Goal: Information Seeking & Learning: Learn about a topic

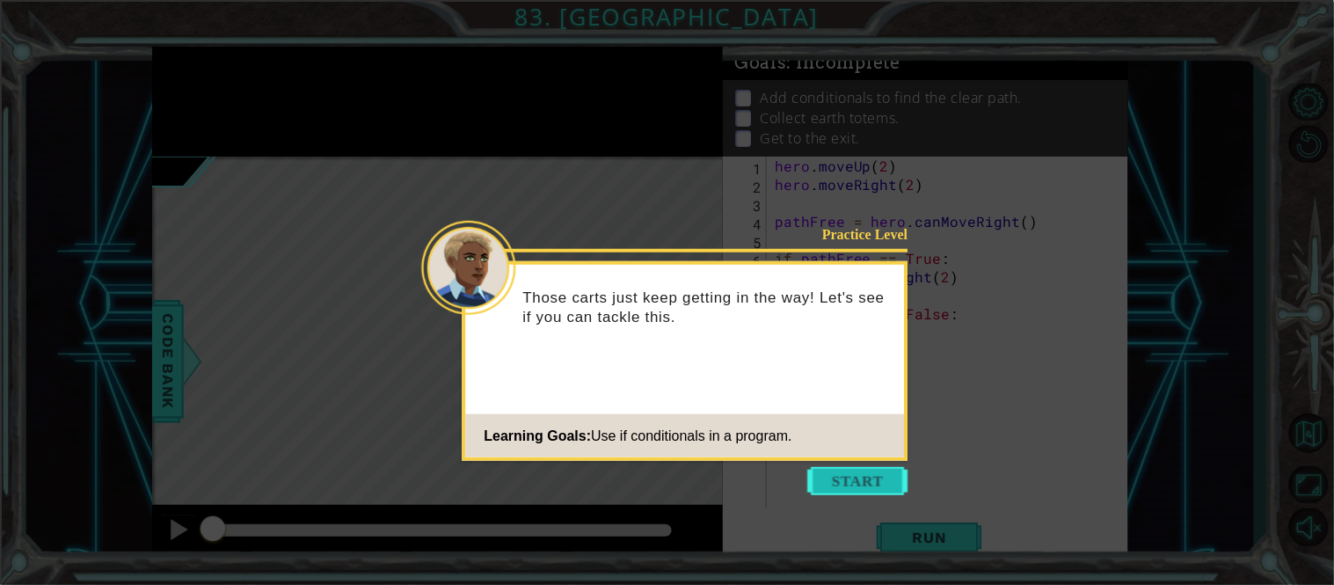
click at [880, 483] on button "Start" at bounding box center [858, 481] width 100 height 28
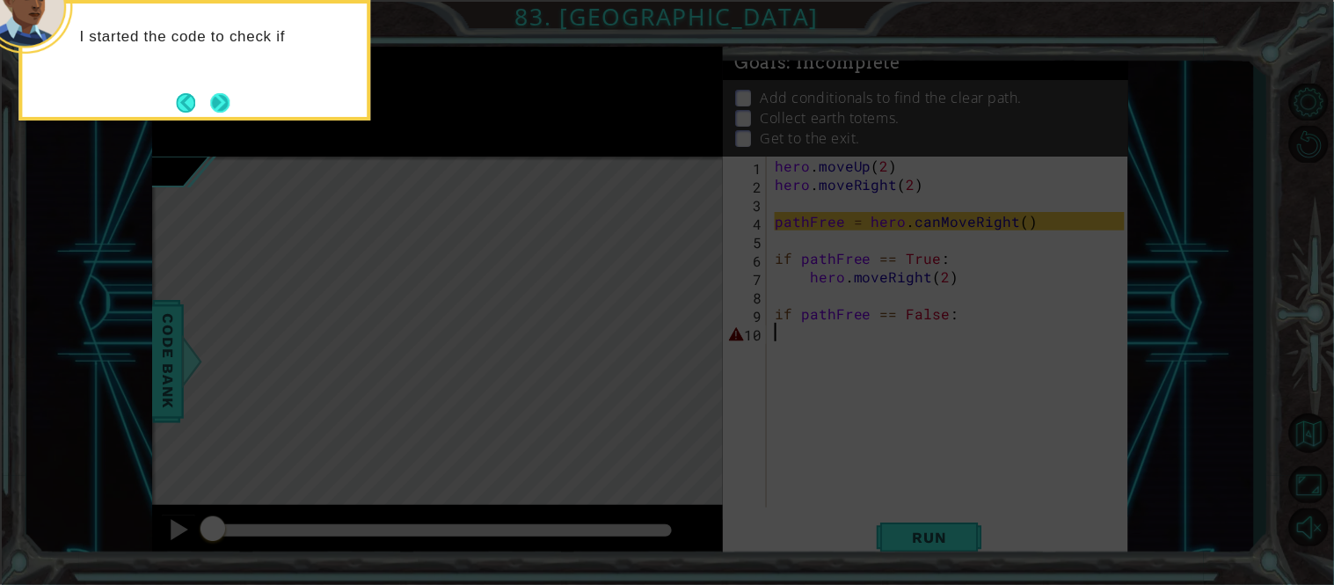
click at [228, 99] on button "Next" at bounding box center [219, 102] width 19 height 19
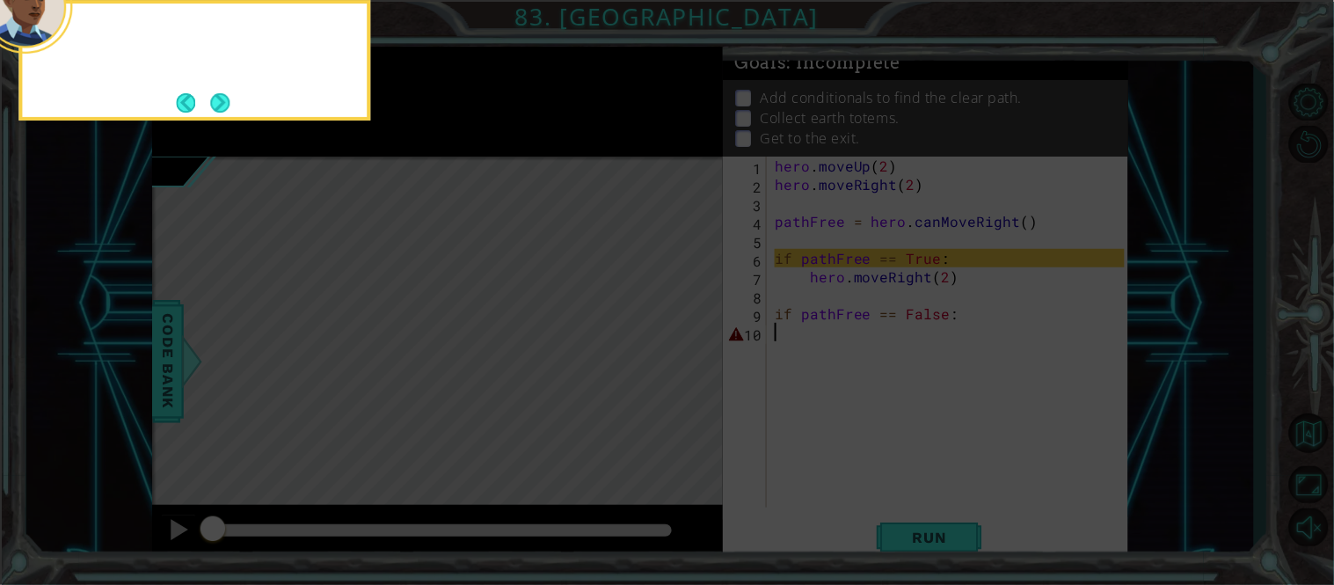
click at [228, 99] on button "Next" at bounding box center [219, 102] width 19 height 19
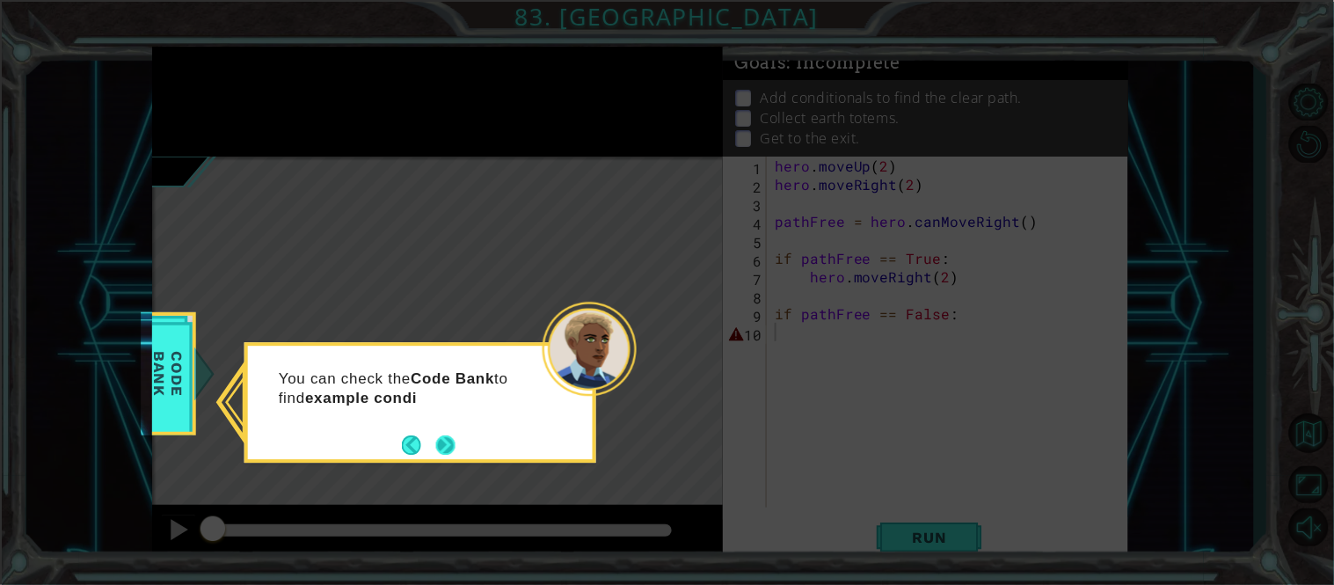
click at [437, 449] on button "Next" at bounding box center [445, 444] width 19 height 19
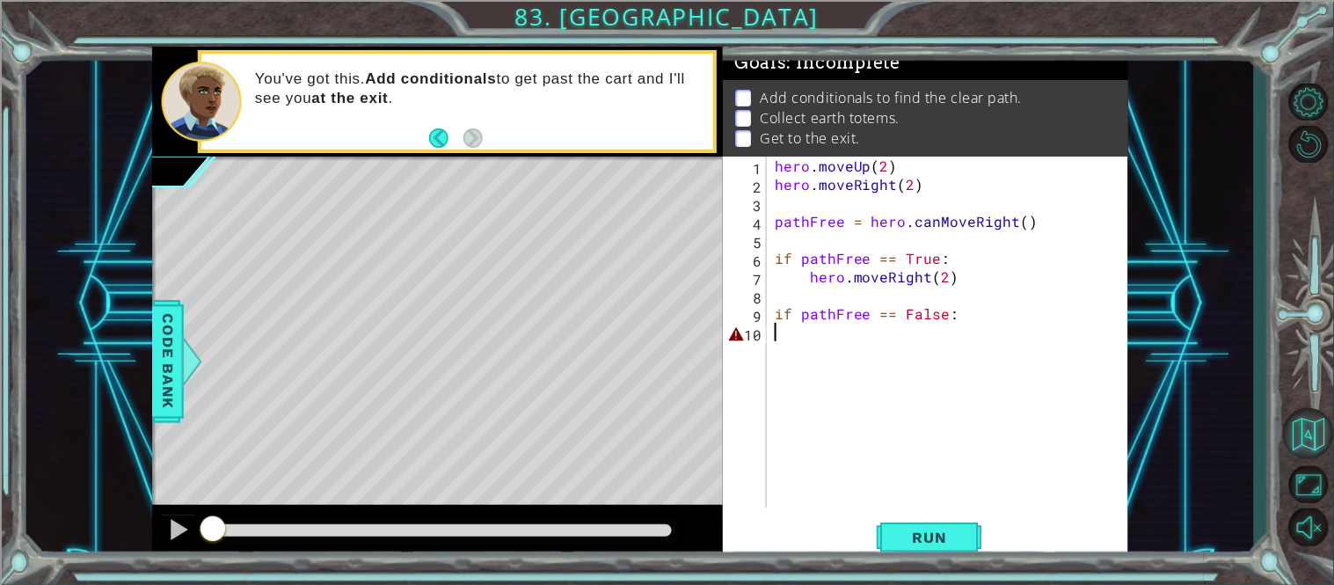
click at [1307, 418] on button "Back to Map" at bounding box center [1308, 433] width 51 height 51
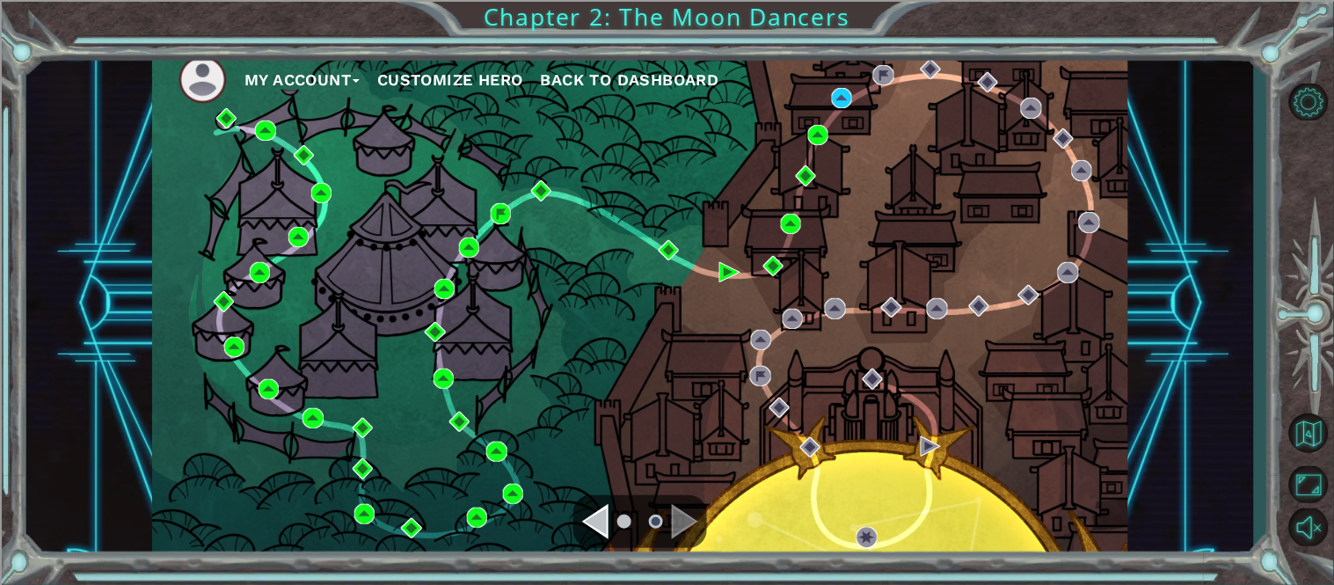
click at [514, 36] on div "My Account Customize Hero Back to Dashboard Chapter 2: The Moon Dancers" at bounding box center [667, 292] width 1334 height 585
click at [501, 208] on img at bounding box center [501, 213] width 20 height 20
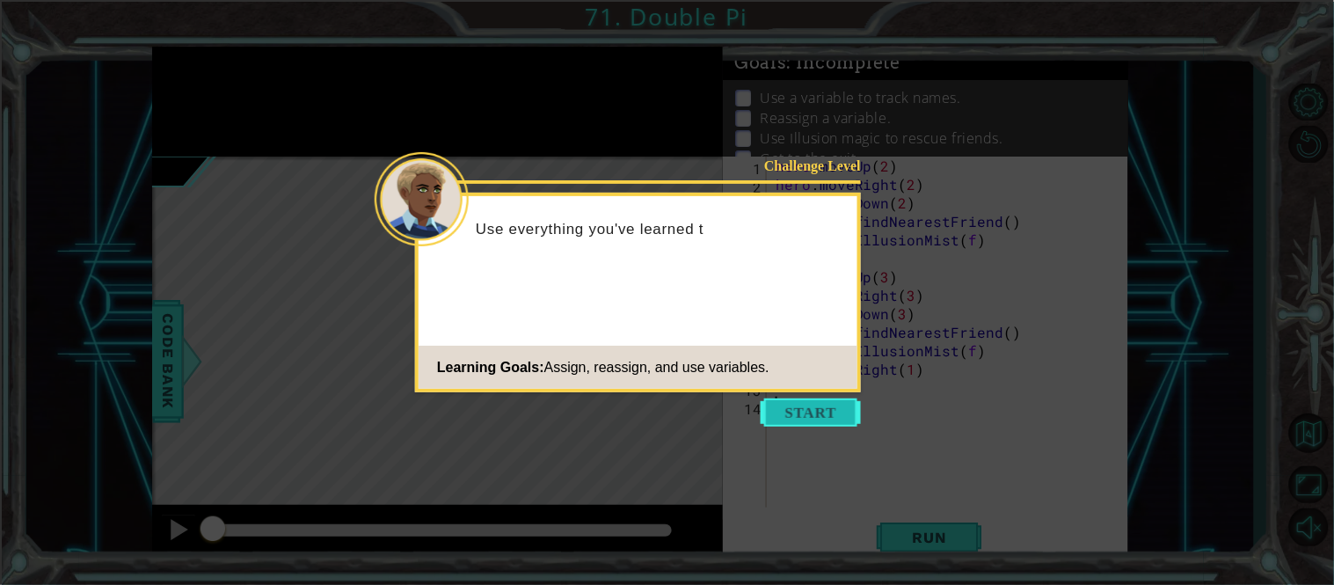
click at [820, 400] on button "Start" at bounding box center [811, 412] width 100 height 28
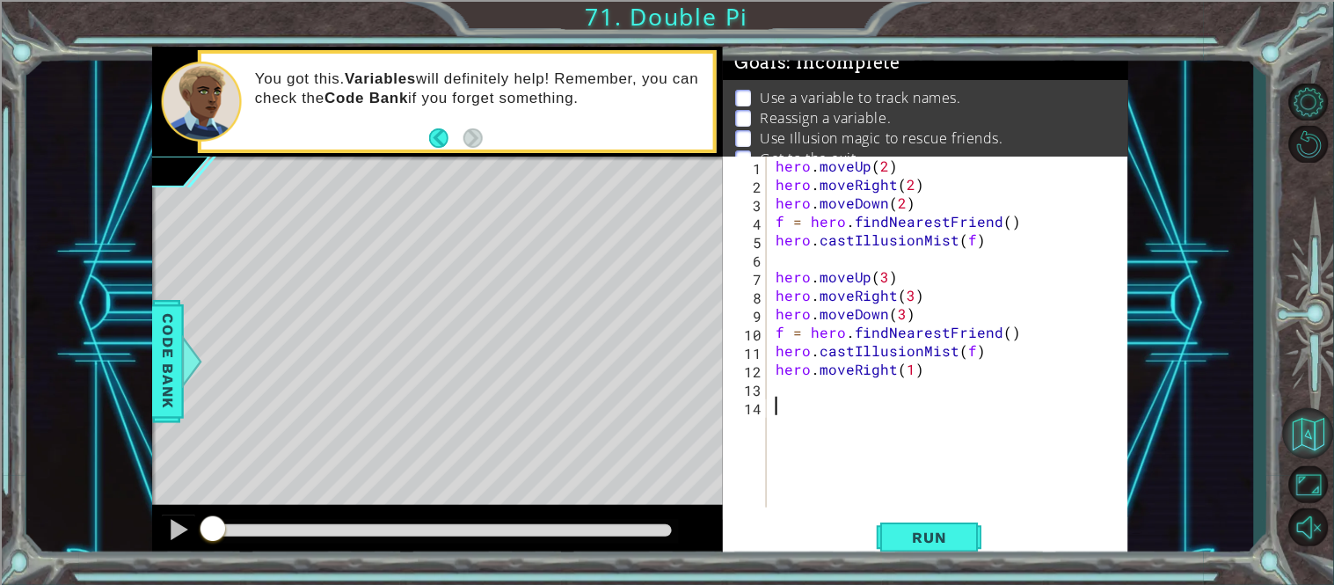
click at [1303, 448] on button "Back to Map" at bounding box center [1308, 433] width 51 height 51
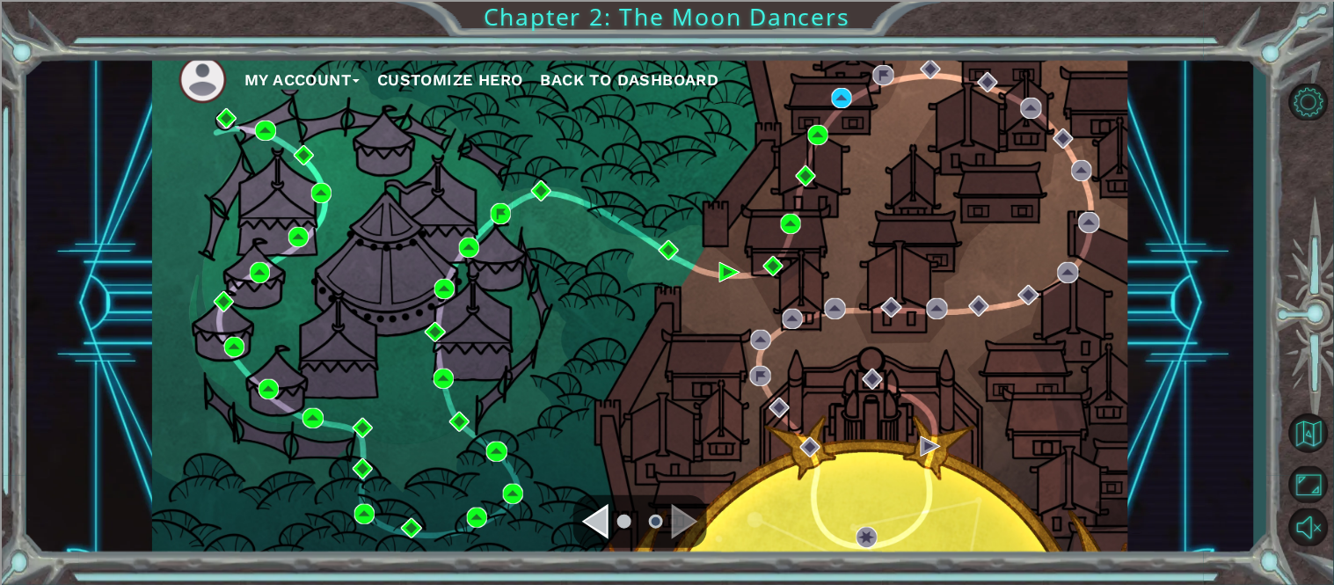
click at [592, 523] on div "Navigate to the previous page" at bounding box center [595, 521] width 26 height 35
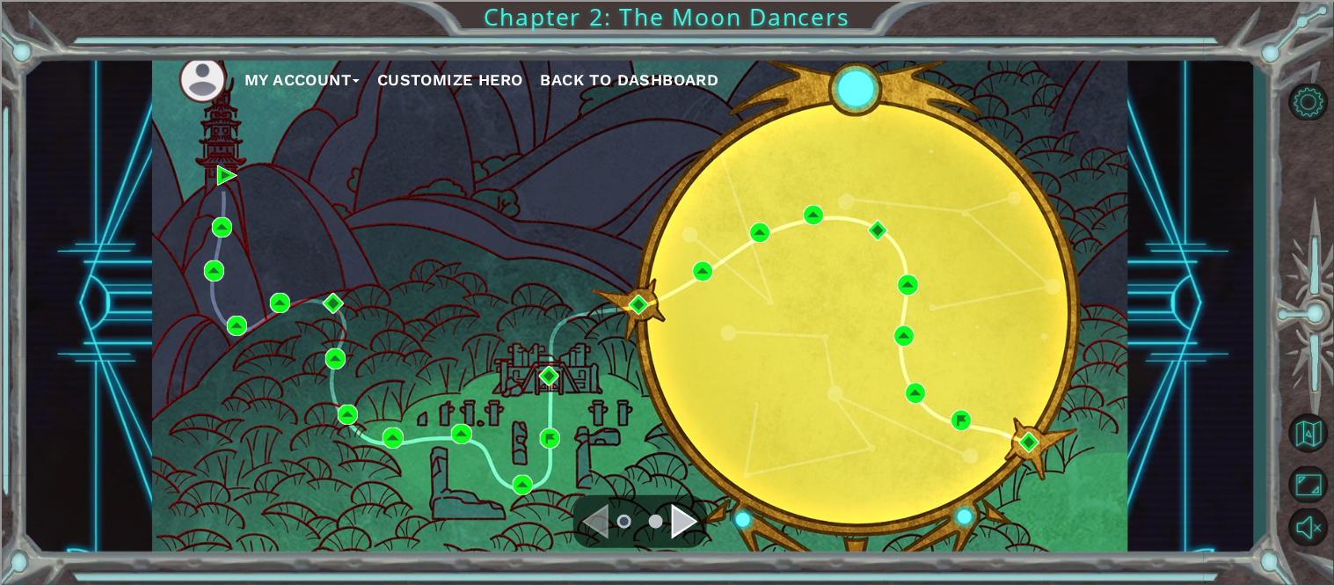
click at [652, 40] on div "My Account Customize Hero Back to Dashboard Chapter 2: The Moon Dancers" at bounding box center [667, 292] width 1334 height 585
click at [654, 84] on span "Back to Dashboard" at bounding box center [630, 79] width 178 height 18
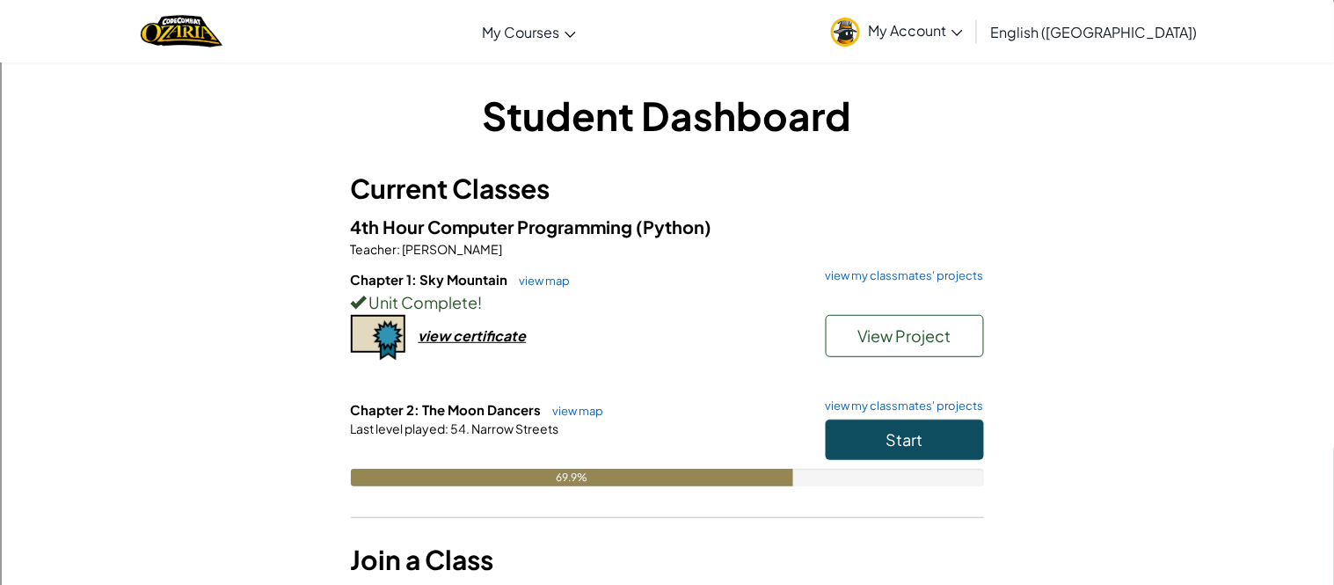
click at [385, 293] on span "Unit Complete" at bounding box center [423, 302] width 112 height 20
click at [546, 276] on link "view map" at bounding box center [541, 280] width 60 height 14
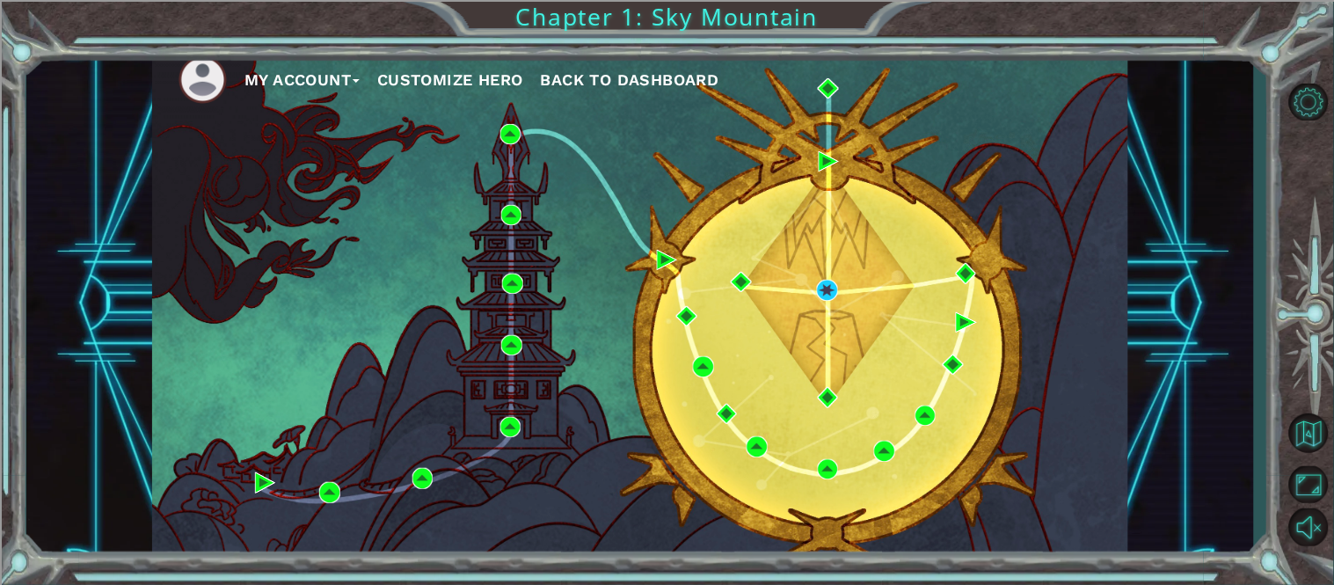
click at [928, 438] on div "My Account Customize Hero Back to Dashboard" at bounding box center [640, 304] width 976 height 514
click at [926, 410] on img at bounding box center [925, 415] width 20 height 20
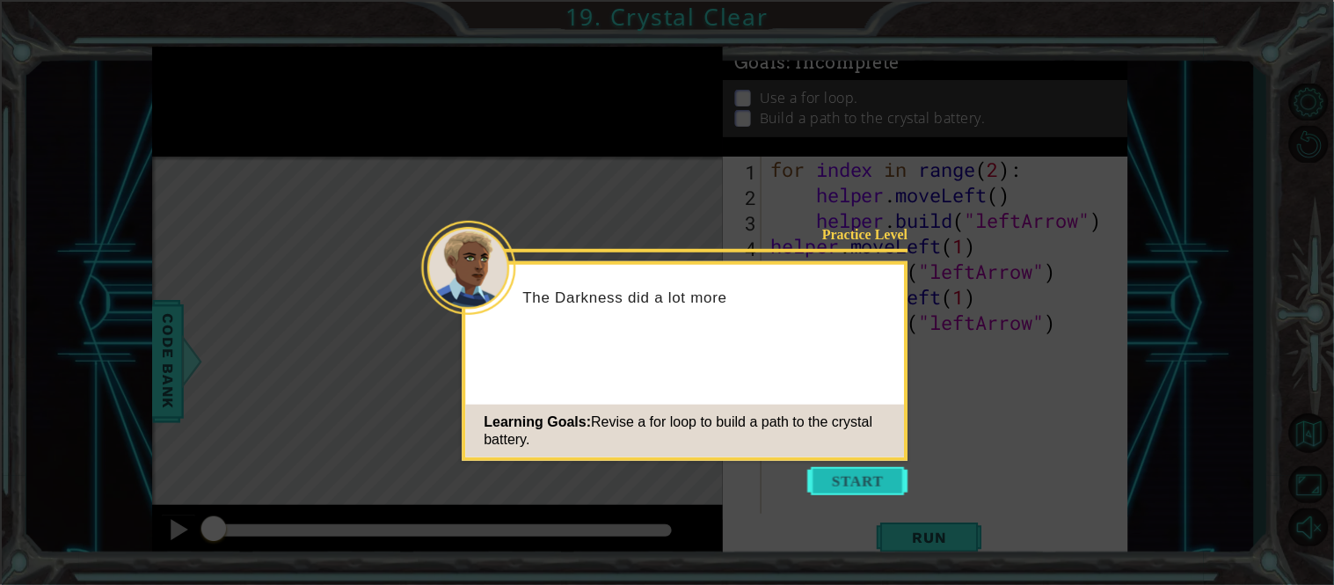
click at [875, 475] on button "Start" at bounding box center [858, 481] width 100 height 28
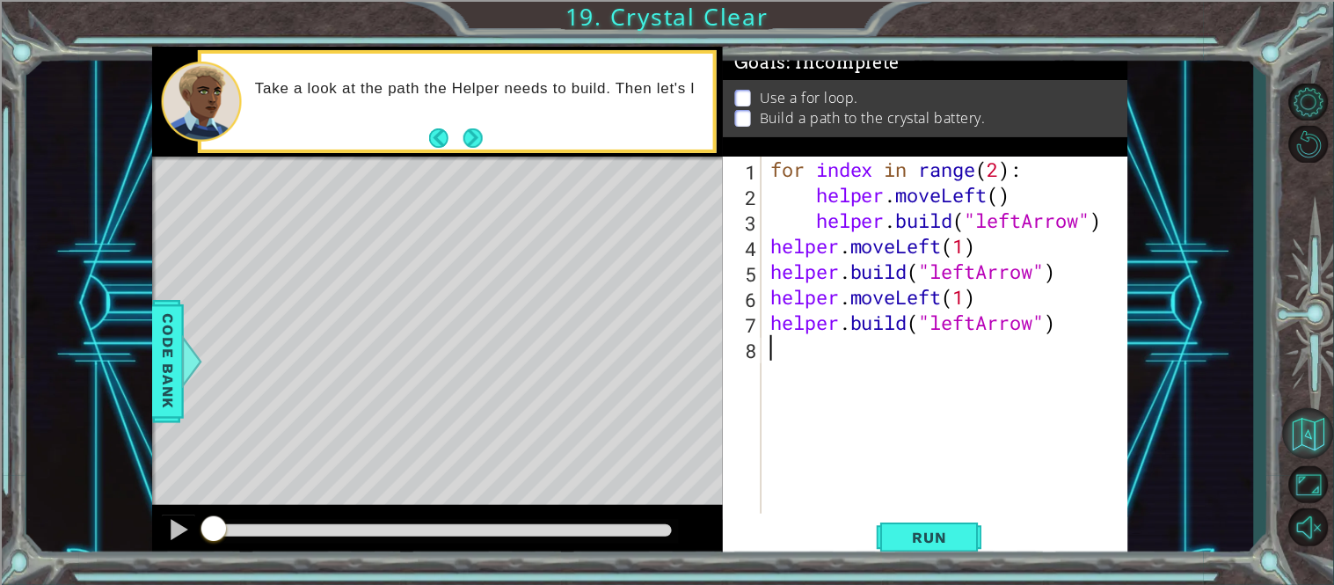
click at [1308, 419] on button "Back to Map" at bounding box center [1308, 433] width 51 height 51
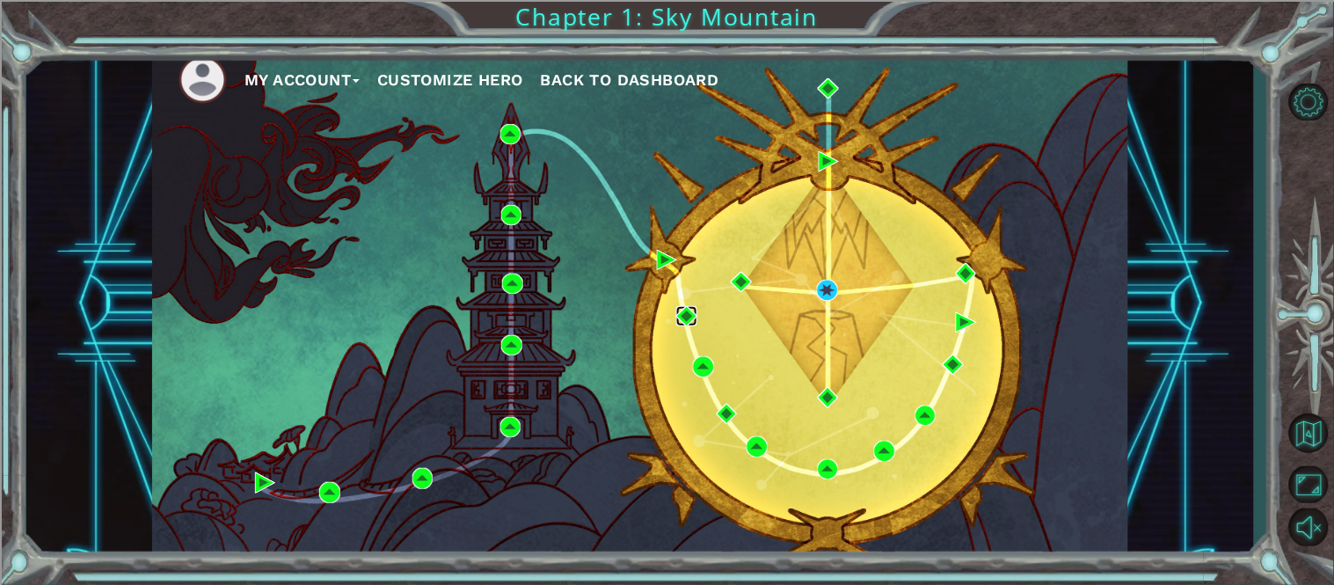
click at [682, 325] on img at bounding box center [686, 316] width 20 height 20
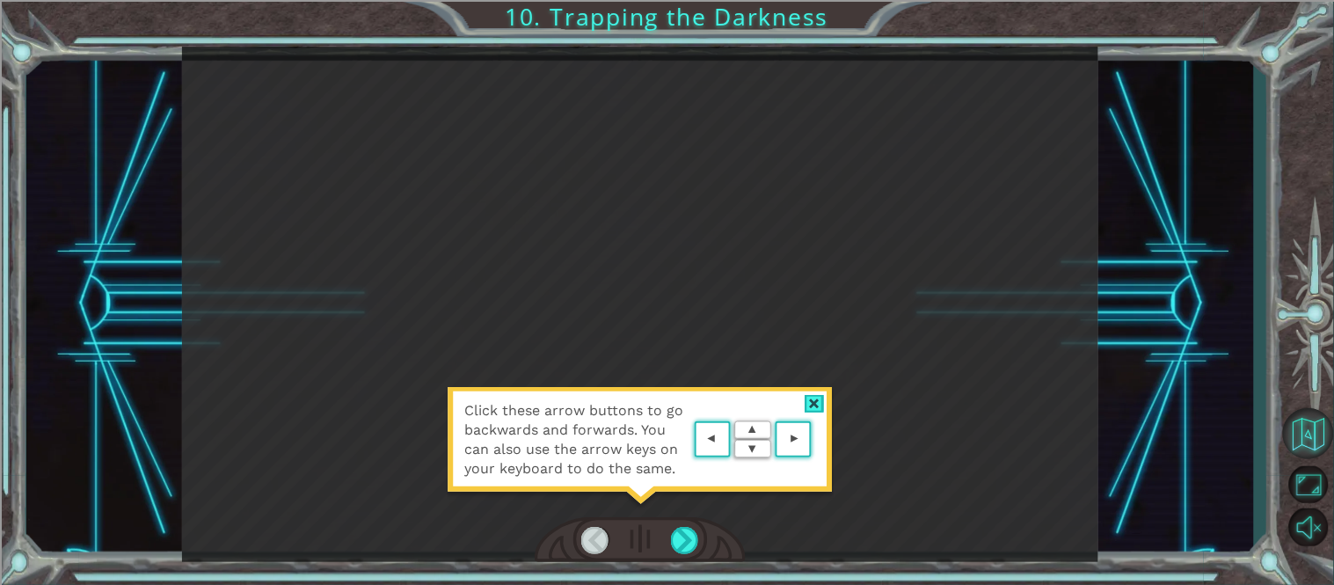
click at [1315, 441] on button "Back to Map" at bounding box center [1308, 433] width 51 height 51
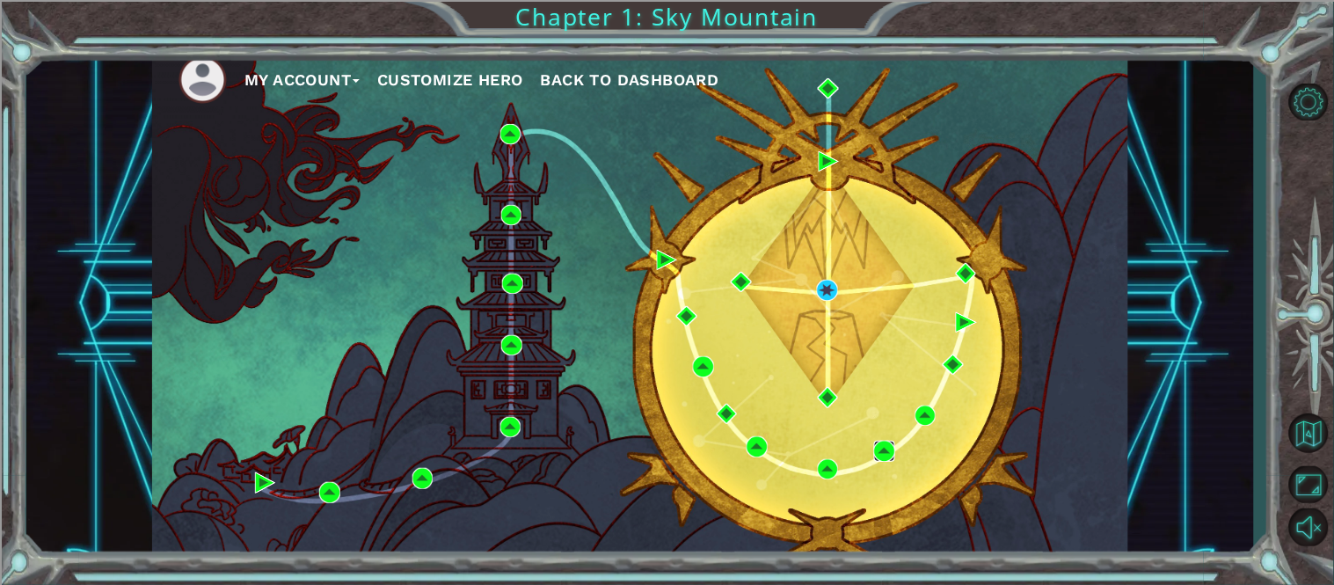
click at [884, 458] on img at bounding box center [884, 451] width 20 height 20
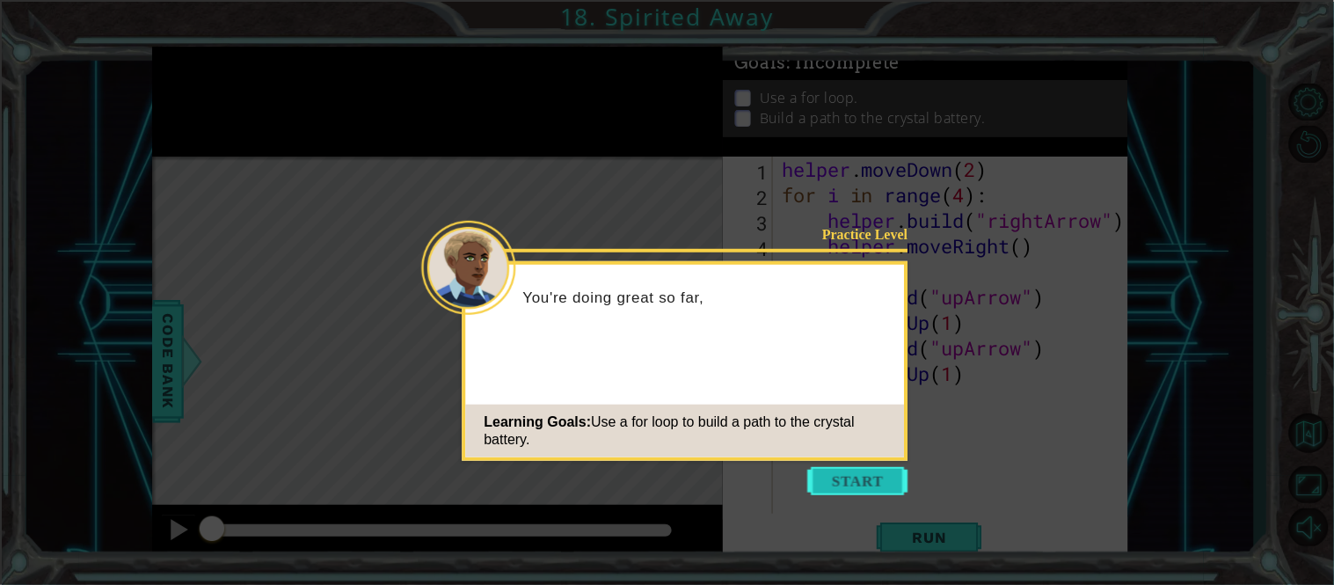
click at [859, 484] on button "Start" at bounding box center [858, 481] width 100 height 28
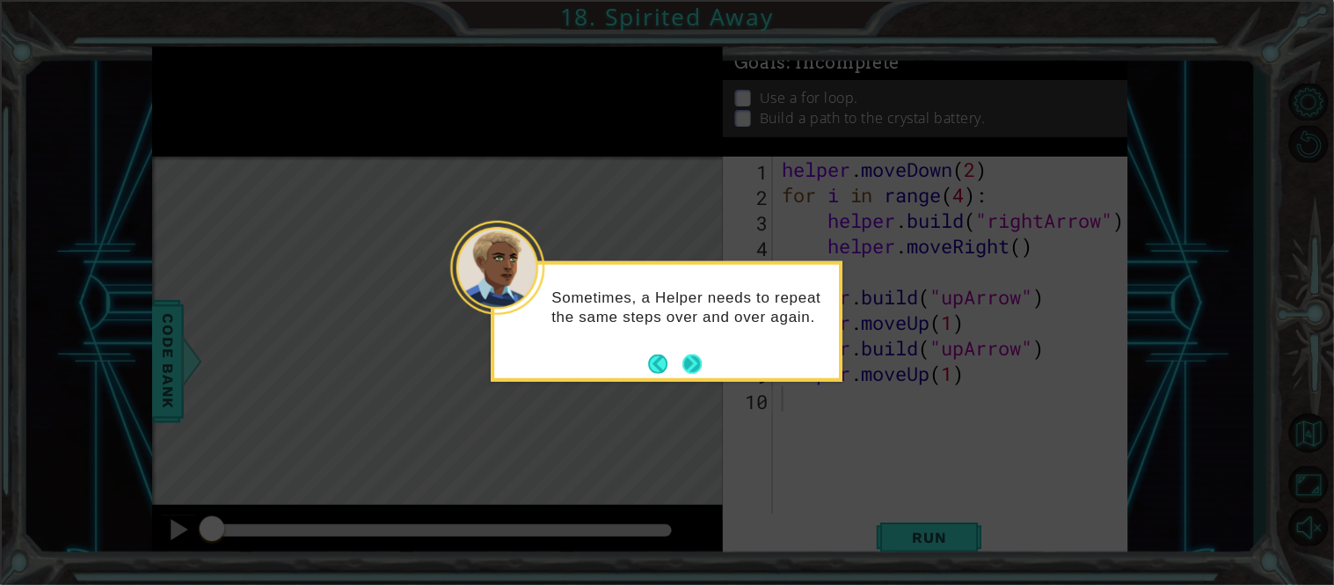
click at [697, 363] on button "Next" at bounding box center [691, 363] width 19 height 19
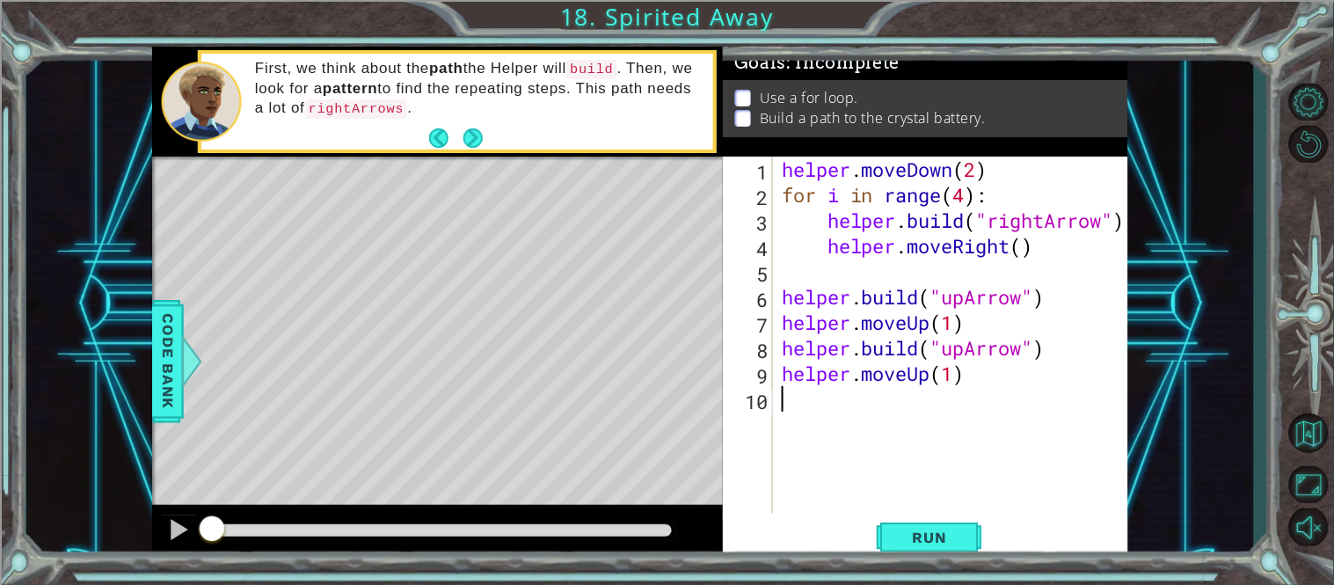
type textarea "e"
click at [886, 527] on button "Run" at bounding box center [930, 537] width 106 height 40
click at [905, 537] on span "Run" at bounding box center [929, 537] width 69 height 18
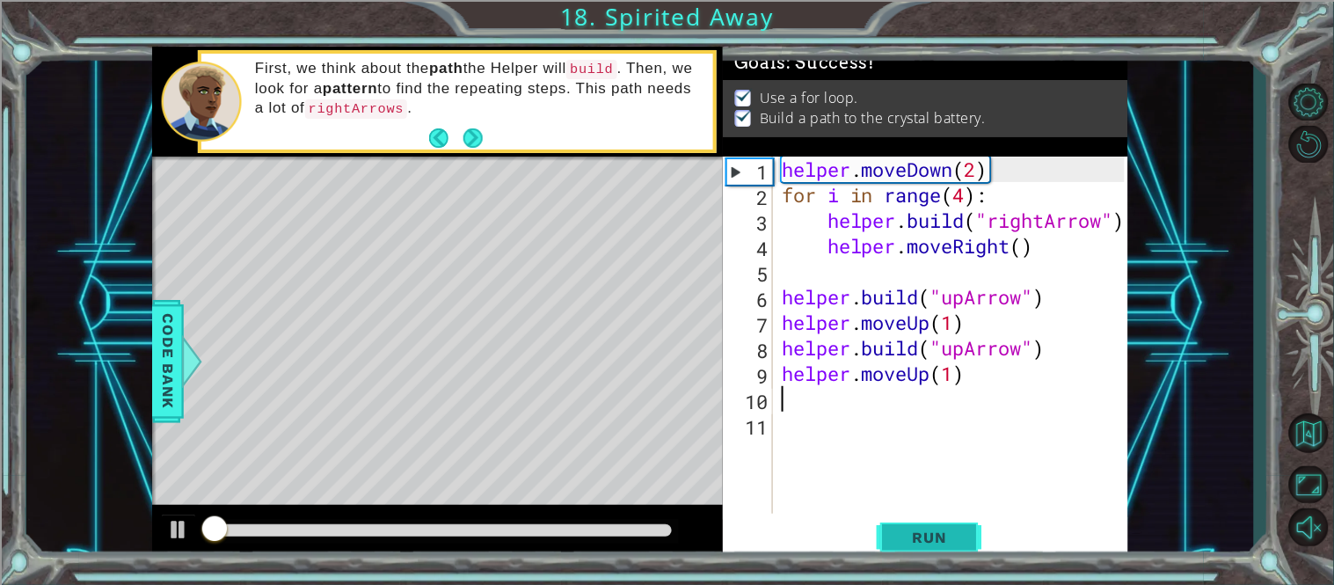
click at [905, 537] on span "Run" at bounding box center [929, 537] width 69 height 18
click at [584, 538] on div at bounding box center [442, 531] width 474 height 25
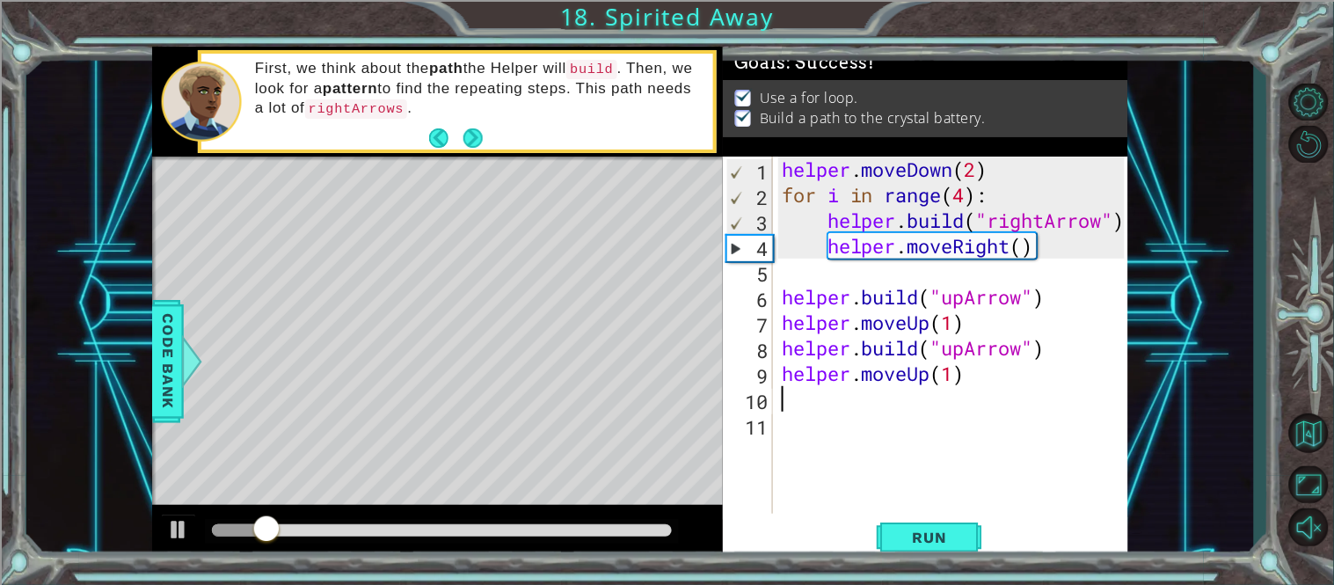
click at [599, 533] on div at bounding box center [442, 530] width 460 height 12
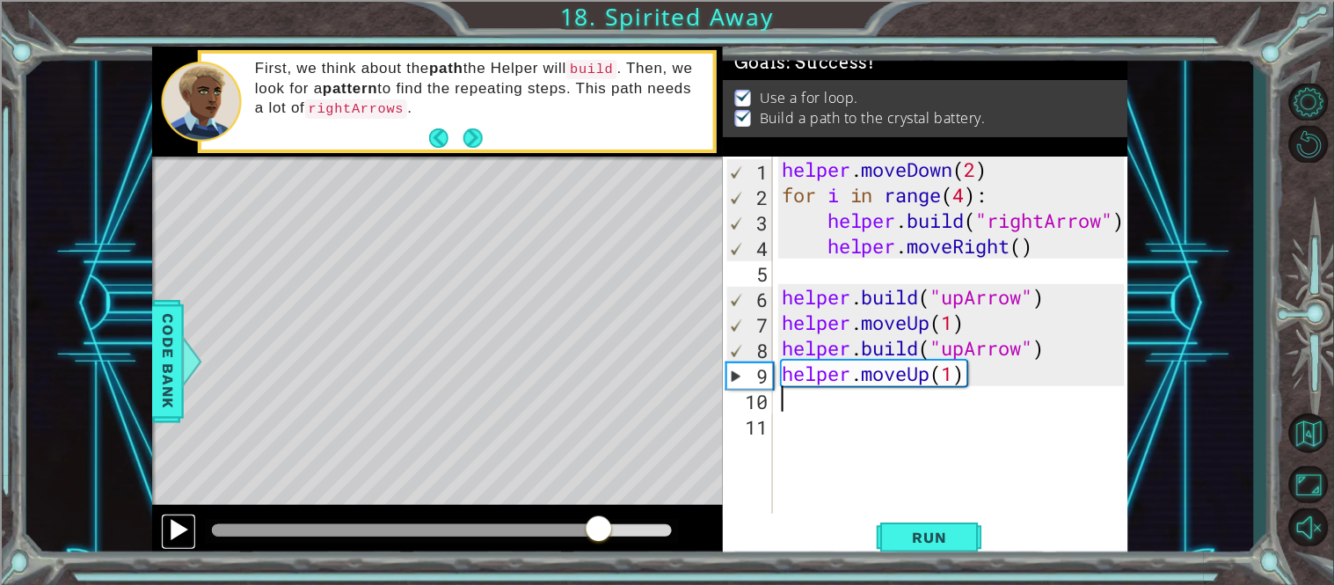
click at [180, 529] on div at bounding box center [178, 529] width 23 height 23
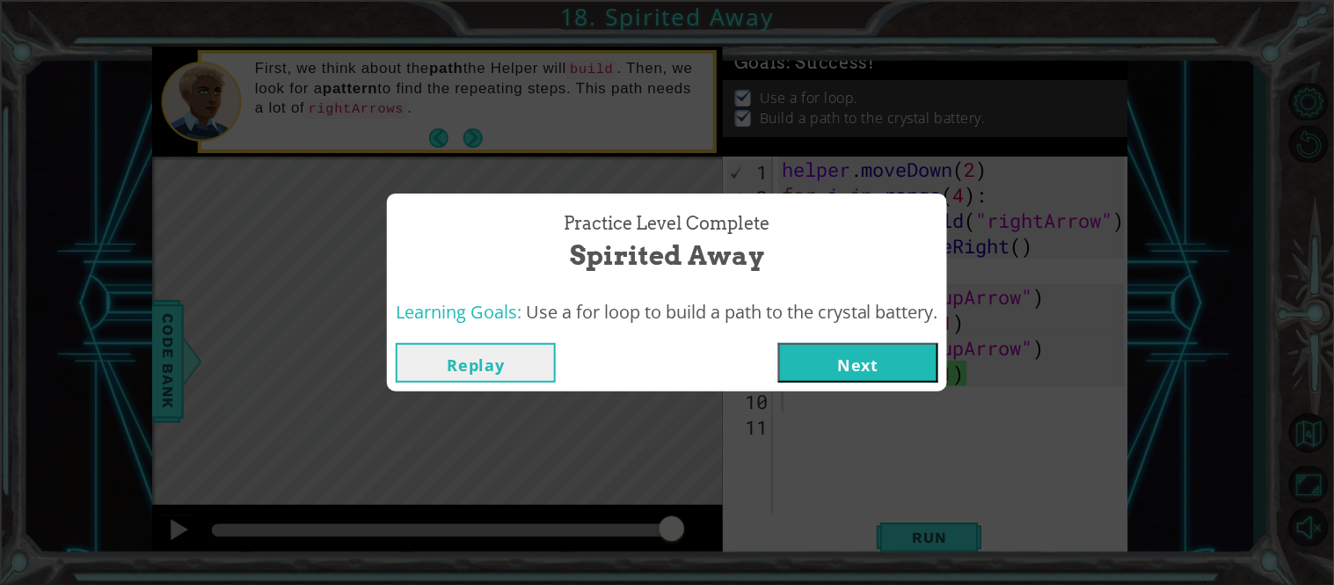
click at [519, 363] on button "Replay" at bounding box center [476, 363] width 160 height 40
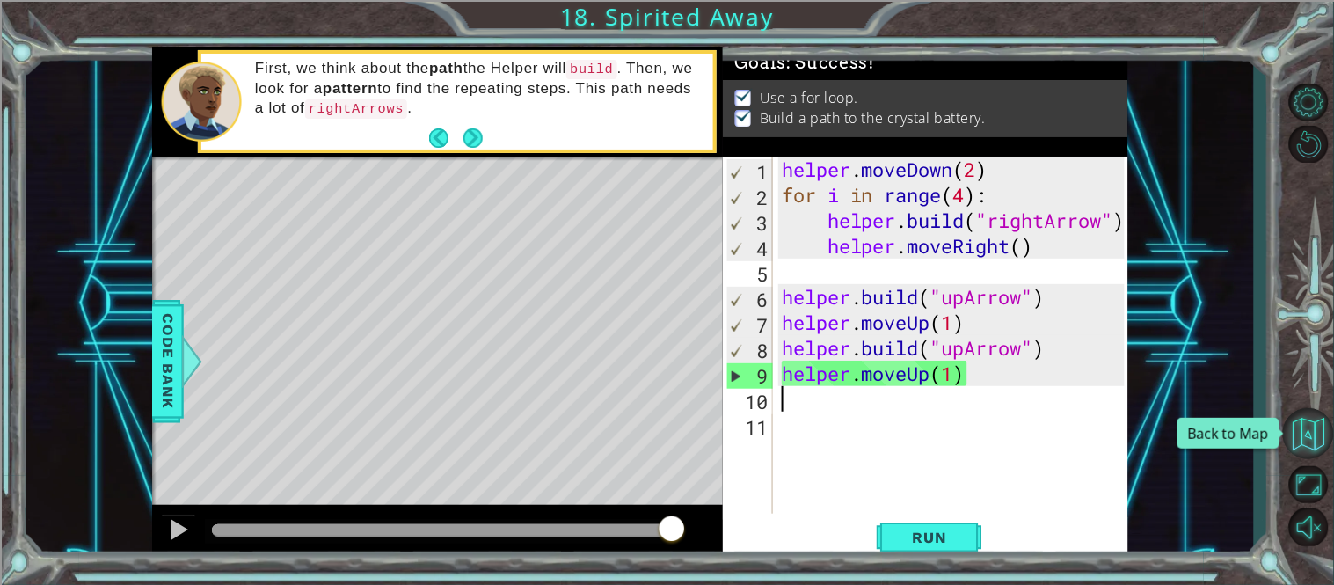
click at [1299, 425] on button "Back to Map" at bounding box center [1308, 433] width 51 height 51
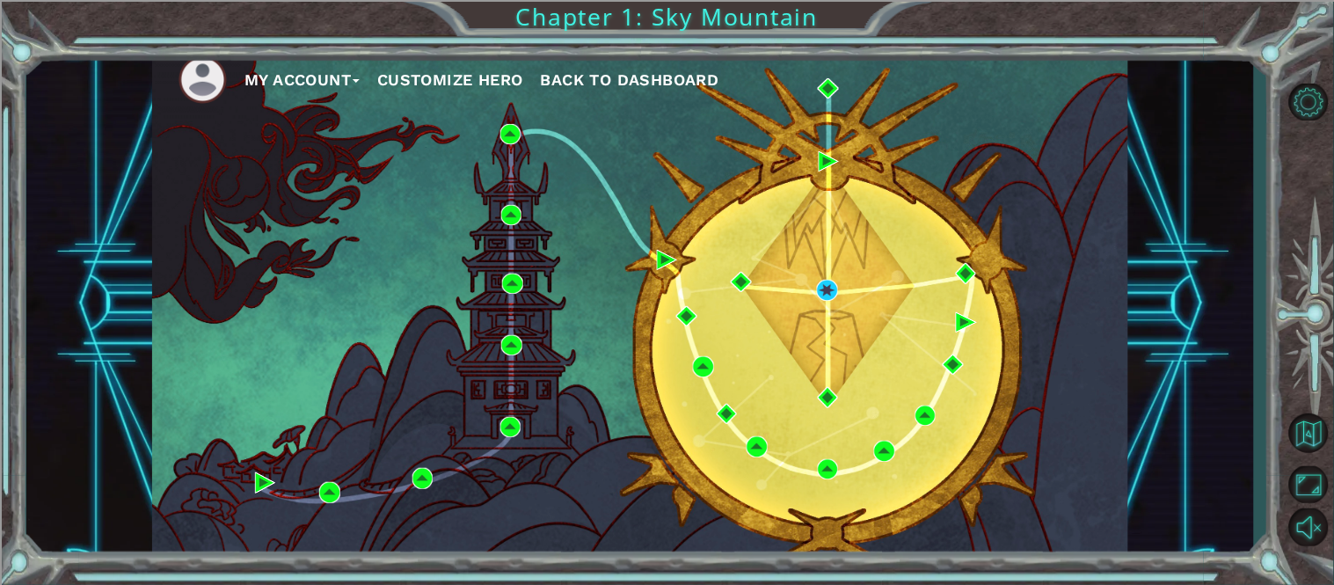
click at [619, 77] on span "Back to Dashboard" at bounding box center [630, 79] width 178 height 18
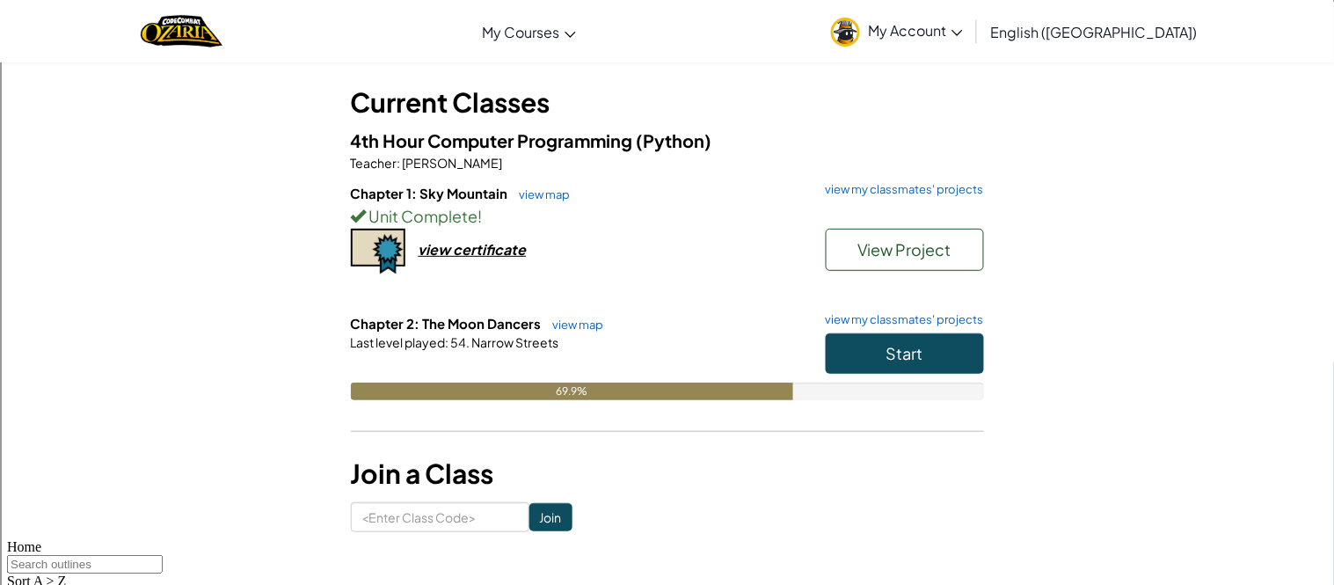
scroll to position [117, 0]
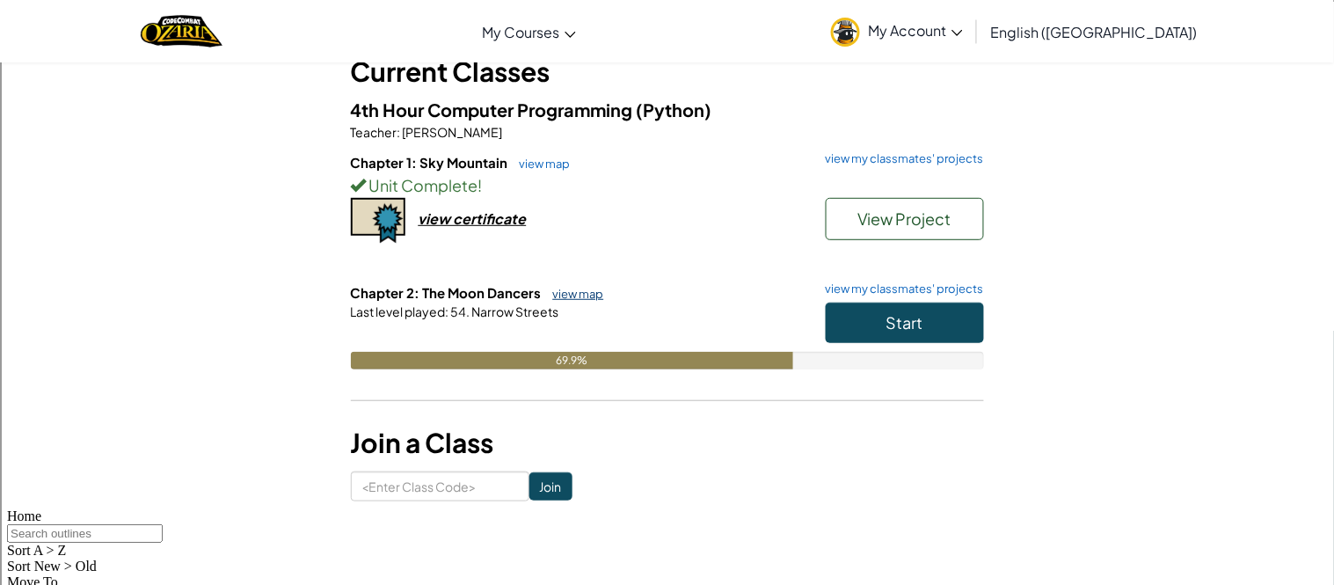
click at [567, 288] on link "view map" at bounding box center [574, 294] width 60 height 14
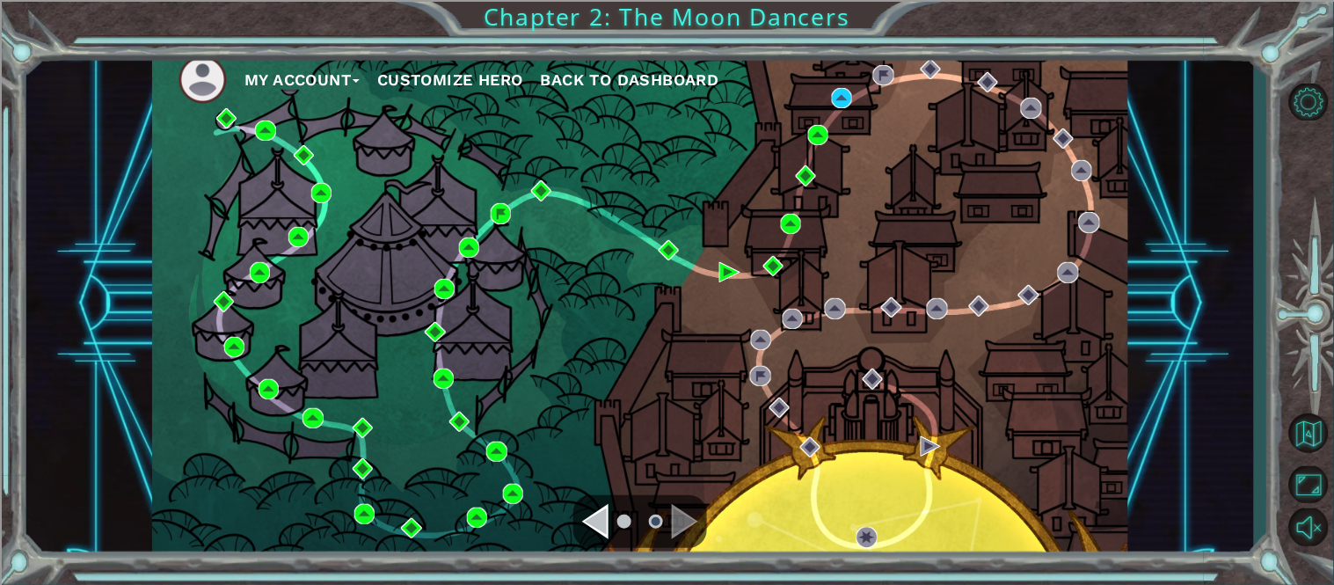
click at [603, 542] on div at bounding box center [640, 521] width 134 height 53
click at [603, 522] on div "Navigate to the previous page" at bounding box center [595, 521] width 26 height 35
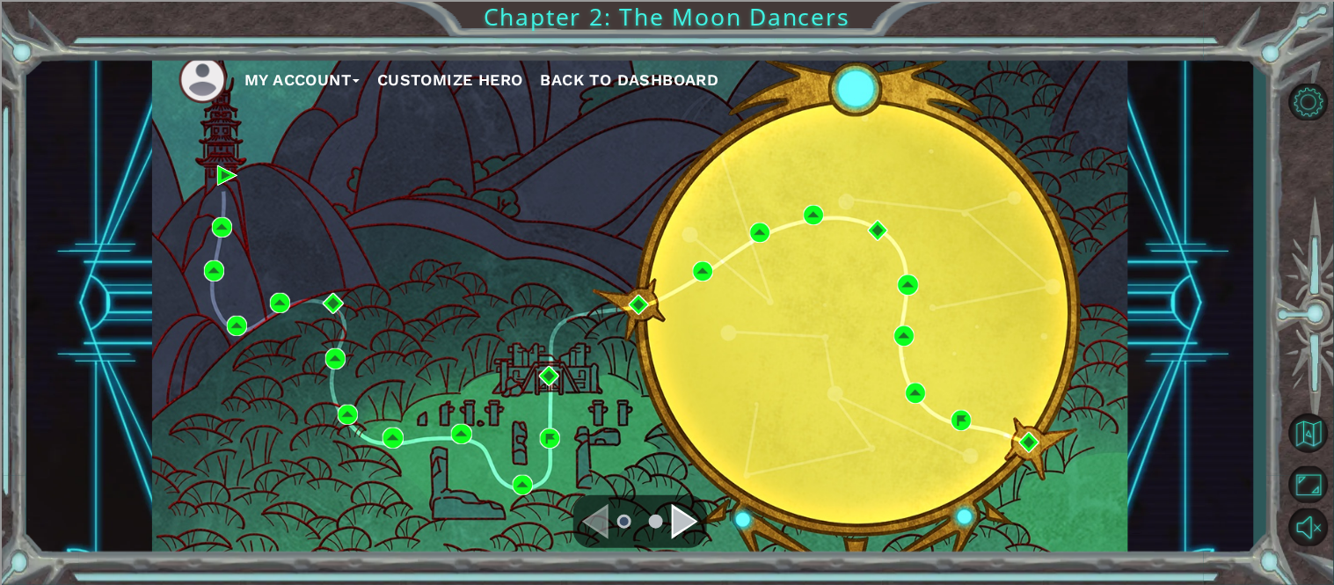
click at [674, 521] on div "Navigate to the next page" at bounding box center [685, 521] width 26 height 35
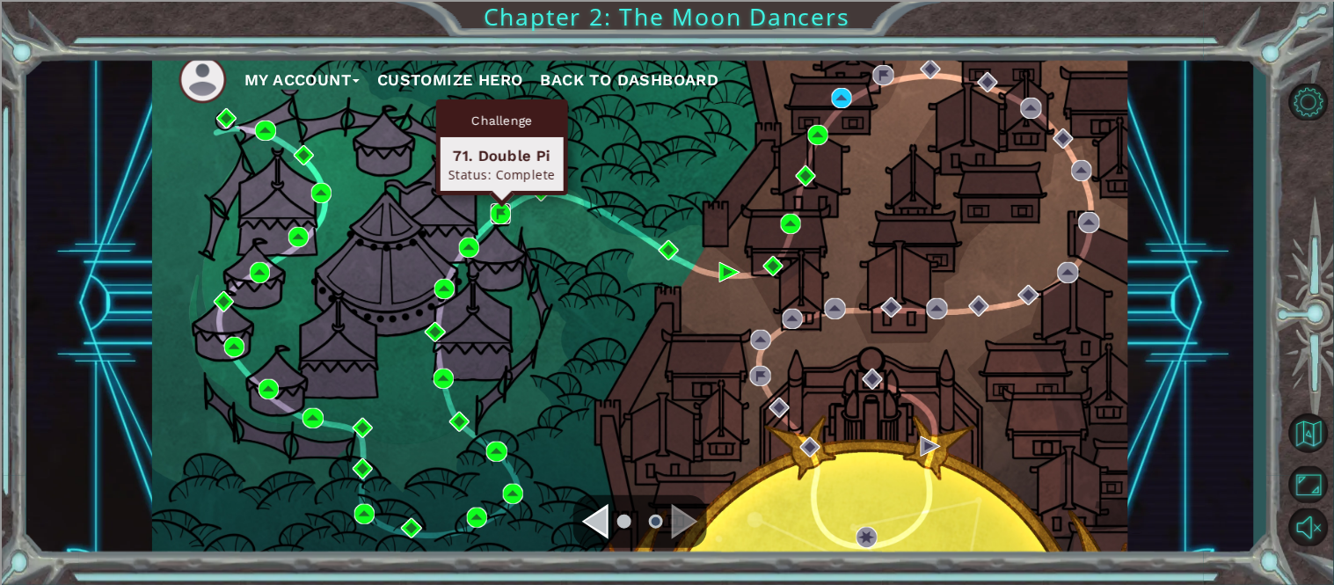
click at [498, 205] on img at bounding box center [501, 213] width 20 height 20
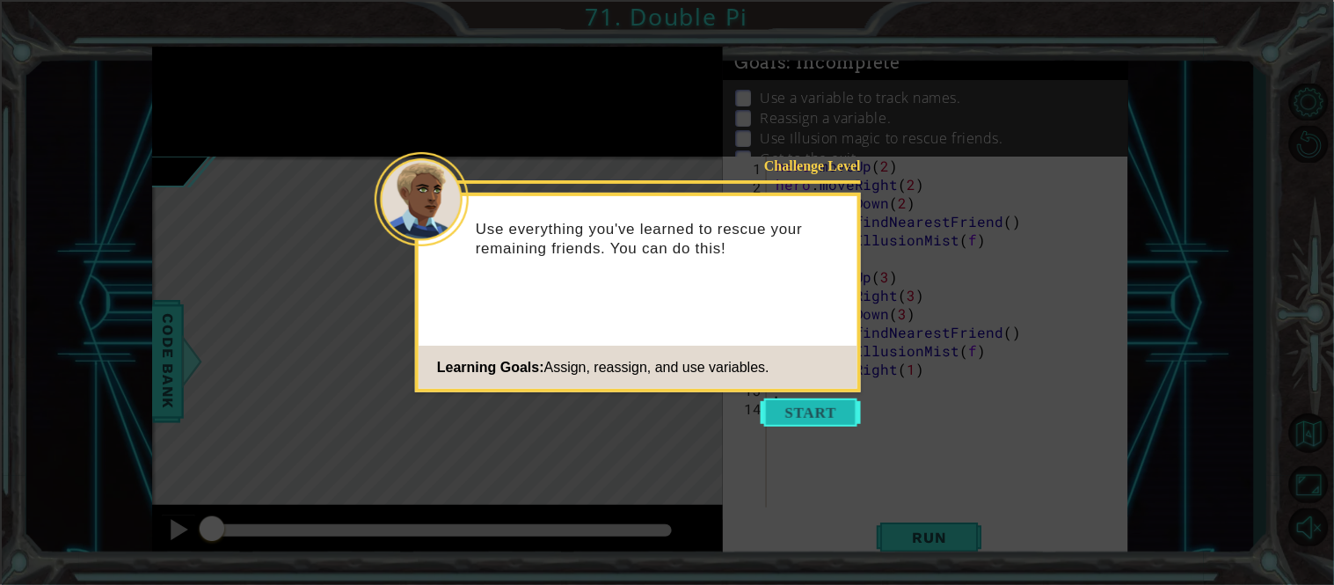
click at [821, 410] on button "Start" at bounding box center [811, 412] width 100 height 28
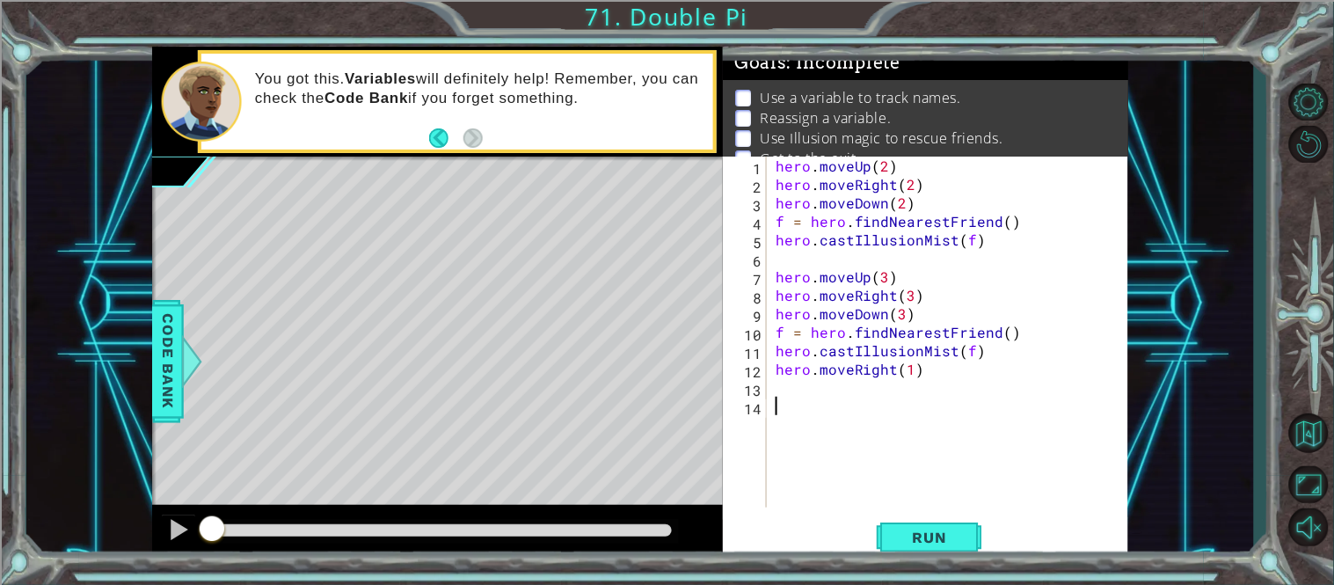
click at [909, 227] on div "hero . moveUp ( 2 ) hero . moveRight ( 2 ) hero . moveDown ( 2 ) f = hero . fin…" at bounding box center [952, 351] width 361 height 388
click at [921, 529] on span "Run" at bounding box center [929, 537] width 69 height 18
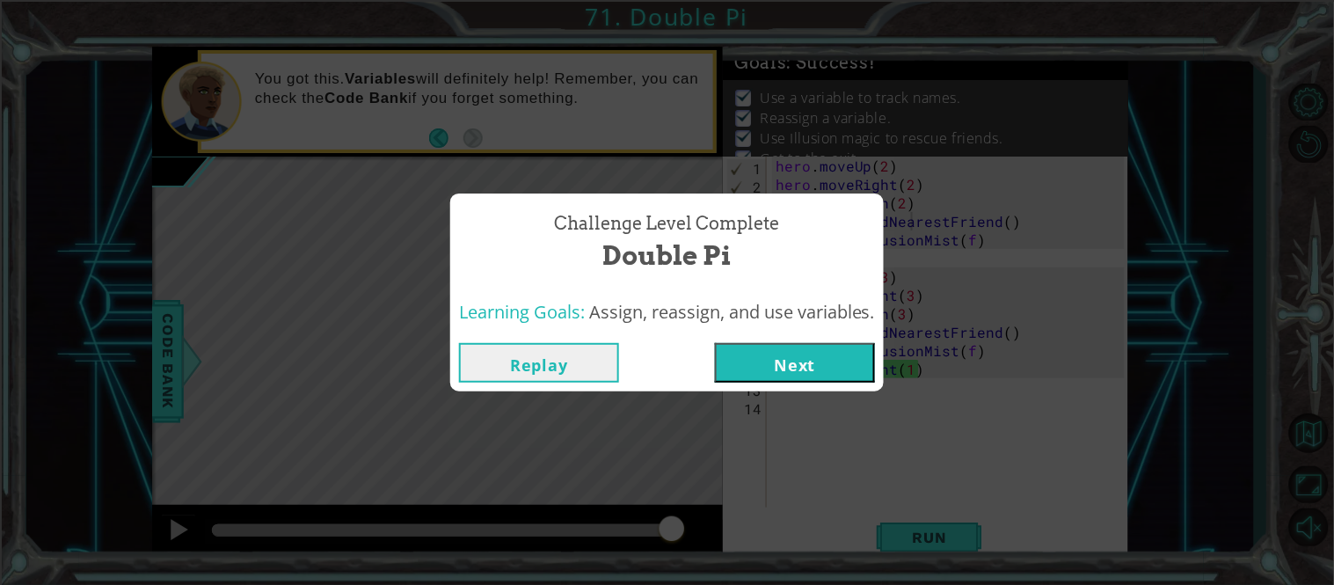
click at [569, 356] on button "Replay" at bounding box center [539, 363] width 160 height 40
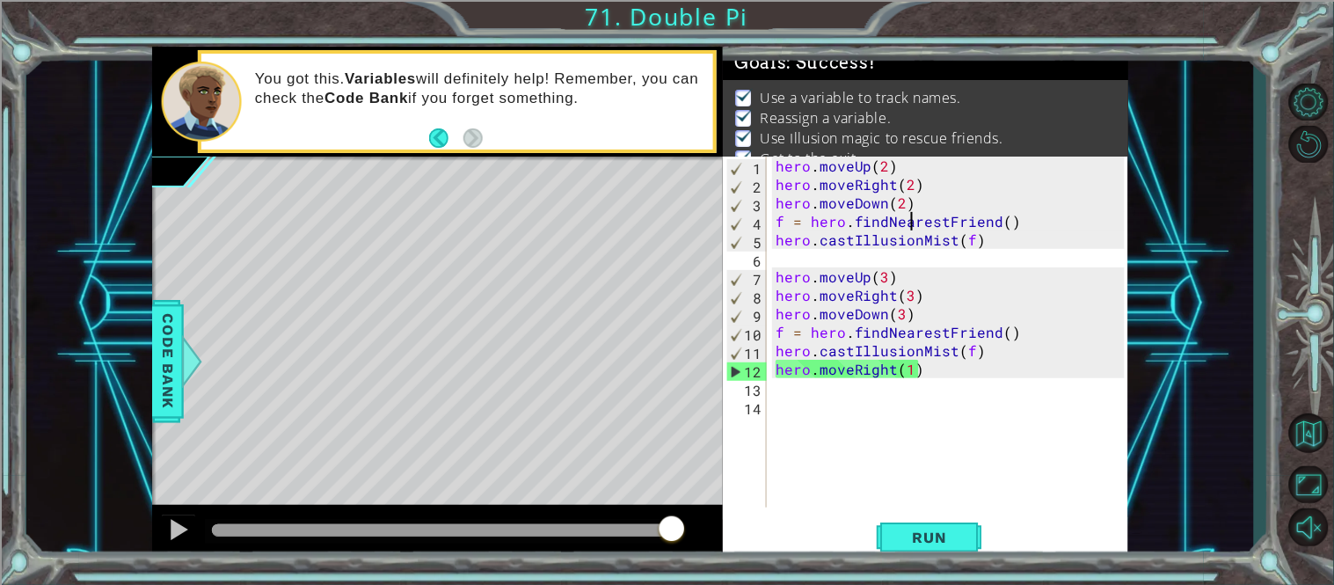
click at [1023, 352] on div "hero . moveUp ( 2 ) hero . moveRight ( 2 ) hero . moveDown ( 2 ) f = hero . fin…" at bounding box center [952, 351] width 361 height 388
type textarea "hero.moveRight(1)"
click at [1308, 428] on button "Back to Map" at bounding box center [1308, 433] width 51 height 51
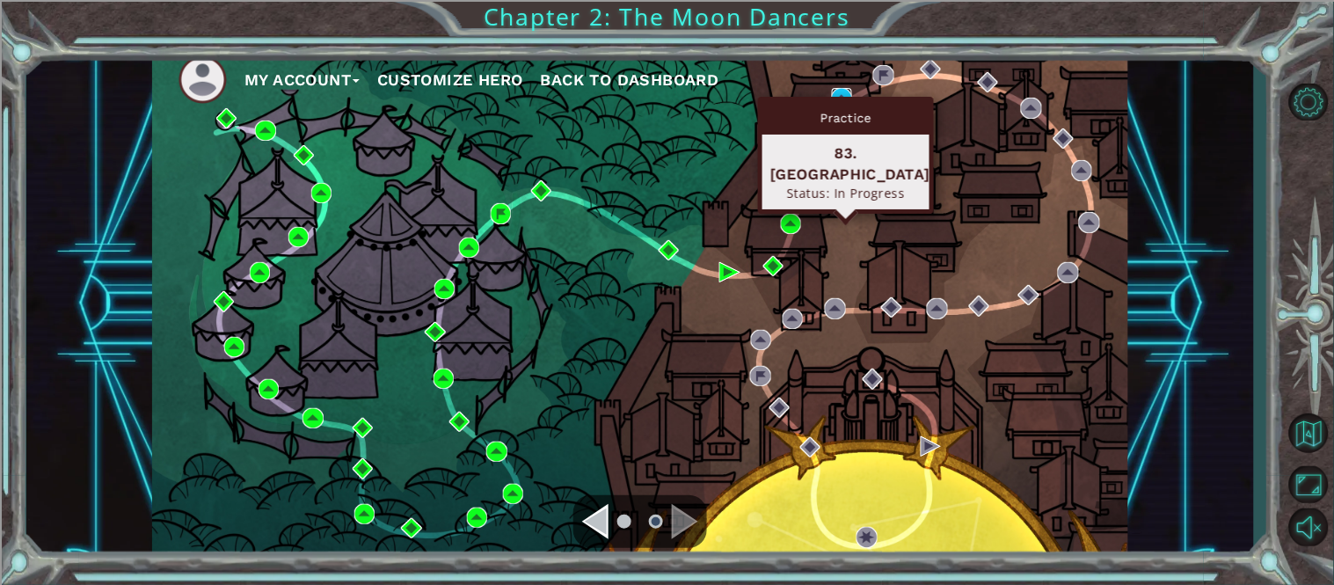
click at [849, 88] on img at bounding box center [842, 98] width 20 height 20
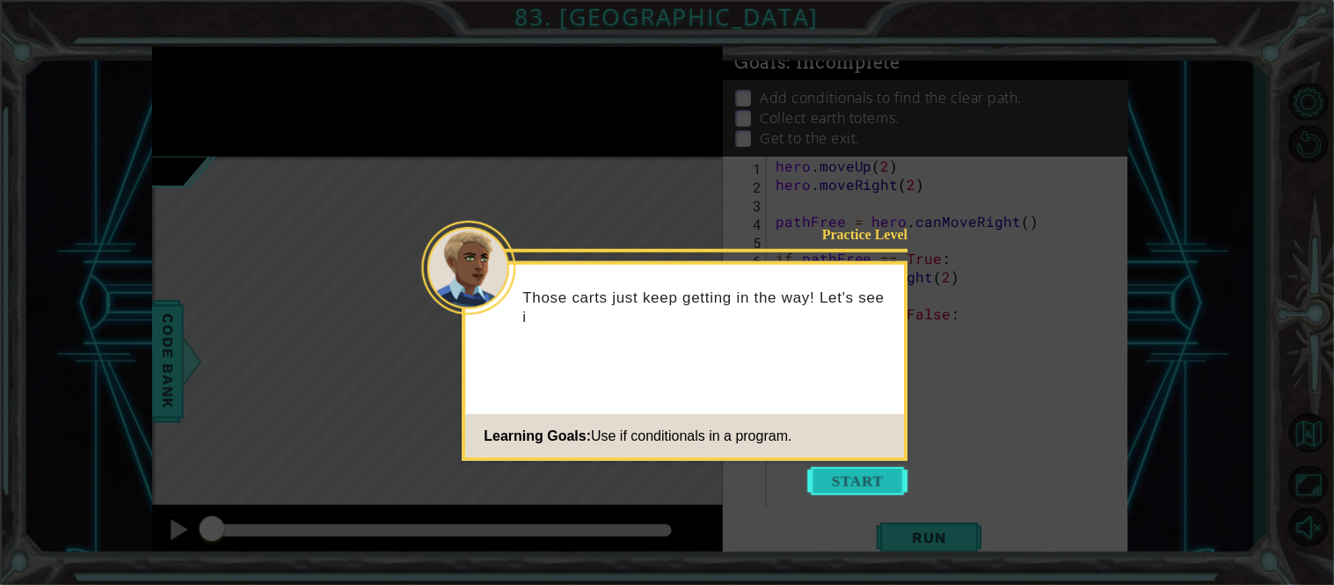
click at [861, 483] on button "Start" at bounding box center [858, 481] width 100 height 28
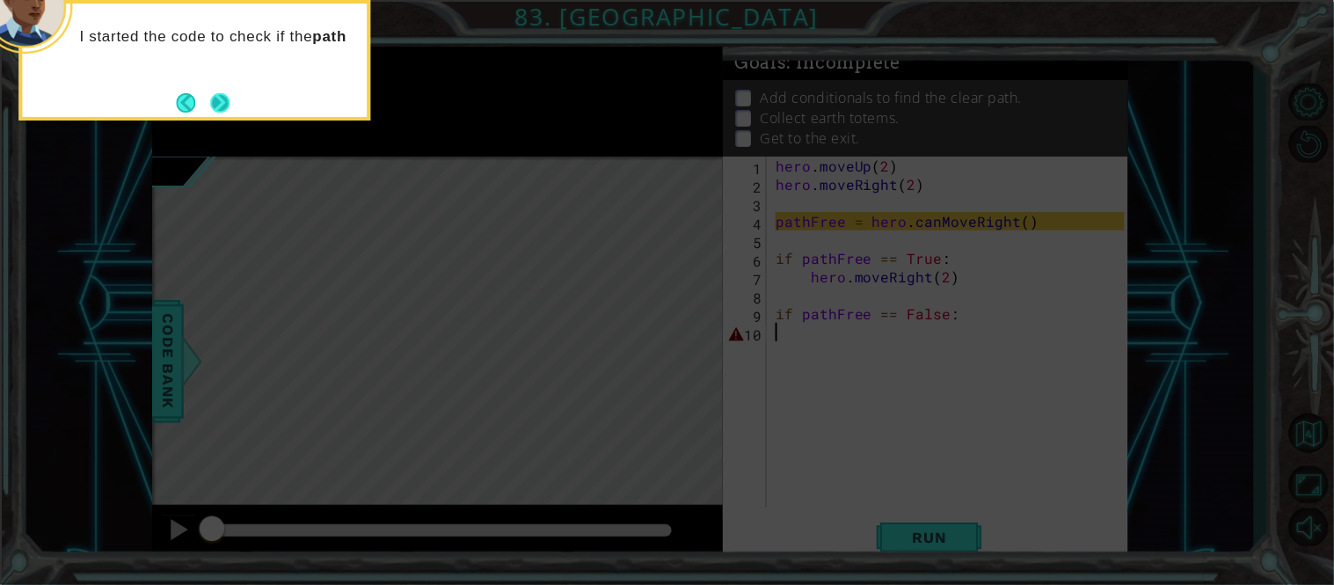
click at [222, 80] on div "I started the code to check if the path" at bounding box center [194, 45] width 345 height 69
click at [222, 88] on div "I started the code to check if the path is free ." at bounding box center [194, 55] width 345 height 89
click at [218, 93] on button "Next" at bounding box center [219, 102] width 19 height 19
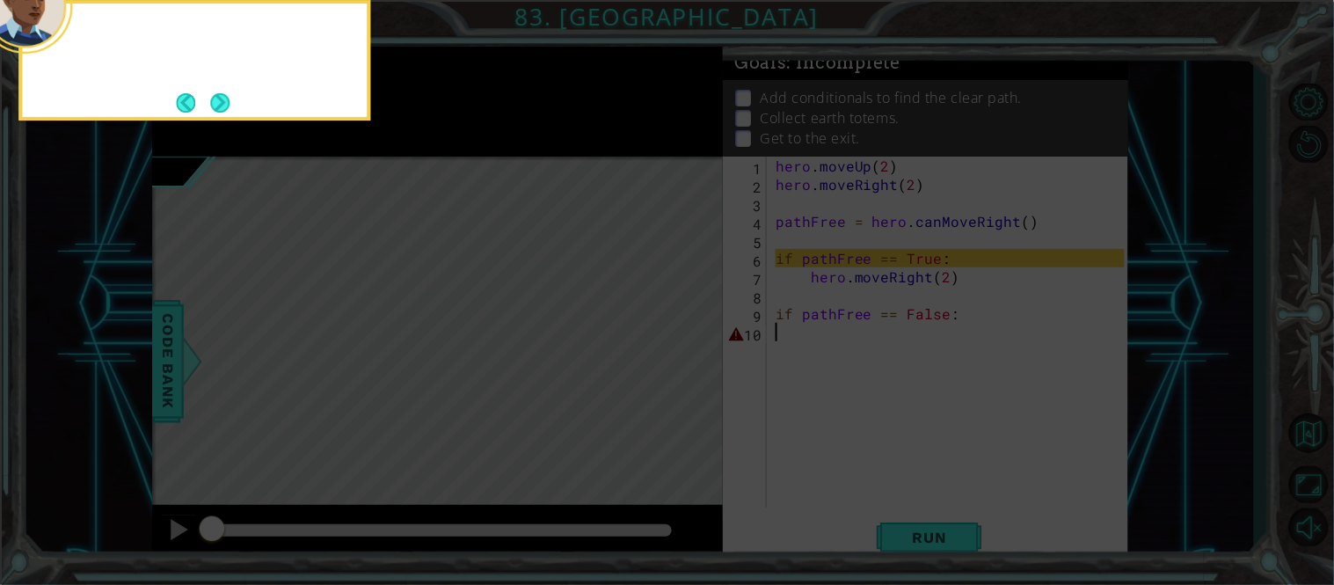
click at [218, 93] on button "Next" at bounding box center [219, 102] width 19 height 19
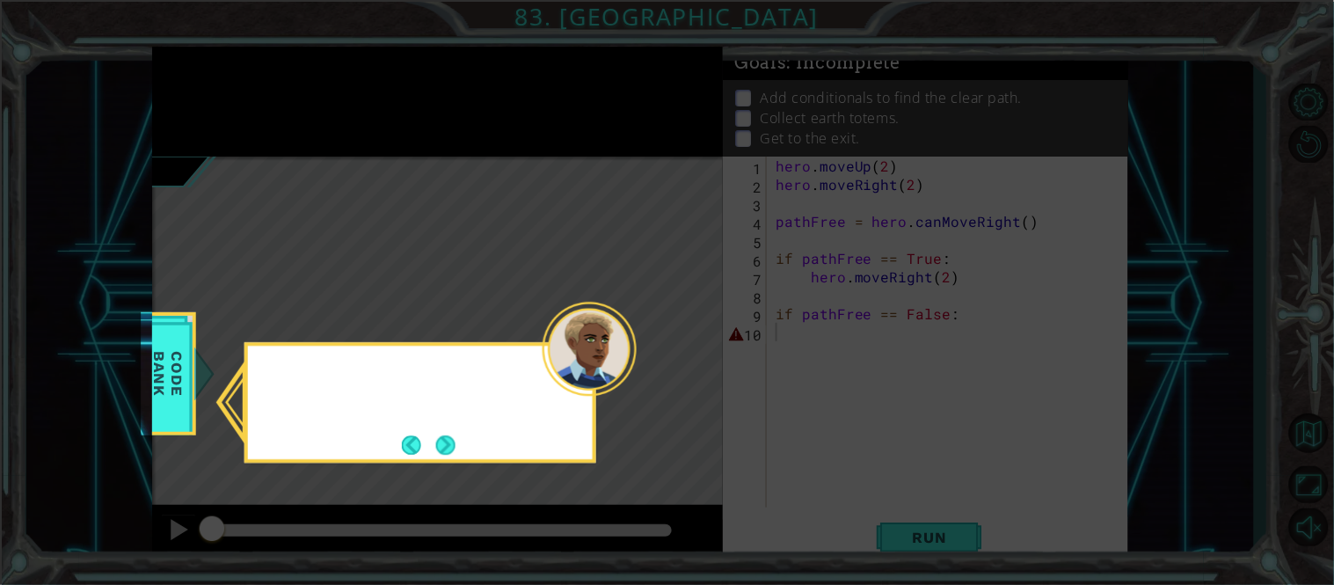
click at [218, 92] on icon at bounding box center [667, 292] width 1334 height 585
click at [441, 452] on button "Next" at bounding box center [445, 444] width 19 height 19
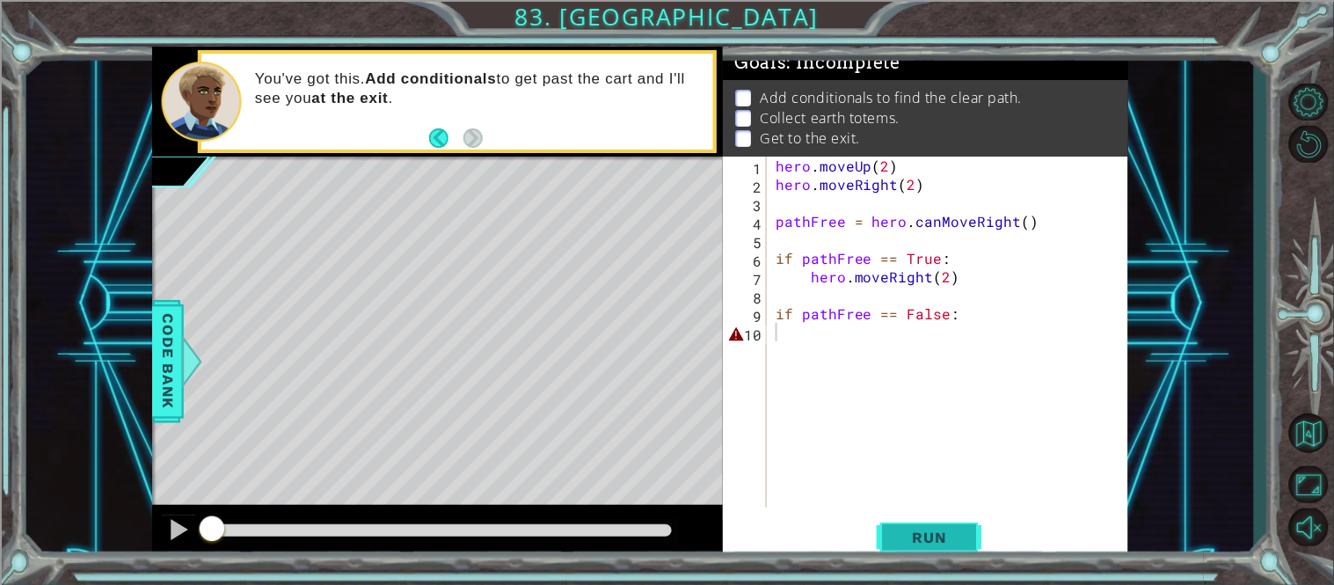
click at [943, 551] on button "Run" at bounding box center [930, 537] width 106 height 40
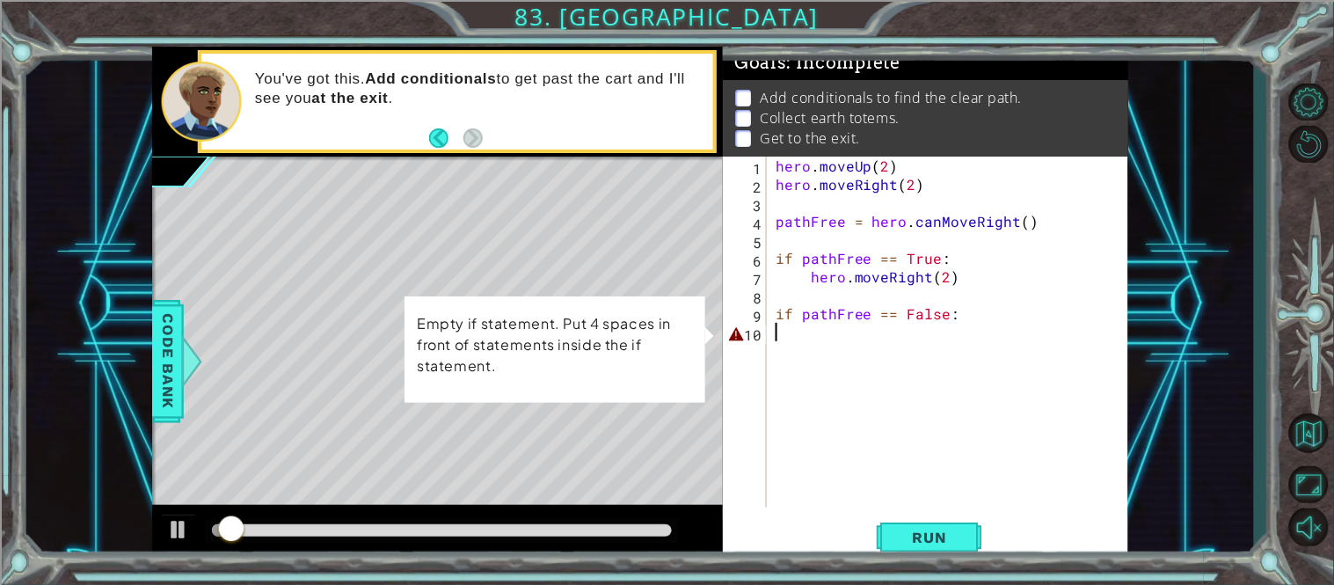
click at [964, 339] on div "hero . moveUp ( 2 ) hero . moveRight ( 2 ) pathFree = hero . canMoveRight ( ) i…" at bounding box center [952, 351] width 361 height 388
click at [963, 335] on div "hero . moveUp ( 2 ) hero . moveRight ( 2 ) pathFree = hero . canMoveRight ( ) i…" at bounding box center [952, 351] width 361 height 388
type textarea "if pathFree == False:"
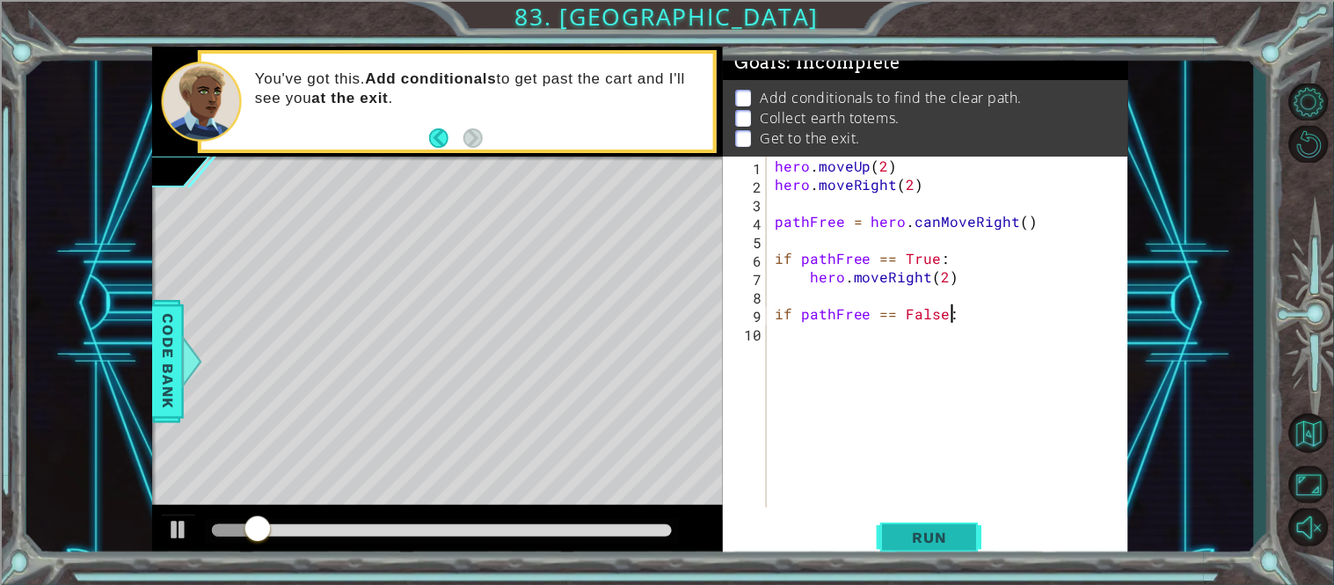
click at [919, 548] on button "Run" at bounding box center [930, 537] width 106 height 40
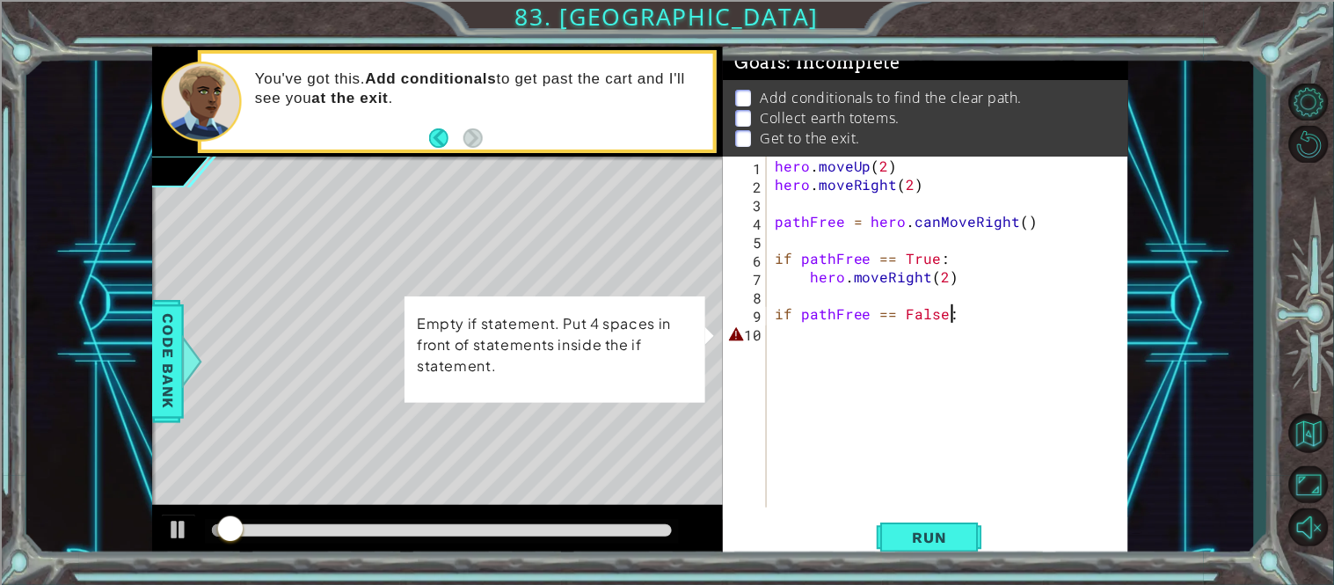
click at [902, 350] on div "hero . moveUp ( 2 ) hero . moveRight ( 2 ) pathFree = hero . canMoveRight ( ) i…" at bounding box center [952, 351] width 362 height 388
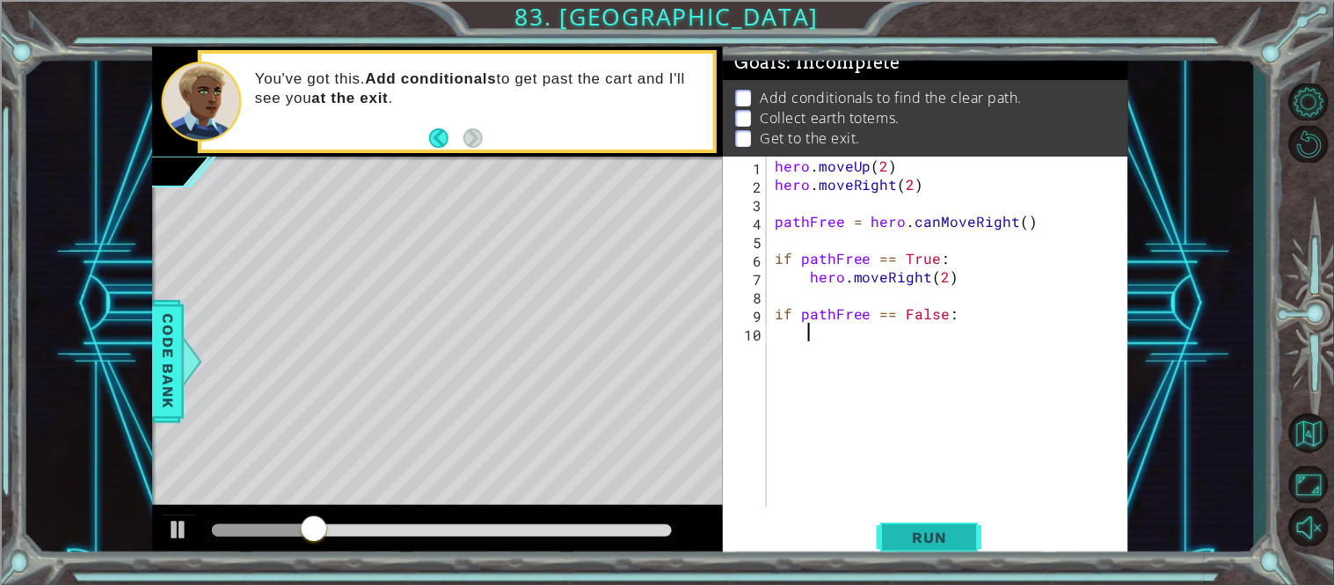
click at [925, 540] on span "Run" at bounding box center [929, 537] width 69 height 18
click at [902, 537] on span "Run" at bounding box center [929, 537] width 69 height 18
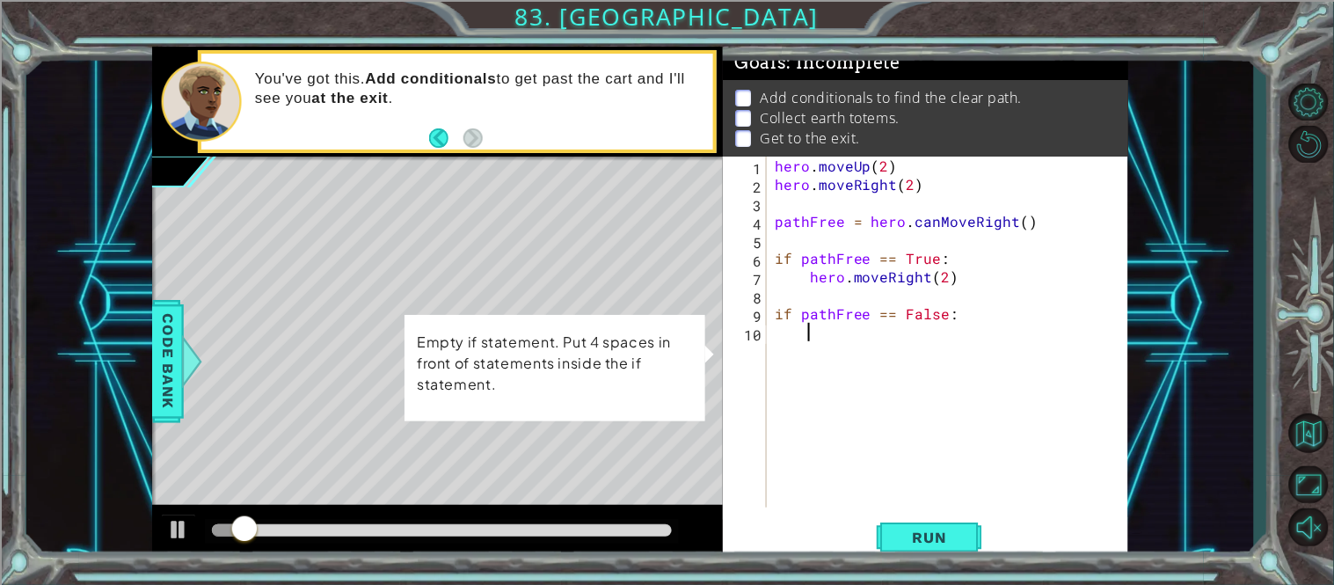
click at [628, 339] on p "Empty if statement. Put 4 spaces in front of statements inside the if statement." at bounding box center [555, 362] width 276 height 63
click at [778, 313] on div "hero . moveUp ( 2 ) hero . moveRight ( 2 ) pathFree = hero . canMoveRight ( ) i…" at bounding box center [952, 351] width 362 height 388
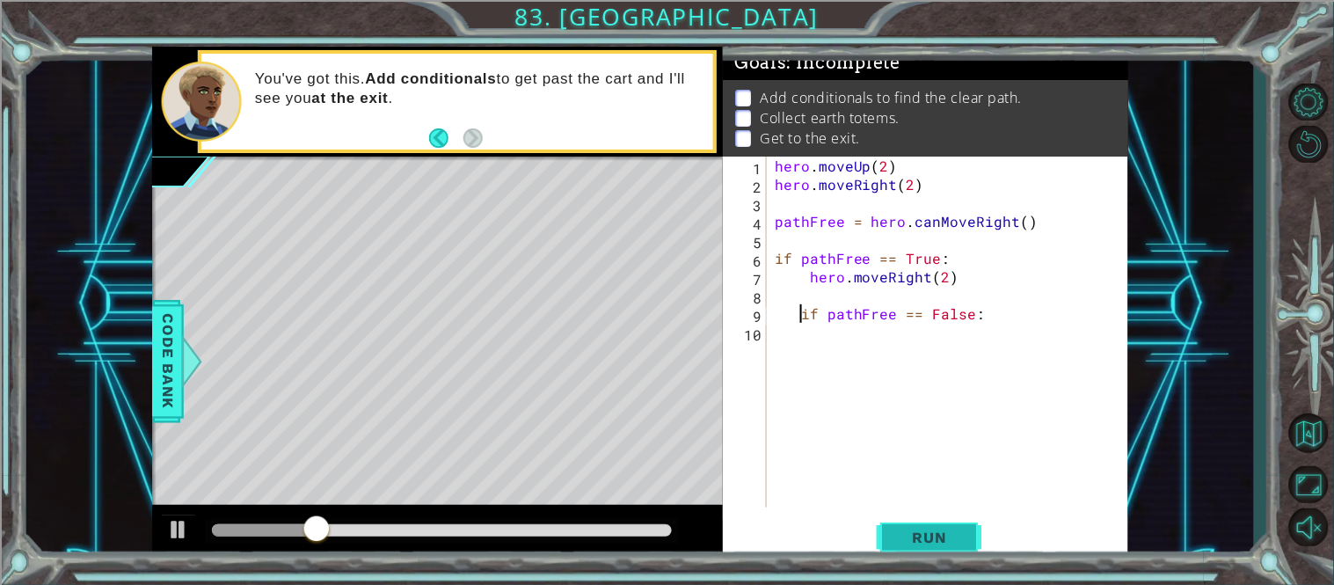
click at [939, 556] on button "Run" at bounding box center [930, 537] width 106 height 40
click at [896, 520] on button "Run" at bounding box center [930, 537] width 106 height 40
click at [953, 558] on div "if pathFree == False: 1 2 3 4 5 6 7 8 9 10 hero . moveUp ( 2 ) hero . moveRight…" at bounding box center [925, 359] width 405 height 405
click at [939, 543] on span "Run" at bounding box center [929, 537] width 69 height 18
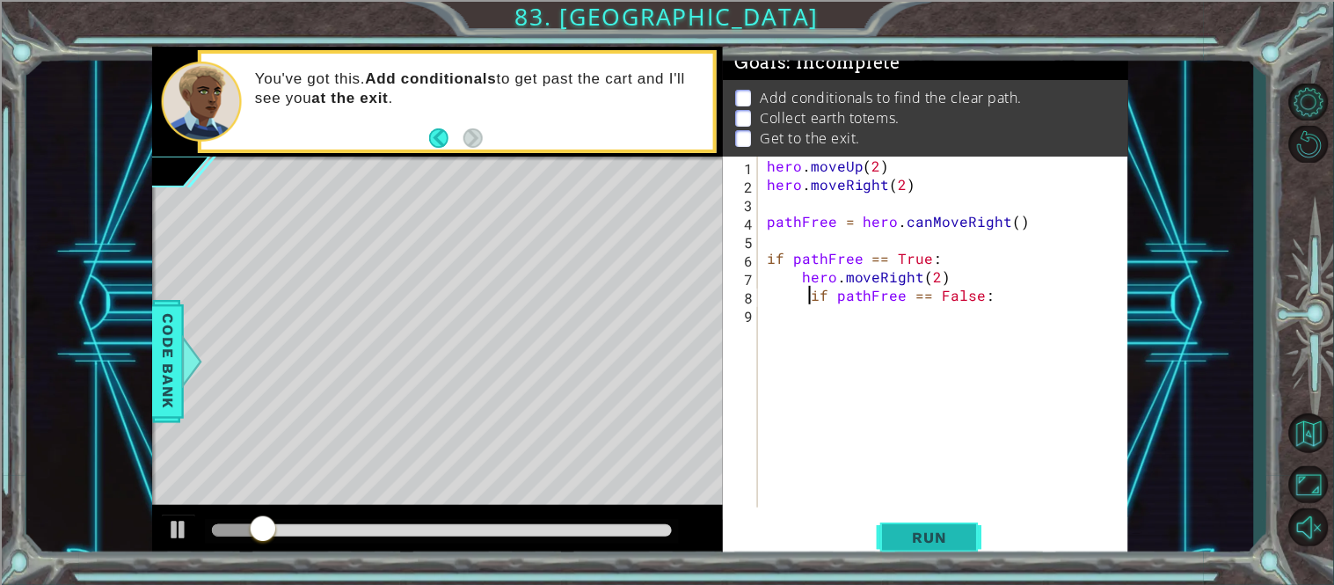
click at [898, 535] on span "Run" at bounding box center [929, 537] width 69 height 18
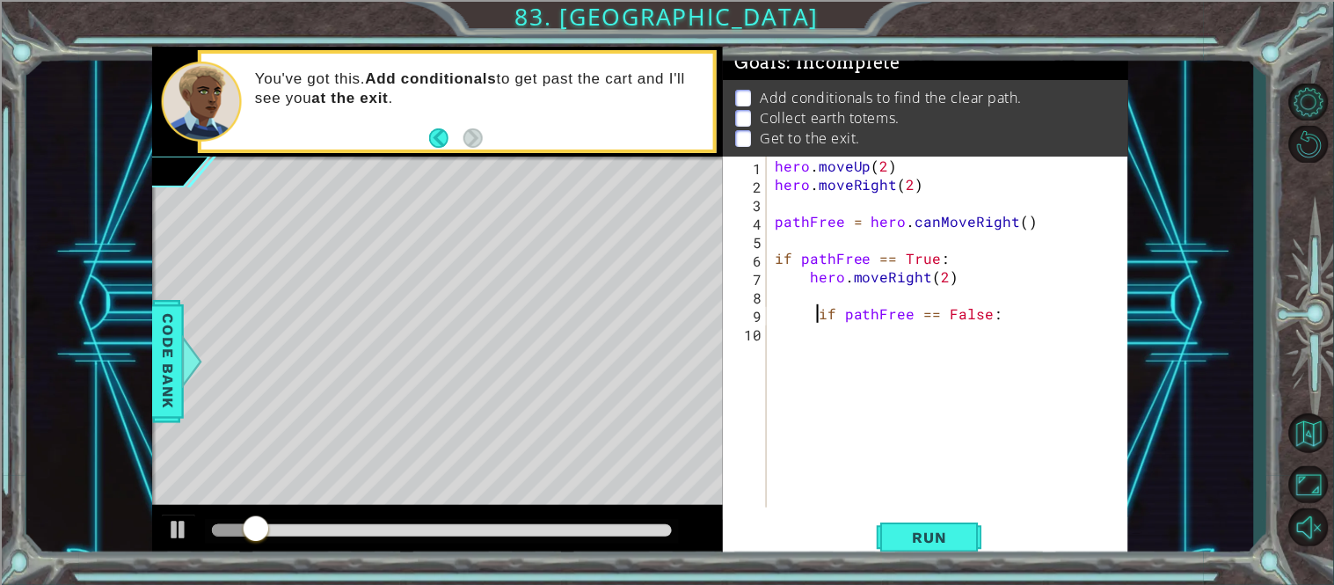
scroll to position [0, 4]
type textarea "if pathFree == False:"
click at [957, 542] on span "Run" at bounding box center [929, 537] width 69 height 18
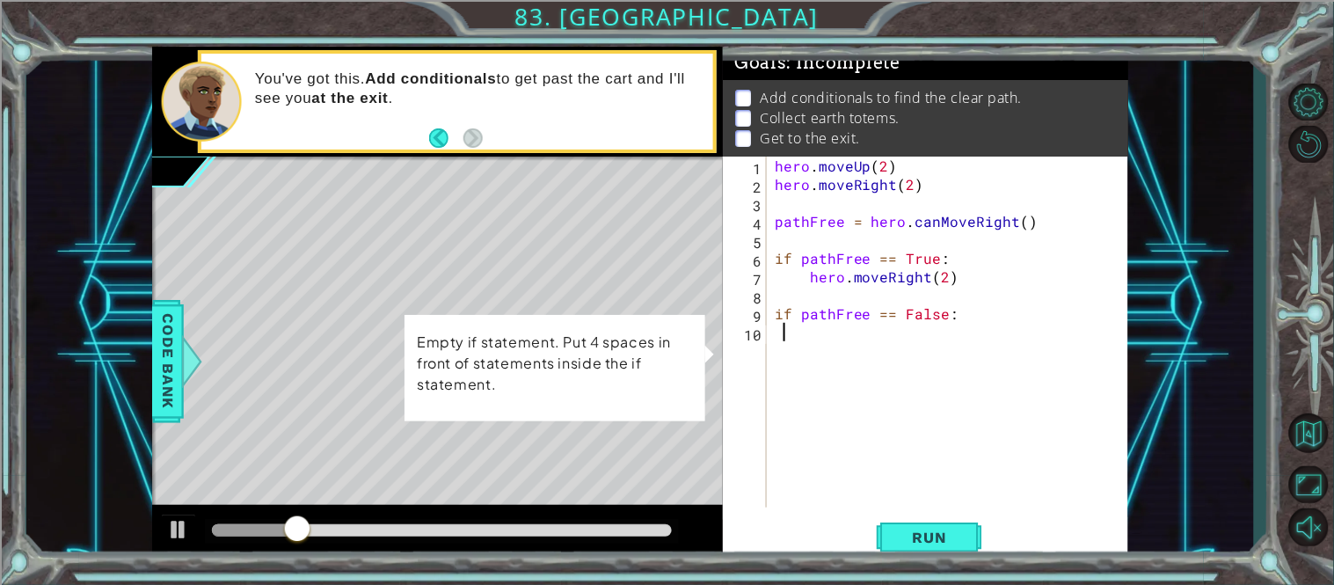
click at [786, 331] on div "hero . moveUp ( 2 ) hero . moveRight ( 2 ) pathFree = hero . canMoveRight ( ) i…" at bounding box center [952, 351] width 362 height 388
click at [799, 336] on div "hero . moveUp ( 2 ) hero . moveRight ( 2 ) pathFree = hero . canMoveRight ( ) i…" at bounding box center [952, 351] width 362 height 388
click at [808, 335] on div "hero . moveUp ( 2 ) hero . moveRight ( 2 ) pathFree = hero . canMoveRight ( ) i…" at bounding box center [952, 351] width 362 height 388
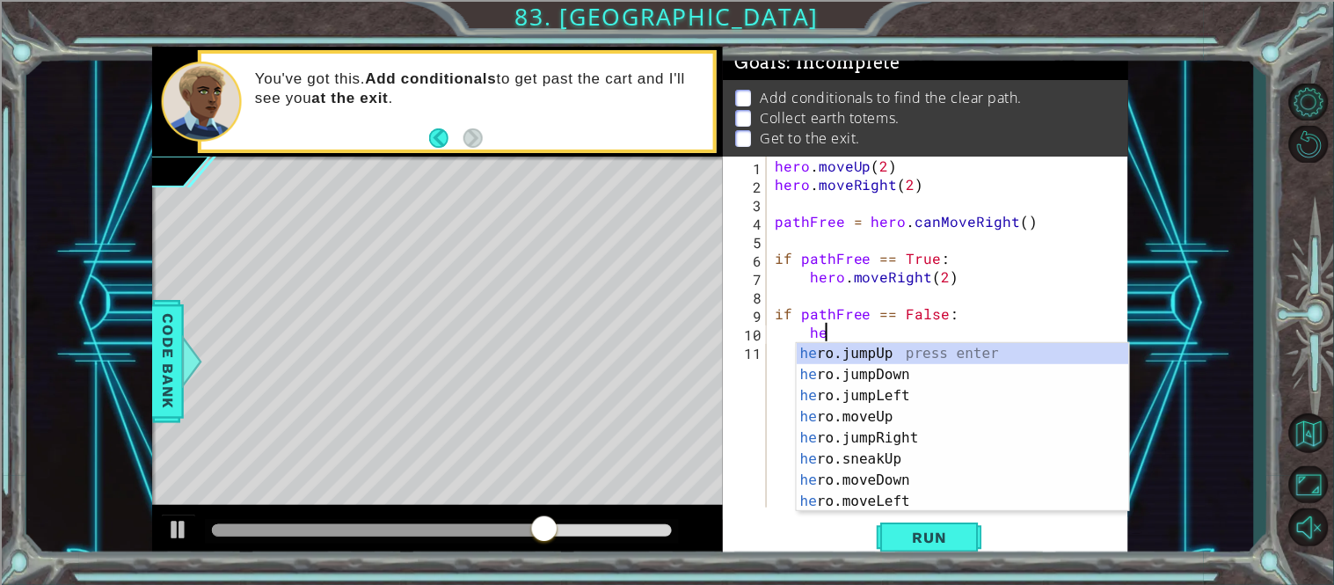
scroll to position [0, 3]
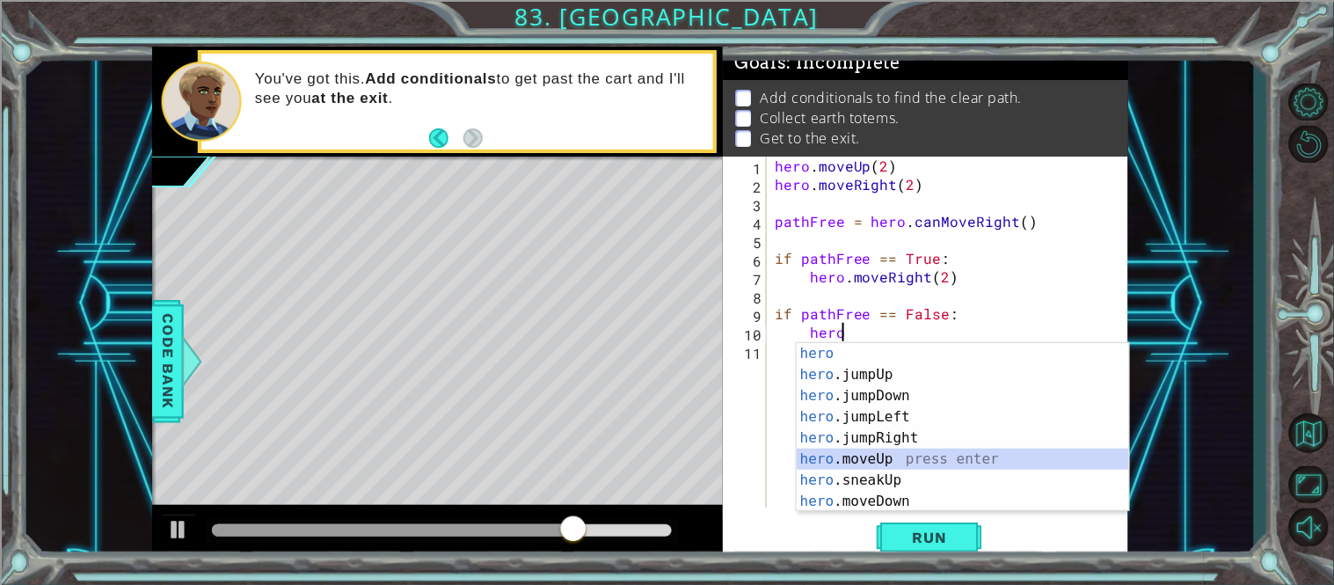
click at [886, 452] on div "hero press enter hero .jumpUp press enter hero .jumpDown press enter hero .jump…" at bounding box center [963, 448] width 332 height 211
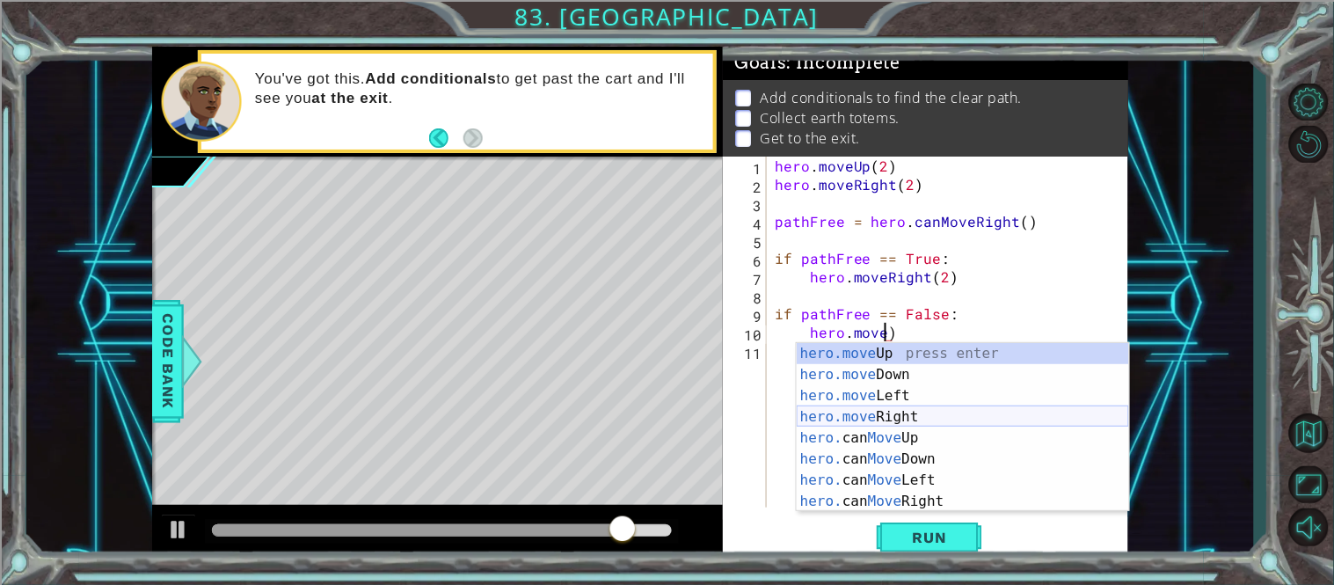
click at [922, 410] on div "hero.move Up press enter hero.move Down press enter hero.move Left press enter …" at bounding box center [963, 448] width 332 height 211
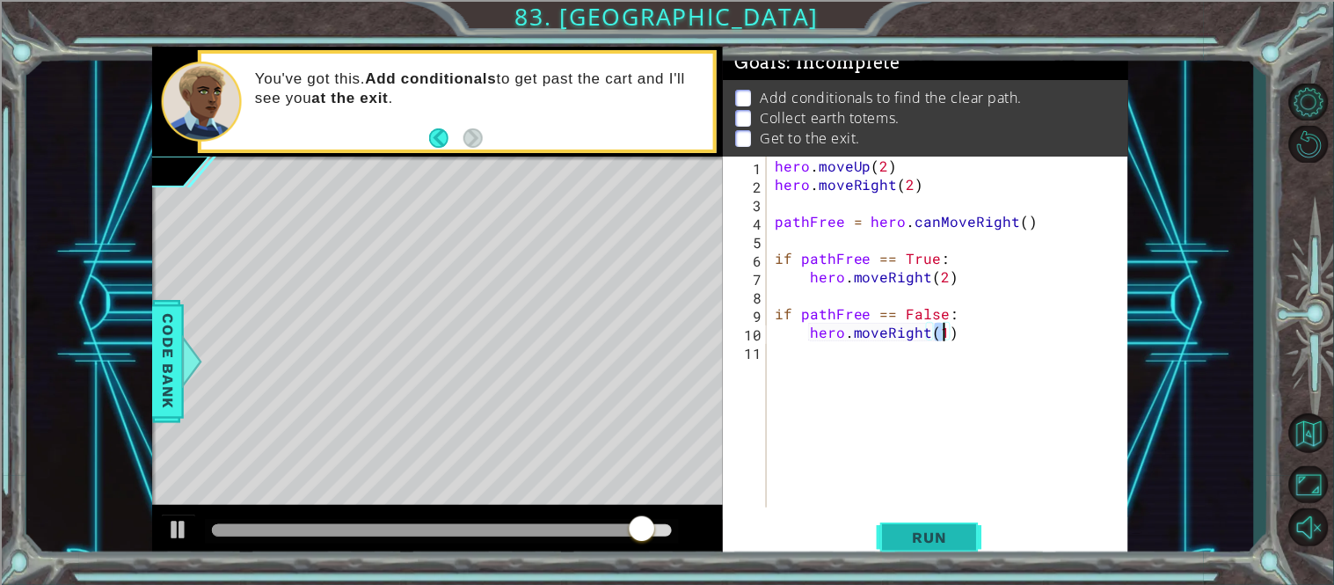
click at [945, 548] on button "Run" at bounding box center [930, 537] width 106 height 40
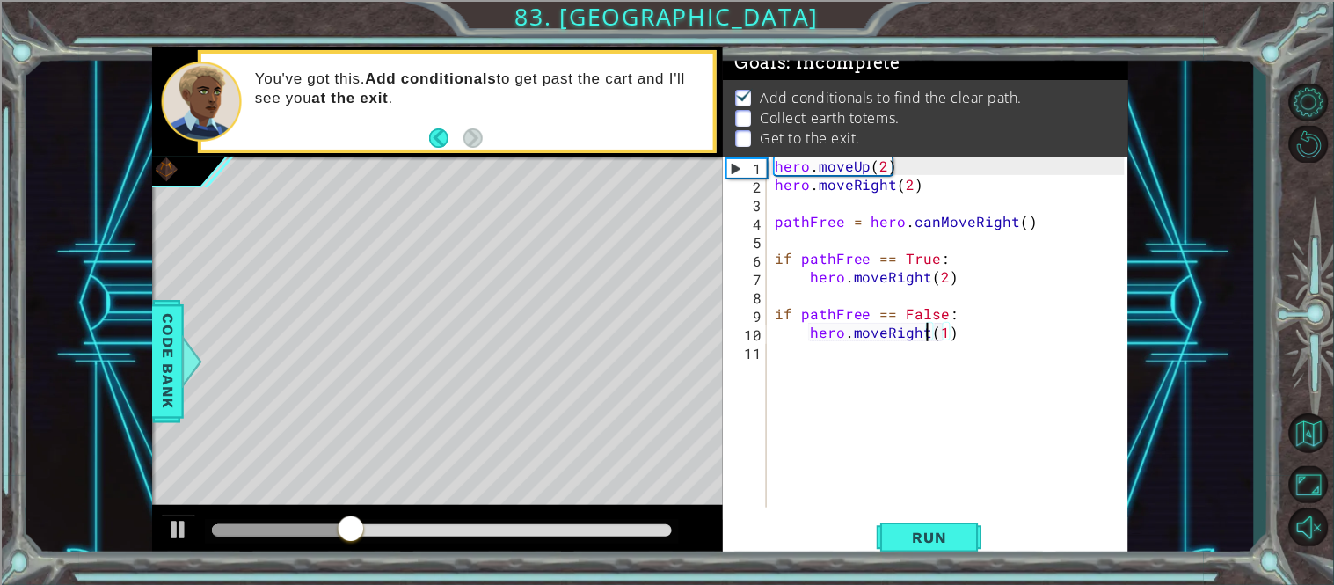
click at [927, 331] on div "hero . moveUp ( 2 ) hero . moveRight ( 2 ) pathFree = hero . canMoveRight ( ) i…" at bounding box center [952, 351] width 362 height 388
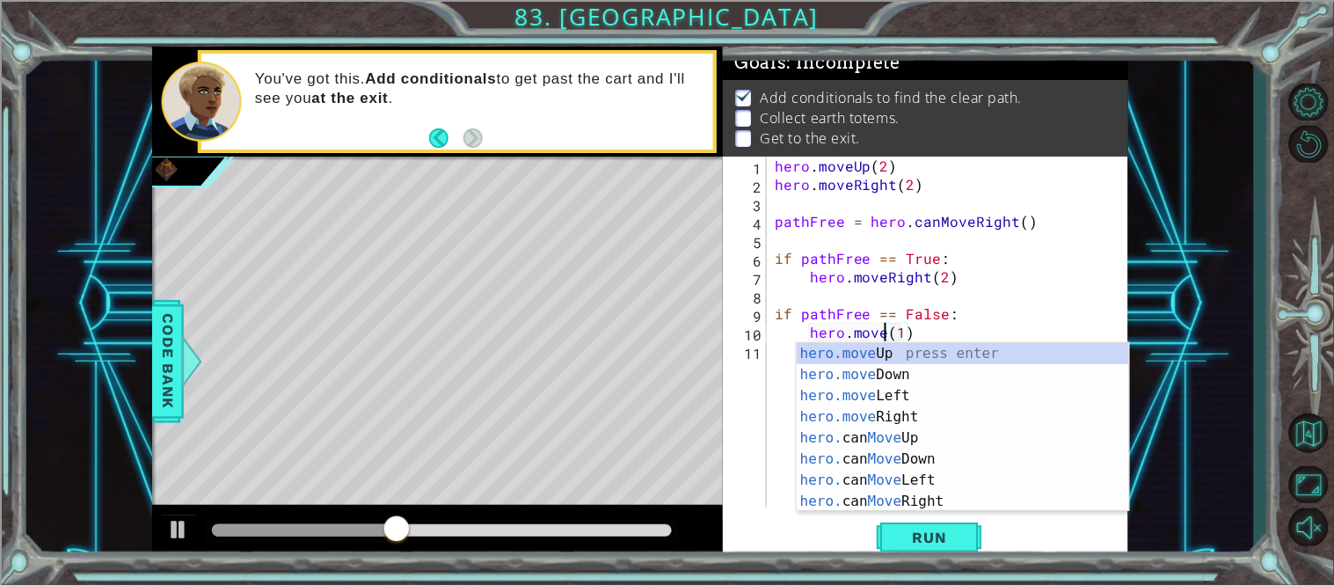
click at [943, 352] on div "hero.move Up press enter hero.move Down press enter hero.move Left press enter …" at bounding box center [963, 448] width 332 height 211
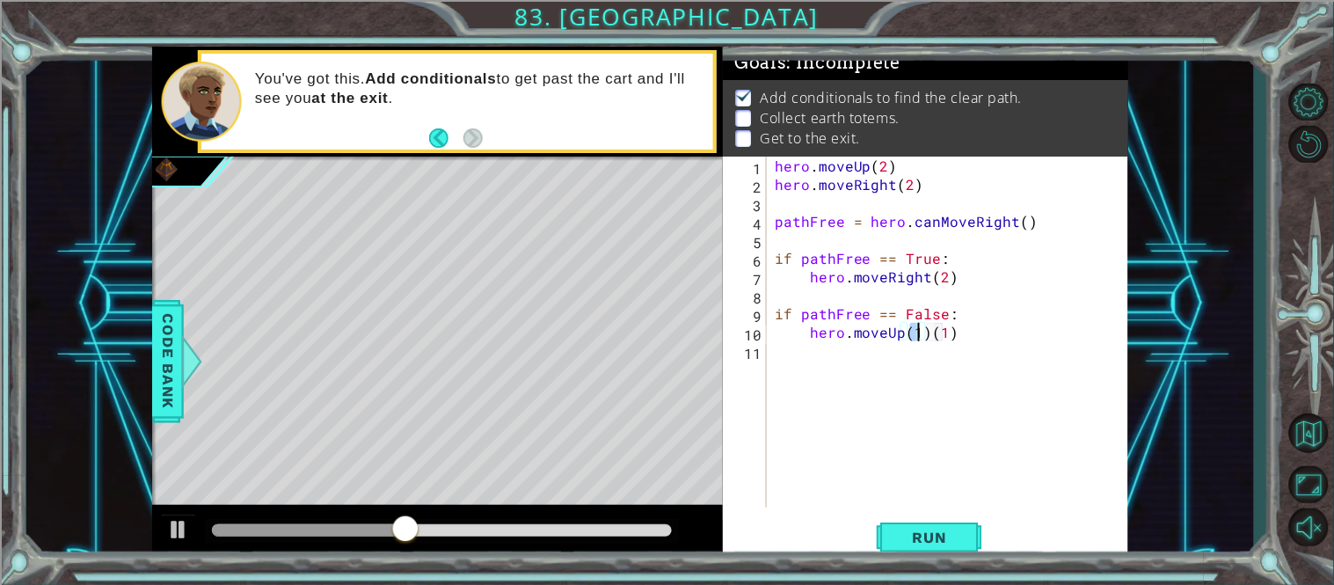
click at [964, 325] on div "hero . moveUp ( 2 ) hero . moveRight ( 2 ) pathFree = hero . canMoveRight ( ) i…" at bounding box center [952, 351] width 362 height 388
type textarea "hero.moveUp(1)"
click at [958, 560] on div "hero.moveUp(1) 1 2 3 4 5 6 7 8 9 10 11 hero . moveUp ( 2 ) hero . moveRight ( 2…" at bounding box center [925, 359] width 405 height 405
click at [941, 539] on span "Run" at bounding box center [929, 537] width 69 height 18
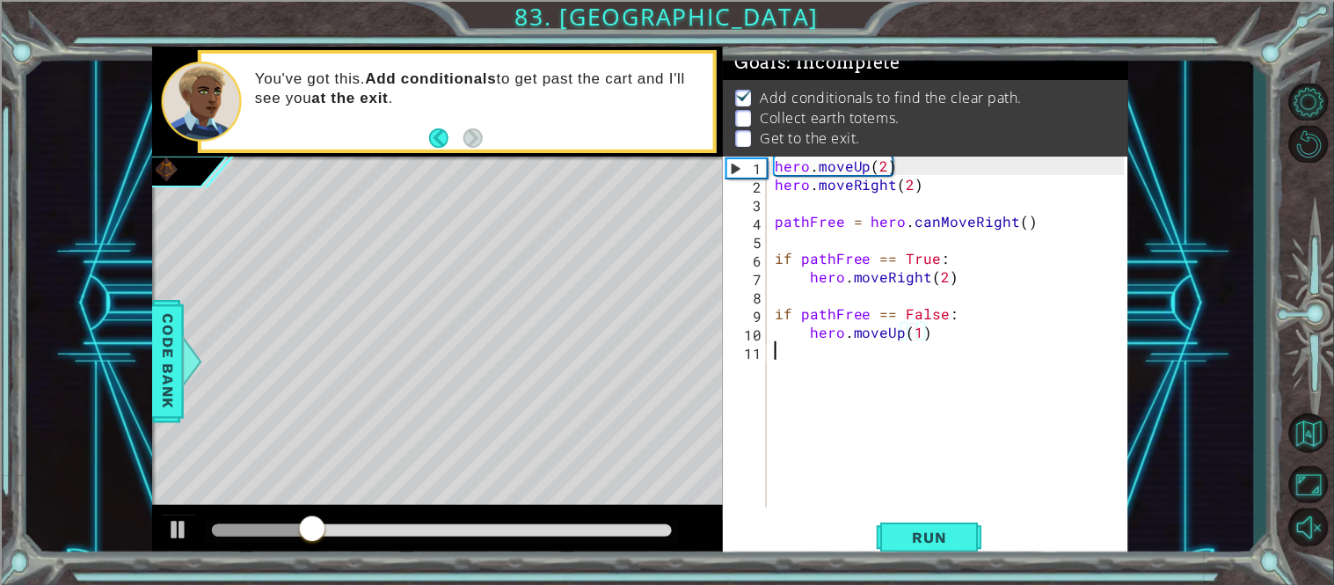
click at [814, 350] on div "hero . moveUp ( 2 ) hero . moveRight ( 2 ) pathFree = hero . canMoveRight ( ) i…" at bounding box center [952, 351] width 362 height 388
click at [816, 351] on div "hero . moveUp ( 2 ) hero . moveRight ( 2 ) pathFree = hero . canMoveRight ( ) i…" at bounding box center [952, 351] width 362 height 388
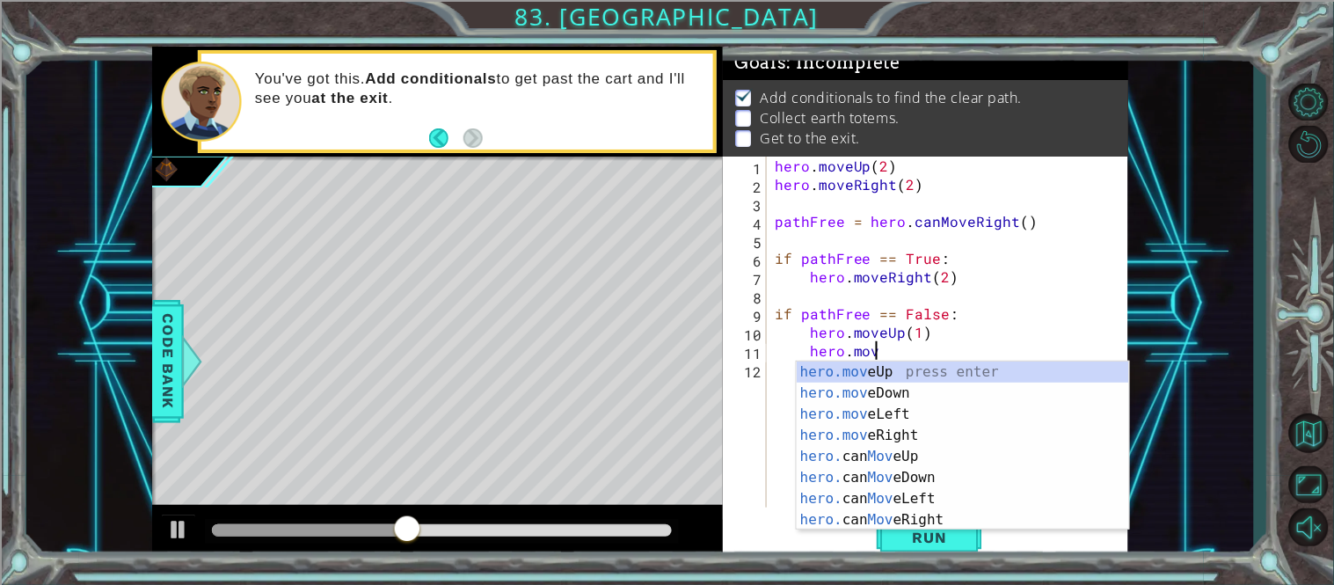
scroll to position [0, 4]
click at [916, 376] on div "hero.move Up press enter hero.move Down press enter hero.move Left press enter …" at bounding box center [963, 466] width 332 height 211
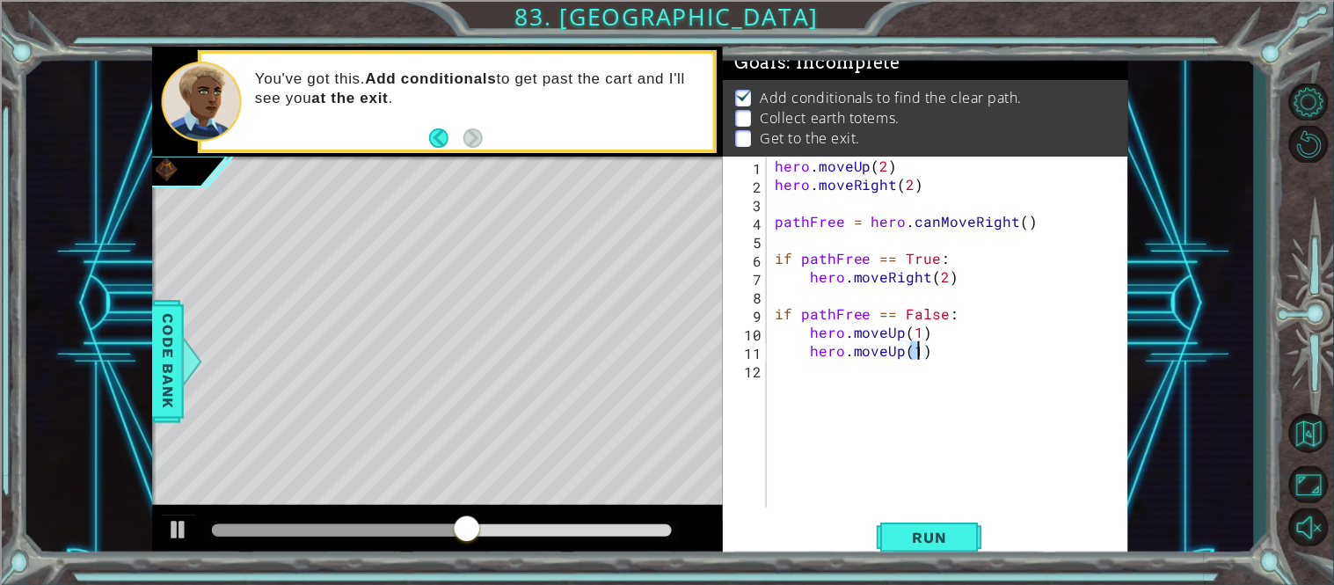
scroll to position [0, 7]
click at [905, 543] on span "Run" at bounding box center [929, 537] width 69 height 18
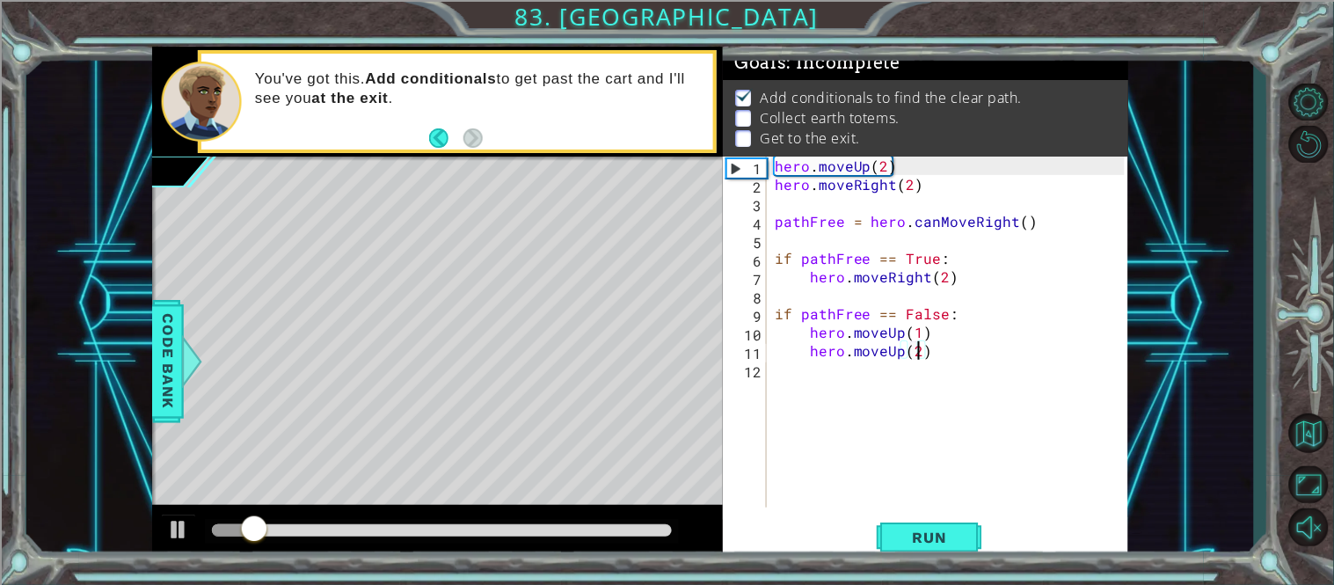
click at [935, 359] on div "hero . moveUp ( 2 ) hero . moveRight ( 2 ) pathFree = hero . canMoveRight ( ) i…" at bounding box center [952, 351] width 362 height 388
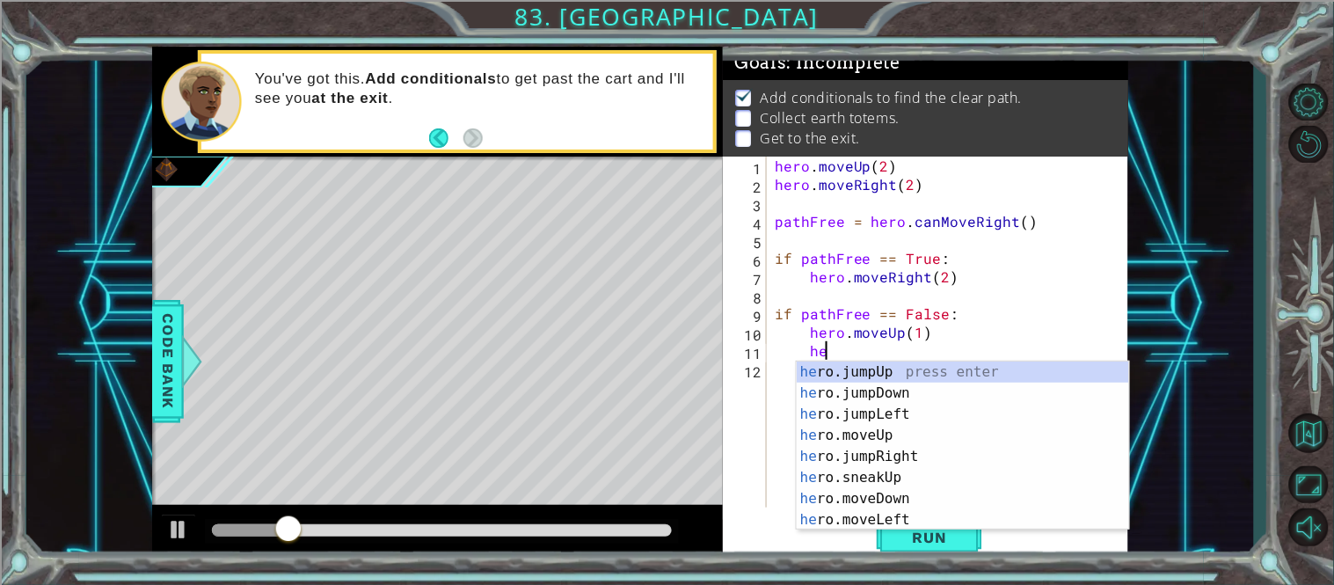
type textarea "h"
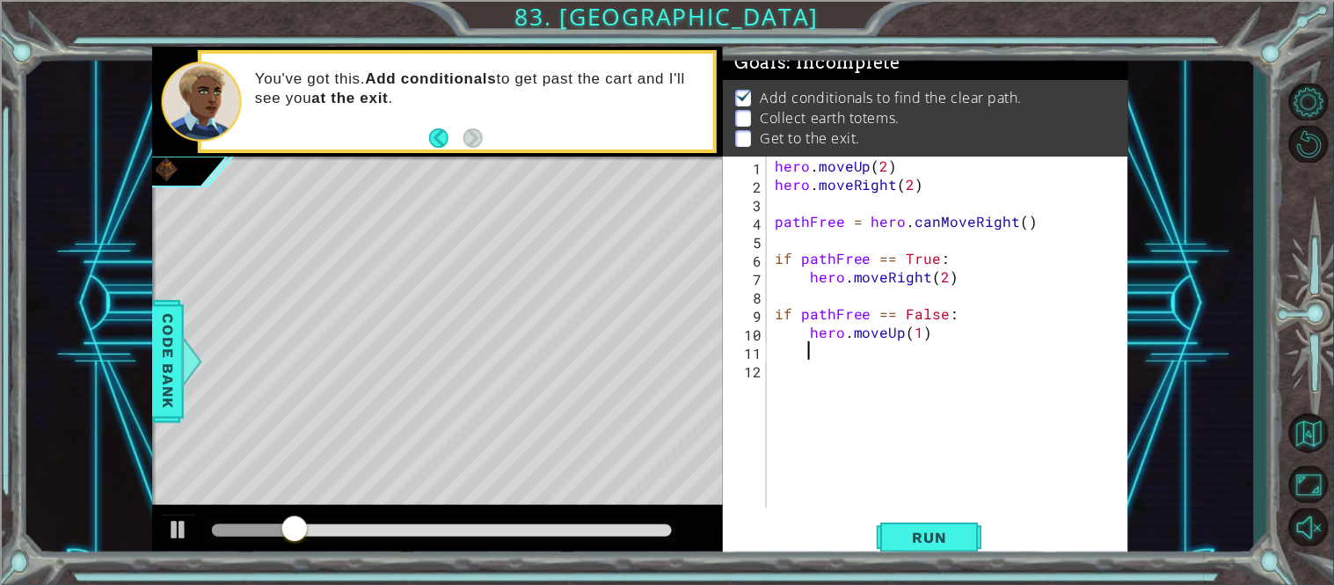
scroll to position [0, 1]
click at [1006, 410] on div "hero . moveUp ( 2 ) hero . moveRight ( 2 ) pathFree = hero . canMoveRight ( ) i…" at bounding box center [952, 351] width 362 height 388
click at [895, 532] on span "Run" at bounding box center [929, 537] width 69 height 18
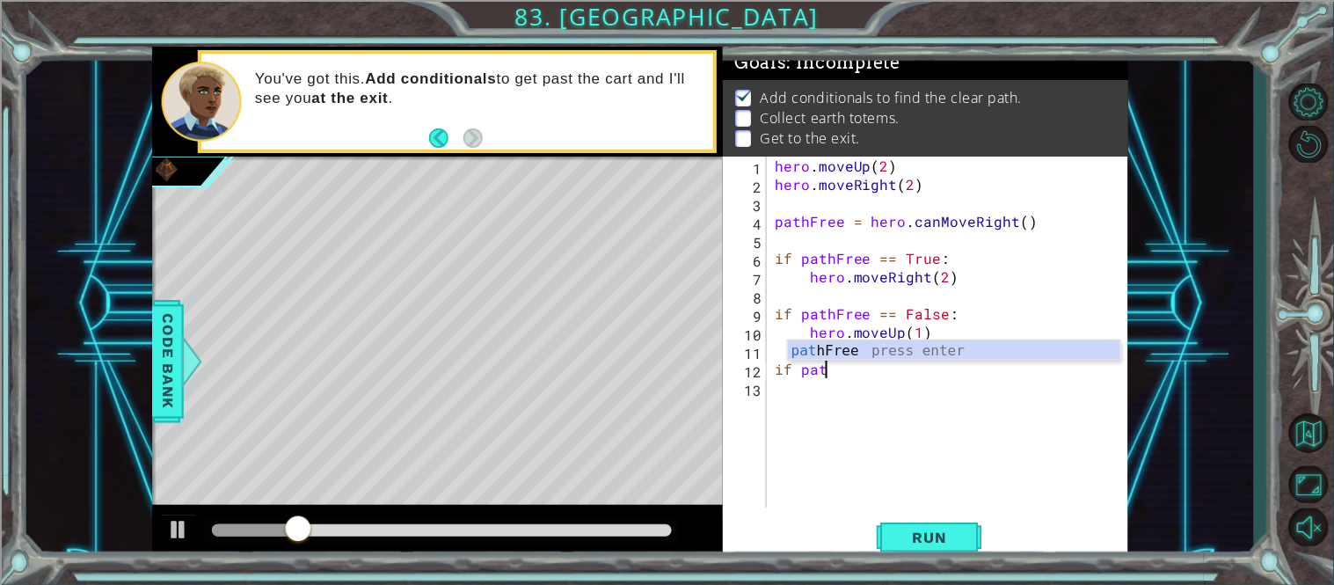
scroll to position [0, 3]
click at [899, 338] on div "hero . moveUp ( 2 ) hero . moveRight ( 2 ) pathFree = hero . canMoveRight ( ) i…" at bounding box center [952, 351] width 362 height 388
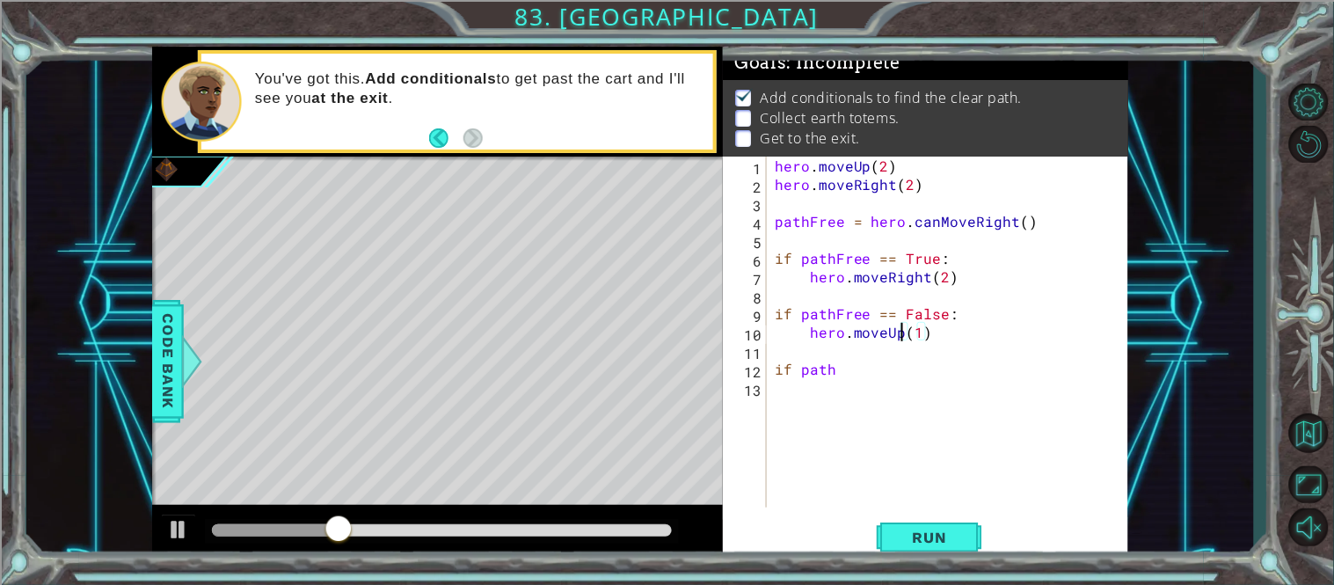
click at [853, 370] on div "hero . moveUp ( 2 ) hero . moveRight ( 2 ) pathFree = hero . canMoveRight ( ) i…" at bounding box center [952, 351] width 362 height 388
type textarea "if pathFree == True:"
click at [834, 402] on div "hero . moveUp ( 2 ) hero . moveRight ( 2 ) pathFree = hero . canMoveRight ( ) i…" at bounding box center [952, 351] width 362 height 388
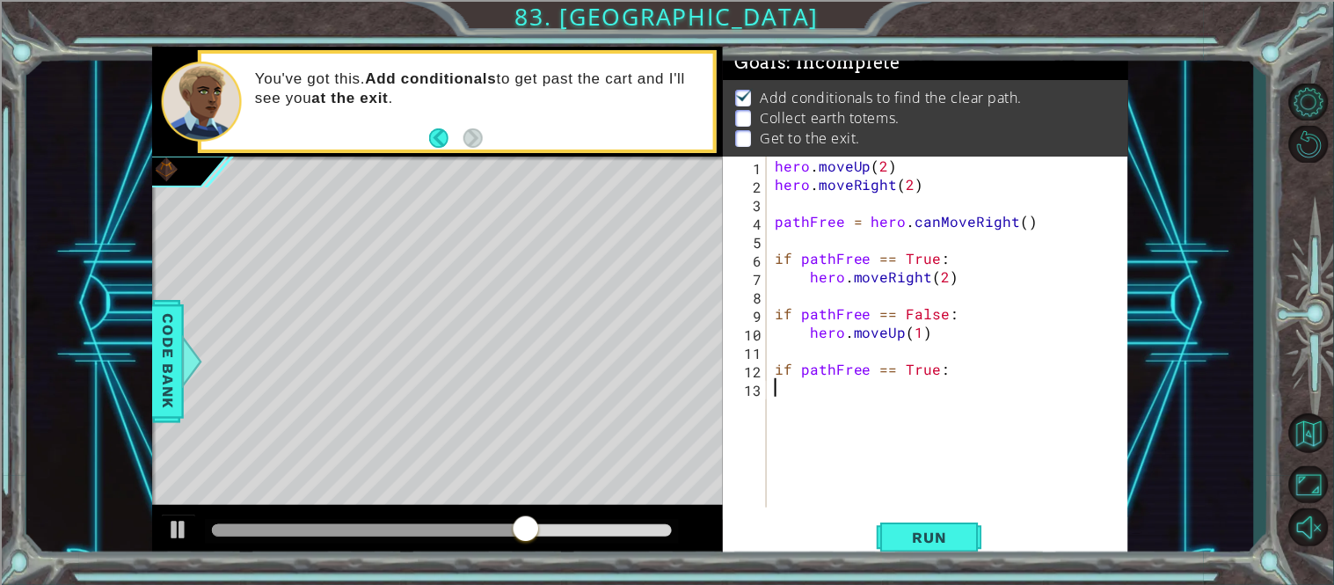
click at [809, 393] on div "hero . moveUp ( 2 ) hero . moveRight ( 2 ) pathFree = hero . canMoveRight ( ) i…" at bounding box center [952, 351] width 362 height 388
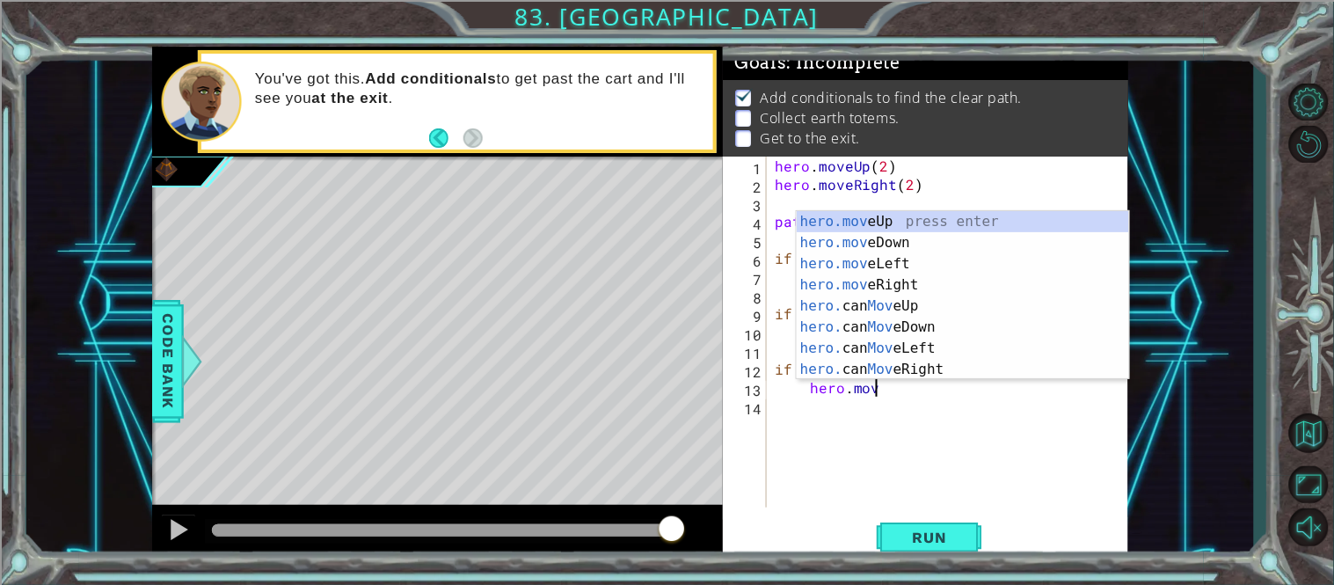
scroll to position [0, 4]
click at [895, 216] on div "hero.move Up press enter hero.move Down press enter hero.move Left press enter …" at bounding box center [963, 316] width 332 height 211
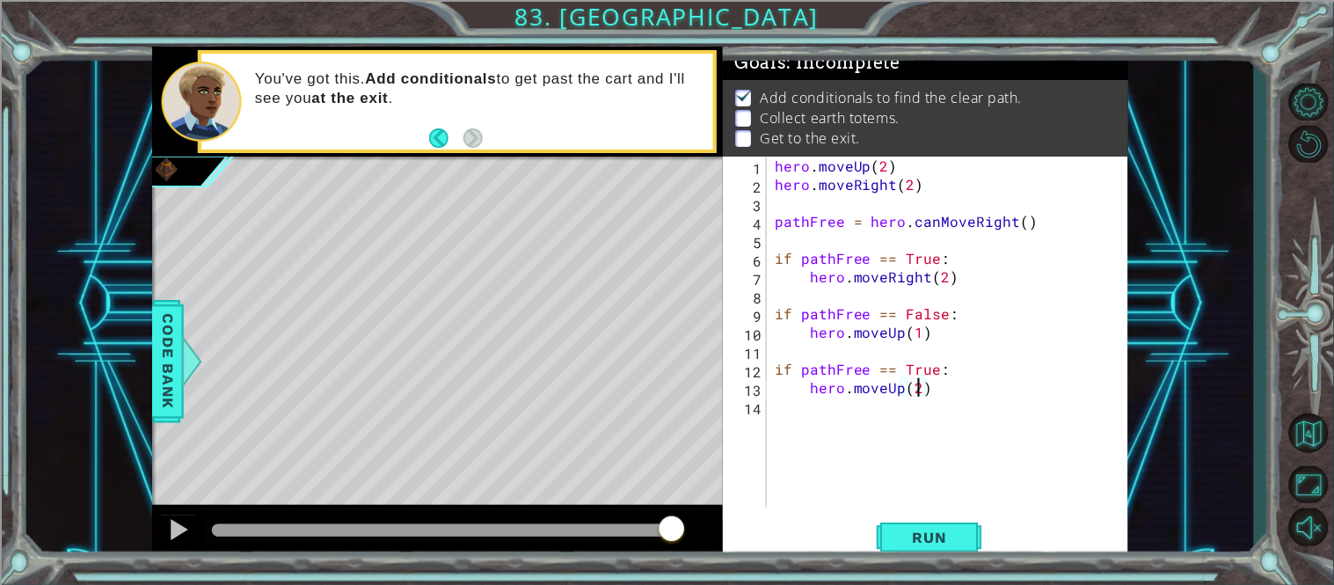
scroll to position [0, 7]
type textarea "hero.moveUp(2)"
click at [953, 528] on button "Run" at bounding box center [930, 537] width 106 height 40
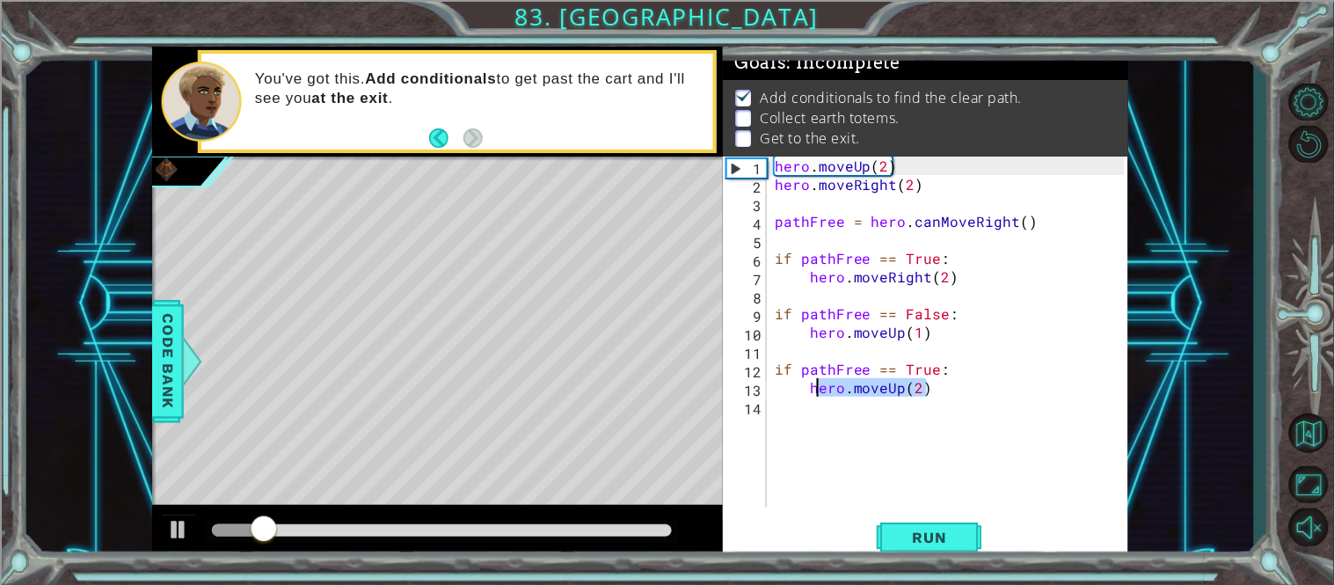
drag, startPoint x: 949, startPoint y: 387, endPoint x: 810, endPoint y: 388, distance: 138.9
click at [810, 388] on div "hero . moveUp ( 2 ) hero . moveRight ( 2 ) pathFree = hero . canMoveRight ( ) i…" at bounding box center [952, 351] width 362 height 388
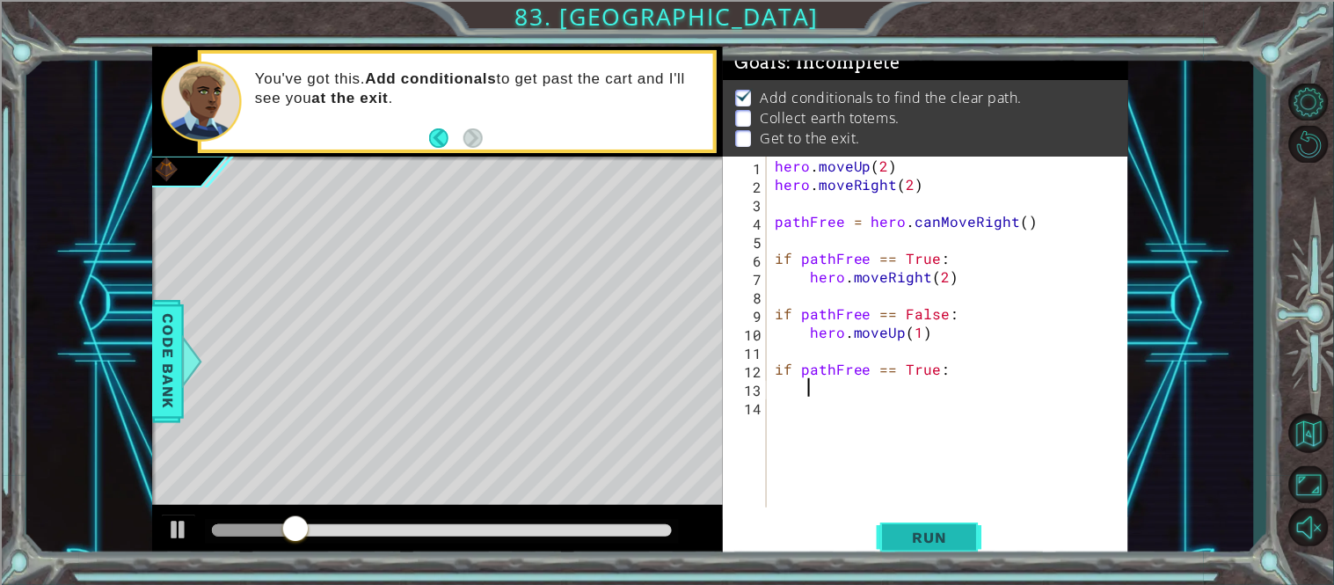
click at [936, 527] on button "Run" at bounding box center [930, 537] width 106 height 40
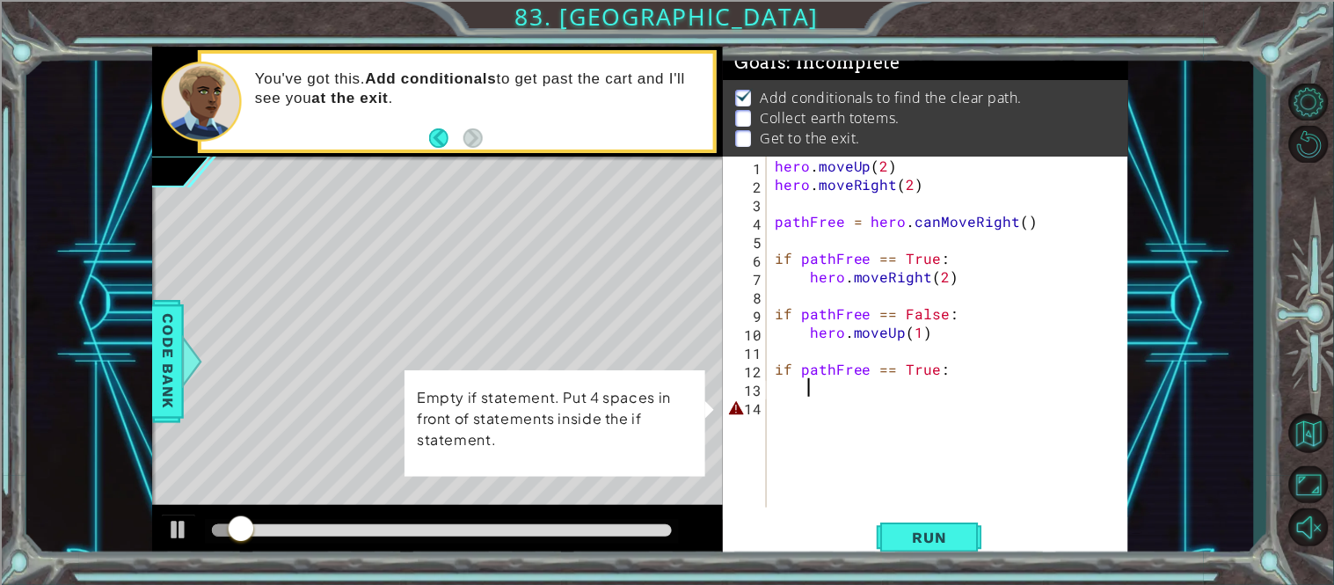
click at [853, 412] on div "hero . moveUp ( 2 ) hero . moveRight ( 2 ) pathFree = hero . canMoveRight ( ) i…" at bounding box center [952, 351] width 362 height 388
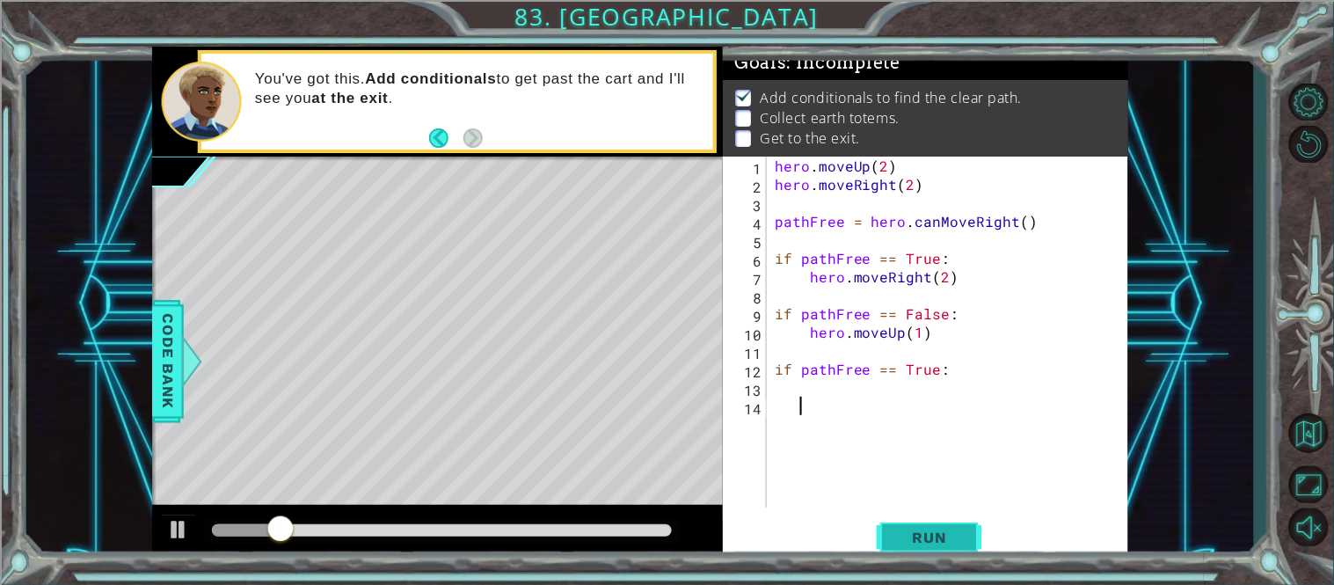
click at [921, 542] on span "Run" at bounding box center [929, 537] width 69 height 18
type textarea "if pathFree == True:"
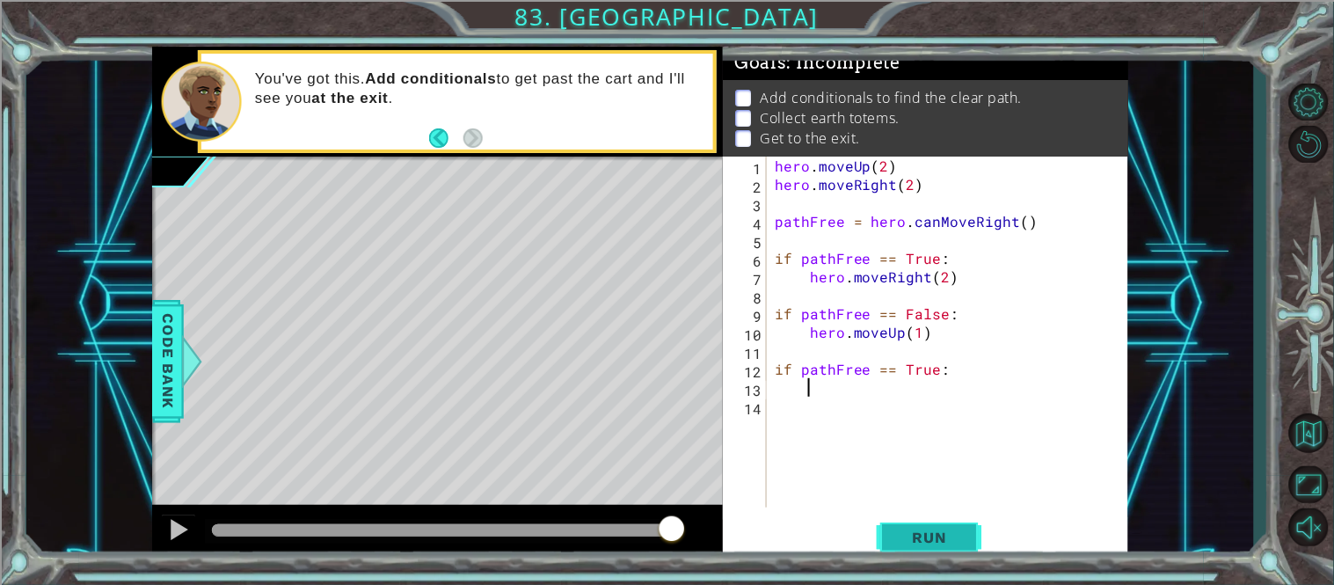
click at [914, 555] on button "Run" at bounding box center [930, 537] width 106 height 40
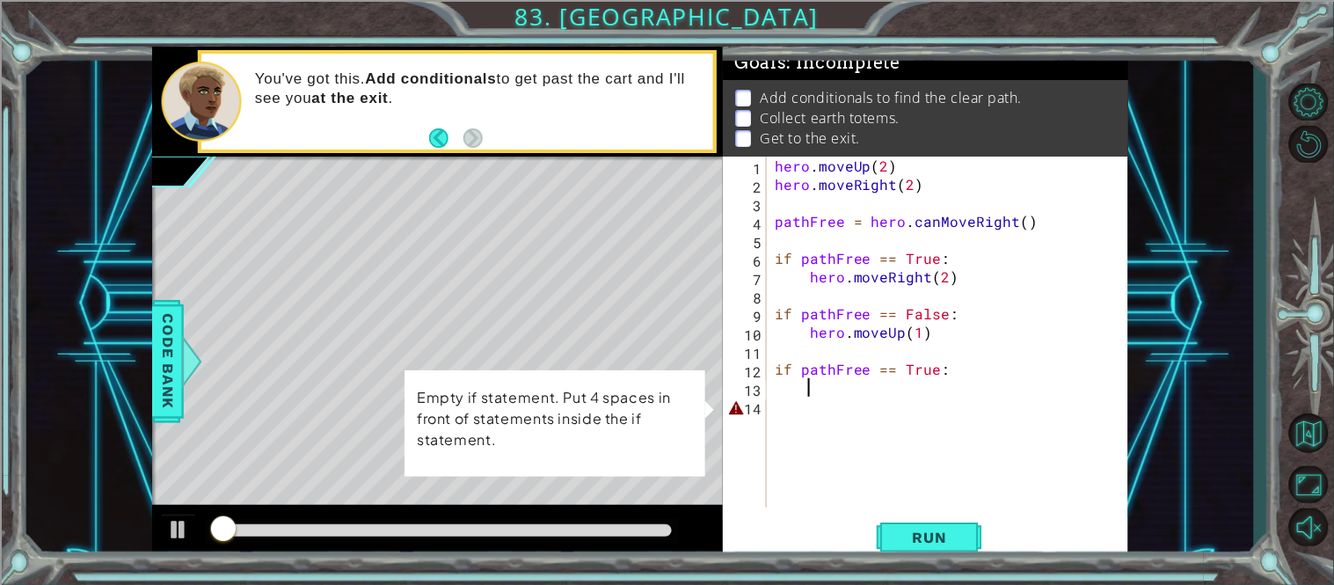
click at [1009, 397] on div "hero . moveUp ( 2 ) hero . moveRight ( 2 ) pathFree = hero . canMoveRight ( ) i…" at bounding box center [952, 351] width 362 height 388
click at [1020, 352] on div "hero . moveUp ( 2 ) hero . moveRight ( 2 ) pathFree = hero . canMoveRight ( ) i…" at bounding box center [952, 351] width 362 height 388
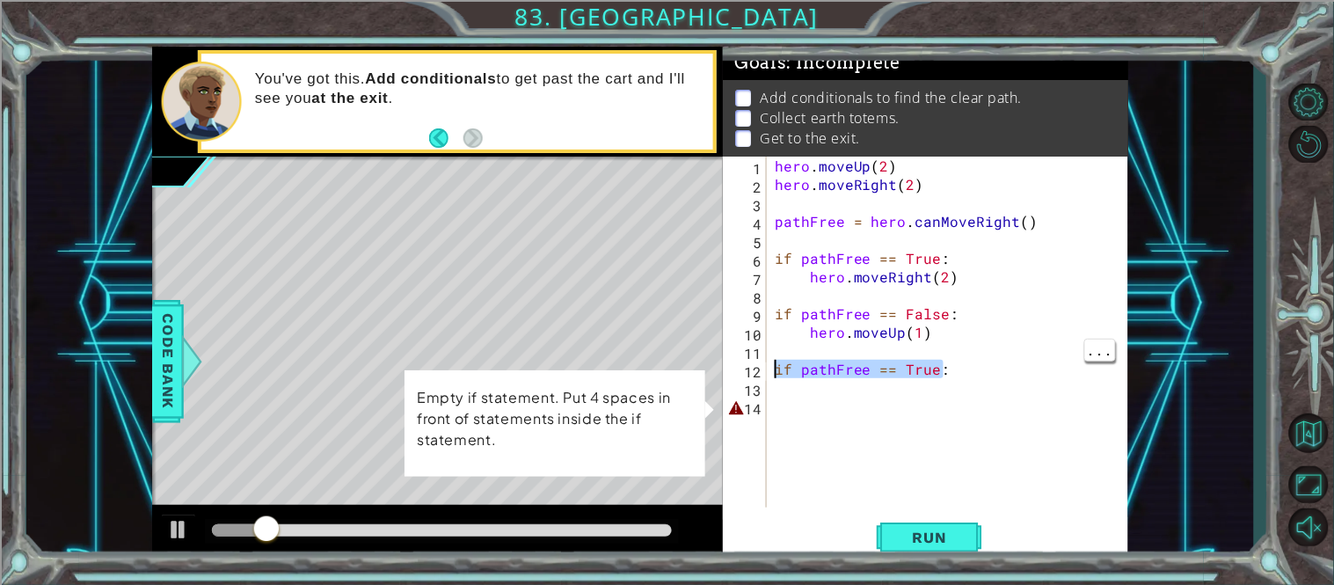
drag, startPoint x: 994, startPoint y: 375, endPoint x: 775, endPoint y: 368, distance: 219.1
click at [775, 368] on div "hero . moveUp ( 2 ) hero . moveRight ( 2 ) pathFree = hero . canMoveRight ( ) i…" at bounding box center [952, 351] width 362 height 388
type textarea "if pathFree == True:"
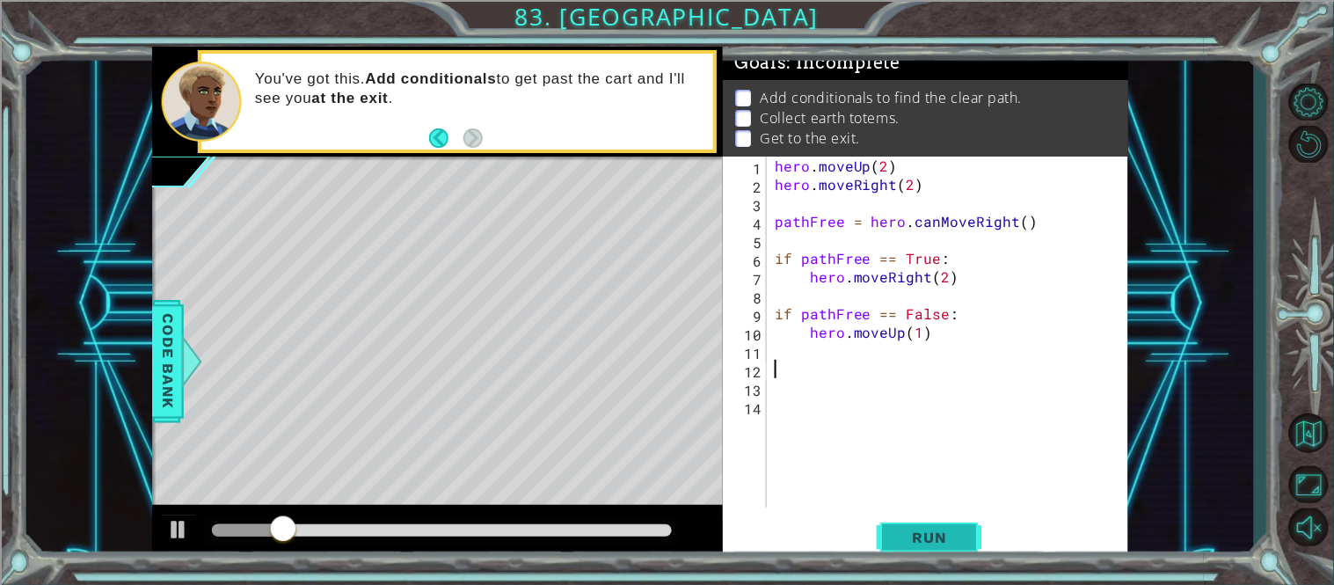
click at [877, 534] on button "Run" at bounding box center [930, 537] width 106 height 40
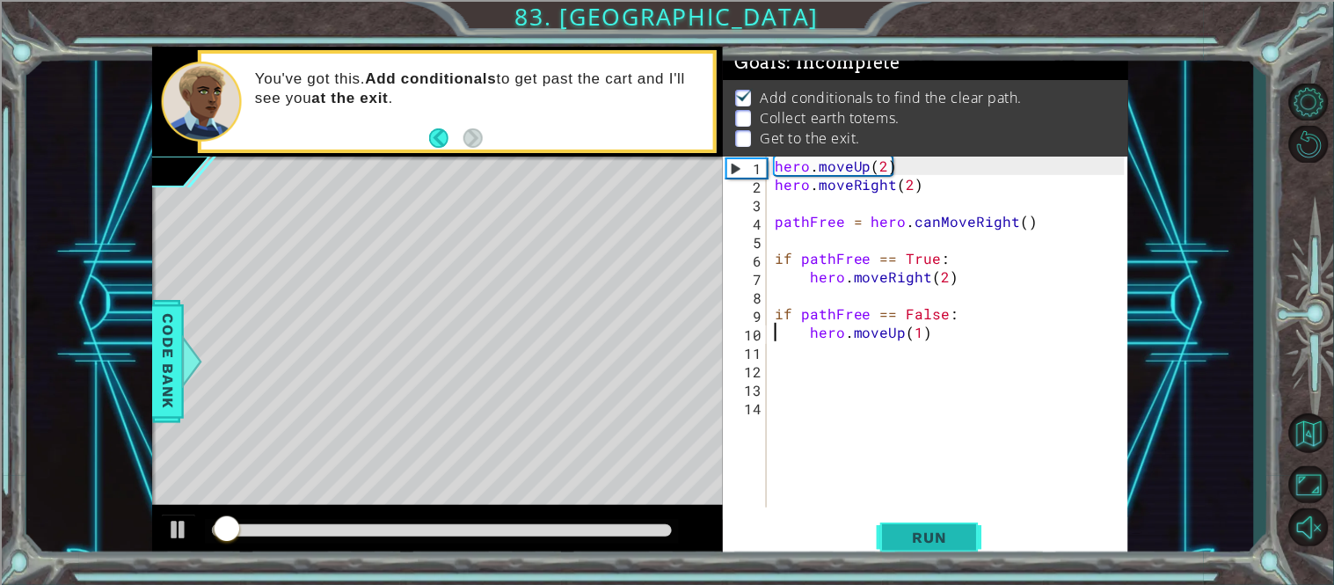
type textarea "if pathFree == False:"
type textarea "hero.moveRight(2)"
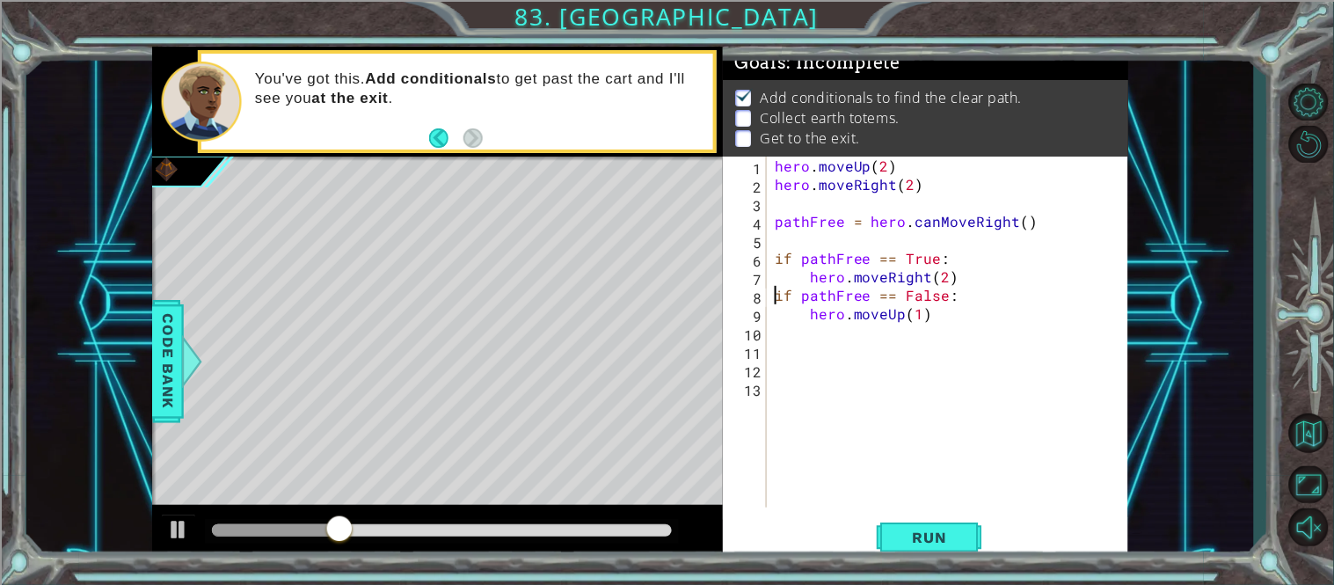
click at [959, 285] on div "hero . moveUp ( 2 ) hero . moveRight ( 2 ) pathFree = hero . canMoveRight ( ) i…" at bounding box center [952, 351] width 362 height 388
type textarea "hero.moveRight(2)"
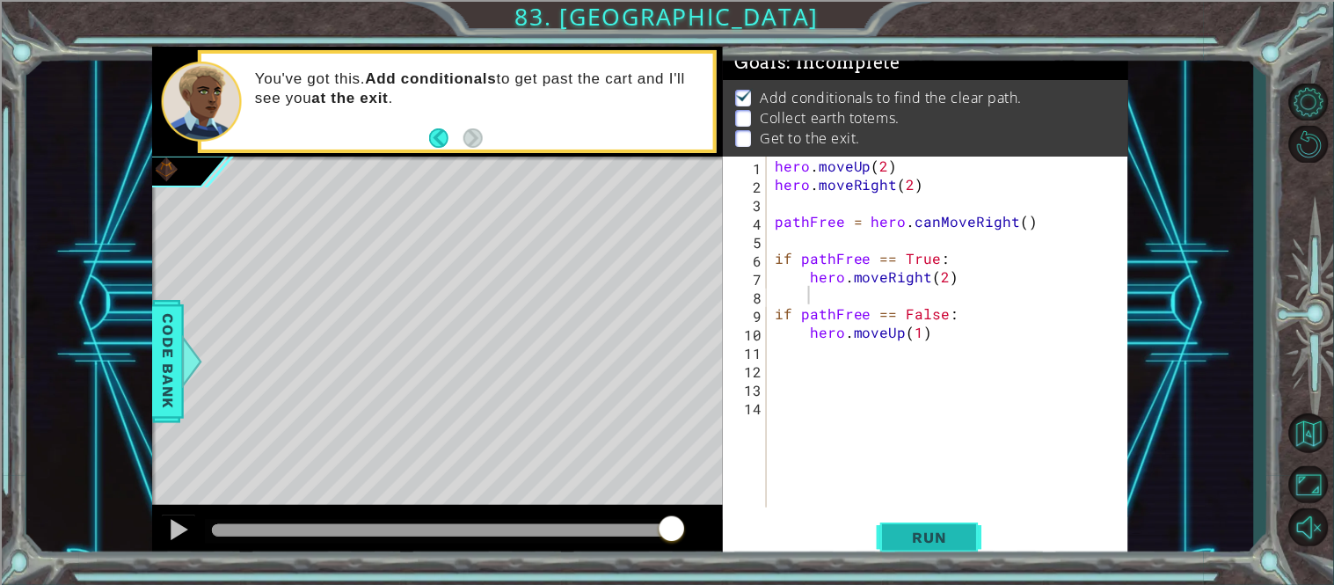
click at [885, 537] on button "Run" at bounding box center [930, 537] width 106 height 40
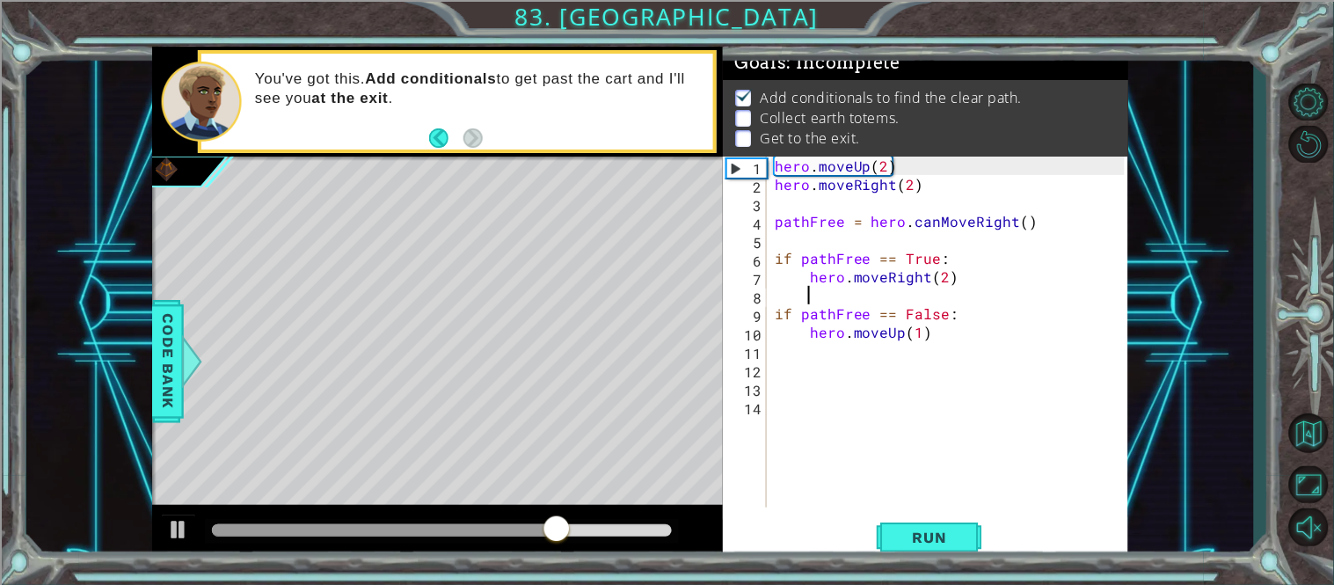
click at [956, 280] on div "hero . moveUp ( 2 ) hero . moveRight ( 2 ) pathFree = hero . canMoveRight ( ) i…" at bounding box center [952, 351] width 362 height 388
type textarea "hero.moveRight(2)"
click at [812, 270] on div "hero . moveUp ( 2 ) hero . moveRight ( 2 ) pathFree = hero . canMoveRight ( ) i…" at bounding box center [952, 351] width 362 height 388
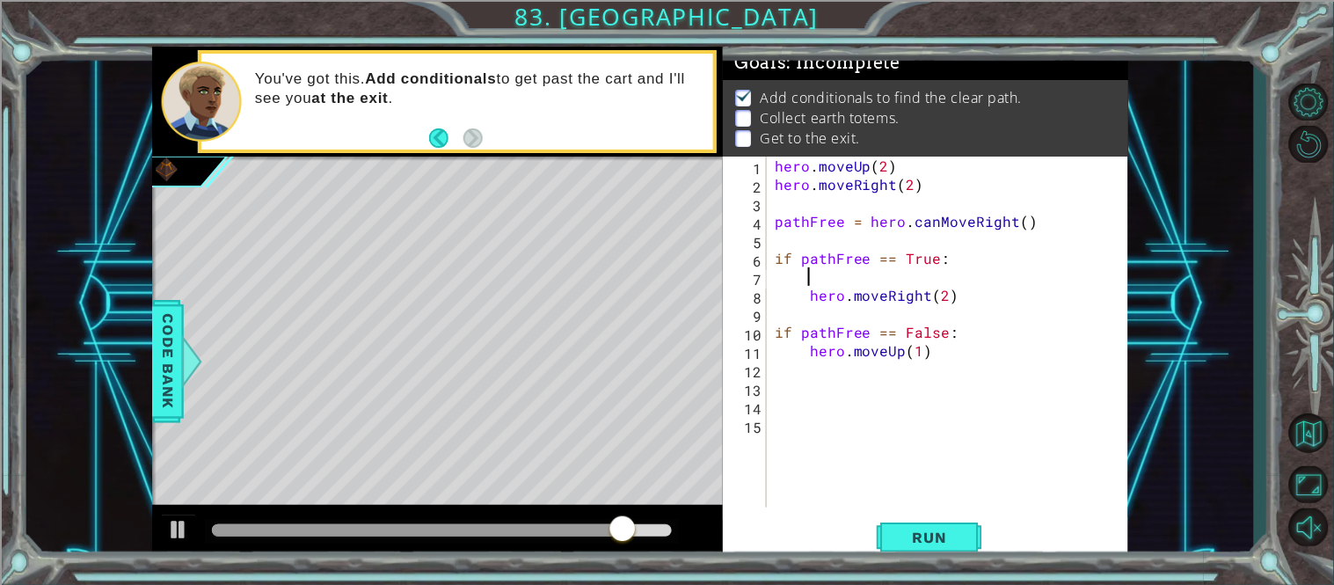
click at [813, 267] on div "hero . moveUp ( 2 ) hero . moveRight ( 2 ) pathFree = hero . canMoveRight ( ) i…" at bounding box center [952, 351] width 362 height 388
type textarea "hero.moveRight(2)"
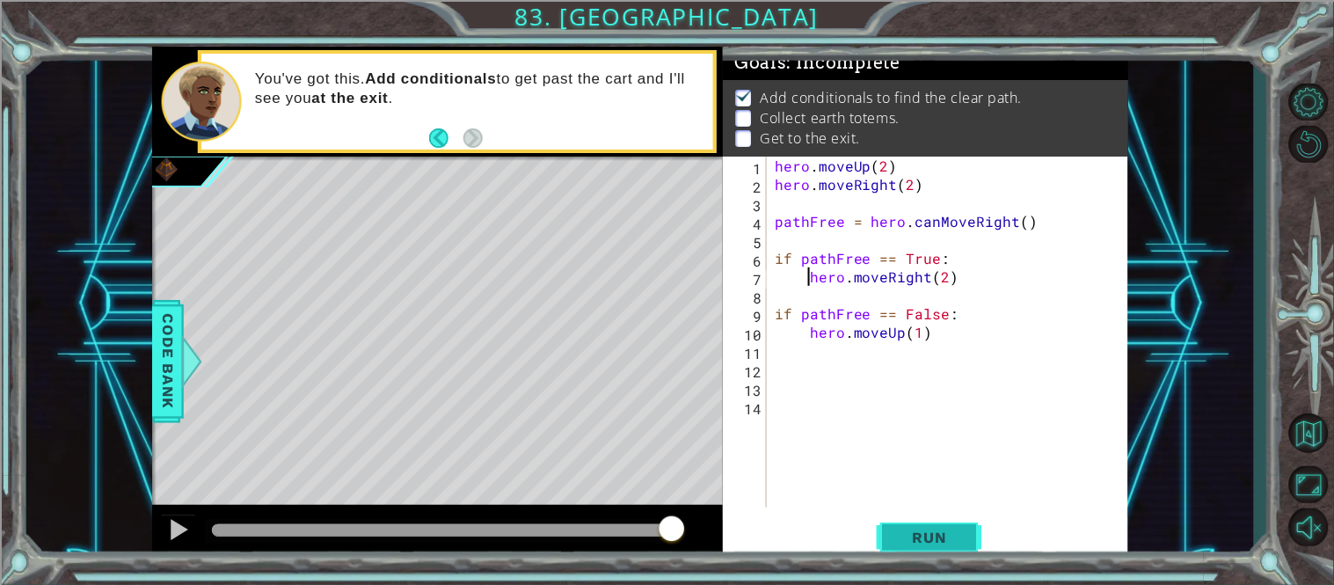
click at [911, 530] on span "Run" at bounding box center [929, 537] width 69 height 18
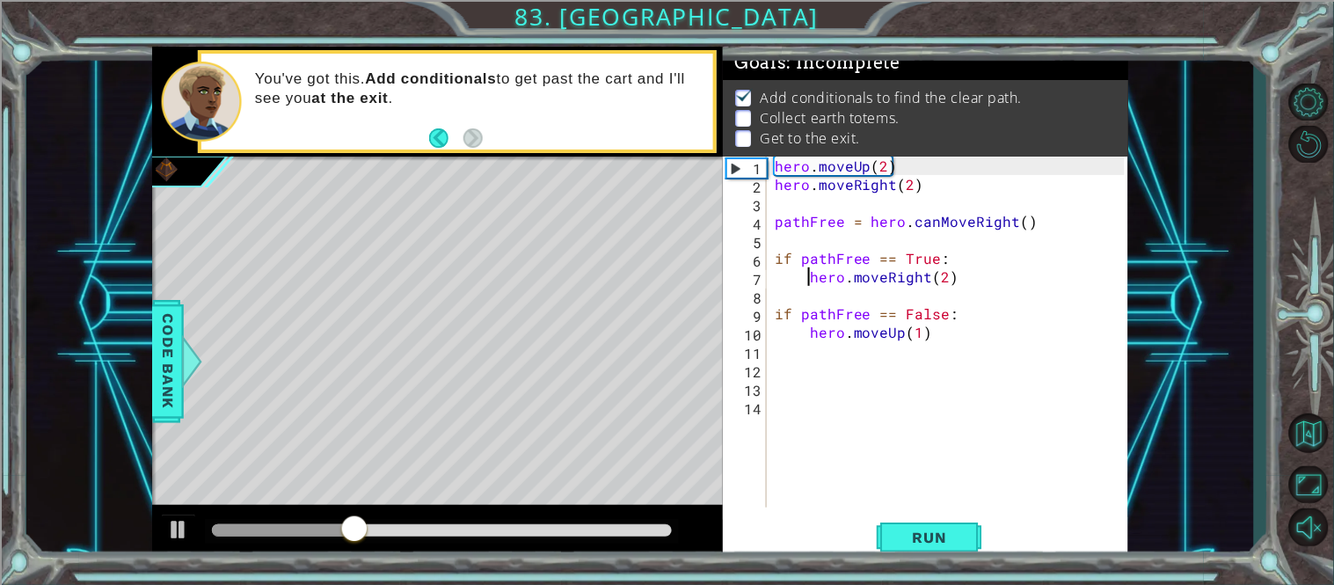
click at [826, 302] on div "hero . moveUp ( 2 ) hero . moveRight ( 2 ) pathFree = hero . canMoveRight ( ) i…" at bounding box center [952, 351] width 362 height 388
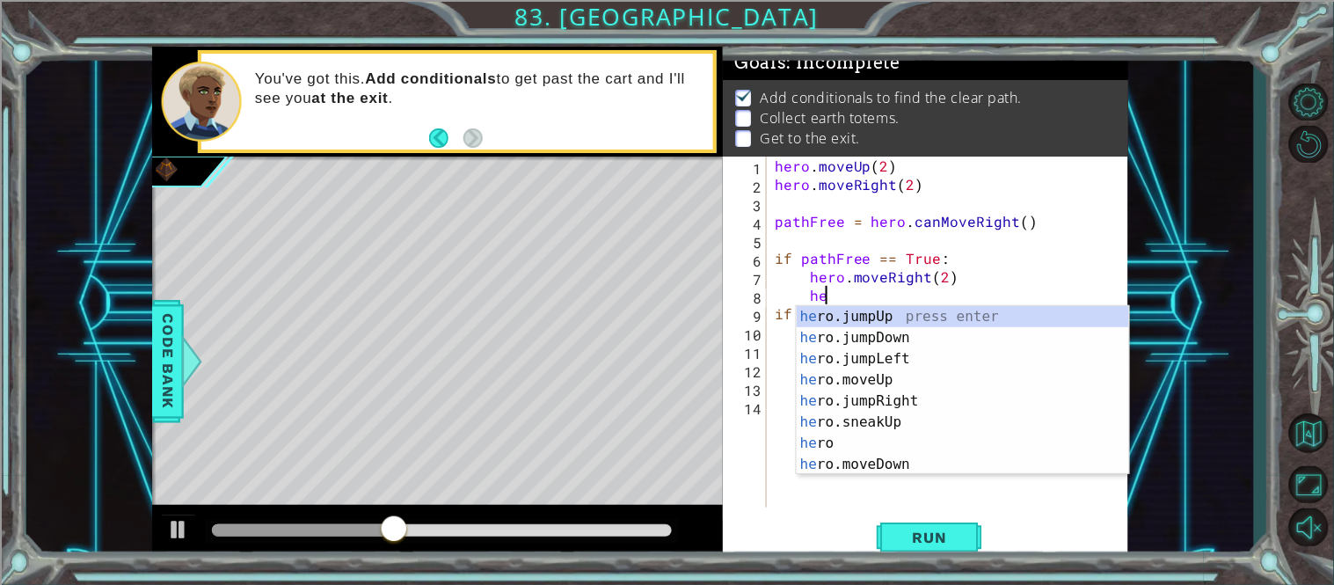
scroll to position [0, 3]
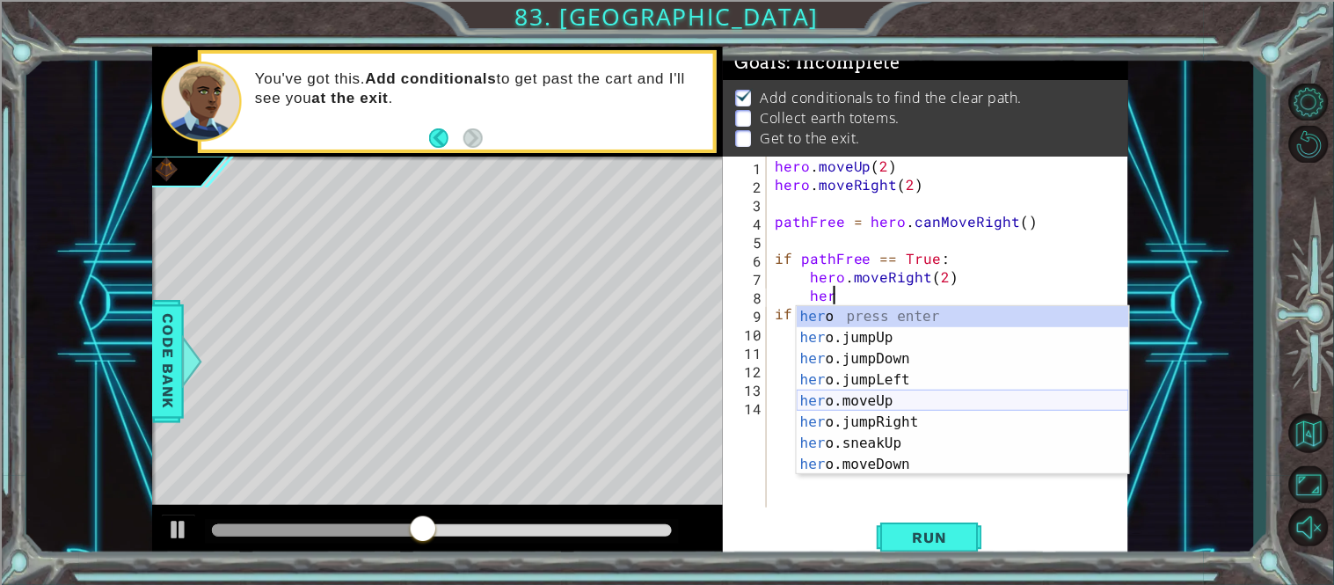
click at [851, 402] on div "her o press enter her o.jumpUp press enter her o.jumpDown press enter her o.jum…" at bounding box center [963, 411] width 332 height 211
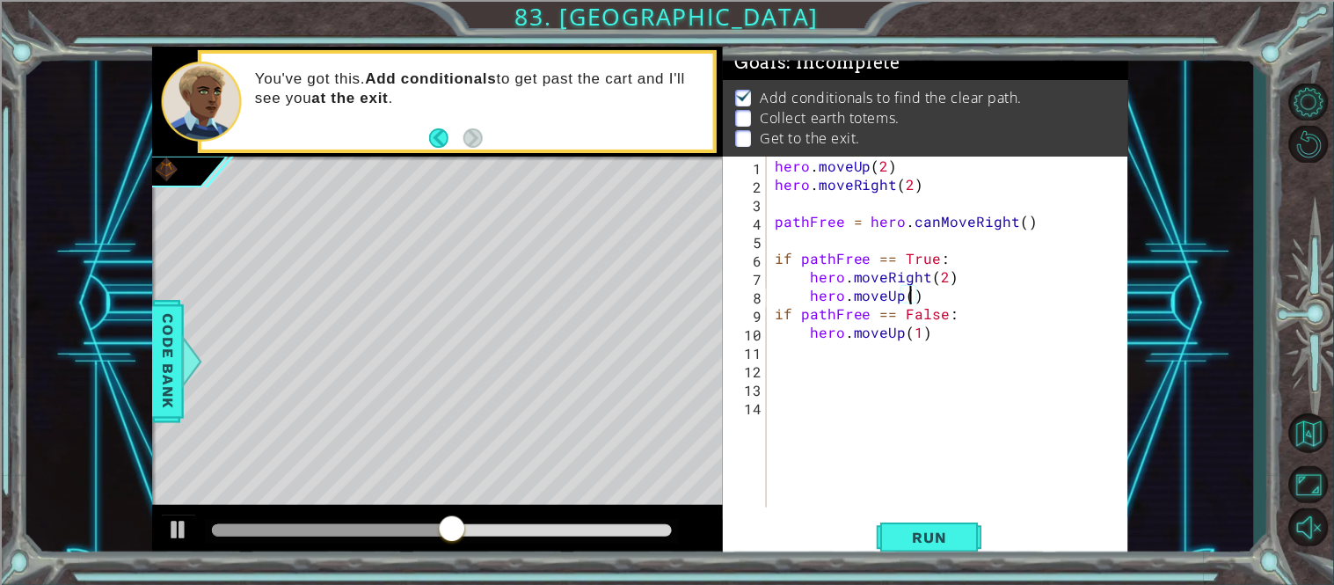
scroll to position [0, 7]
click at [939, 536] on span "Run" at bounding box center [929, 537] width 69 height 18
type textarea "hero.moveUp(3)"
click at [949, 527] on button "Run" at bounding box center [930, 537] width 106 height 40
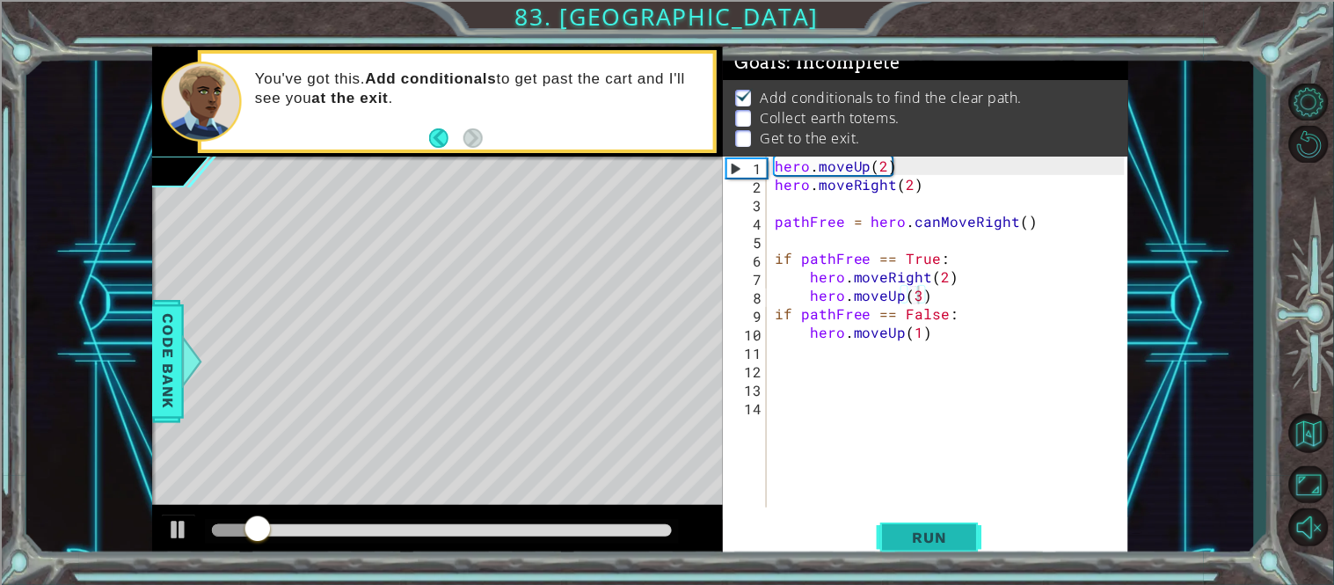
click at [949, 527] on button "Run" at bounding box center [930, 537] width 106 height 40
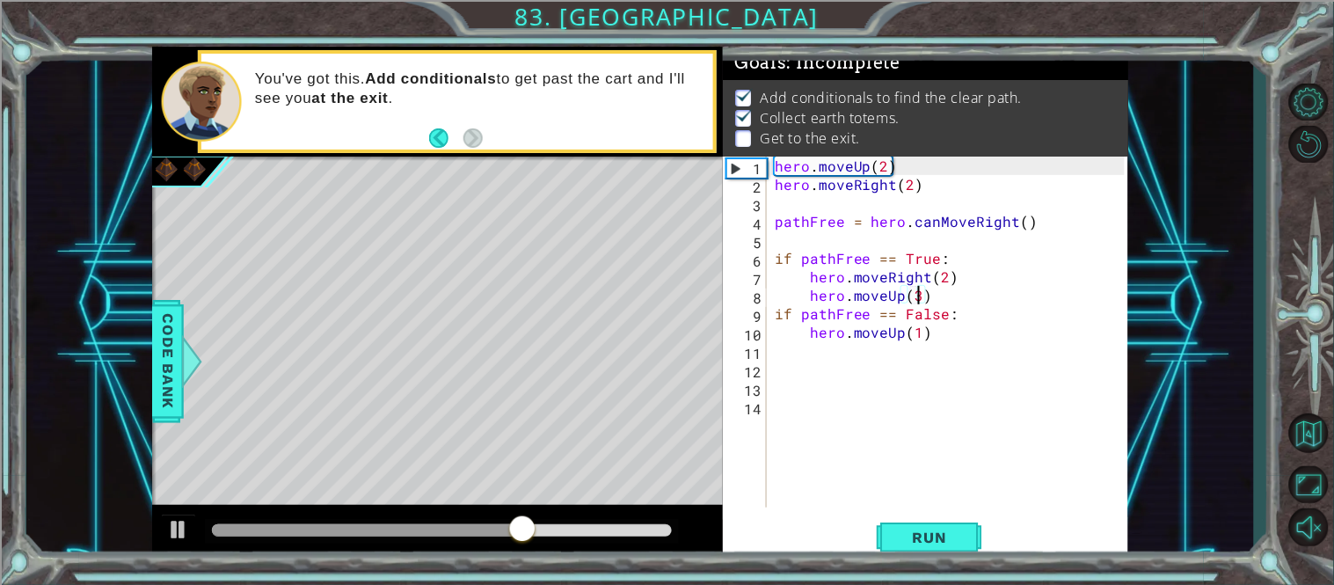
click at [781, 360] on div "hero . moveUp ( 2 ) hero . moveRight ( 2 ) pathFree = hero . canMoveRight ( ) i…" at bounding box center [952, 351] width 362 height 388
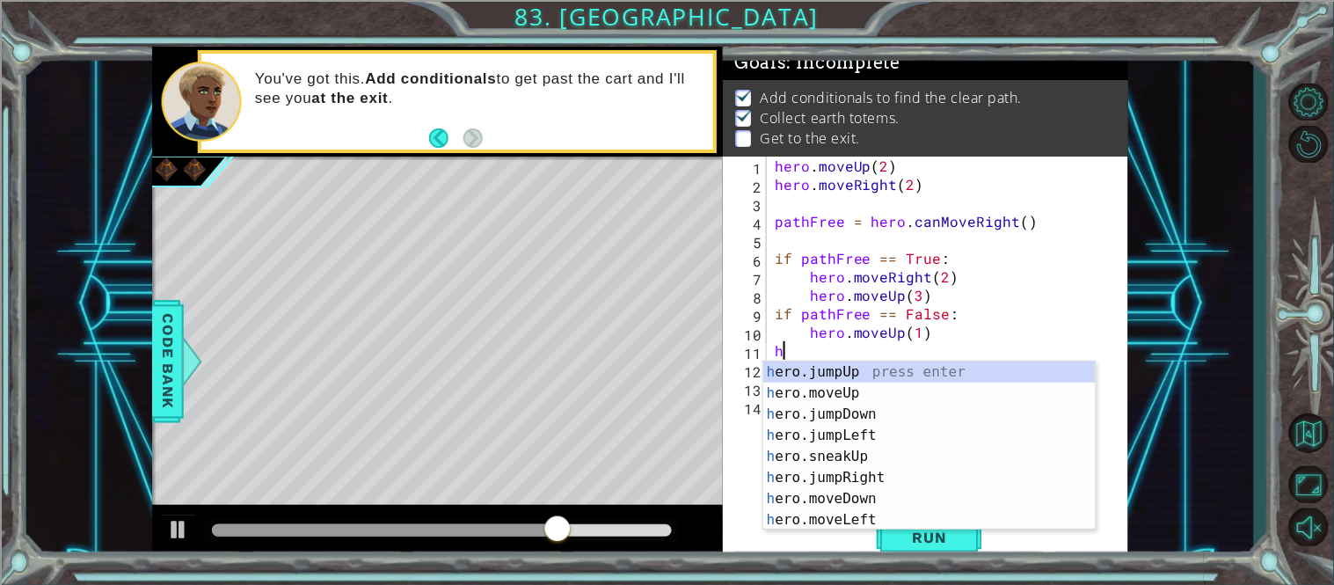
scroll to position [0, 2]
type textarea "h"
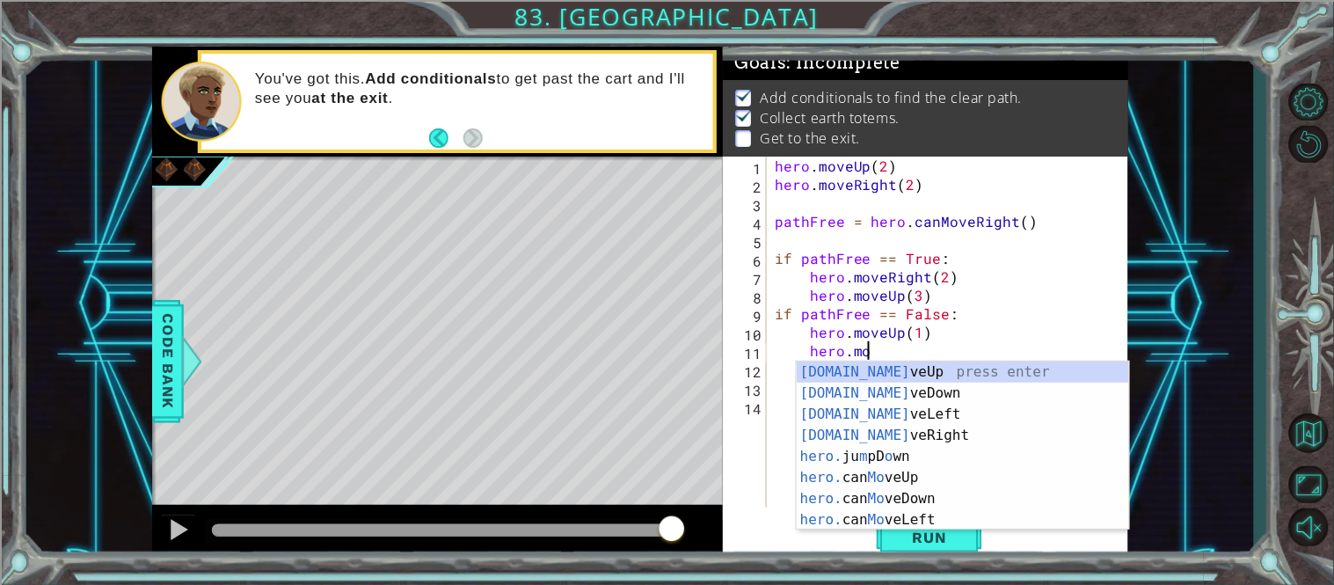
scroll to position [0, 5]
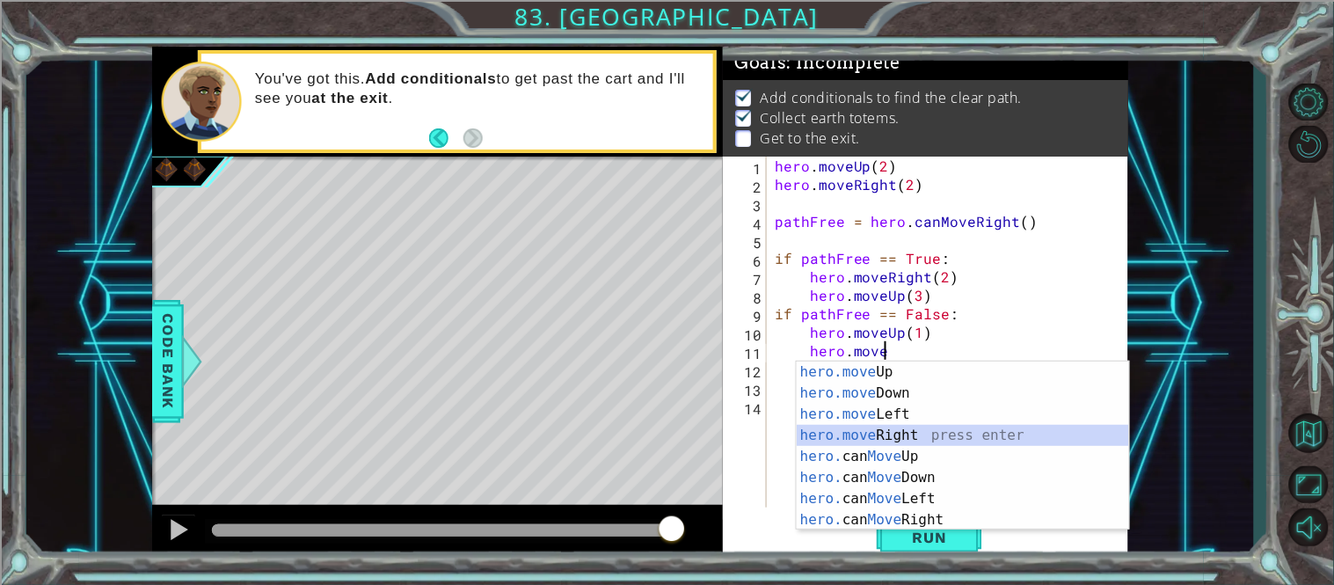
click at [895, 435] on div "hero.move Up press enter hero.move Down press enter hero.move Left press enter …" at bounding box center [963, 466] width 332 height 211
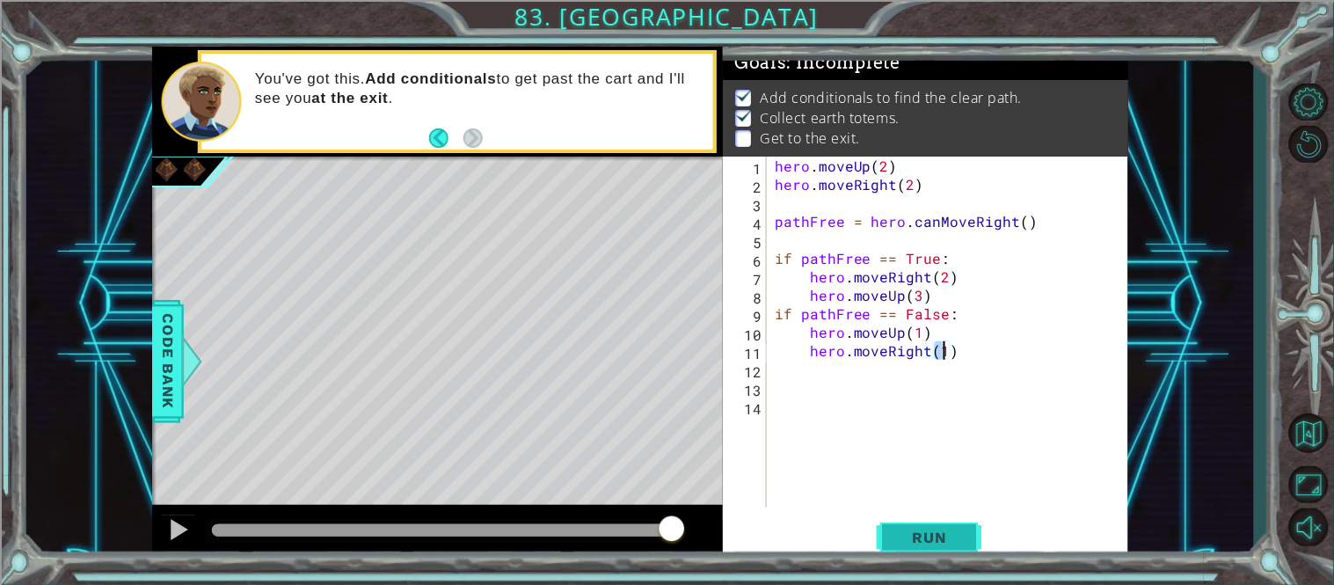
click at [938, 527] on button "Run" at bounding box center [930, 537] width 106 height 40
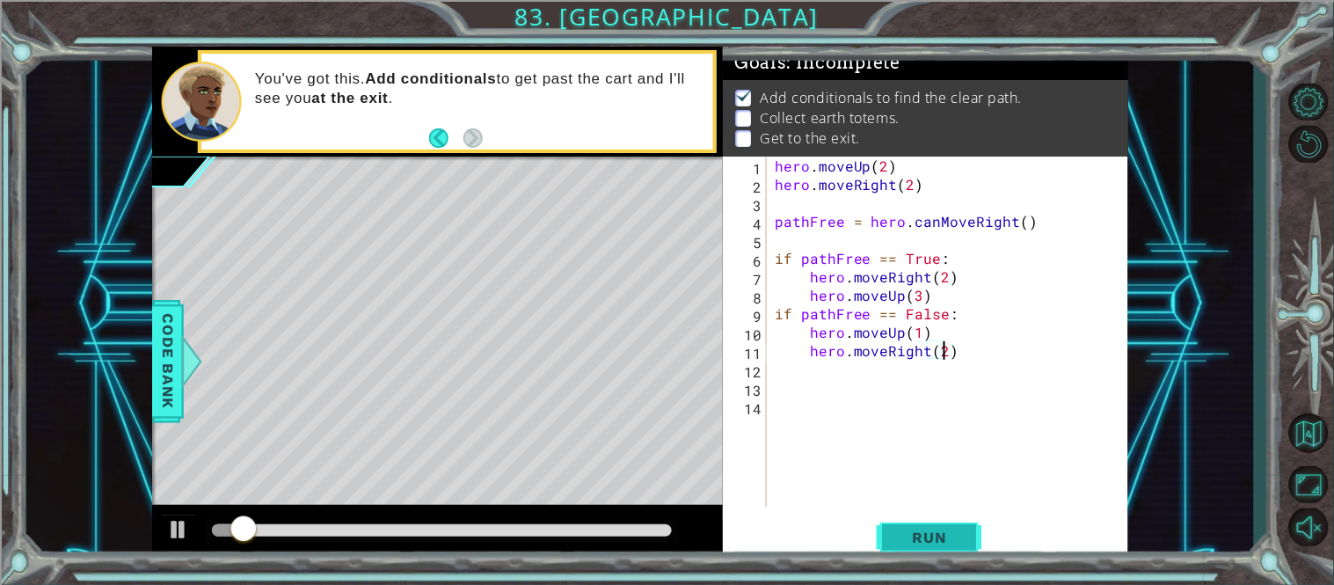
scroll to position [0, 10]
click at [946, 539] on span "Run" at bounding box center [929, 537] width 69 height 18
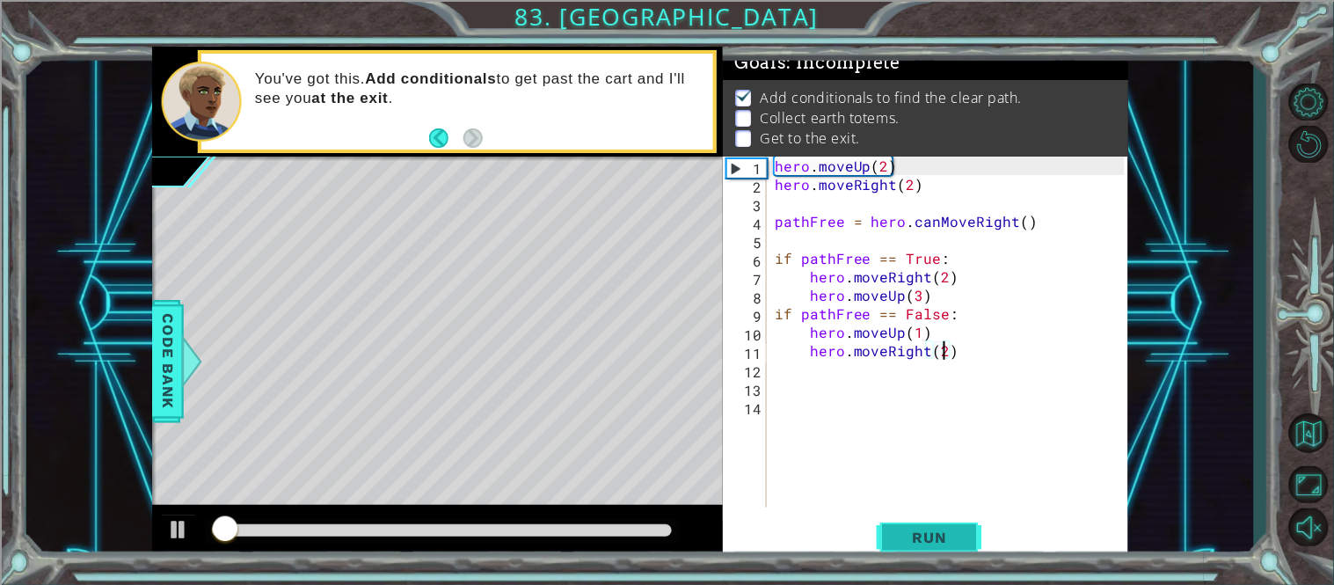
click at [946, 539] on span "Run" at bounding box center [929, 537] width 69 height 18
click at [921, 294] on div "hero . moveUp ( 2 ) hero . moveRight ( 2 ) pathFree = hero . canMoveRight ( ) i…" at bounding box center [952, 351] width 362 height 388
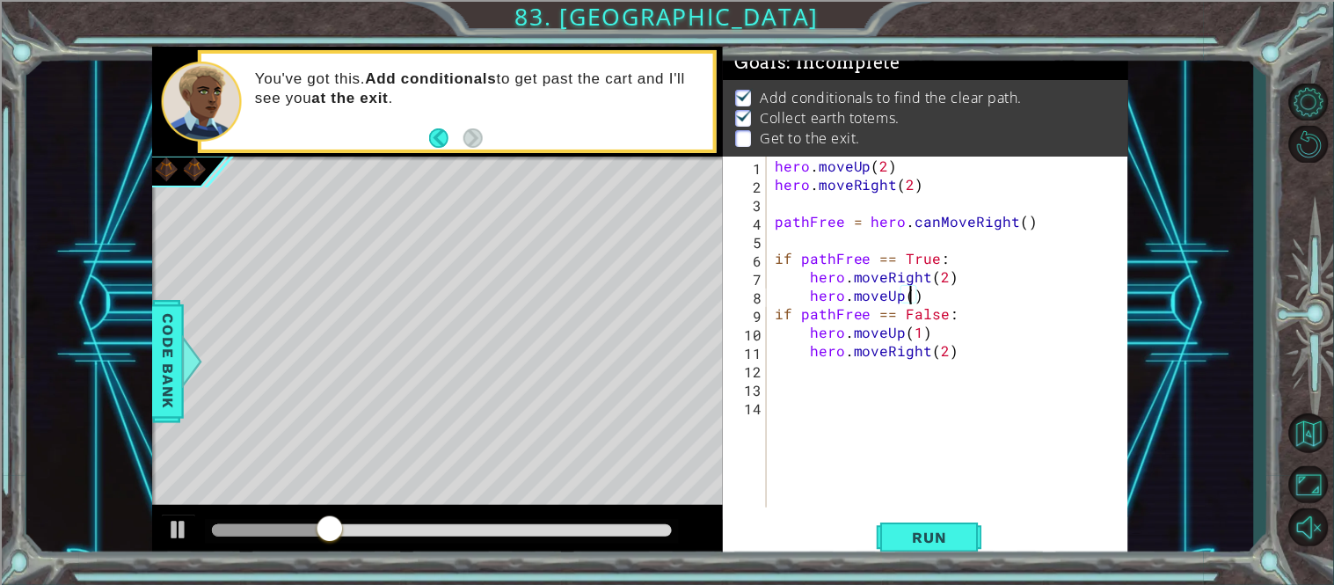
scroll to position [0, 7]
click at [913, 547] on button "Run" at bounding box center [930, 537] width 106 height 40
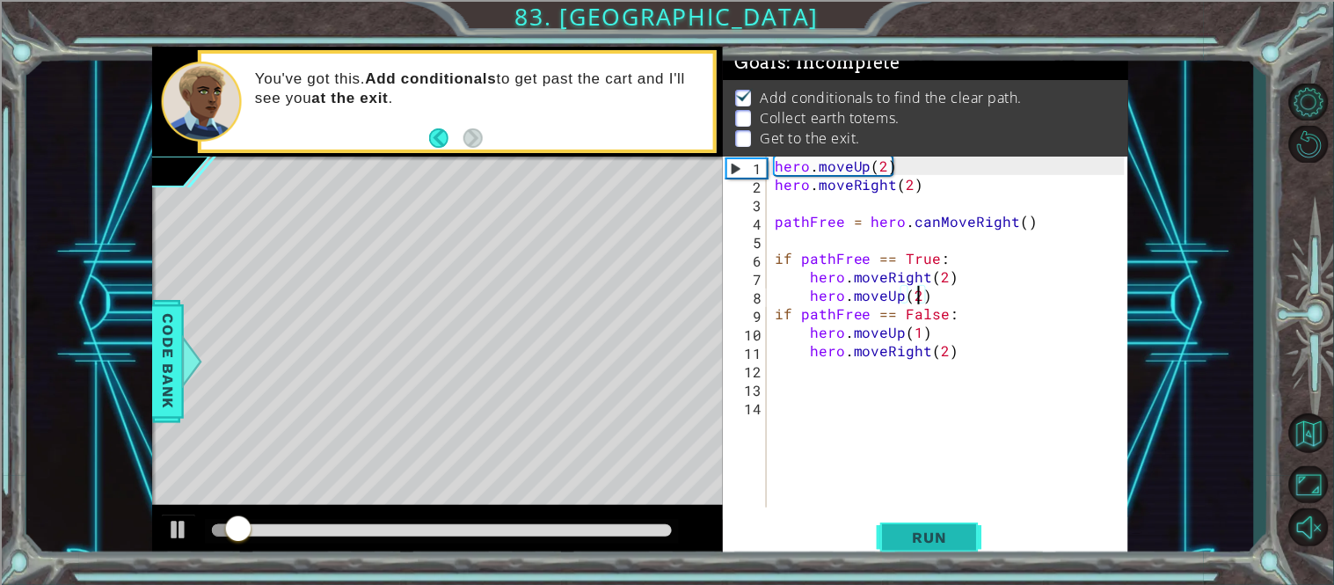
click at [913, 547] on button "Run" at bounding box center [930, 537] width 106 height 40
drag, startPoint x: 936, startPoint y: 296, endPoint x: 927, endPoint y: 285, distance: 15.0
click at [927, 285] on div "hero . moveUp ( 2 ) hero . moveRight ( 2 ) pathFree = hero . canMoveRight ( ) i…" at bounding box center [952, 351] width 362 height 388
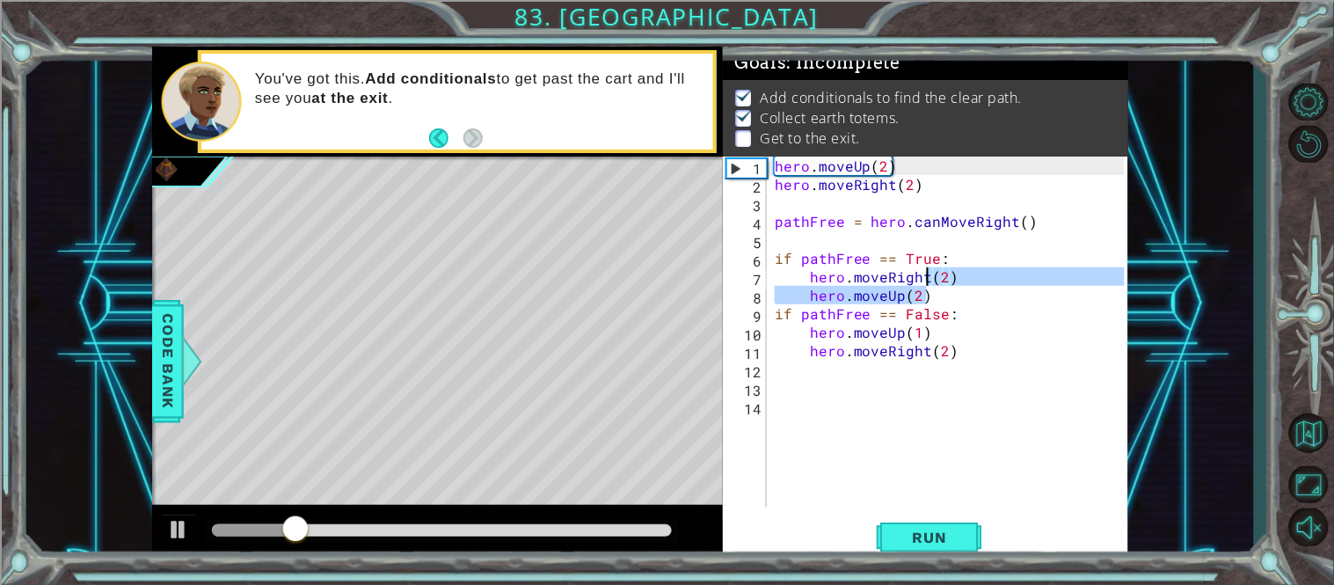
click at [997, 300] on div "hero . moveUp ( 2 ) hero . moveRight ( 2 ) pathFree = hero . canMoveRight ( ) i…" at bounding box center [947, 332] width 353 height 351
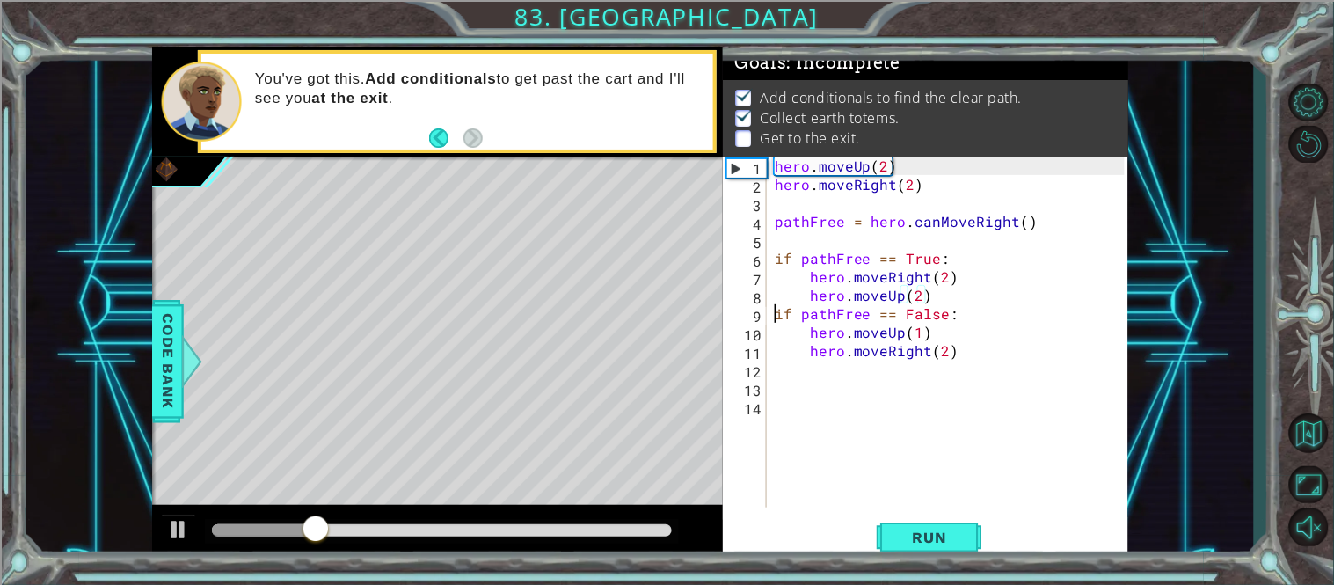
click at [771, 313] on div "hero . moveUp ( 2 ) hero . moveRight ( 2 ) pathFree = hero . canMoveRight ( ) i…" at bounding box center [952, 351] width 362 height 388
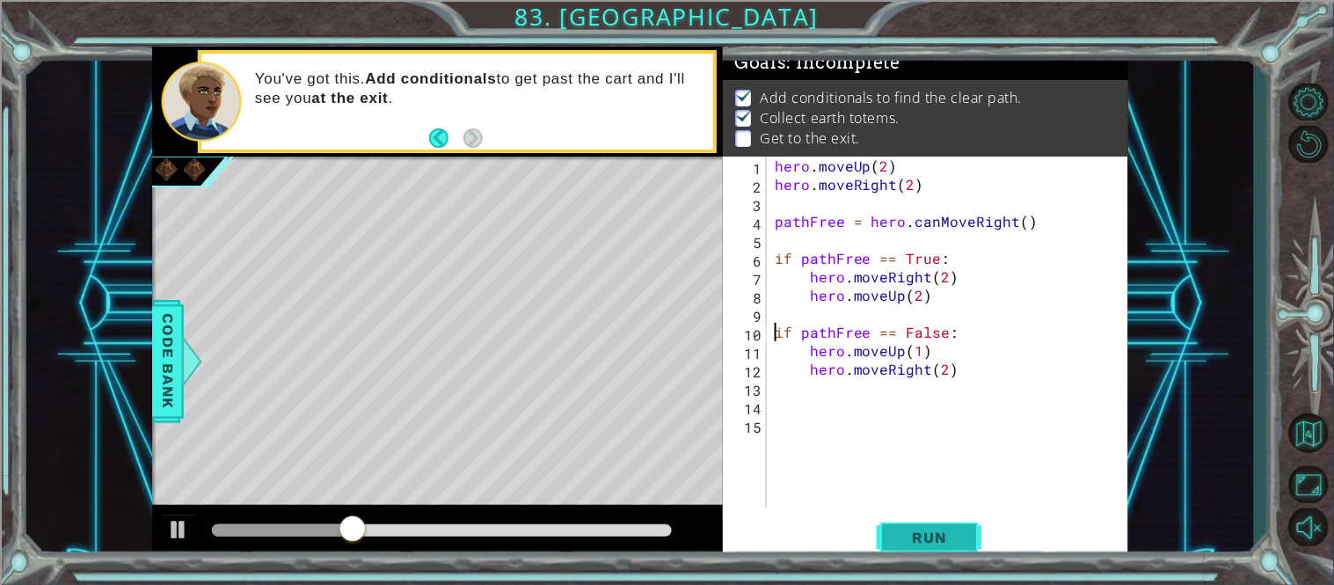
click at [906, 535] on span "Run" at bounding box center [929, 537] width 69 height 18
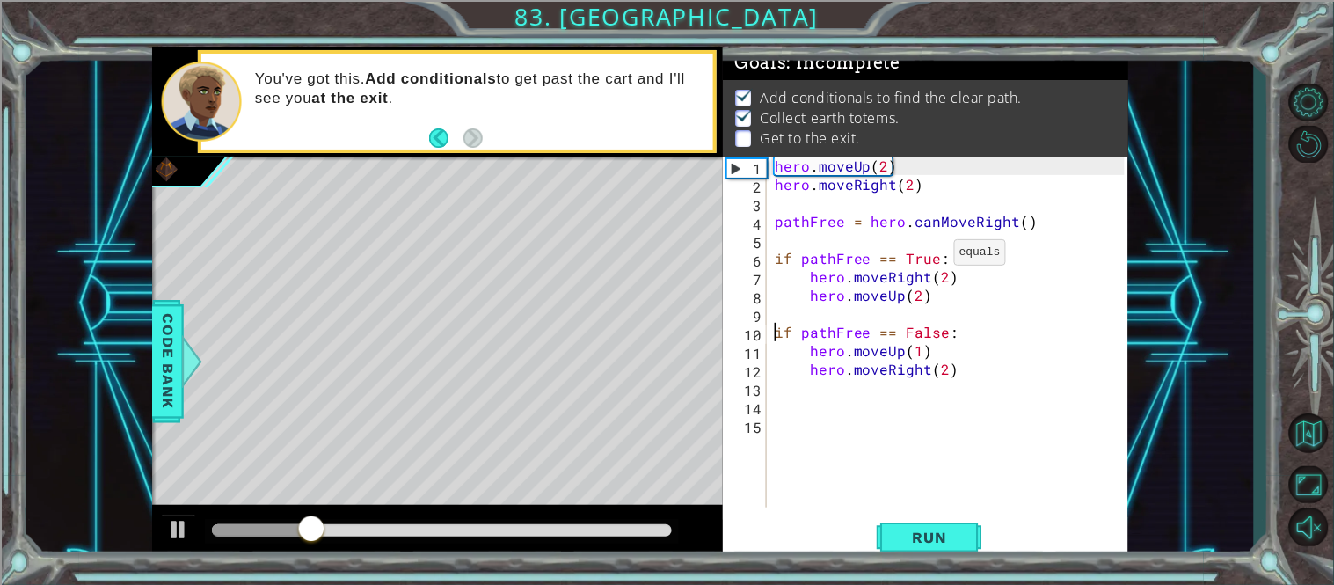
click at [932, 256] on div "hero . moveUp ( 2 ) hero . moveRight ( 2 ) pathFree = hero . canMoveRight ( ) i…" at bounding box center [952, 351] width 362 height 388
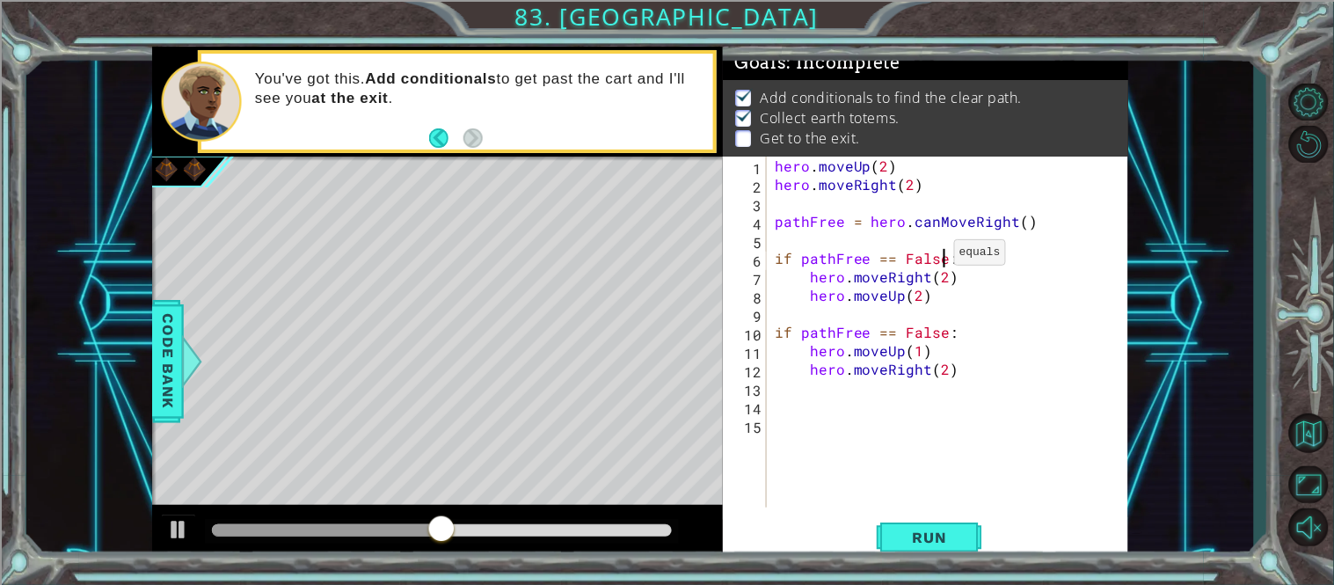
scroll to position [0, 10]
click at [934, 331] on div "hero . moveUp ( 2 ) hero . moveRight ( 2 ) pathFree = hero . canMoveRight ( ) i…" at bounding box center [952, 351] width 362 height 388
click at [947, 329] on div "hero . moveUp ( 2 ) hero . moveRight ( 2 ) pathFree = hero . canMoveRight ( ) i…" at bounding box center [952, 351] width 362 height 388
click at [929, 525] on button "Run" at bounding box center [930, 537] width 106 height 40
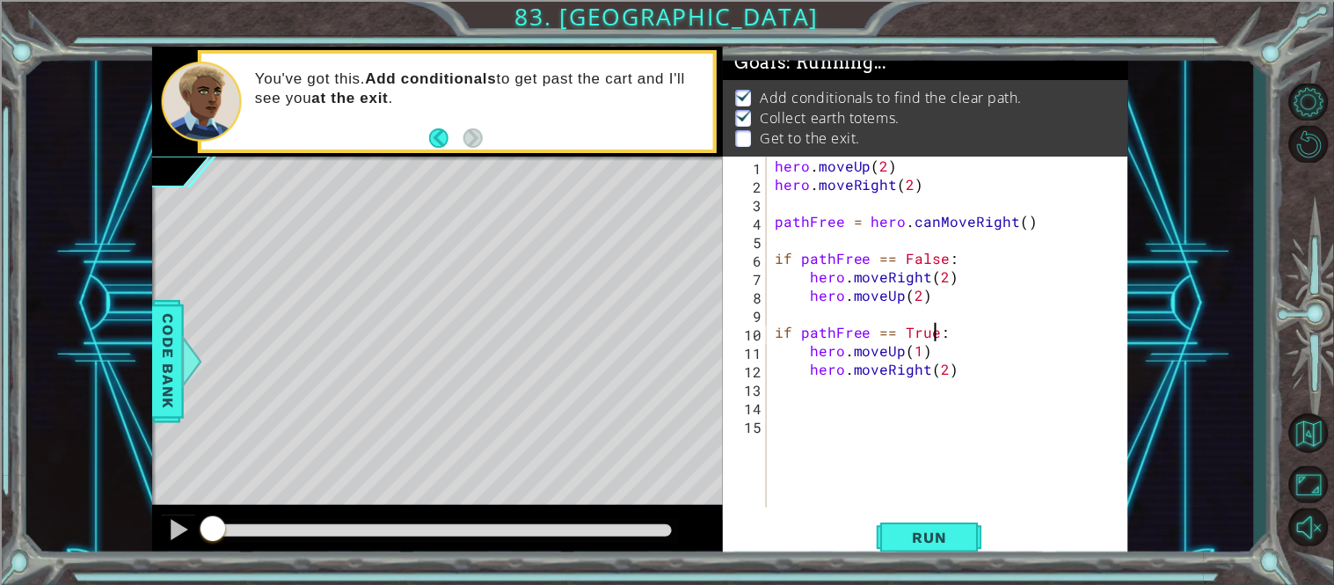
click at [913, 339] on div "hero . moveUp ( 2 ) hero . moveRight ( 2 ) pathFree = hero . canMoveRight ( ) i…" at bounding box center [952, 351] width 362 height 388
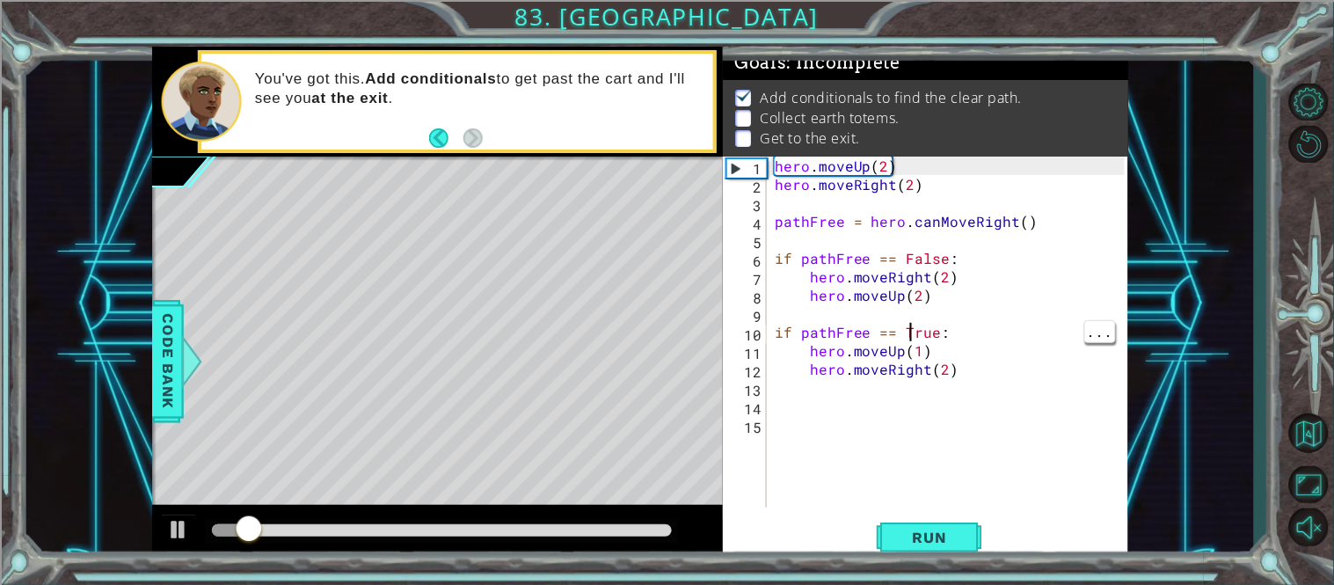
click at [921, 352] on div "hero . moveUp ( 2 ) hero . moveRight ( 2 ) pathFree = hero . canMoveRight ( ) i…" at bounding box center [952, 351] width 362 height 388
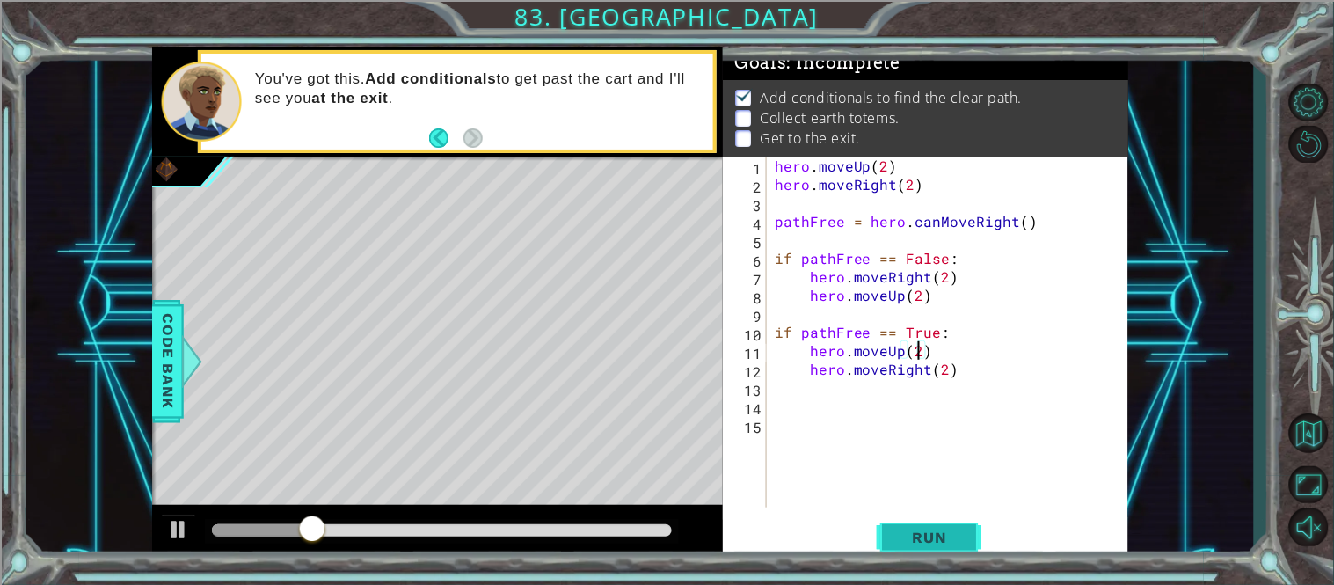
click at [899, 540] on span "Run" at bounding box center [929, 537] width 69 height 18
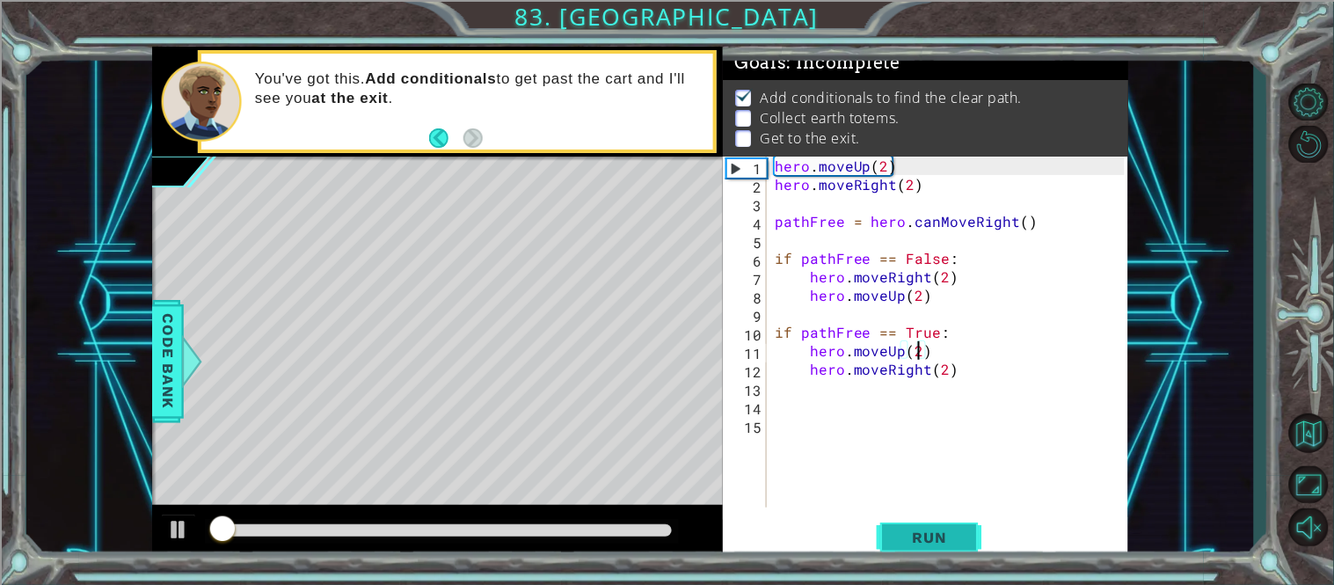
click at [899, 540] on span "Run" at bounding box center [929, 537] width 69 height 18
click at [912, 535] on span "Run" at bounding box center [929, 537] width 69 height 18
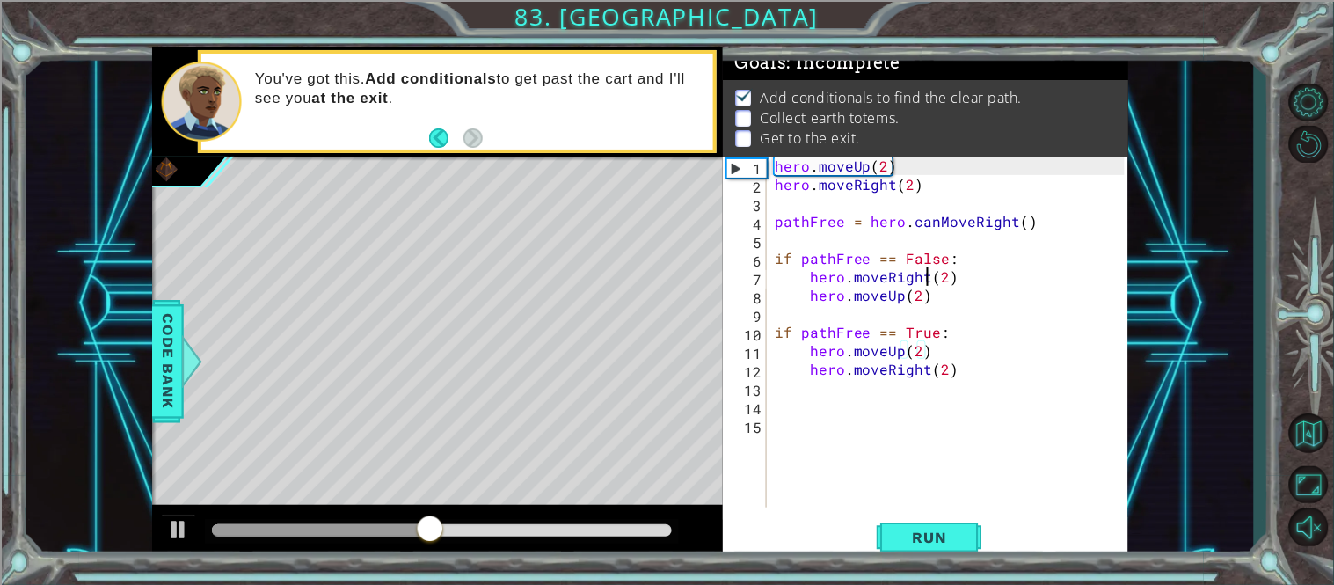
click at [926, 271] on div "hero . moveUp ( 2 ) hero . moveRight ( 2 ) pathFree = hero . canMoveRight ( ) i…" at bounding box center [952, 351] width 362 height 388
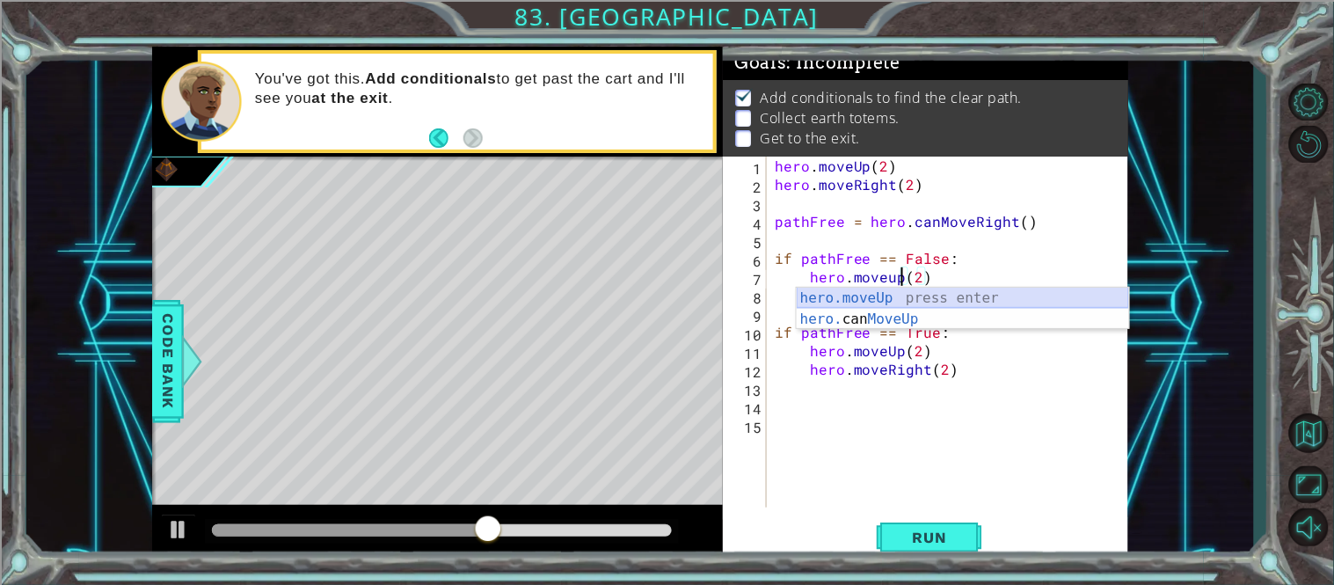
click at [874, 300] on div "hero.moveUp press enter hero. can MoveUp press enter" at bounding box center [963, 330] width 332 height 84
click at [898, 259] on div "hero . moveUp ( 2 ) hero . moveRight ( 2 ) pathFree = hero . canMoveRight ( ) i…" at bounding box center [952, 351] width 362 height 388
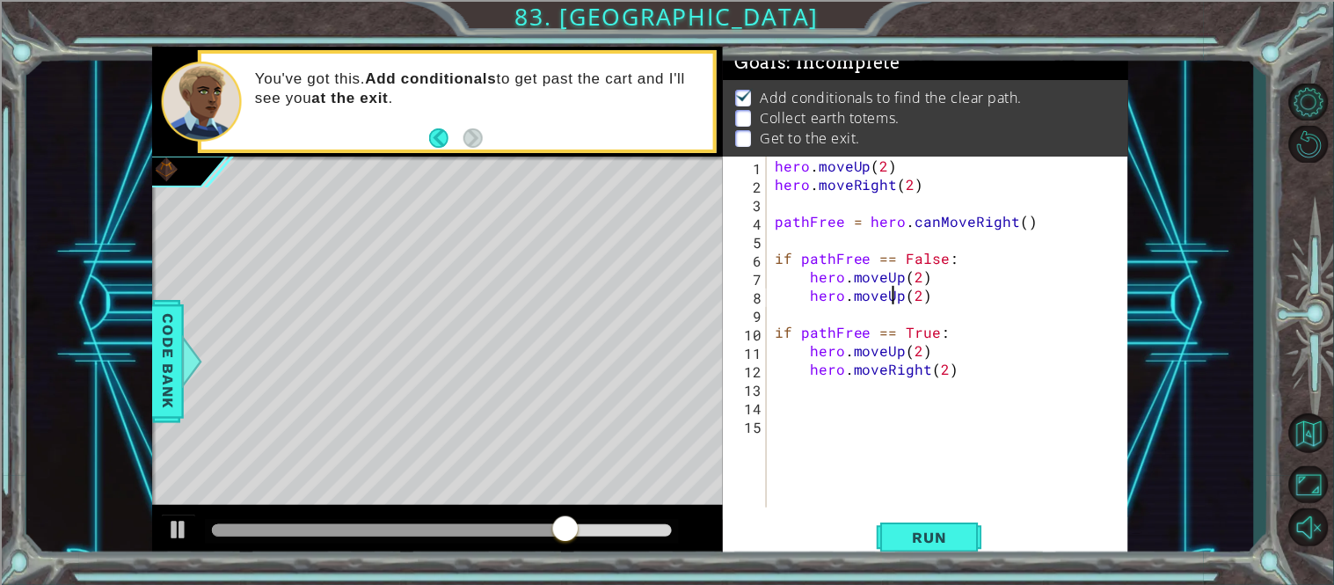
click at [895, 298] on div "hero . moveUp ( 2 ) hero . moveRight ( 2 ) pathFree = hero . canMoveRight ( ) i…" at bounding box center [952, 351] width 362 height 388
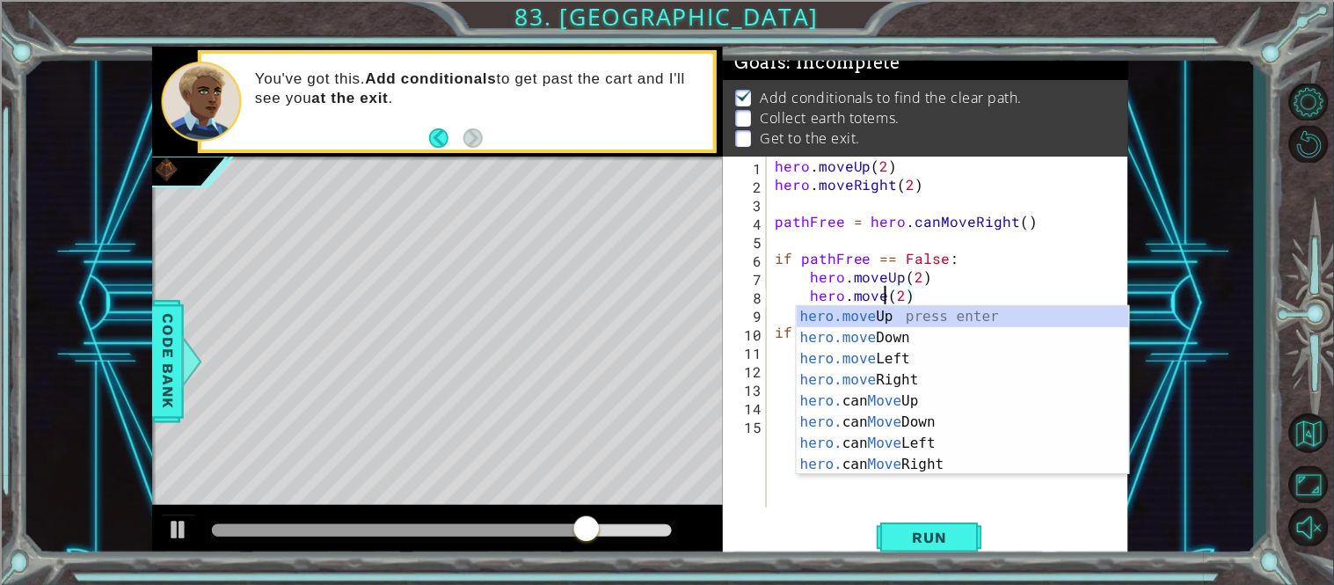
scroll to position [0, 6]
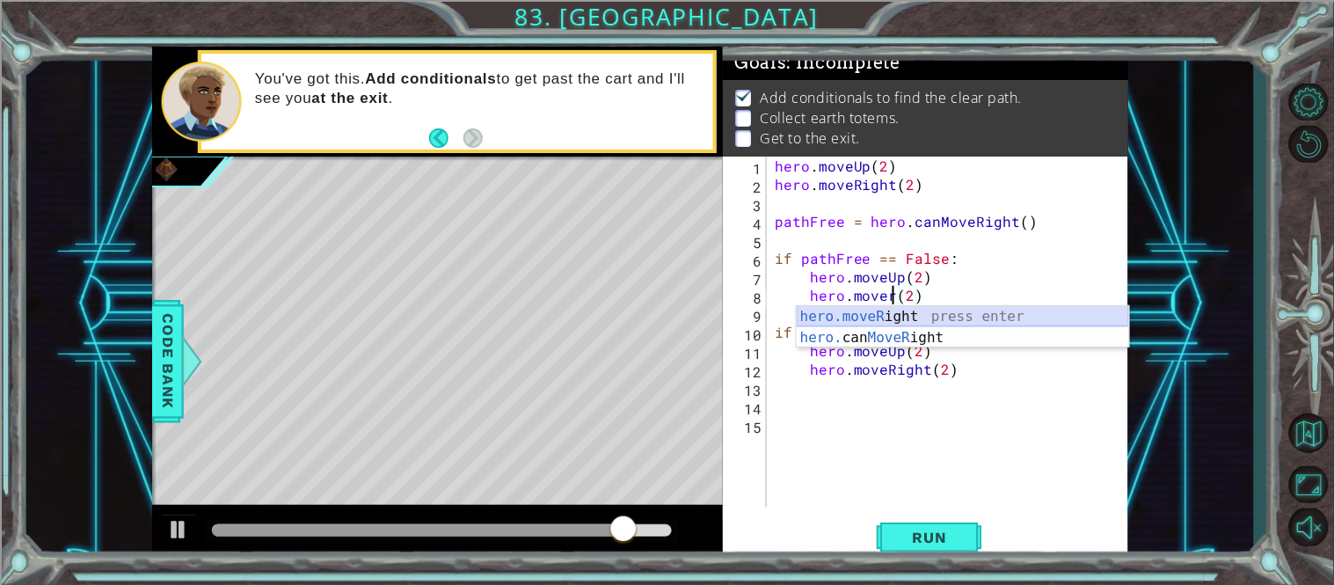
click at [885, 323] on div "hero.moveR ight press enter hero. can MoveR ight press enter" at bounding box center [963, 348] width 332 height 84
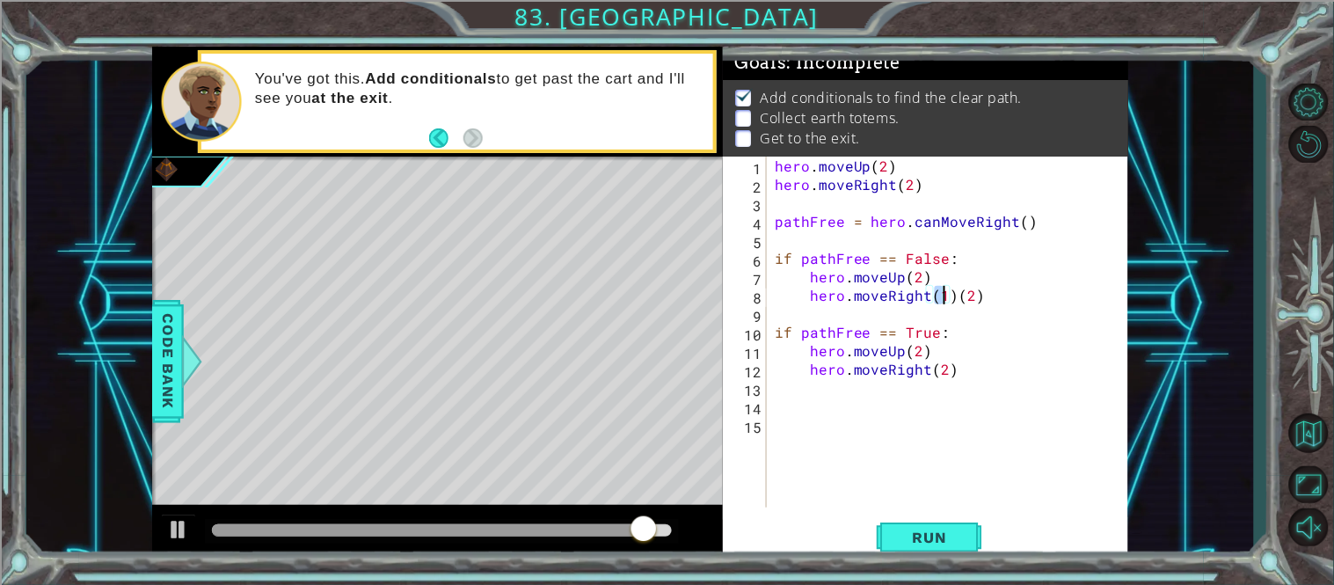
click at [953, 297] on div "hero . moveUp ( 2 ) hero . moveRight ( 2 ) pathFree = hero . canMoveRight ( ) i…" at bounding box center [952, 351] width 362 height 388
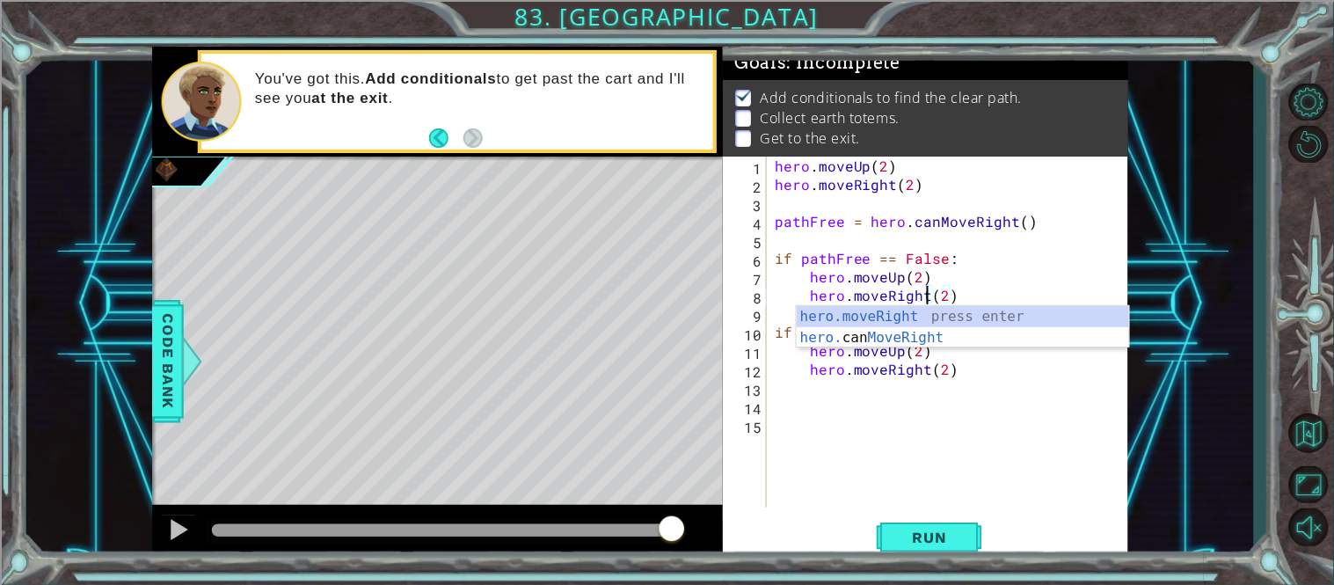
click at [981, 260] on div "hero . moveUp ( 2 ) hero . moveRight ( 2 ) pathFree = hero . canMoveRight ( ) i…" at bounding box center [952, 351] width 362 height 388
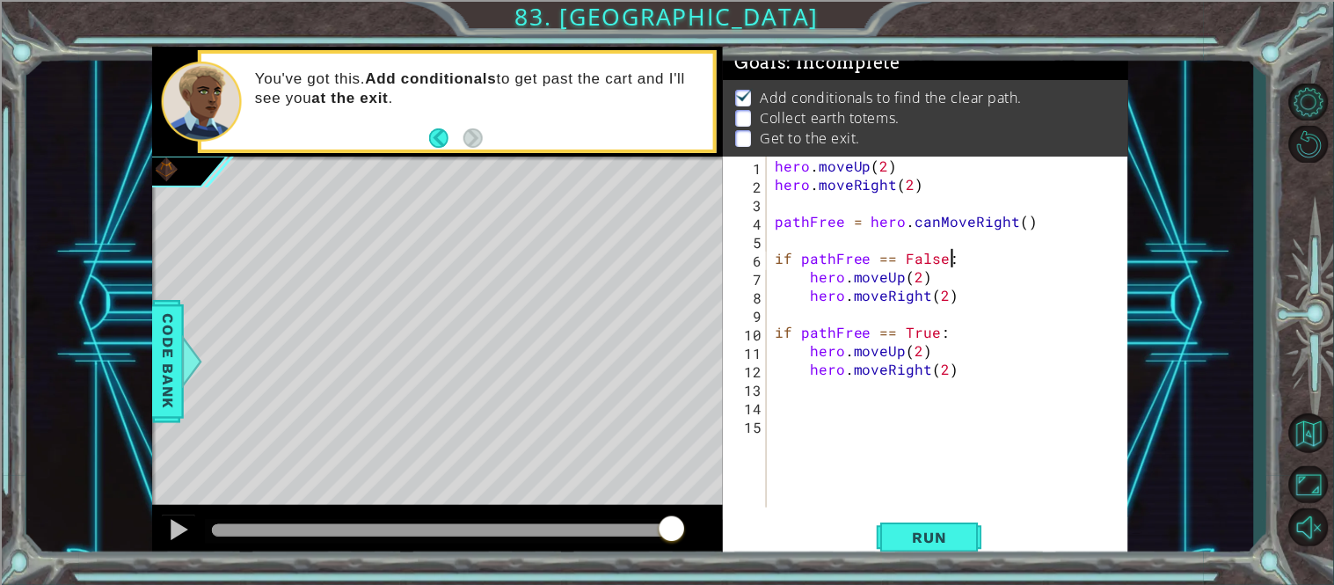
click at [923, 292] on div "hero . moveUp ( 2 ) hero . moveRight ( 2 ) pathFree = hero . canMoveRight ( ) i…" at bounding box center [952, 351] width 362 height 388
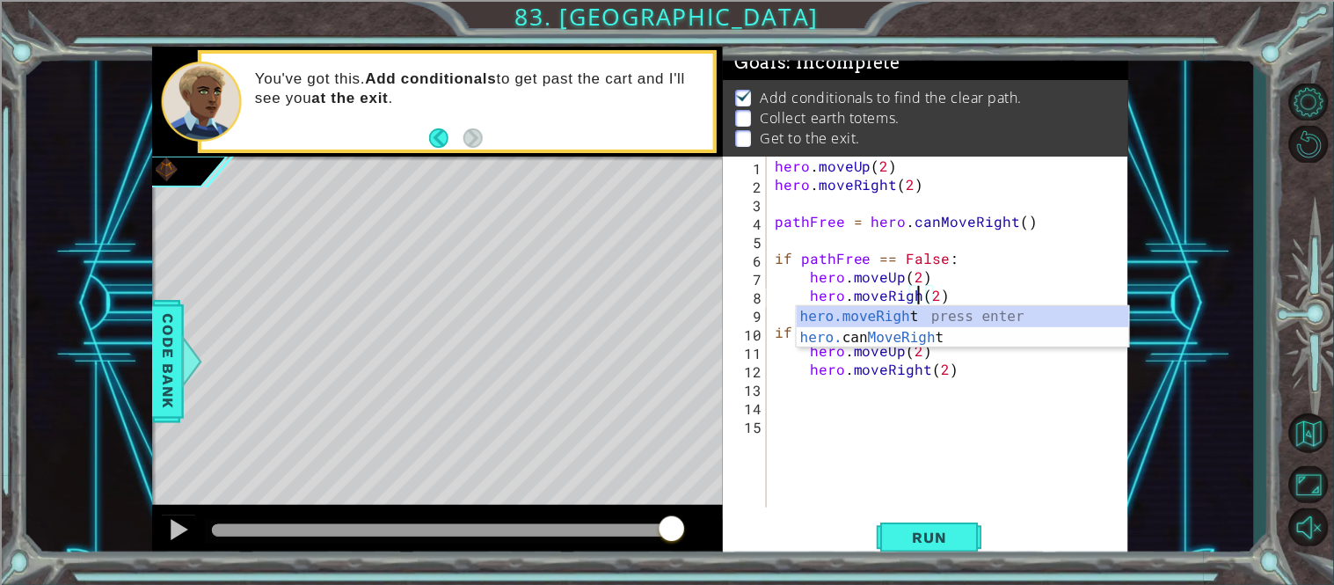
scroll to position [0, 9]
type textarea "hero.moveRight(2)"
click at [1002, 454] on div "hero . moveUp ( 2 ) hero . moveRight ( 2 ) pathFree = hero . canMoveRight ( ) i…" at bounding box center [952, 351] width 362 height 388
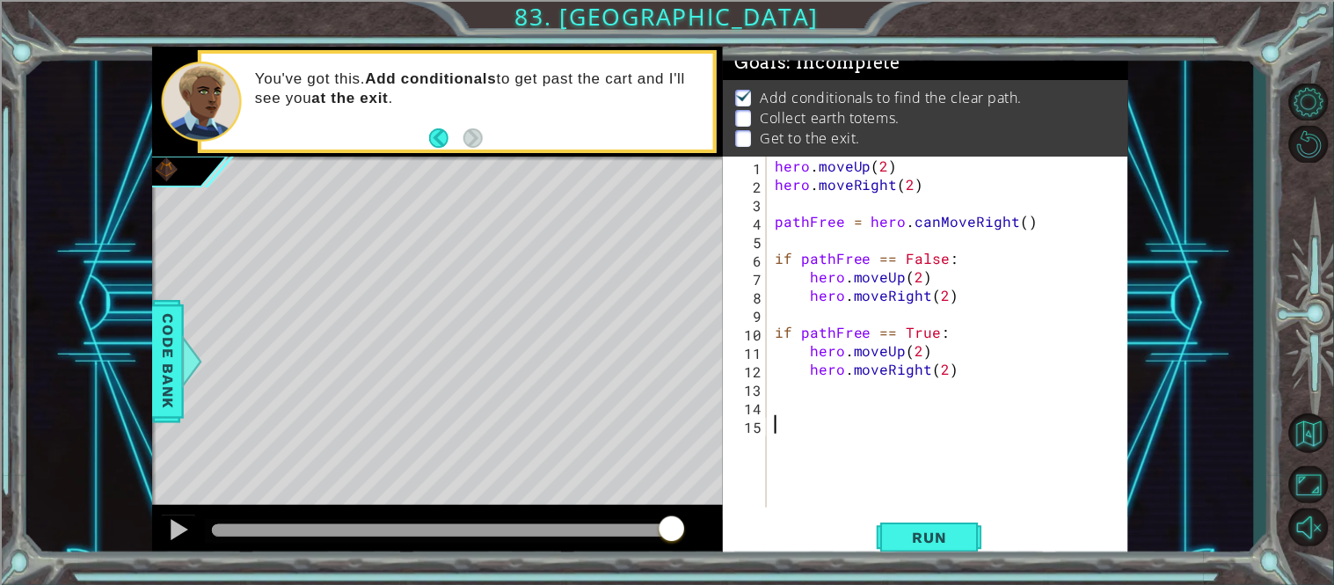
click at [928, 370] on div "hero . moveUp ( 2 ) hero . moveRight ( 2 ) pathFree = hero . canMoveRight ( ) i…" at bounding box center [952, 351] width 362 height 388
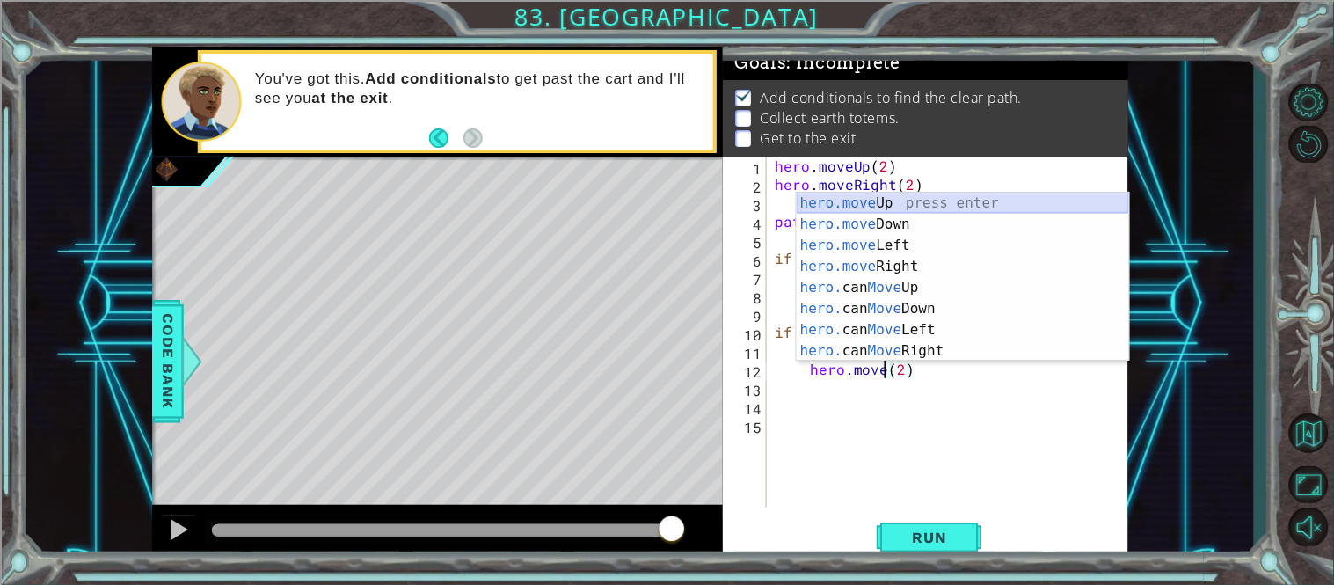
click at [956, 203] on div "hero.move Up press enter hero.move Down press enter hero.move Left press enter …" at bounding box center [963, 298] width 332 height 211
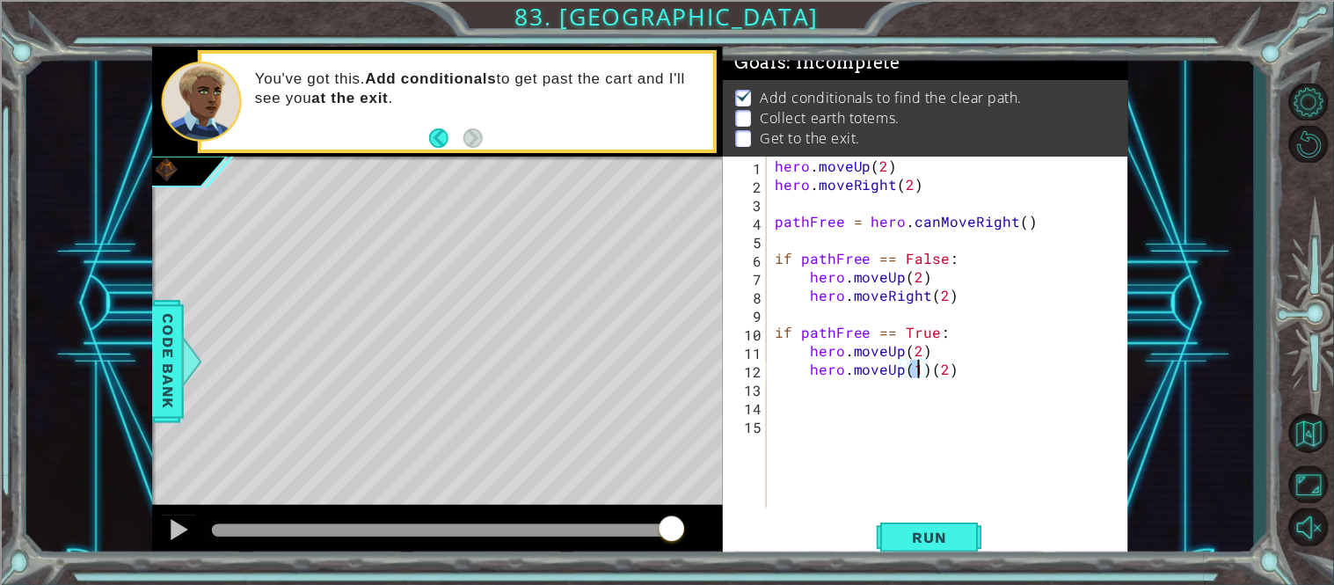
scroll to position [0, 9]
drag, startPoint x: 972, startPoint y: 376, endPoint x: 932, endPoint y: 368, distance: 41.2
click at [932, 368] on div "hero . moveUp ( 2 ) hero . moveRight ( 2 ) pathFree = hero . canMoveRight ( ) i…" at bounding box center [952, 351] width 362 height 388
click at [901, 352] on div "hero . moveUp ( 2 ) hero . moveRight ( 2 ) pathFree = hero . canMoveRight ( ) i…" at bounding box center [952, 351] width 362 height 388
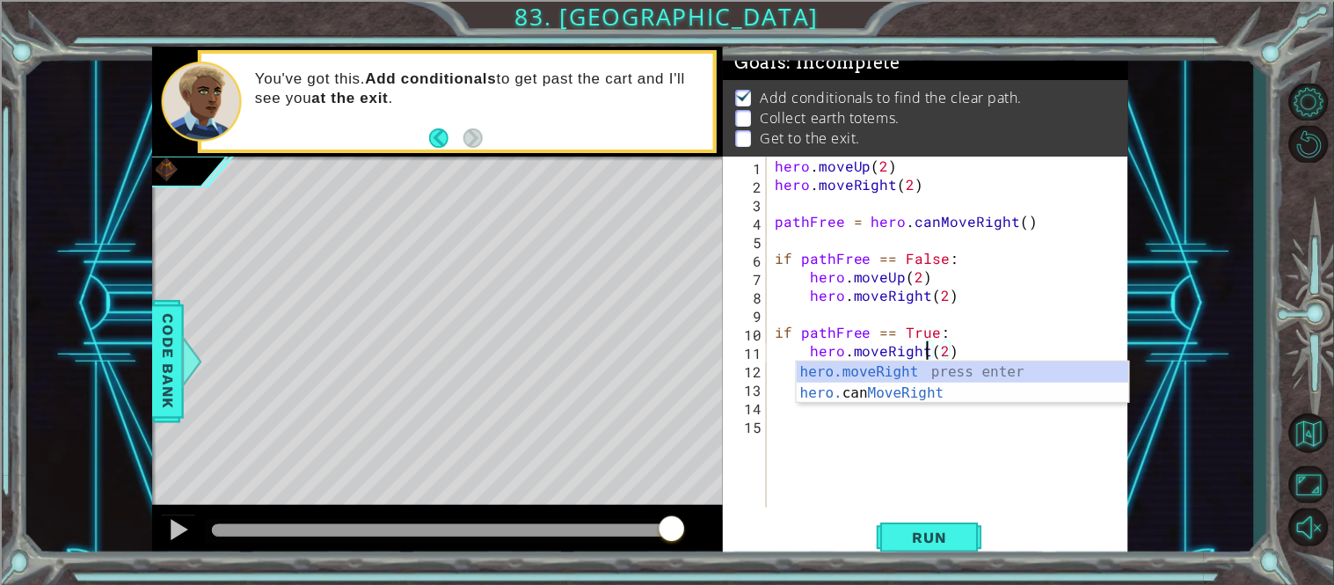
click at [1070, 546] on div "Run" at bounding box center [929, 537] width 405 height 40
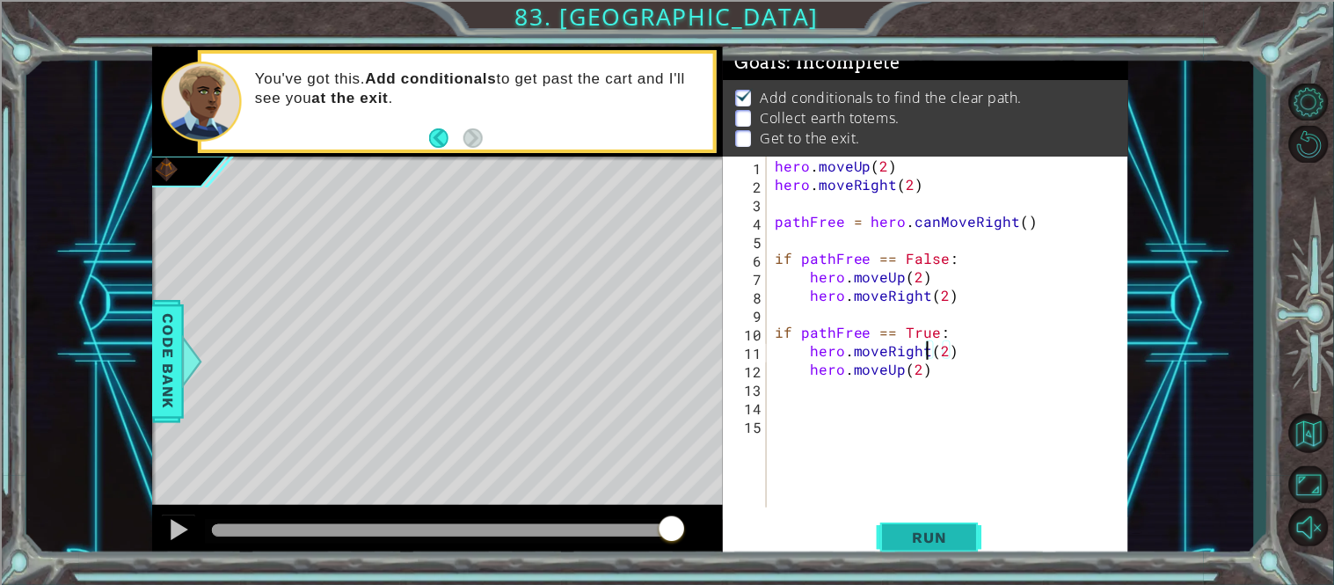
click at [956, 536] on span "Run" at bounding box center [929, 537] width 69 height 18
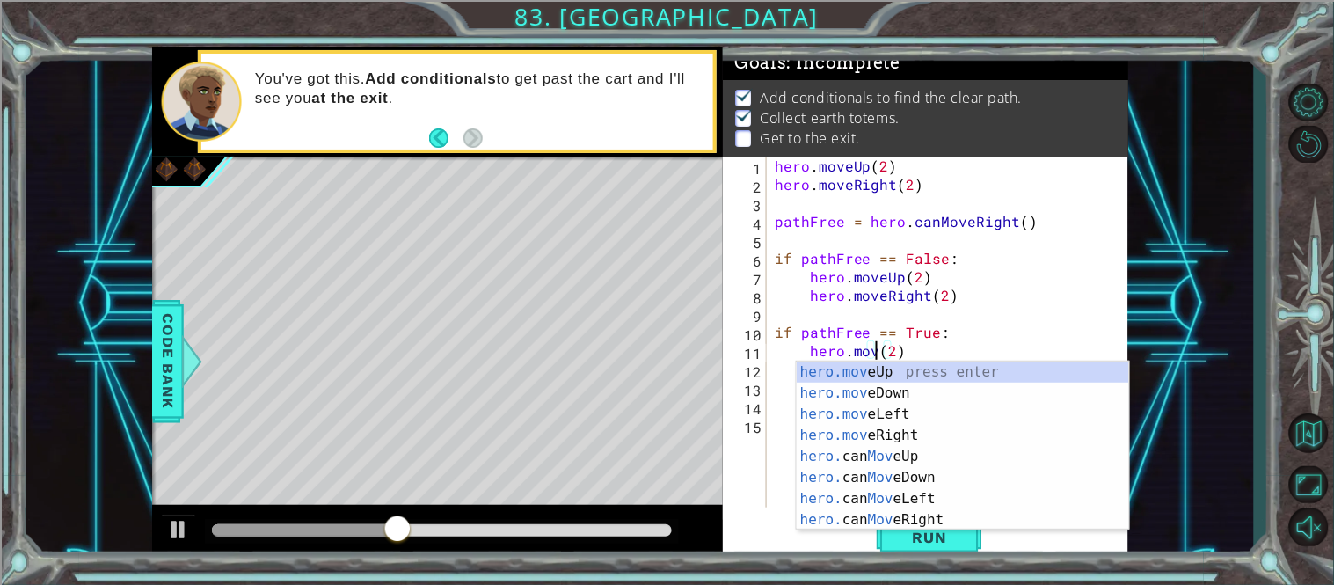
scroll to position [0, 5]
click at [914, 363] on div "hero.move Up press enter hero.move Down press enter hero.move Left press enter …" at bounding box center [963, 466] width 332 height 211
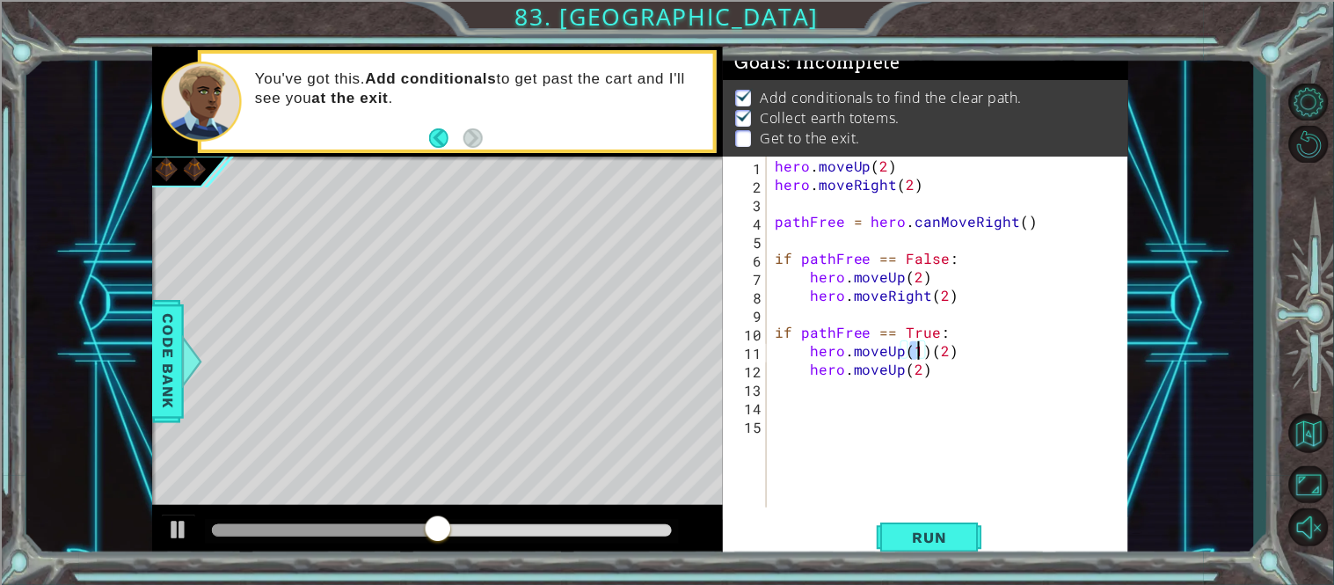
click at [900, 371] on div "hero . moveUp ( 2 ) hero . moveRight ( 2 ) pathFree = hero . canMoveRight ( ) i…" at bounding box center [952, 351] width 362 height 388
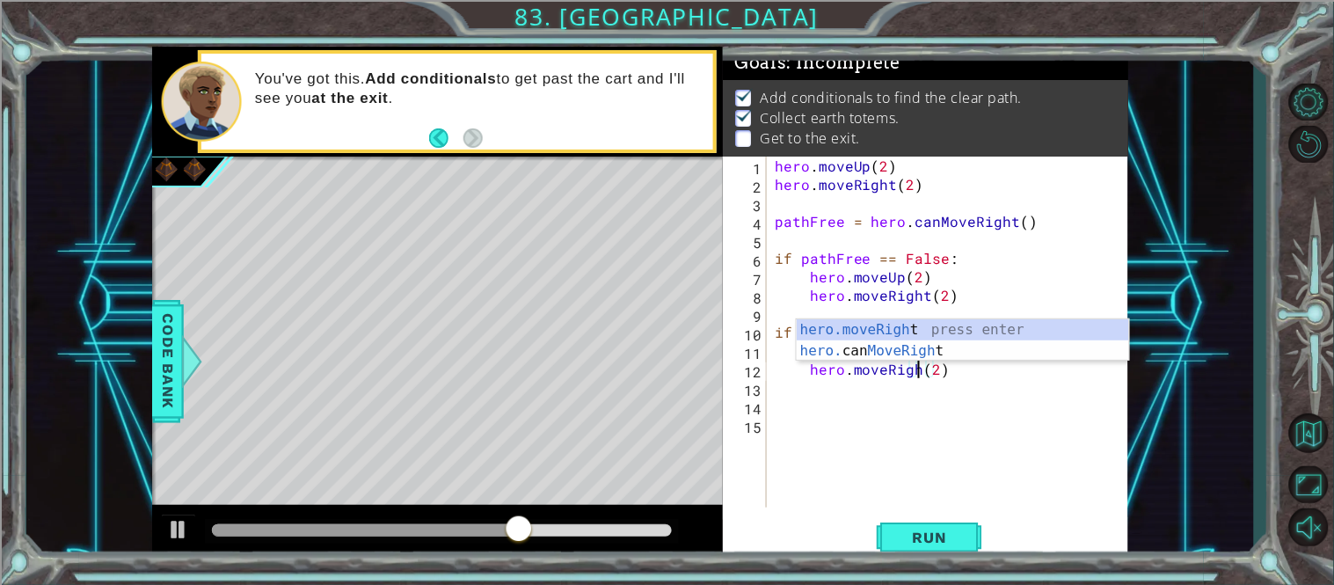
scroll to position [0, 9]
click at [908, 330] on div "hero.moveRight press enter hero. can MoveRight press enter" at bounding box center [963, 361] width 332 height 84
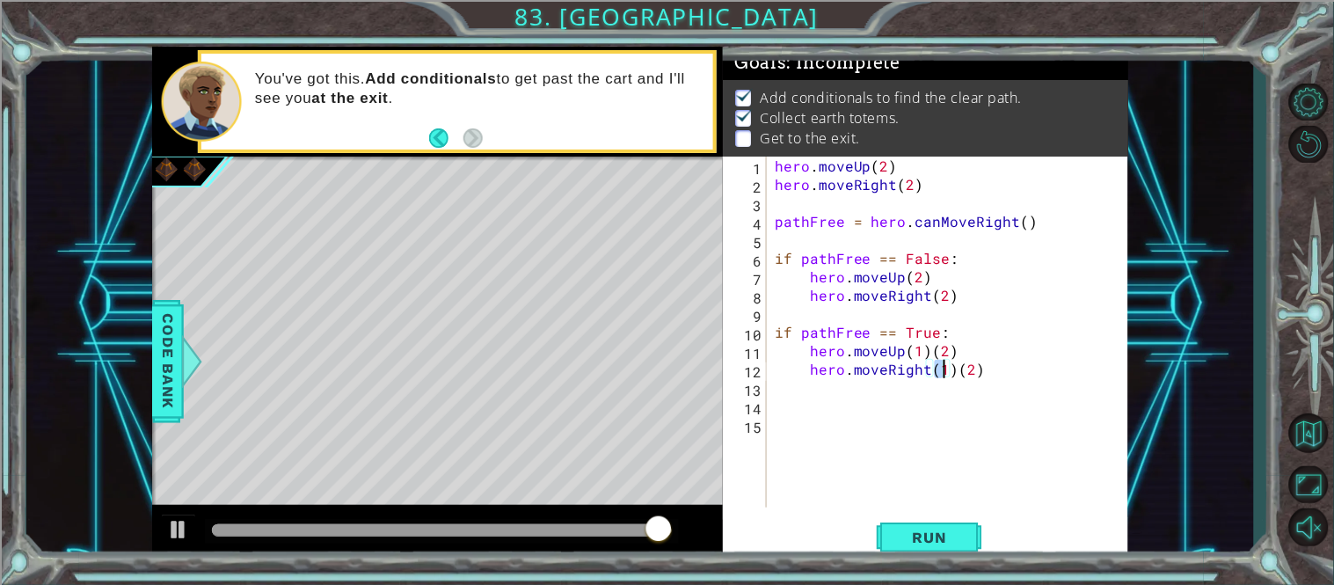
click at [893, 357] on div "hero . moveUp ( 2 ) hero . moveRight ( 2 ) pathFree = hero . canMoveRight ( ) i…" at bounding box center [952, 351] width 362 height 388
drag, startPoint x: 973, startPoint y: 349, endPoint x: 825, endPoint y: 347, distance: 148.6
click at [825, 347] on div "hero . moveUp ( 2 ) hero . moveRight ( 2 ) pathFree = hero . canMoveRight ( ) i…" at bounding box center [952, 351] width 362 height 388
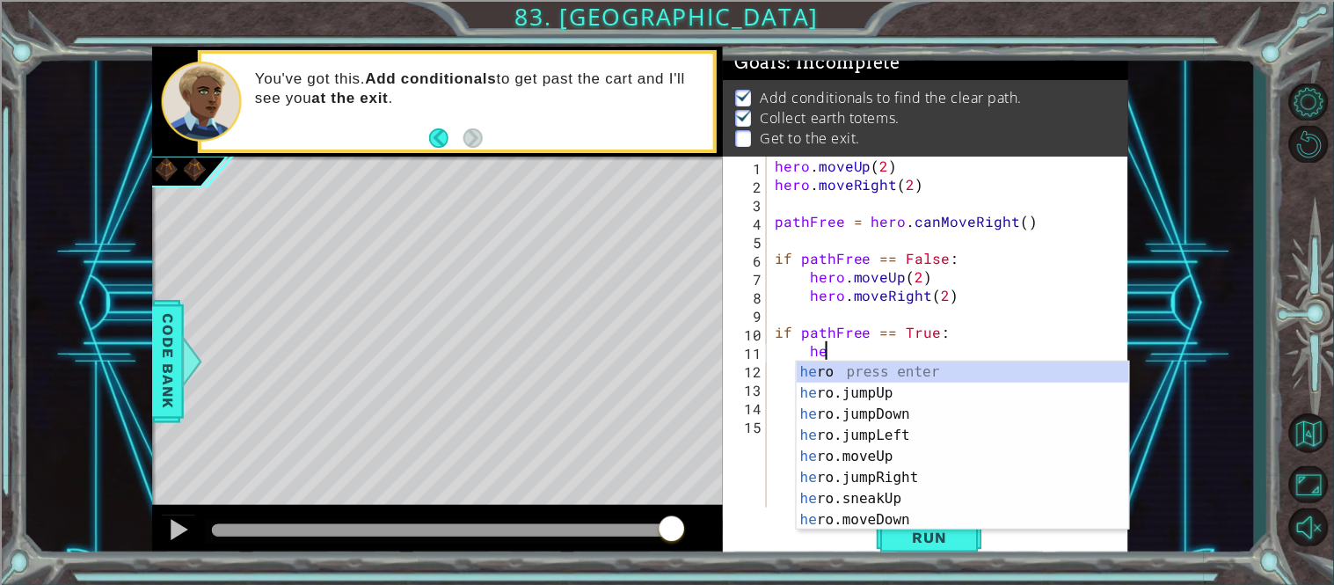
type textarea "h"
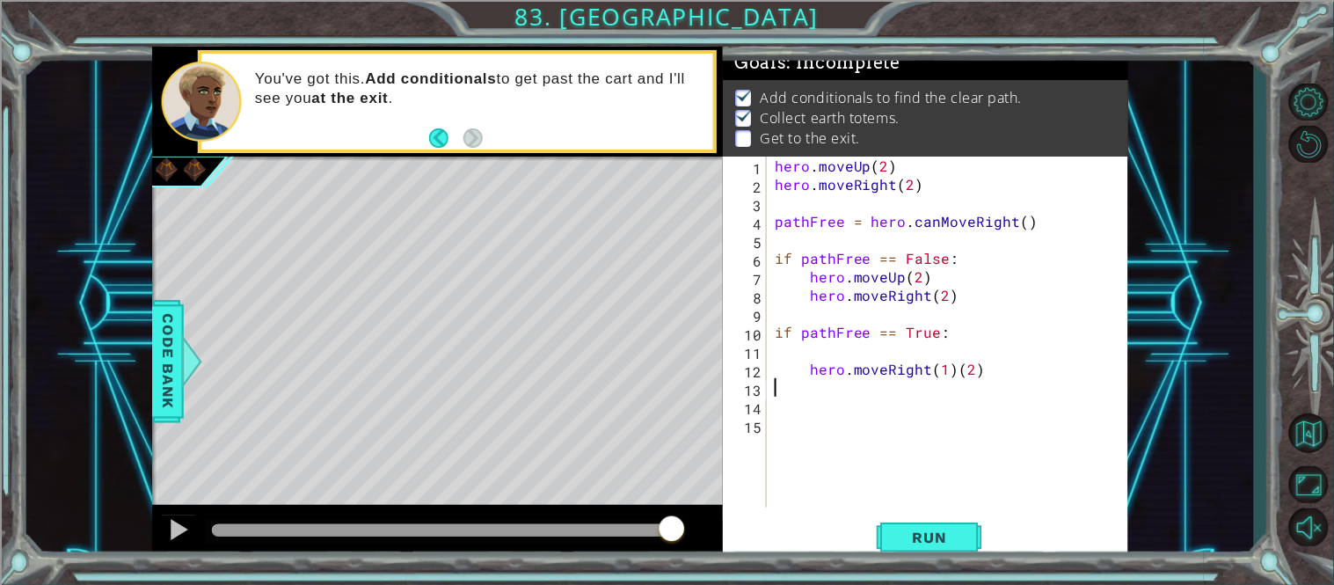
click at [974, 378] on div "hero . moveUp ( 2 ) hero . moveRight ( 2 ) pathFree = hero . canMoveRight ( ) i…" at bounding box center [952, 351] width 362 height 388
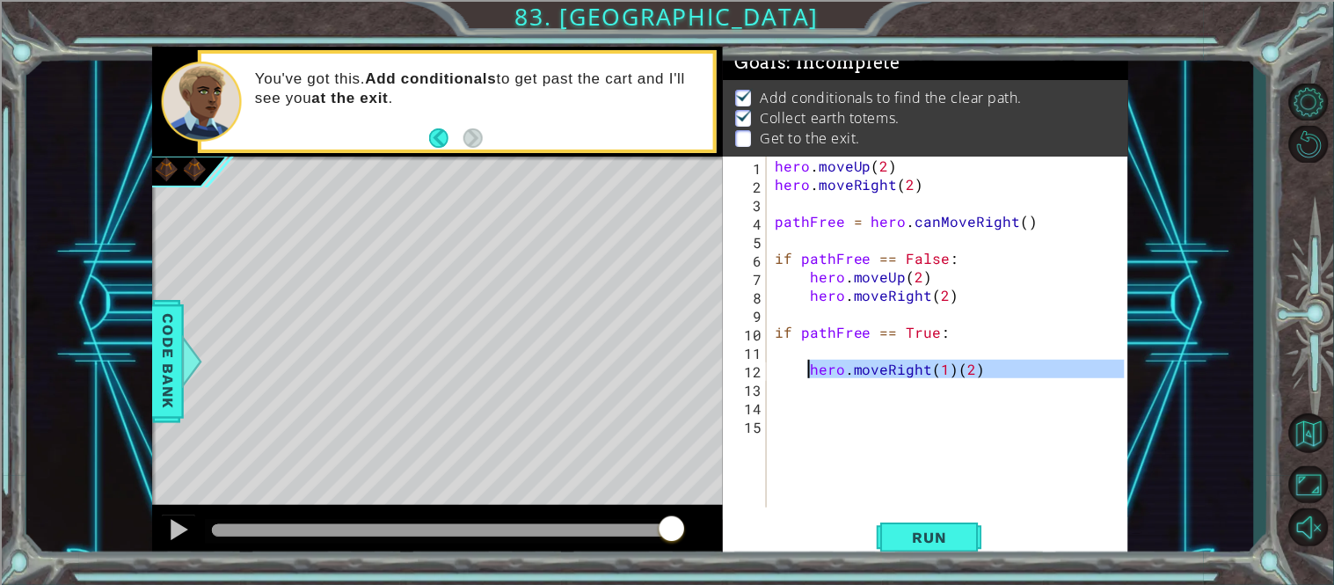
drag, startPoint x: 974, startPoint y: 378, endPoint x: 820, endPoint y: 369, distance: 154.1
click at [820, 369] on div "hero . moveUp ( 2 ) hero . moveRight ( 2 ) pathFree = hero . canMoveRight ( ) i…" at bounding box center [952, 351] width 362 height 388
type textarea "hero.moveRight(1)(2)"
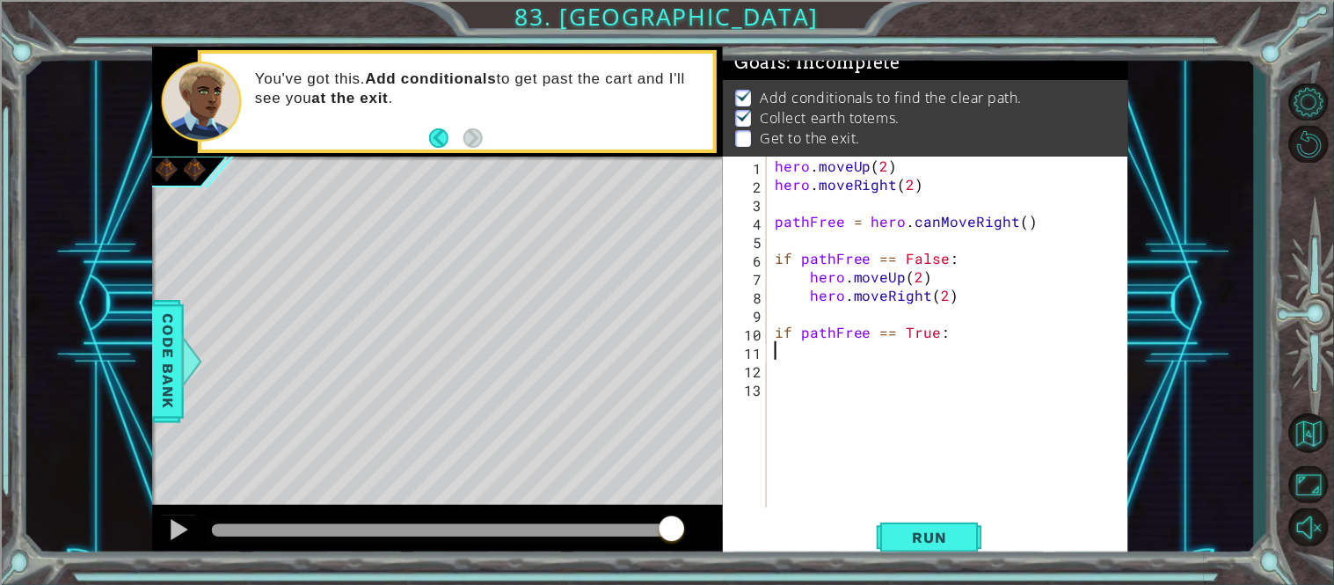
type textarea "if pathFree == True:"
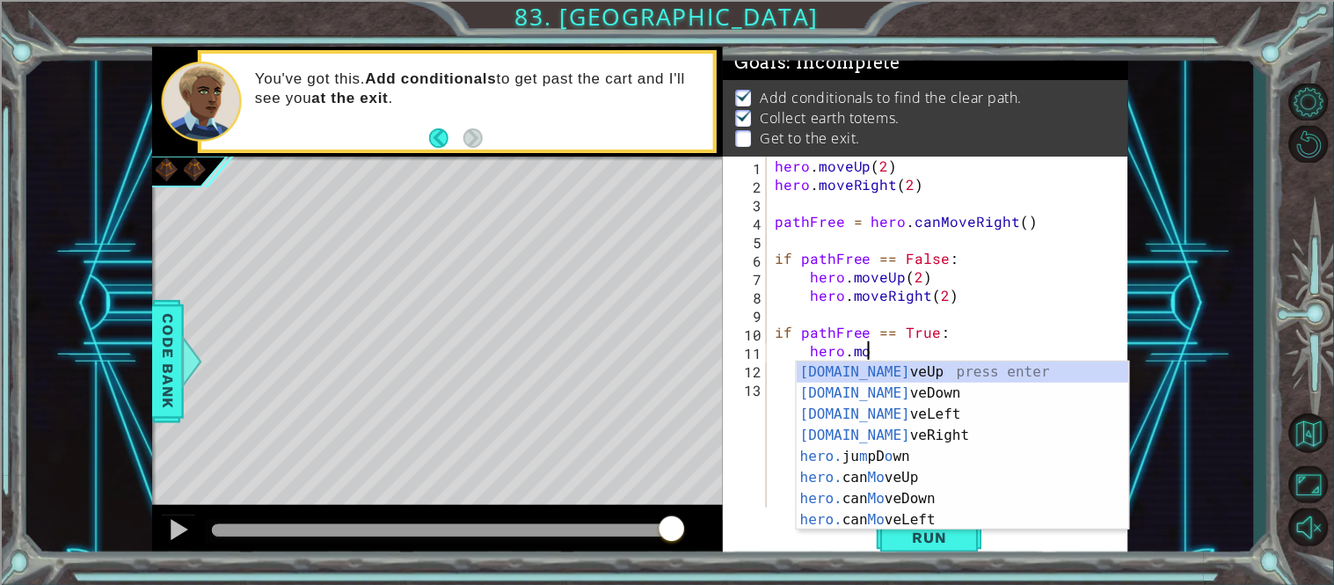
scroll to position [0, 4]
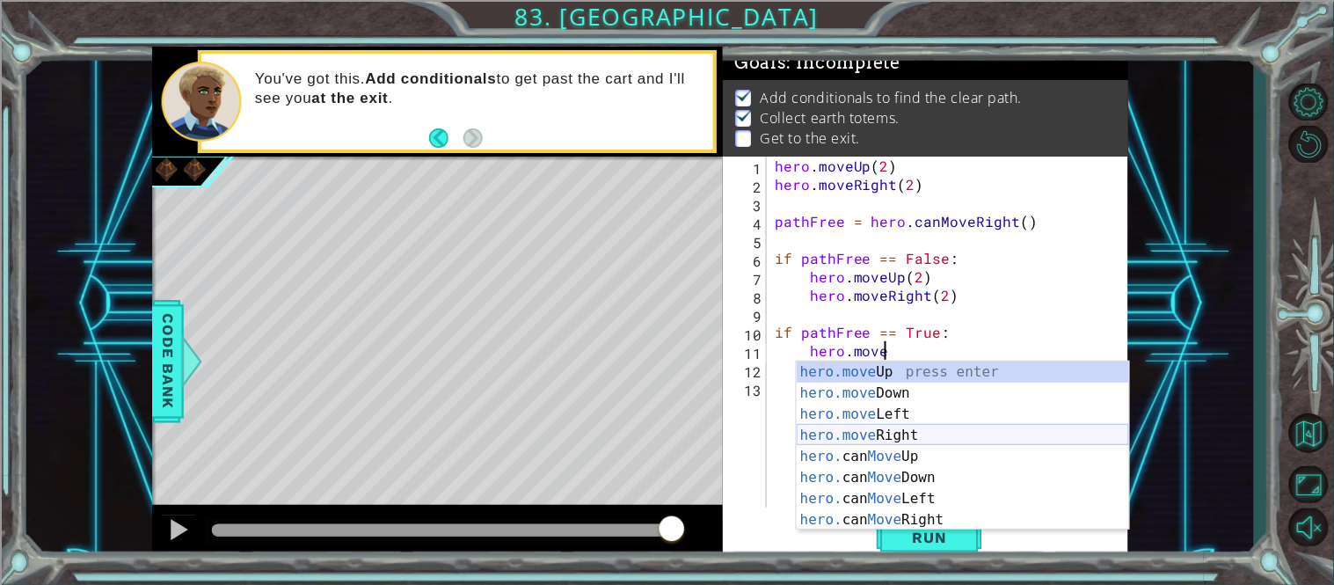
click at [884, 432] on div "hero.move Up press enter hero.move Down press enter hero.move Left press enter …" at bounding box center [963, 466] width 332 height 211
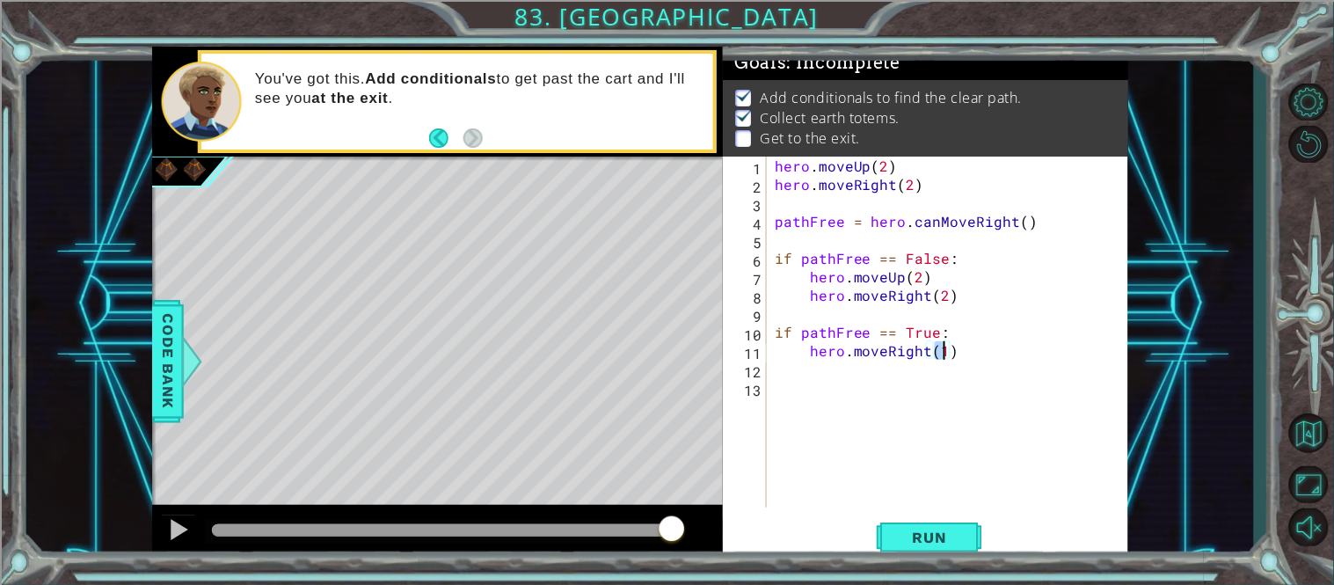
type textarea "hero.moveRight(2)"
click at [907, 367] on div "hero . moveUp ( 2 ) hero . moveRight ( 2 ) pathFree = hero . canMoveRight ( ) i…" at bounding box center [952, 351] width 362 height 388
type textarea "hero.moveUp(2)"
click at [855, 424] on div "hero . moveUp ( 2 ) hero . moveRight ( 2 ) pathFree = hero . canMoveRight ( ) i…" at bounding box center [952, 351] width 362 height 388
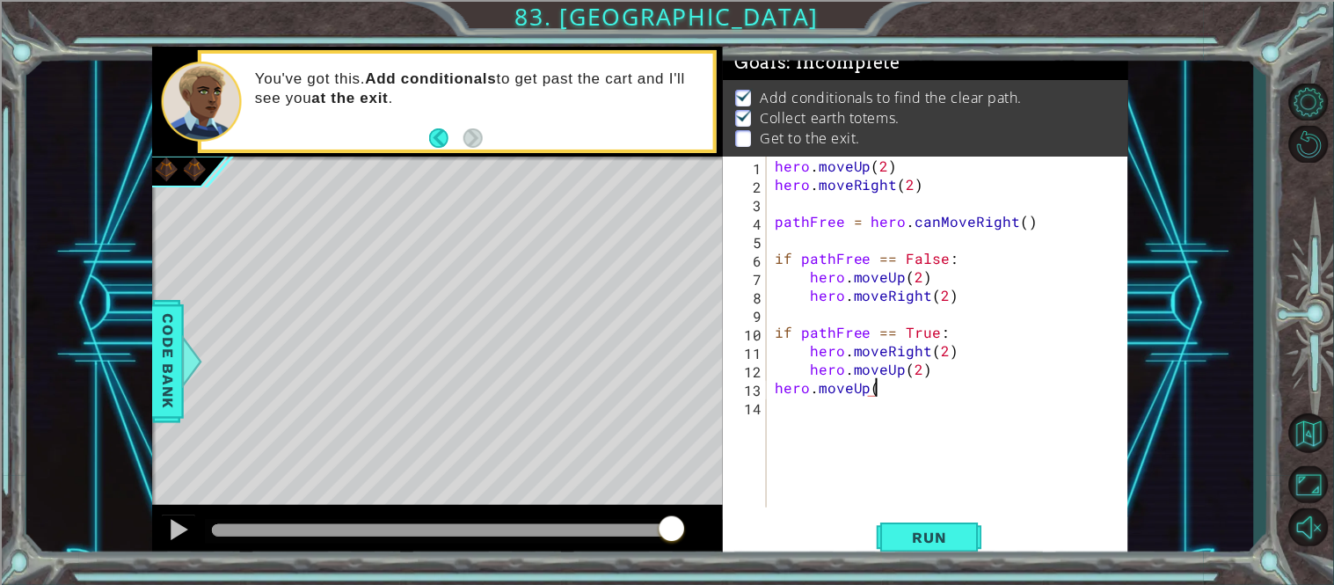
scroll to position [0, 4]
type textarea "hero.moveUp(1)"
click at [774, 391] on div "hero . moveUp ( 2 ) hero . moveRight ( 2 ) pathFree = hero . canMoveRight ( ) i…" at bounding box center [952, 351] width 362 height 388
click at [782, 431] on div "hero . moveUp ( 2 ) hero . moveRight ( 2 ) pathFree = hero . canMoveRight ( ) i…" at bounding box center [952, 351] width 362 height 388
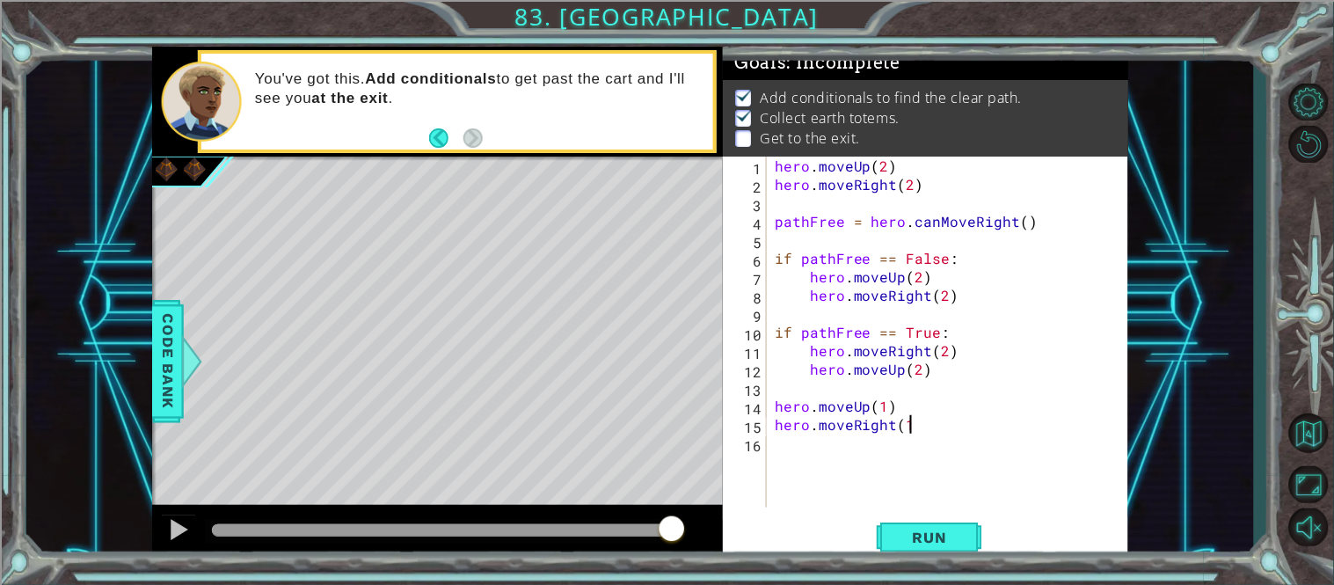
scroll to position [0, 7]
type textarea "hero.moveRight(1)"
click at [940, 523] on button "Run" at bounding box center [930, 537] width 106 height 40
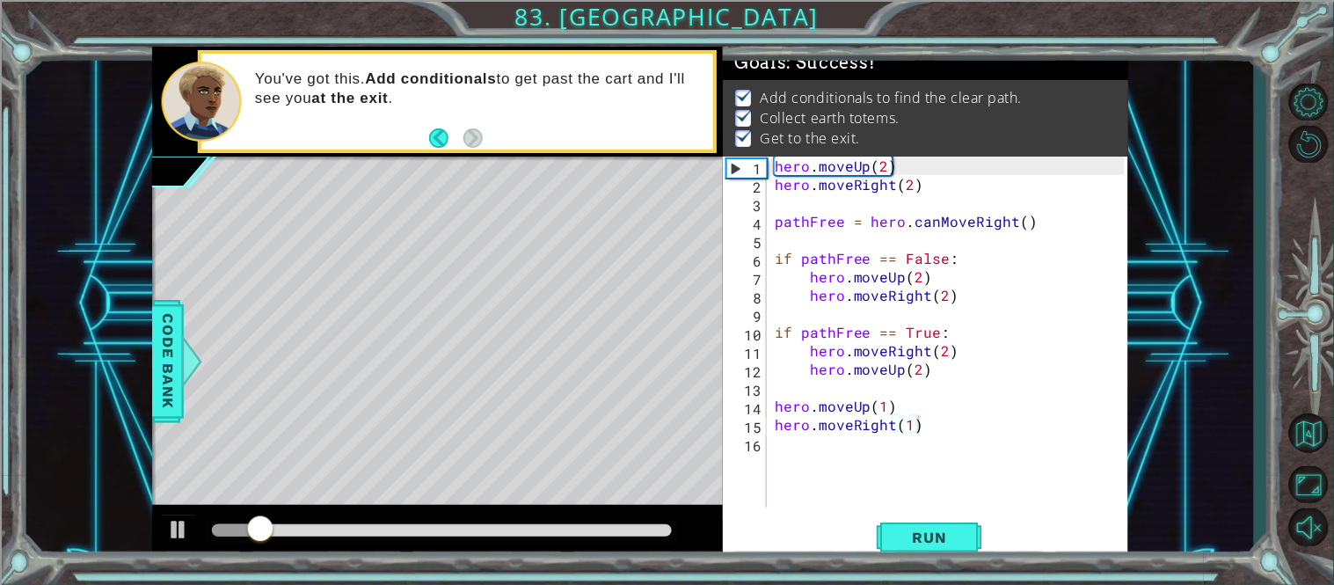
click at [594, 519] on div at bounding box center [442, 531] width 474 height 25
click at [607, 528] on div at bounding box center [442, 530] width 460 height 12
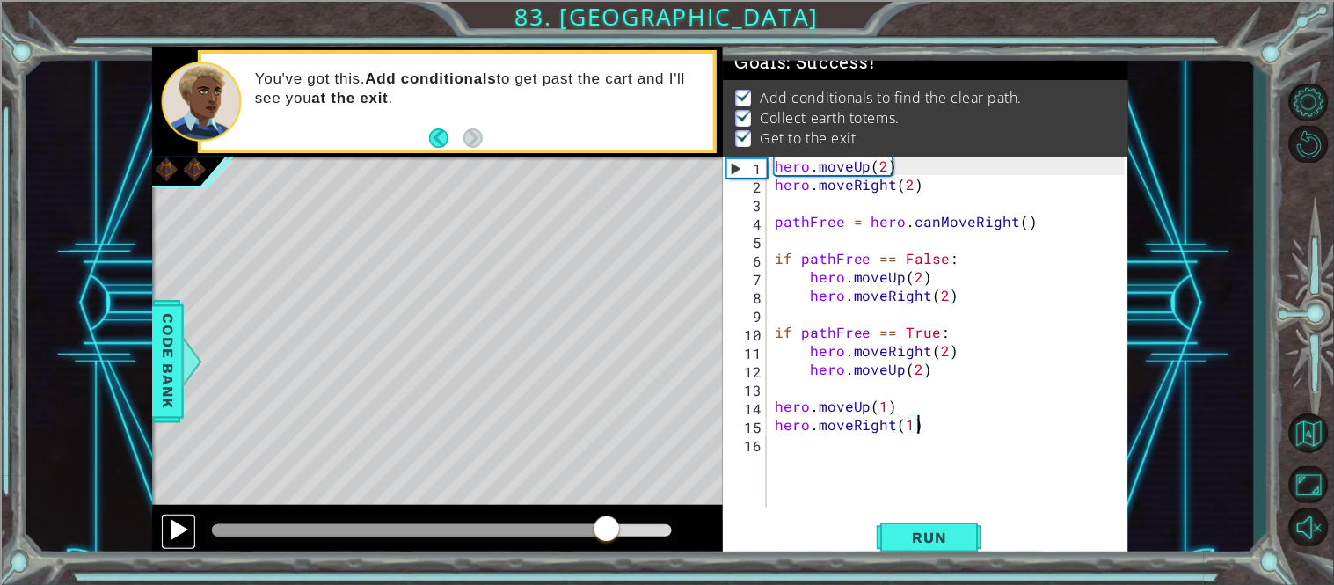
click at [171, 526] on div at bounding box center [178, 529] width 23 height 23
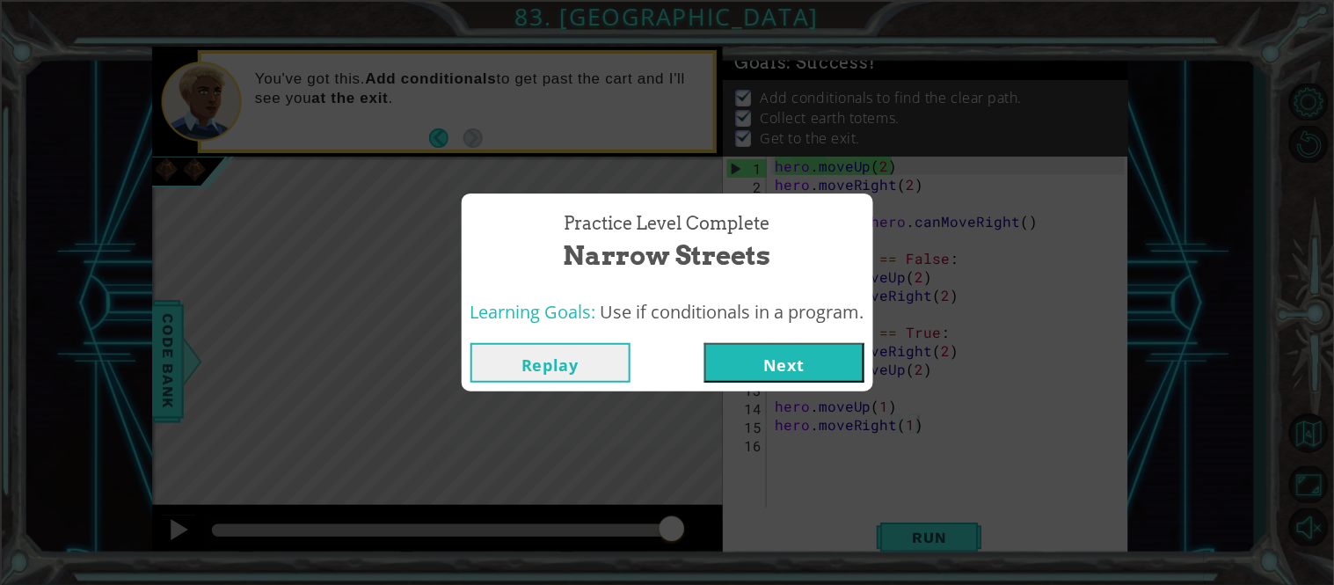
click at [757, 366] on button "Next" at bounding box center [784, 363] width 160 height 40
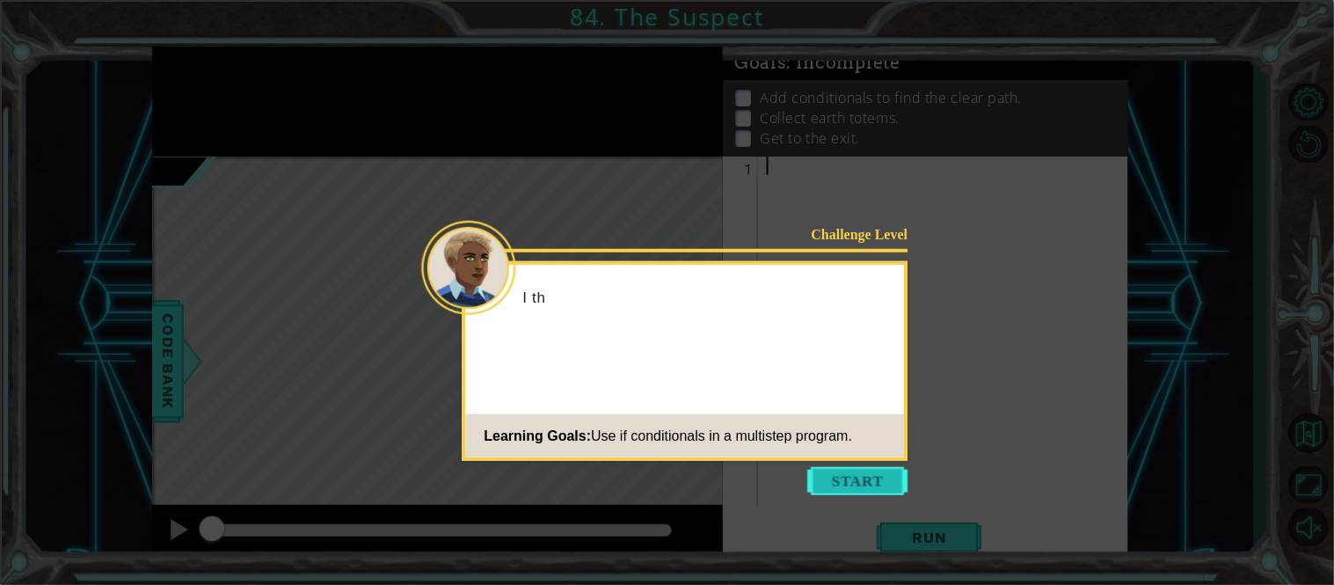
click at [820, 467] on button "Start" at bounding box center [858, 481] width 100 height 28
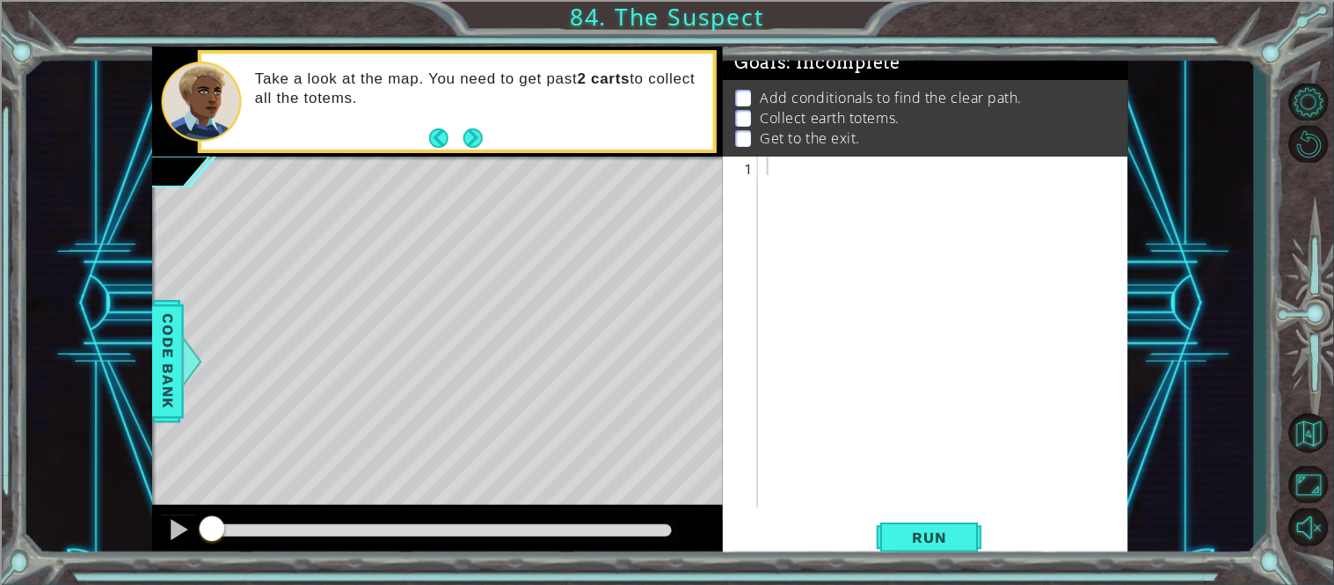
click at [1223, 377] on div "1 ההההההההההההההההההההההההההההההההההההההההההההההההההההההההההההההההההההההההההההה…" at bounding box center [639, 304] width 1227 height 514
click at [1101, 304] on div at bounding box center [948, 351] width 370 height 388
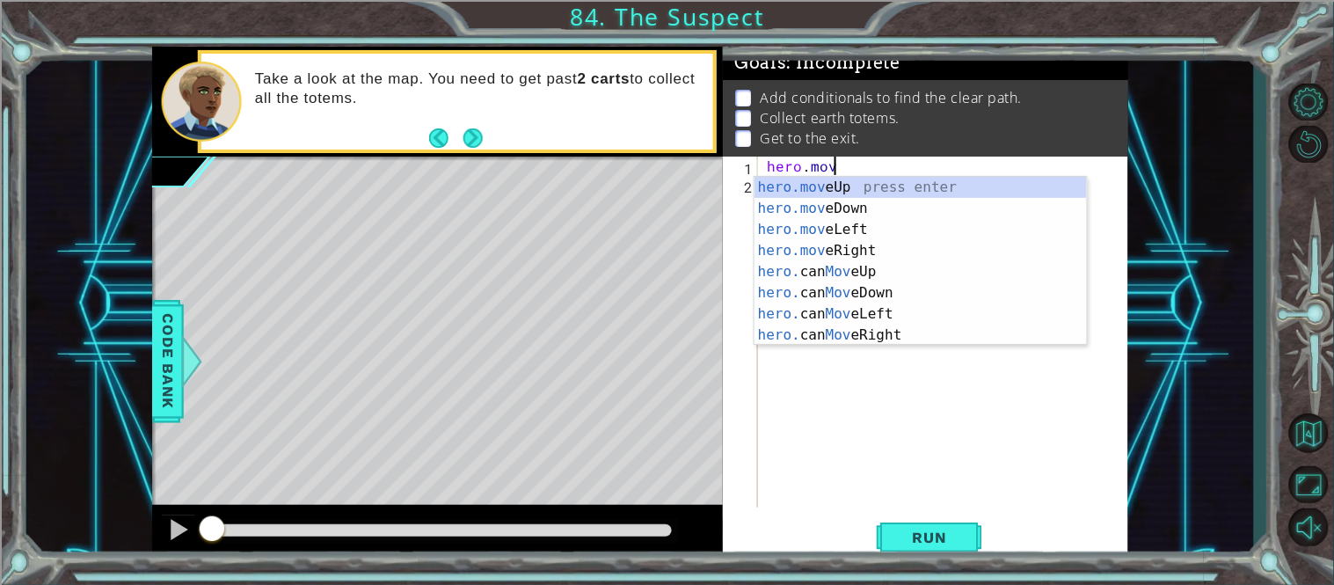
scroll to position [0, 4]
click at [961, 244] on div "hero.move Up press enter hero.move Down press enter hero.move Left press enter …" at bounding box center [920, 282] width 332 height 211
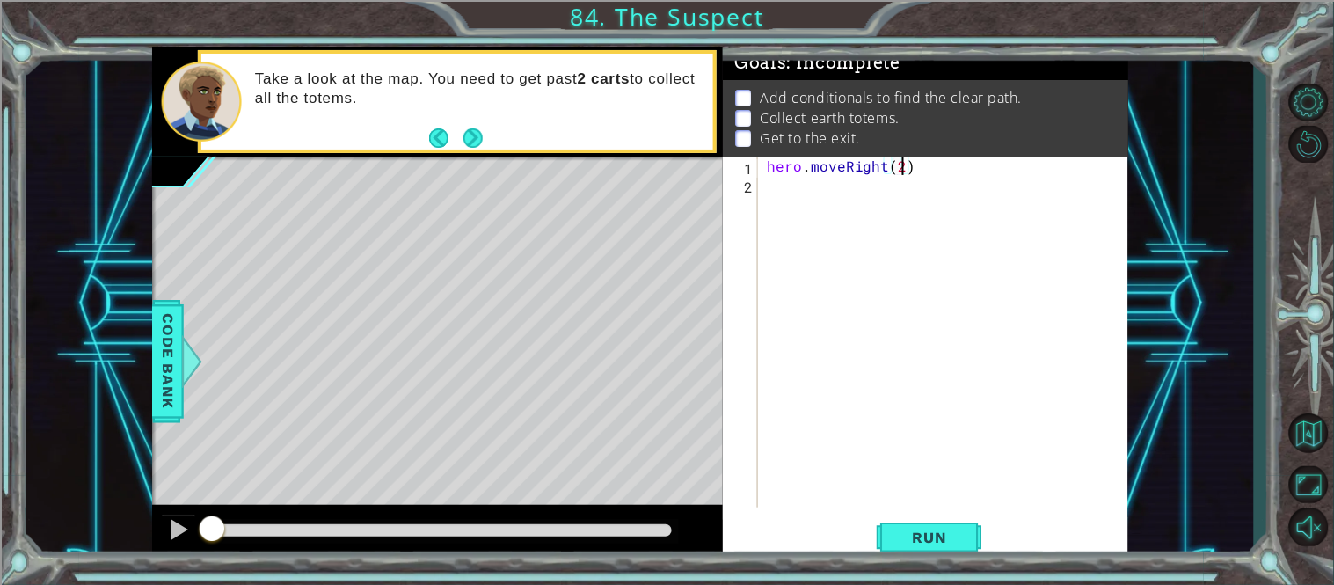
scroll to position [0, 7]
click at [881, 168] on div "hero . moveRight ( 2 )" at bounding box center [948, 351] width 370 height 388
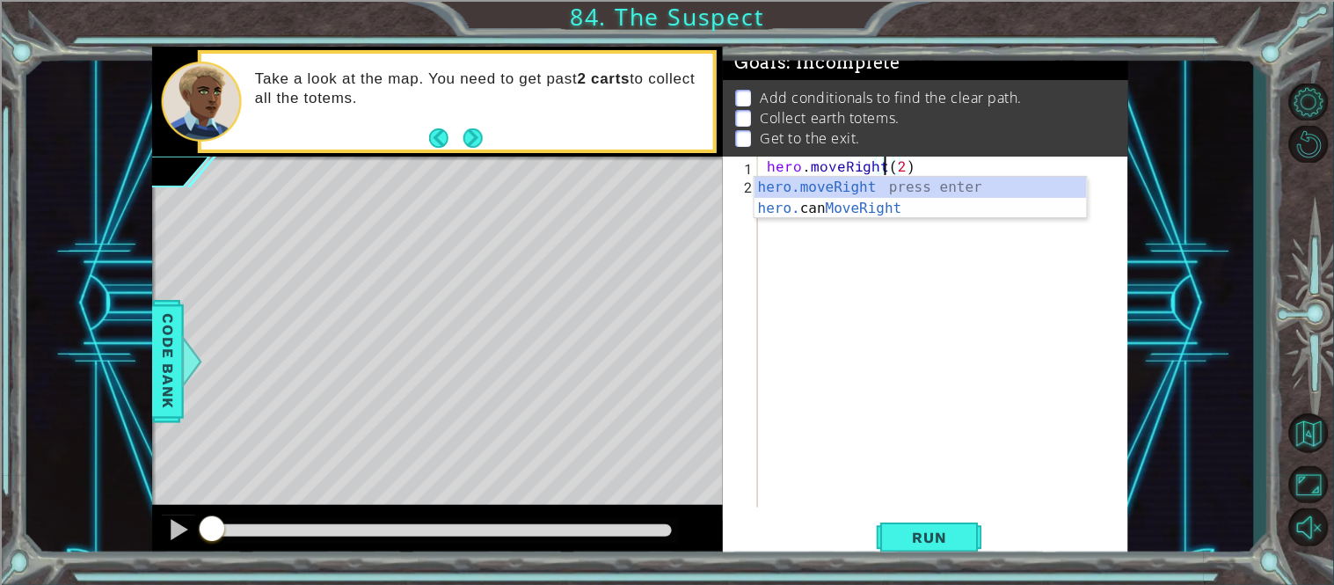
scroll to position [0, 6]
click at [903, 165] on div "hero . moveRight ( 2 )" at bounding box center [948, 351] width 370 height 388
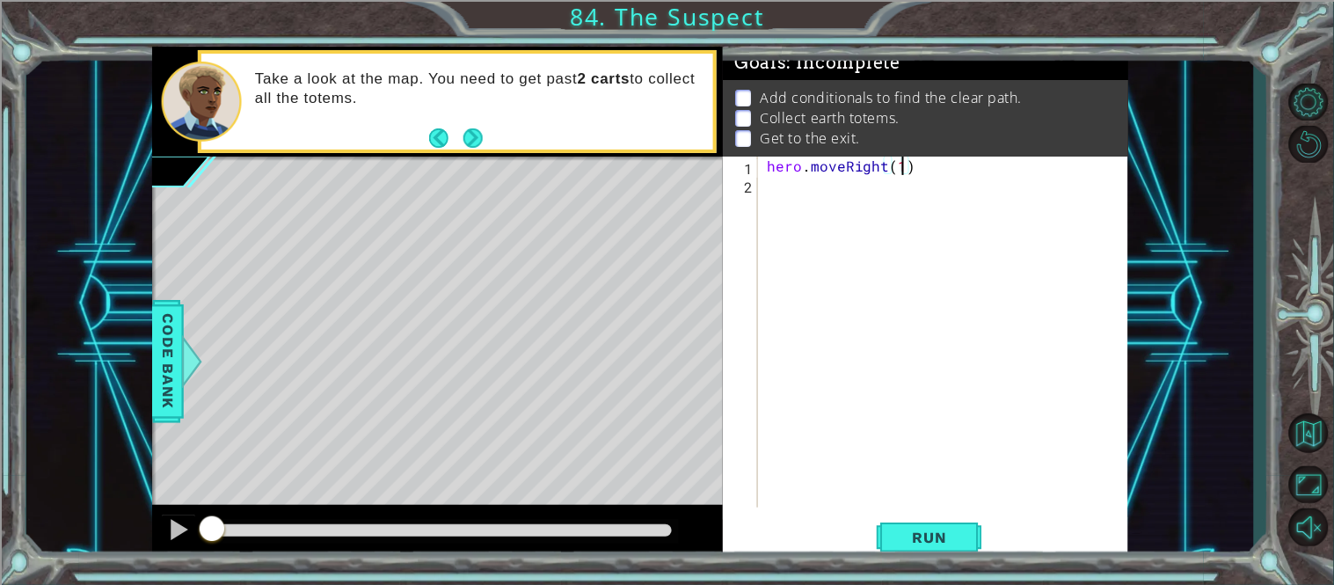
scroll to position [0, 7]
click at [914, 537] on span "Run" at bounding box center [929, 537] width 69 height 18
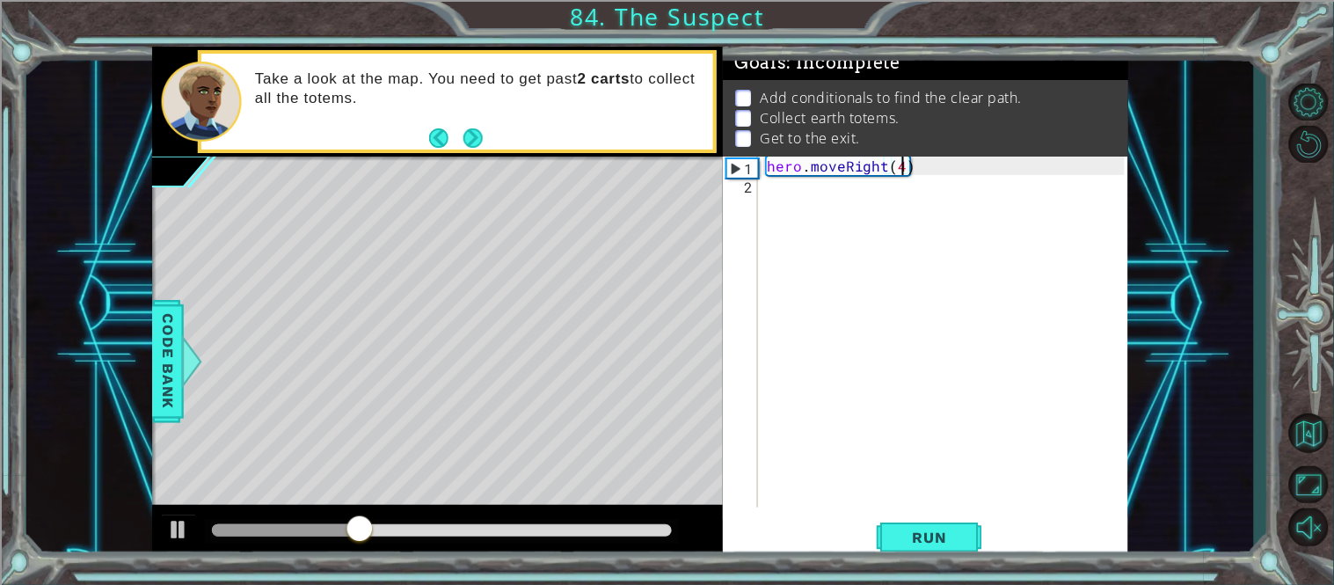
click at [913, 563] on div "1 ההההההההההההההההההההההההההההההההההההההההההההההההההההההההההההההההההההההההההההה…" at bounding box center [667, 292] width 1334 height 585
click at [913, 543] on span "Run" at bounding box center [929, 537] width 69 height 18
click at [914, 521] on button "Run" at bounding box center [930, 537] width 106 height 40
click at [940, 548] on button "Run" at bounding box center [930, 537] width 106 height 40
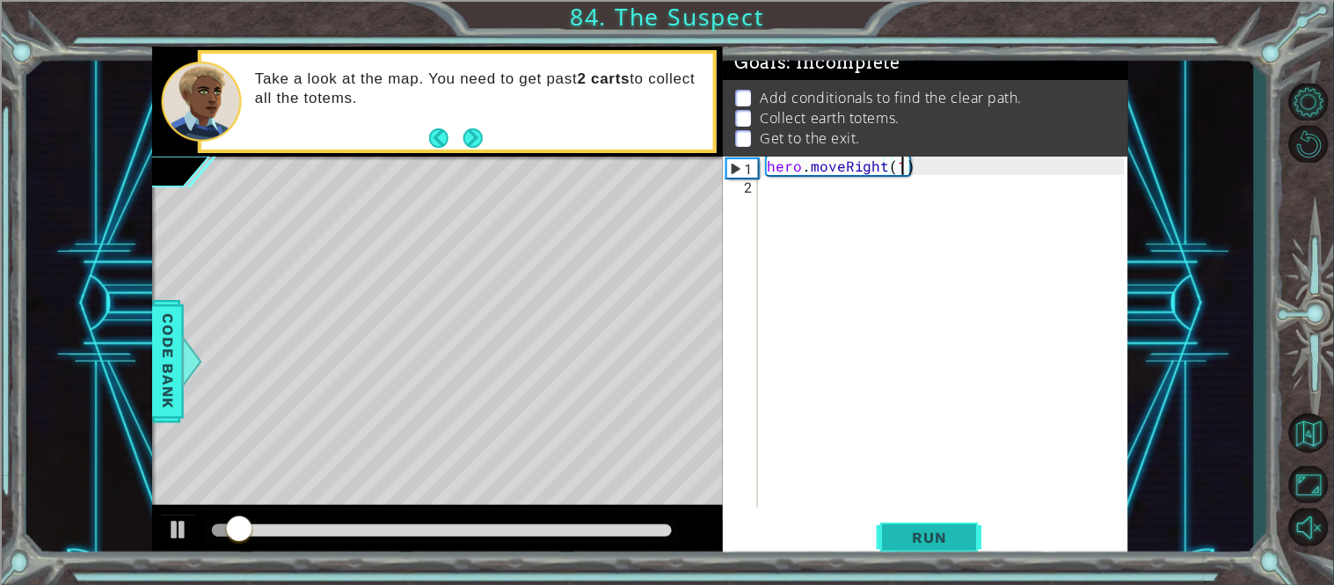
click at [940, 548] on button "Run" at bounding box center [930, 537] width 106 height 40
type textarea "hero.moveRight(4)"
click at [921, 541] on span "Run" at bounding box center [929, 537] width 69 height 18
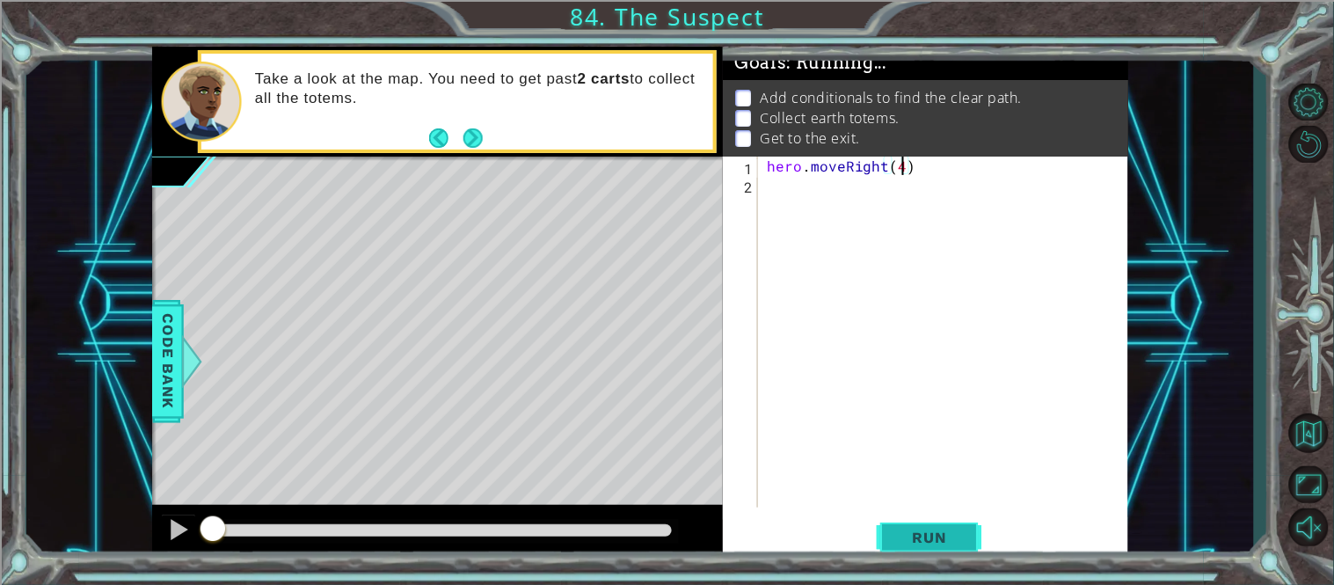
click at [921, 541] on span "Run" at bounding box center [929, 537] width 69 height 18
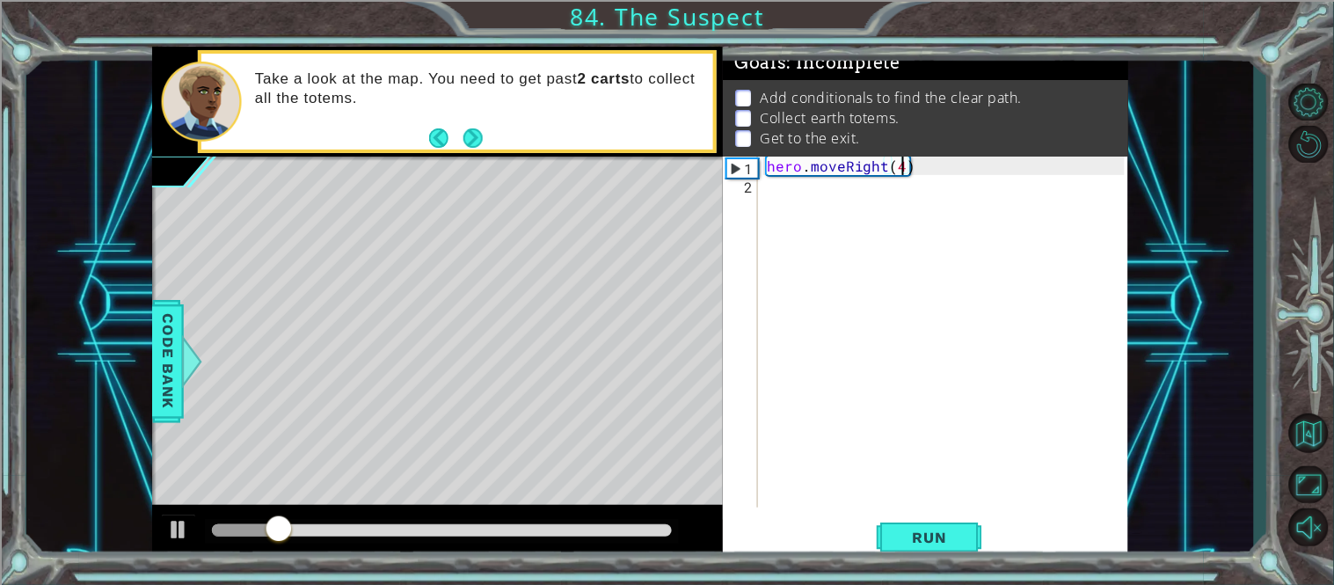
click at [847, 225] on div "hero . moveRight ( 4 )" at bounding box center [948, 351] width 370 height 388
click at [867, 180] on div "hero . moveRight ( 4 ) hero . moveUp ( )" at bounding box center [948, 351] width 370 height 388
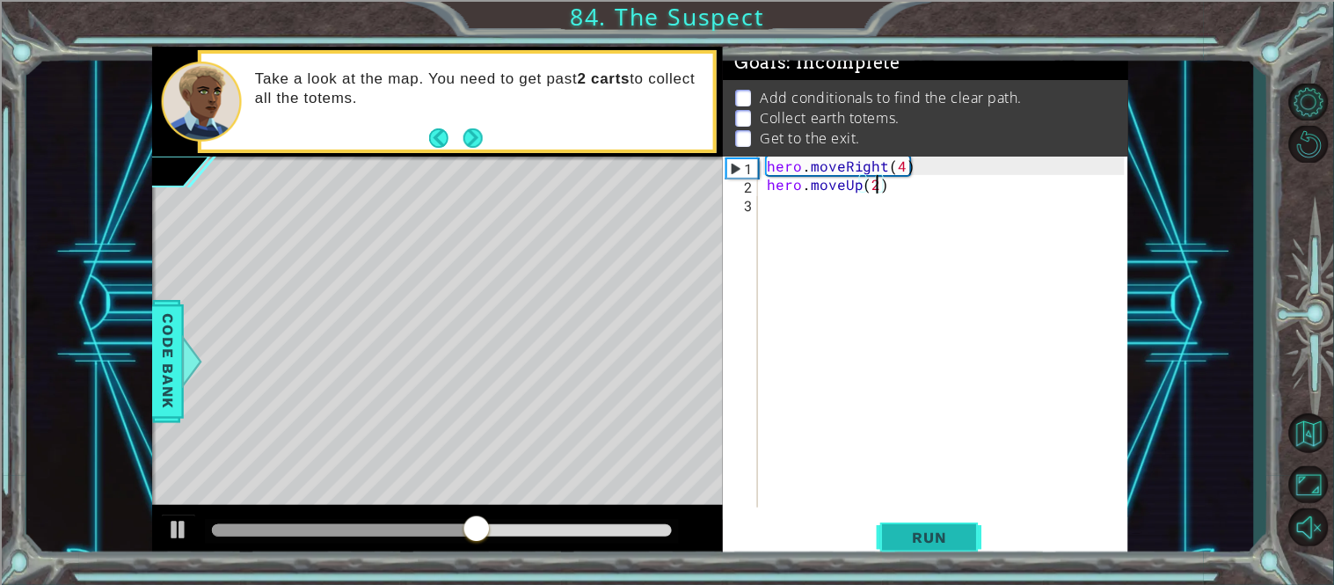
type textarea "hero.moveUp(2)"
click at [945, 550] on button "Run" at bounding box center [930, 537] width 106 height 40
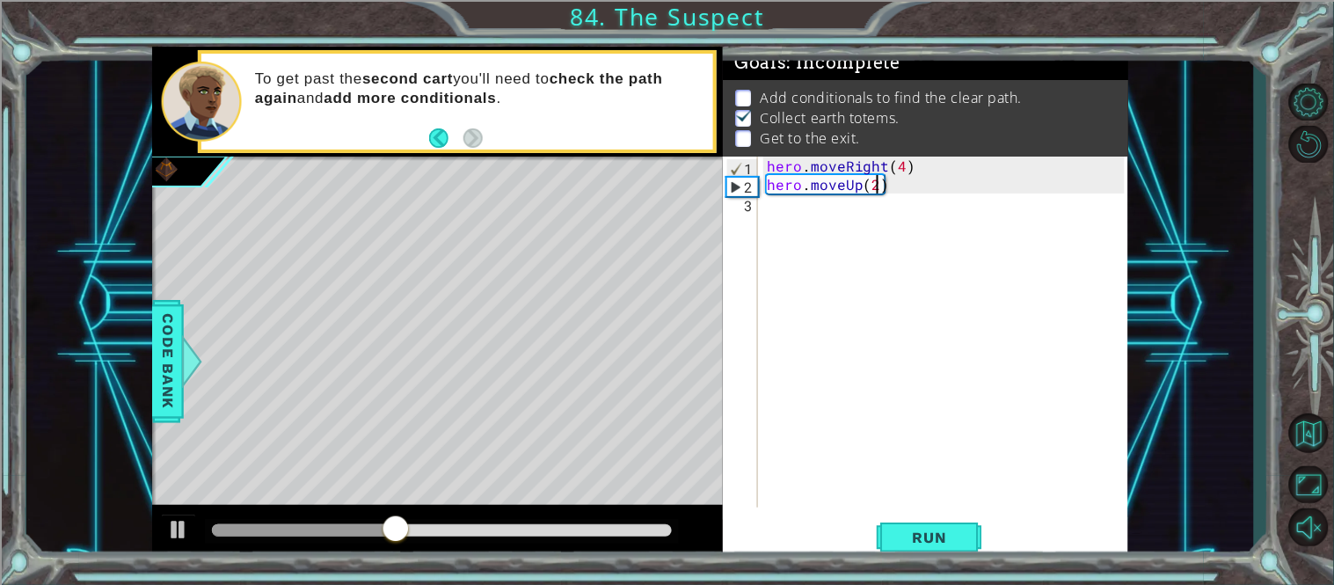
click at [885, 283] on div "hero . moveRight ( 4 ) hero . moveUp ( 2 )" at bounding box center [948, 351] width 370 height 388
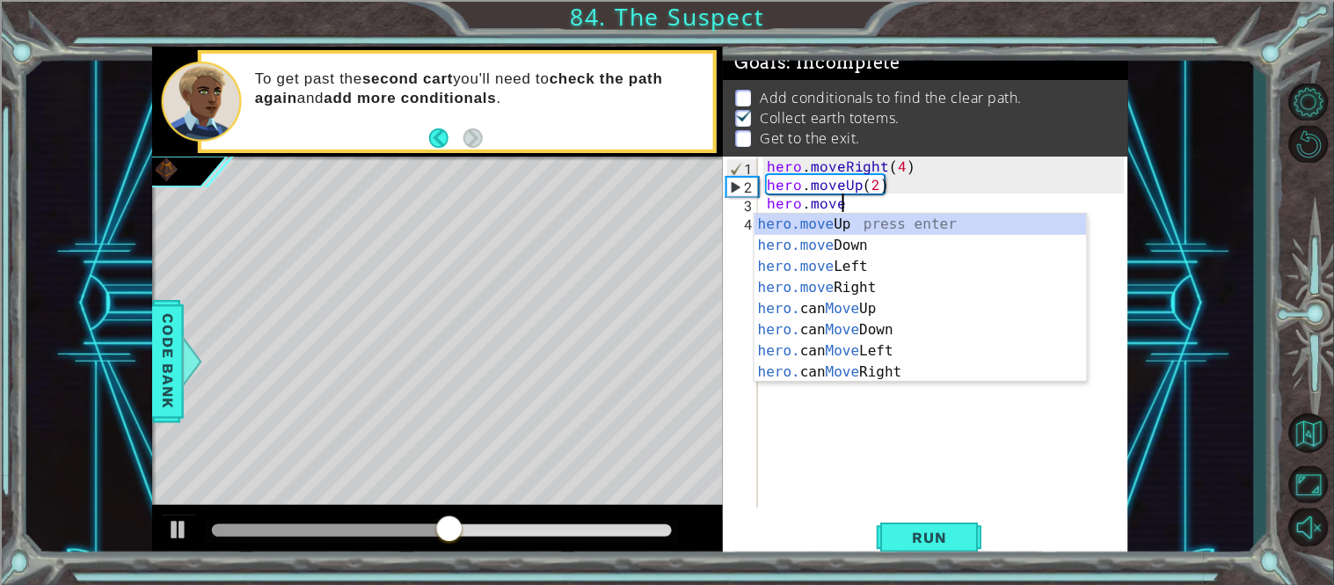
scroll to position [0, 4]
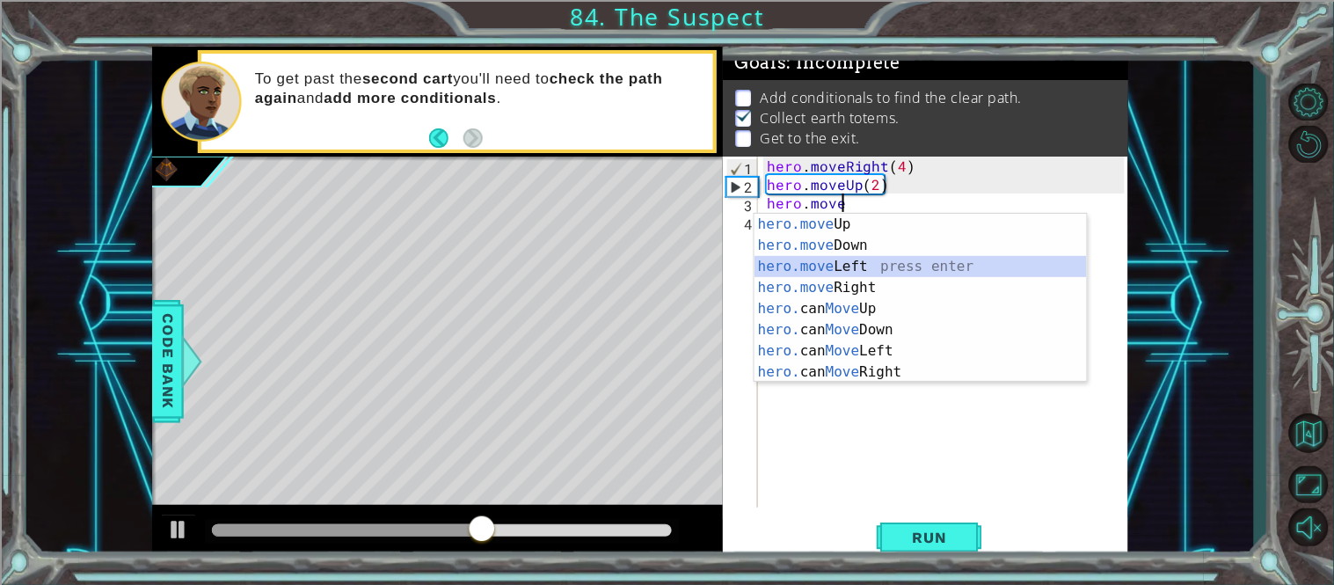
click at [888, 273] on div "hero.move Up press enter hero.move Down press enter hero.move Left press enter …" at bounding box center [920, 319] width 332 height 211
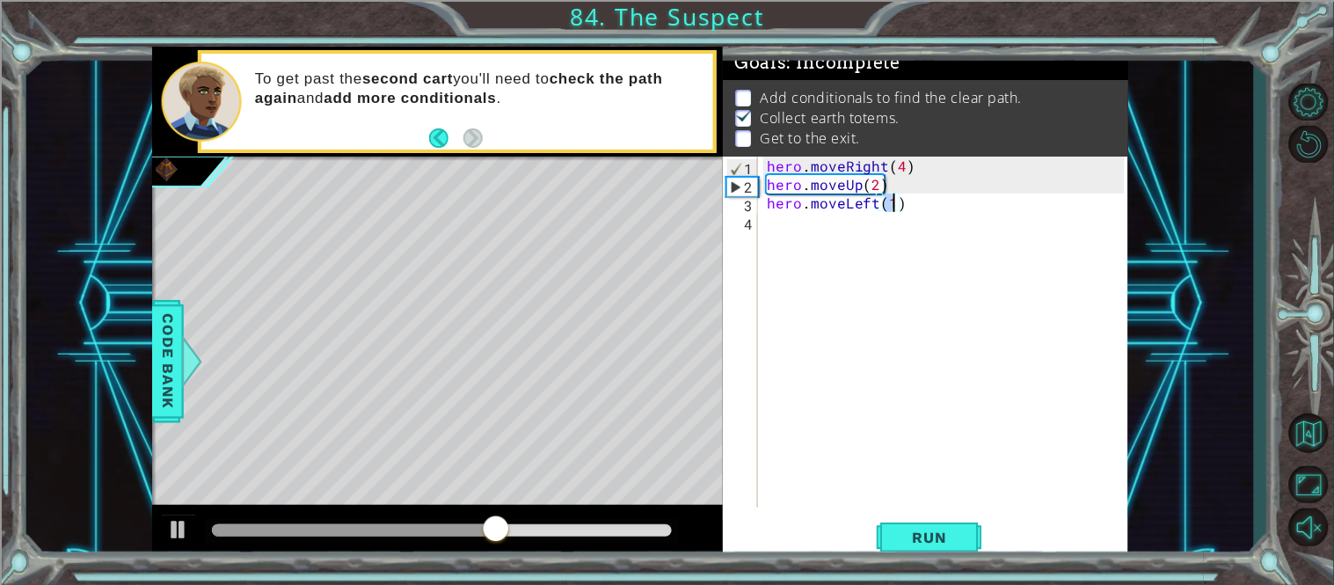
scroll to position [0, 6]
click at [936, 552] on button "Run" at bounding box center [930, 537] width 106 height 40
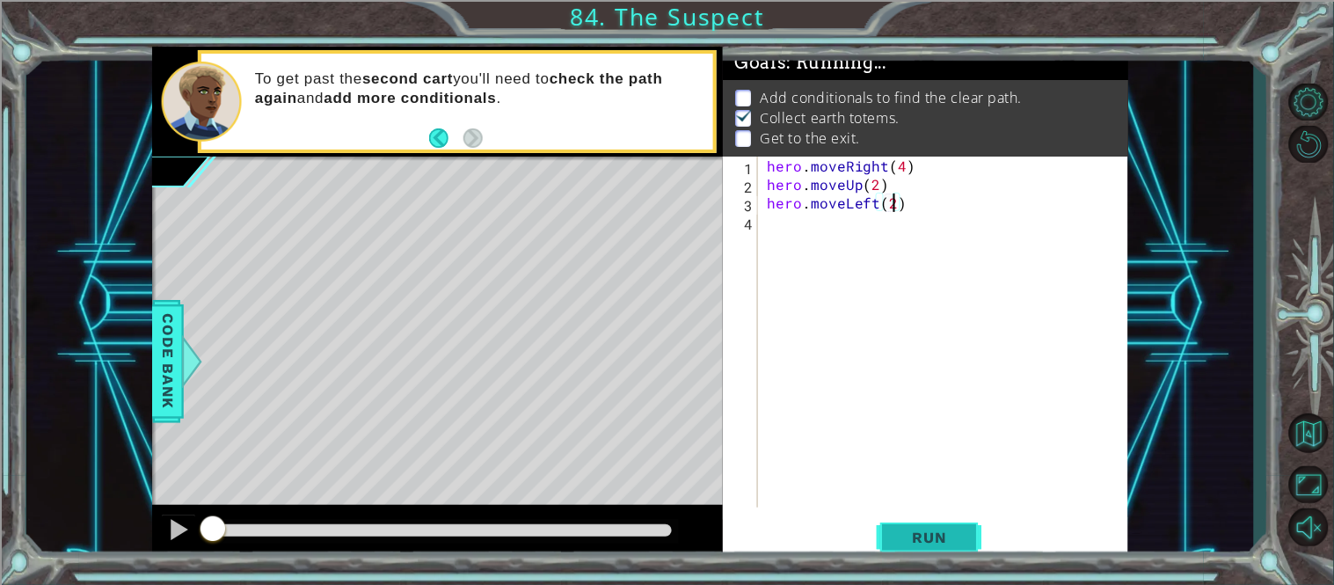
click at [921, 543] on span "Run" at bounding box center [929, 537] width 69 height 18
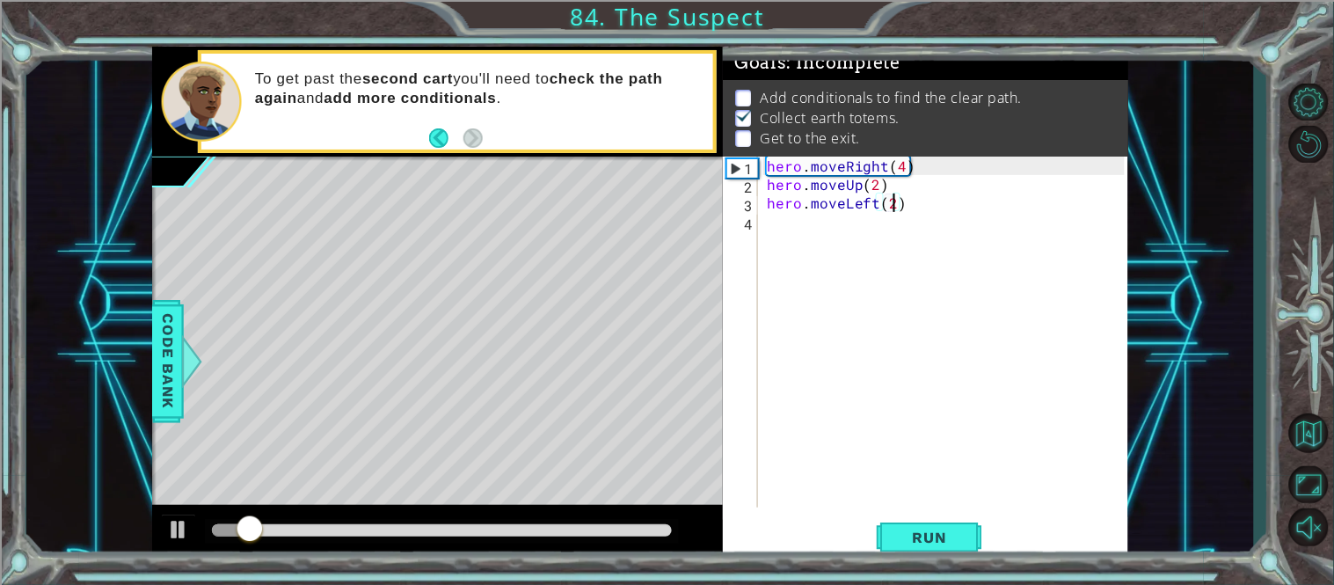
click at [876, 201] on div "hero . moveRight ( 4 ) hero . moveUp ( 2 ) hero . moveLeft ( 2 )" at bounding box center [948, 351] width 370 height 388
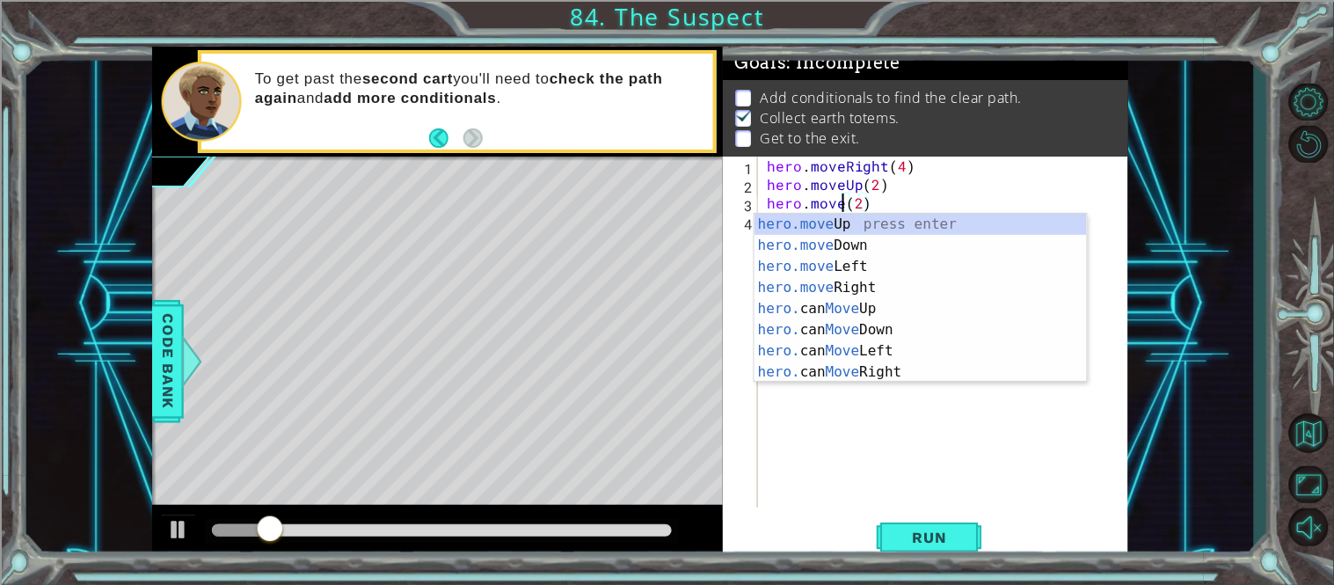
scroll to position [0, 4]
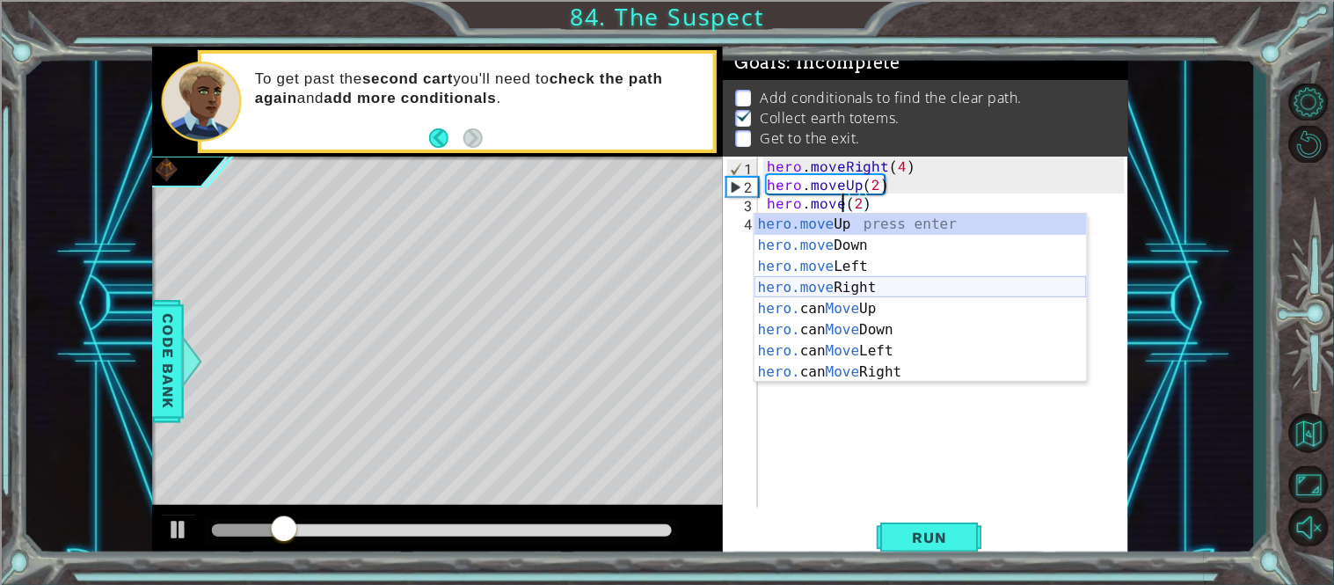
click at [880, 287] on div "hero.move Up press enter hero.move Down press enter hero.move Left press enter …" at bounding box center [920, 319] width 332 height 211
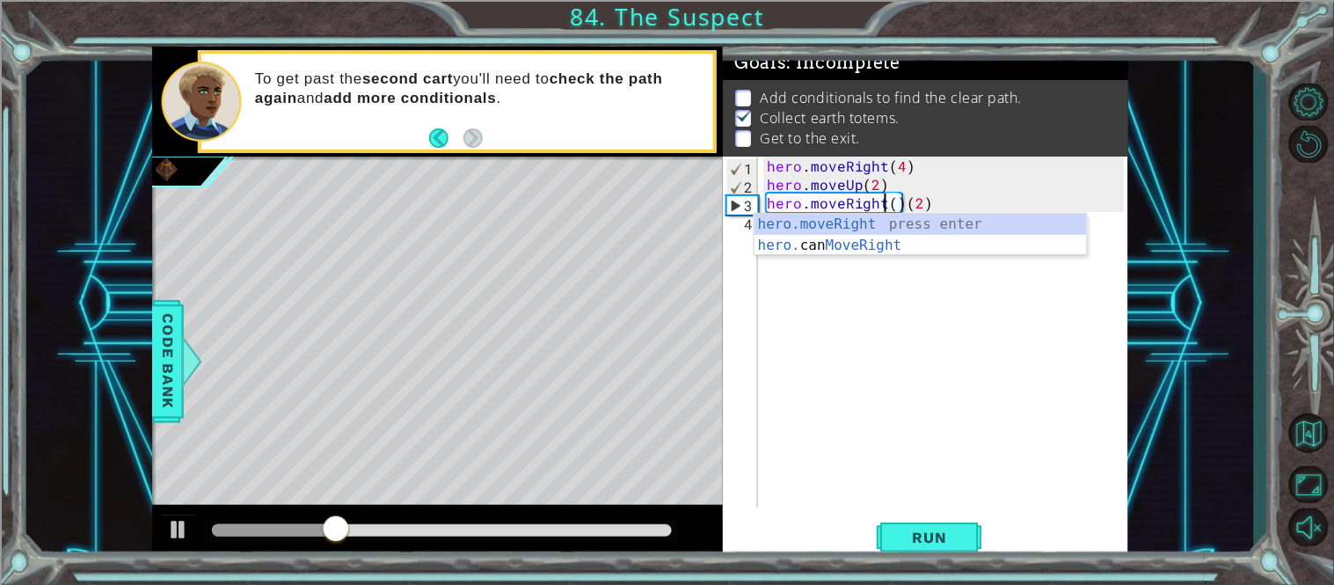
click at [900, 201] on div "hero . moveRight ( 4 ) hero . moveUp ( 2 ) hero . moveRight ( ) ( 2 )" at bounding box center [948, 351] width 370 height 388
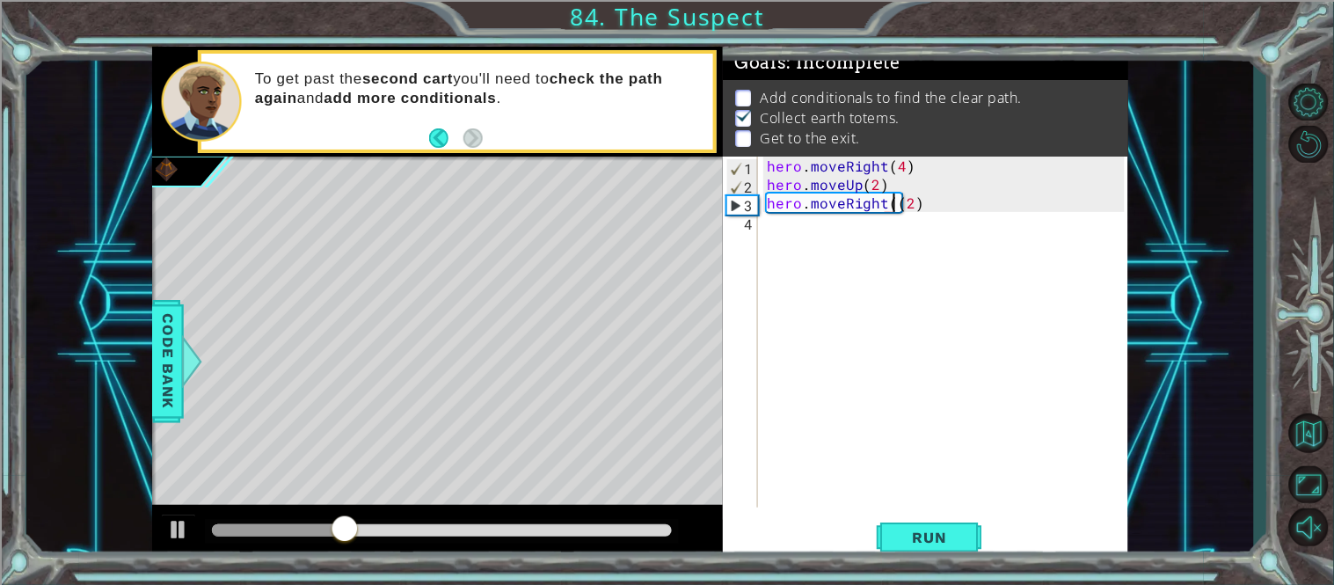
type textarea "hero.moveRight(2)"
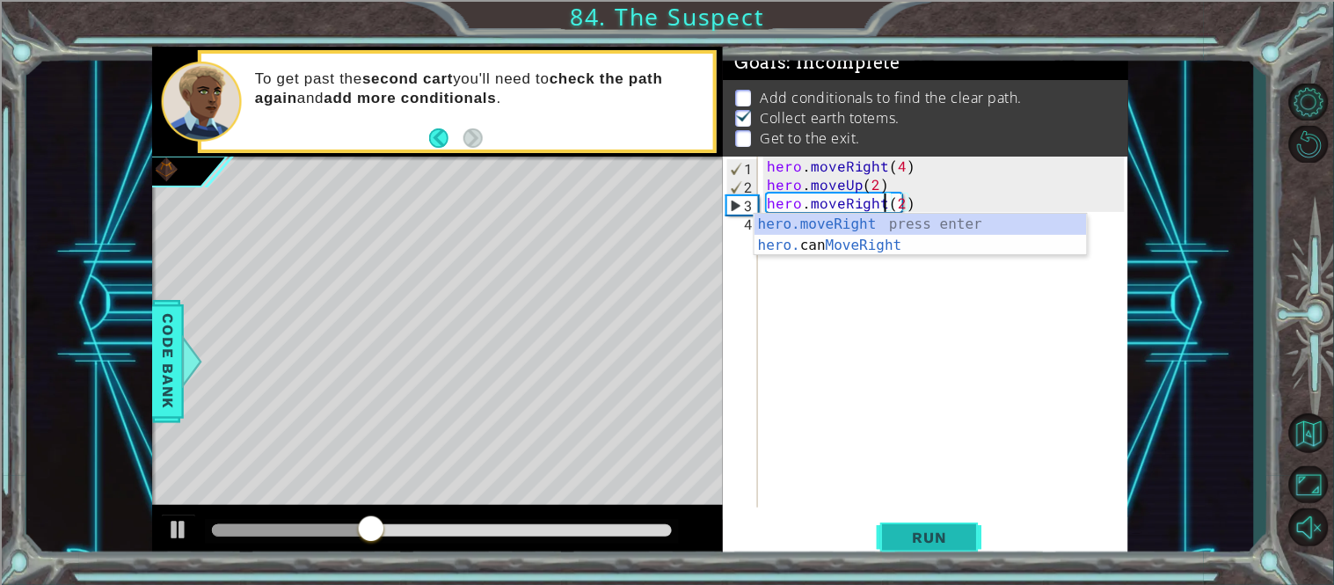
click at [956, 530] on span "Run" at bounding box center [929, 537] width 69 height 18
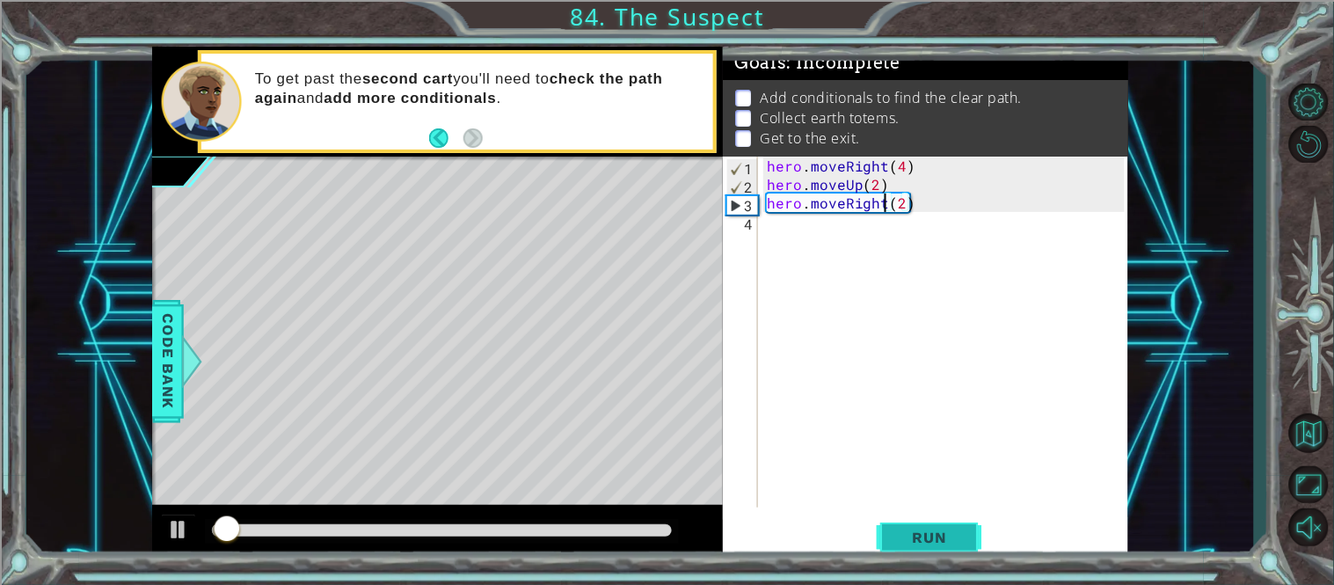
click at [956, 530] on span "Run" at bounding box center [929, 537] width 69 height 18
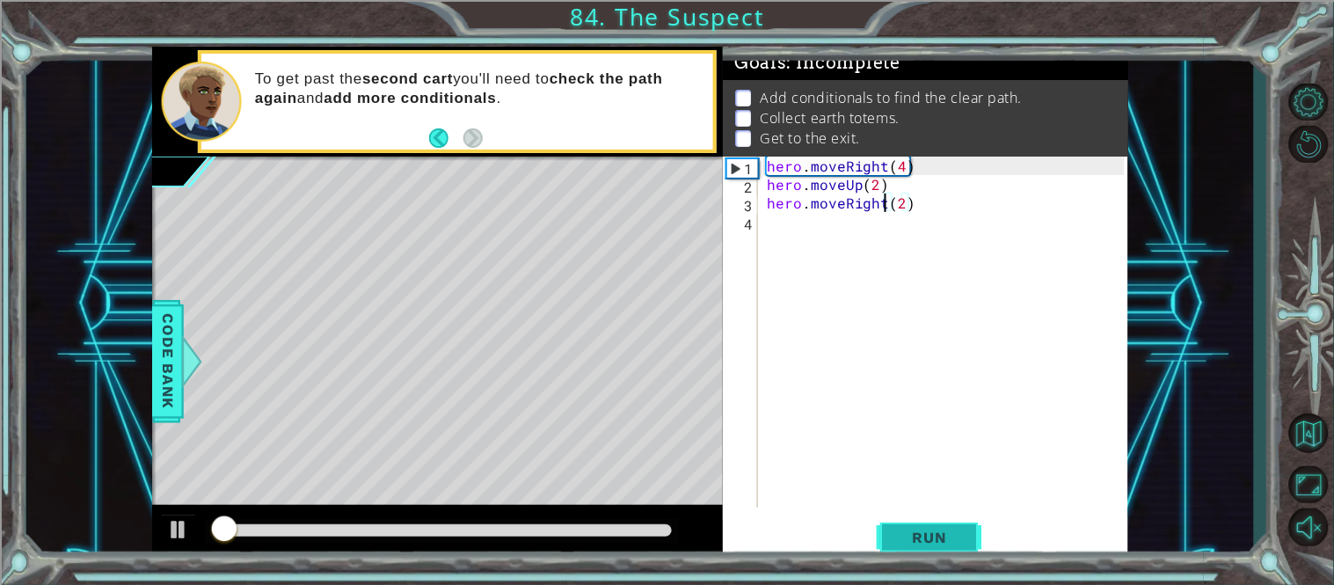
click at [956, 530] on span "Run" at bounding box center [929, 537] width 69 height 18
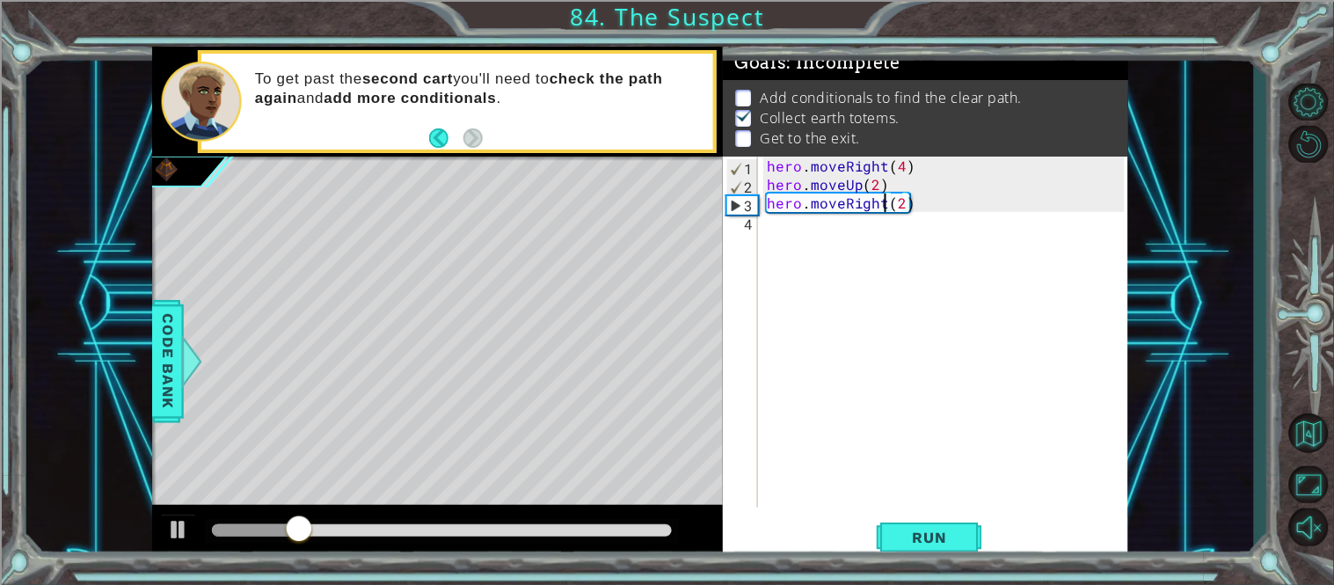
click at [788, 277] on div "hero . moveRight ( 4 ) hero . moveUp ( 2 ) hero . moveRight ( 2 )" at bounding box center [948, 351] width 370 height 388
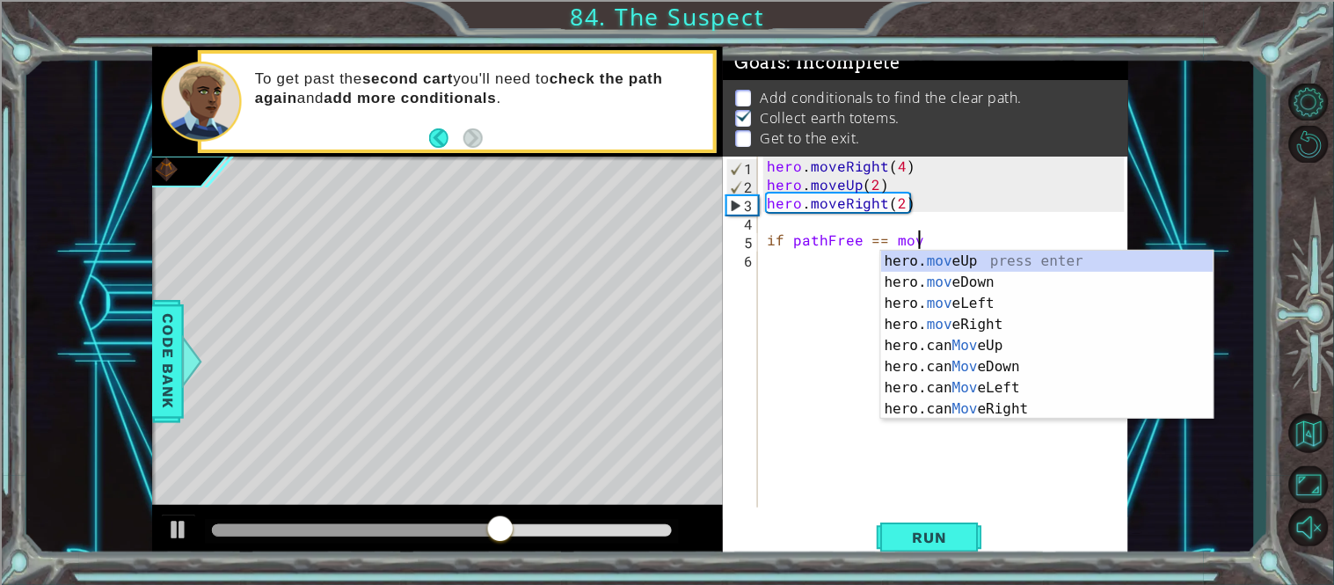
scroll to position [0, 9]
click at [987, 259] on div "hero. move Up press enter hero. move Down press enter hero. move Left press ent…" at bounding box center [1047, 356] width 332 height 211
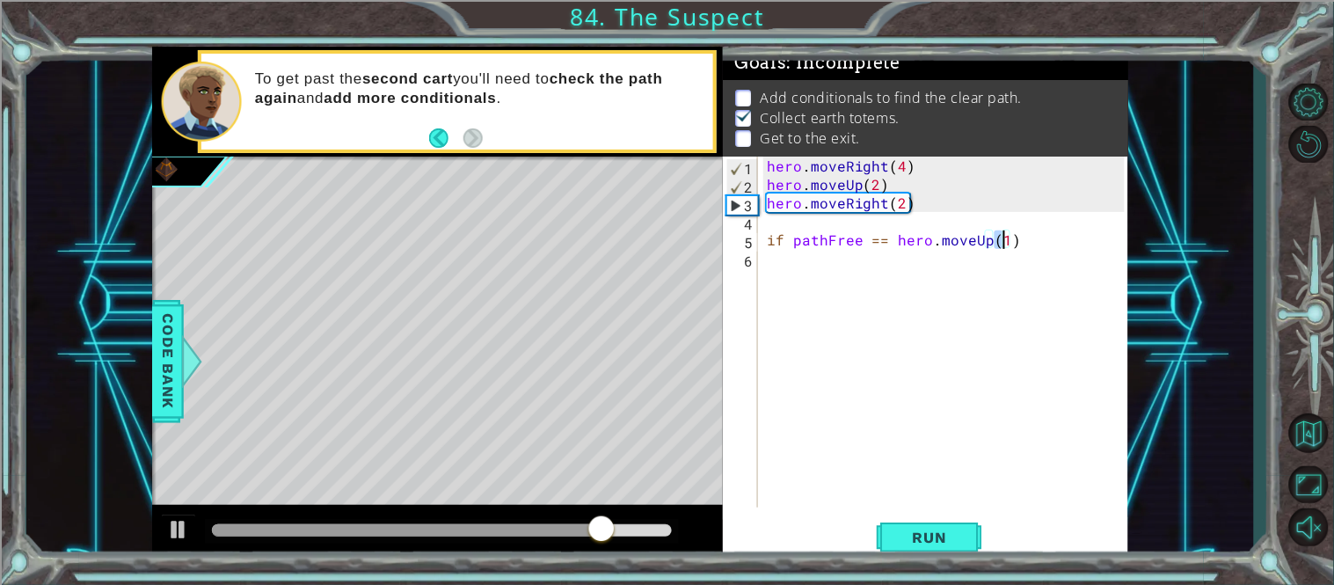
scroll to position [0, 13]
click at [959, 536] on span "Run" at bounding box center [929, 537] width 69 height 18
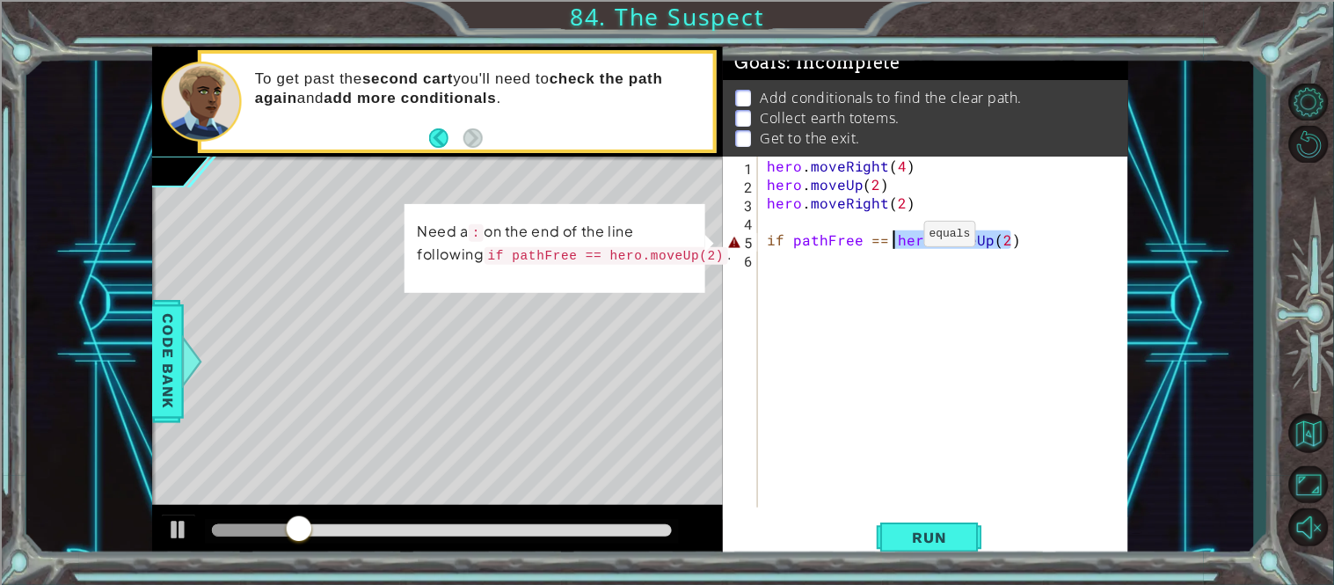
drag, startPoint x: 1031, startPoint y: 242, endPoint x: 894, endPoint y: 238, distance: 137.2
click at [894, 238] on div "hero . moveRight ( 4 ) hero . moveUp ( 2 ) hero . moveRight ( 2 ) if pathFree =…" at bounding box center [948, 351] width 370 height 388
click at [885, 239] on div "hero . moveRight ( 4 ) hero . moveUp ( 2 ) hero . moveRight ( 2 ) if pathFree =…" at bounding box center [948, 351] width 370 height 388
click at [884, 239] on div "hero . moveRight ( 4 ) hero . moveUp ( 2 ) hero . moveRight ( 2 ) if pathFree =…" at bounding box center [948, 351] width 370 height 388
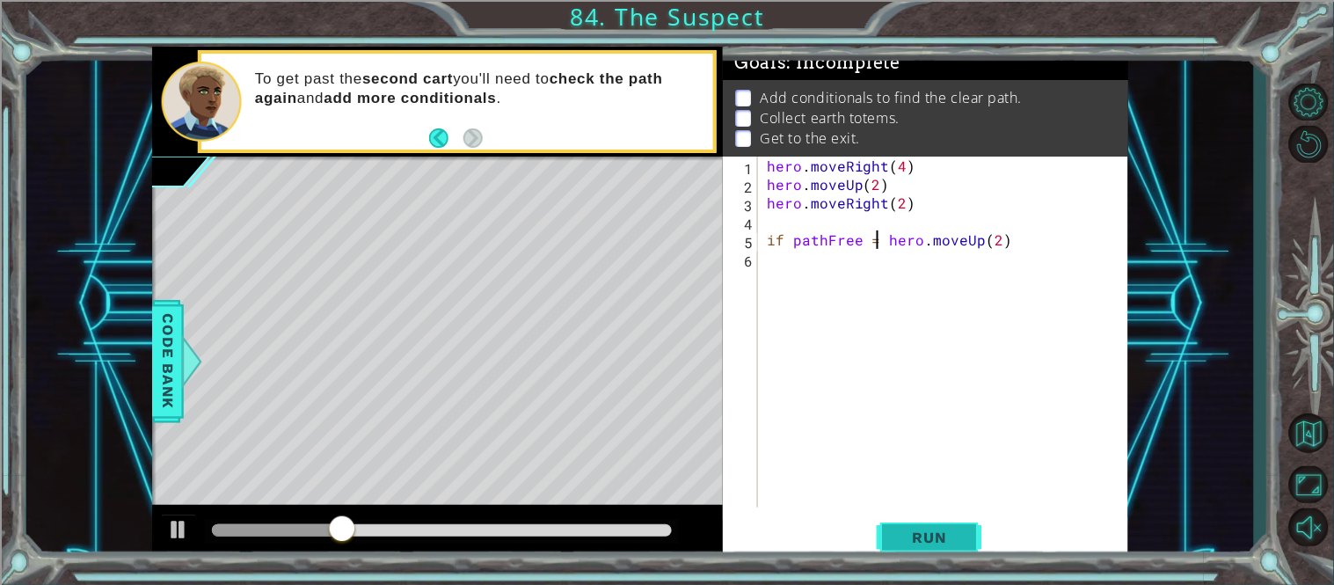
click at [944, 550] on button "Run" at bounding box center [930, 537] width 106 height 40
drag, startPoint x: 1013, startPoint y: 232, endPoint x: 892, endPoint y: 240, distance: 120.7
click at [892, 240] on div "hero . moveRight ( 4 ) hero . moveUp ( 2 ) hero . moveRight ( 2 ) if pathFree =…" at bounding box center [948, 351] width 370 height 388
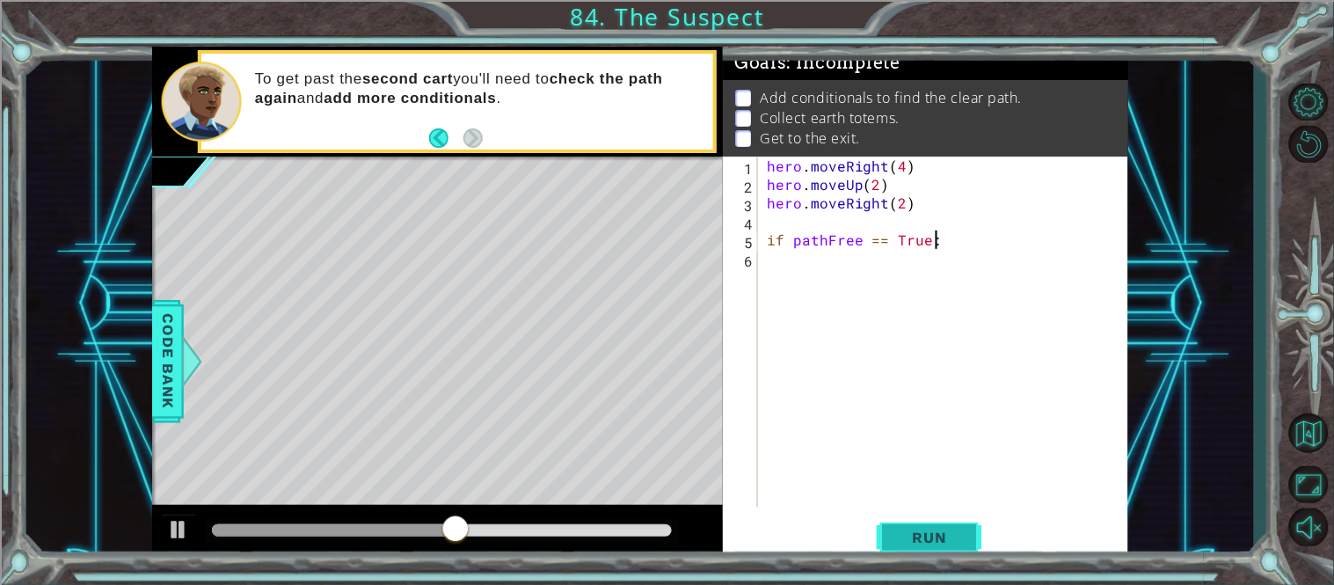
type textarea "if pathFree == True:"
click at [929, 534] on span "Run" at bounding box center [929, 537] width 69 height 18
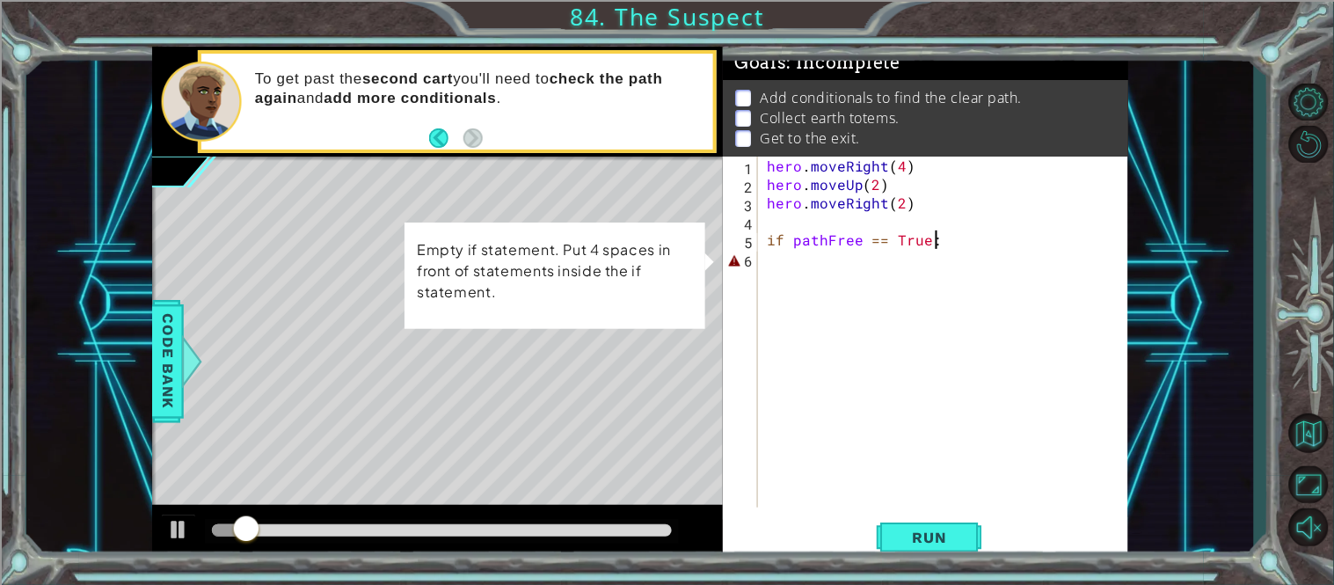
click at [977, 253] on div "hero . moveRight ( 4 ) hero . moveUp ( 2 ) hero . moveRight ( 2 ) if pathFree =…" at bounding box center [948, 351] width 370 height 388
type textarea "h"
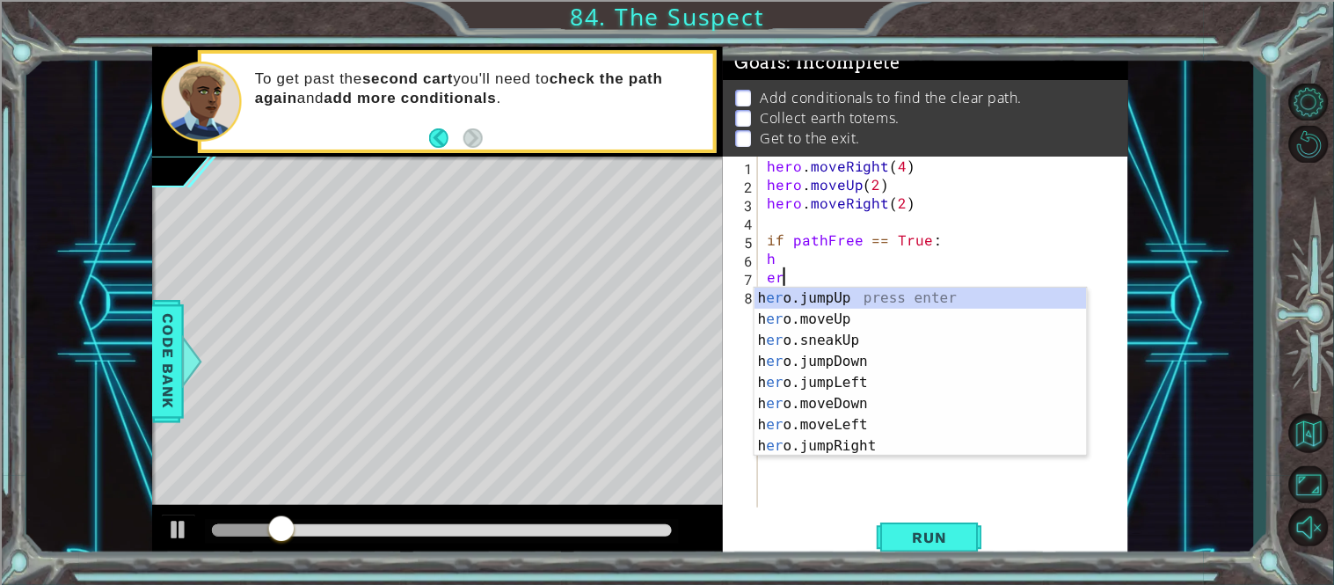
type textarea "e"
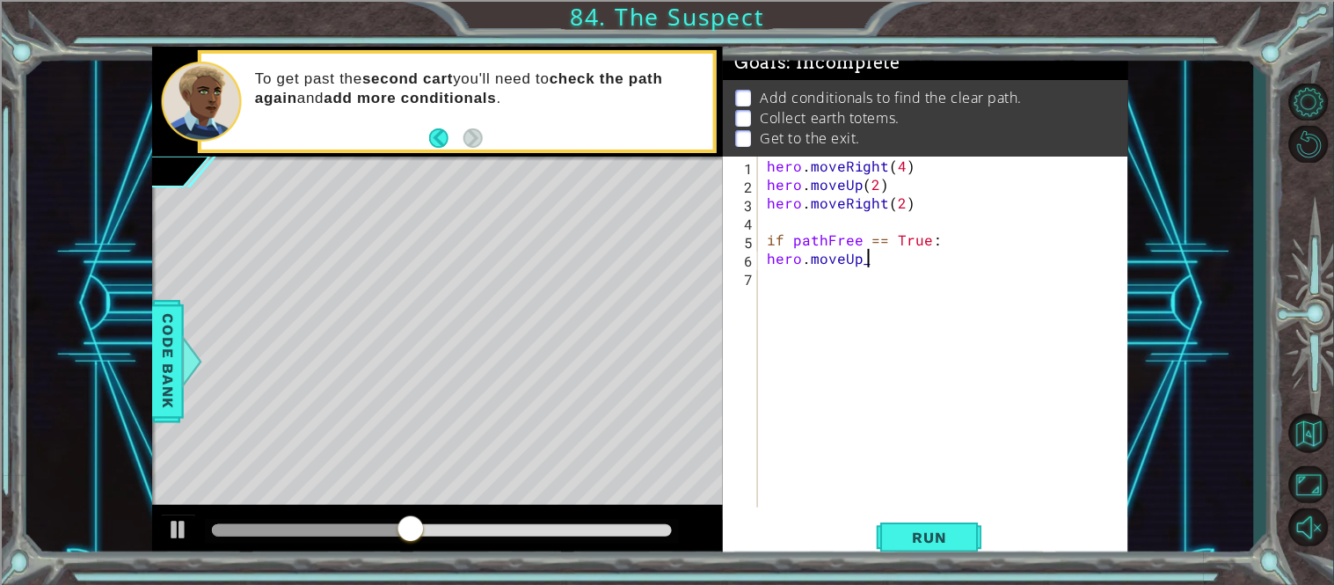
scroll to position [0, 4]
click at [926, 549] on button "Run" at bounding box center [930, 537] width 106 height 40
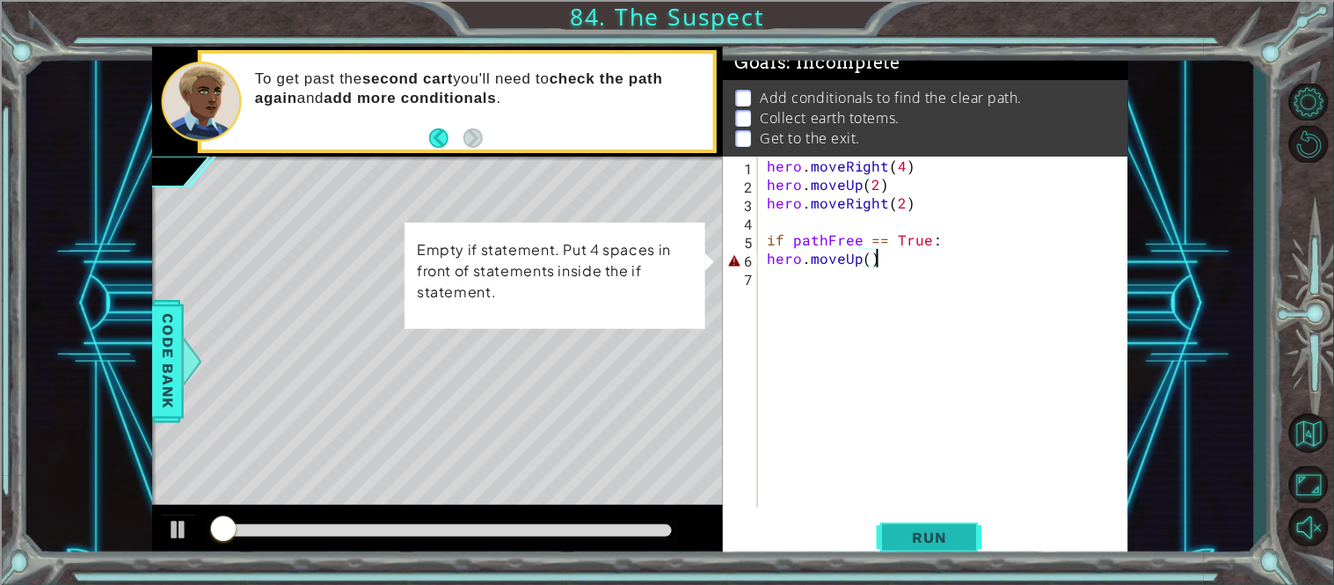
click at [926, 549] on button "Run" at bounding box center [930, 537] width 106 height 40
click at [766, 259] on div "hero . moveRight ( 4 ) hero . moveUp ( 2 ) hero . moveRight ( 2 ) if pathFree =…" at bounding box center [948, 351] width 370 height 388
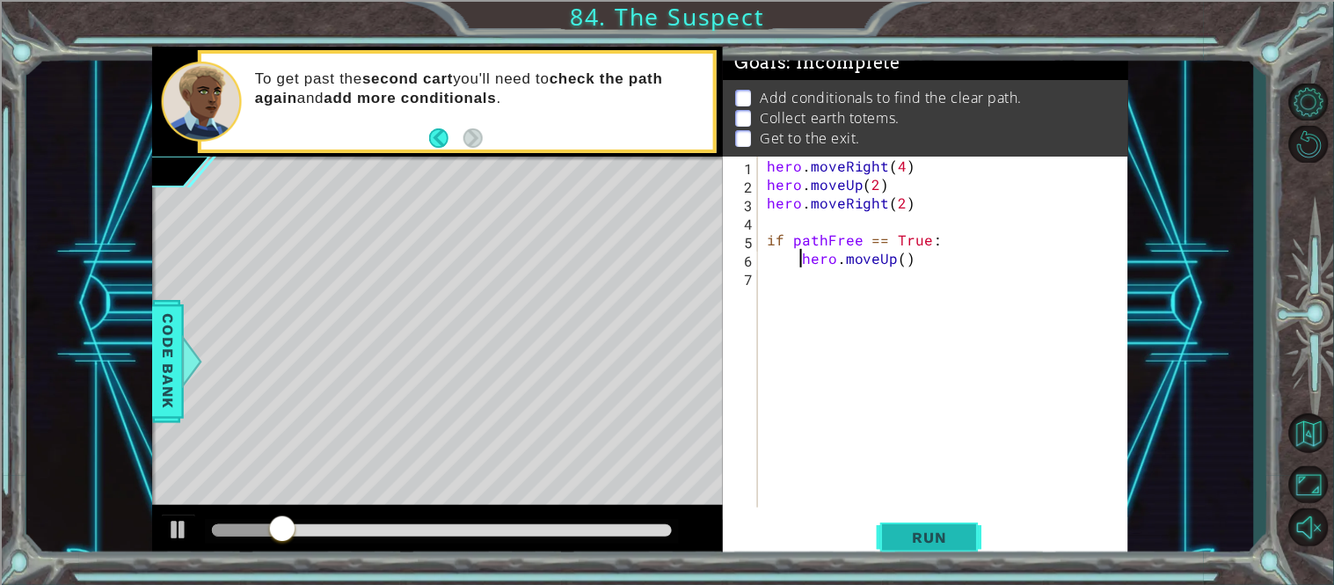
click at [918, 530] on span "Run" at bounding box center [929, 537] width 69 height 18
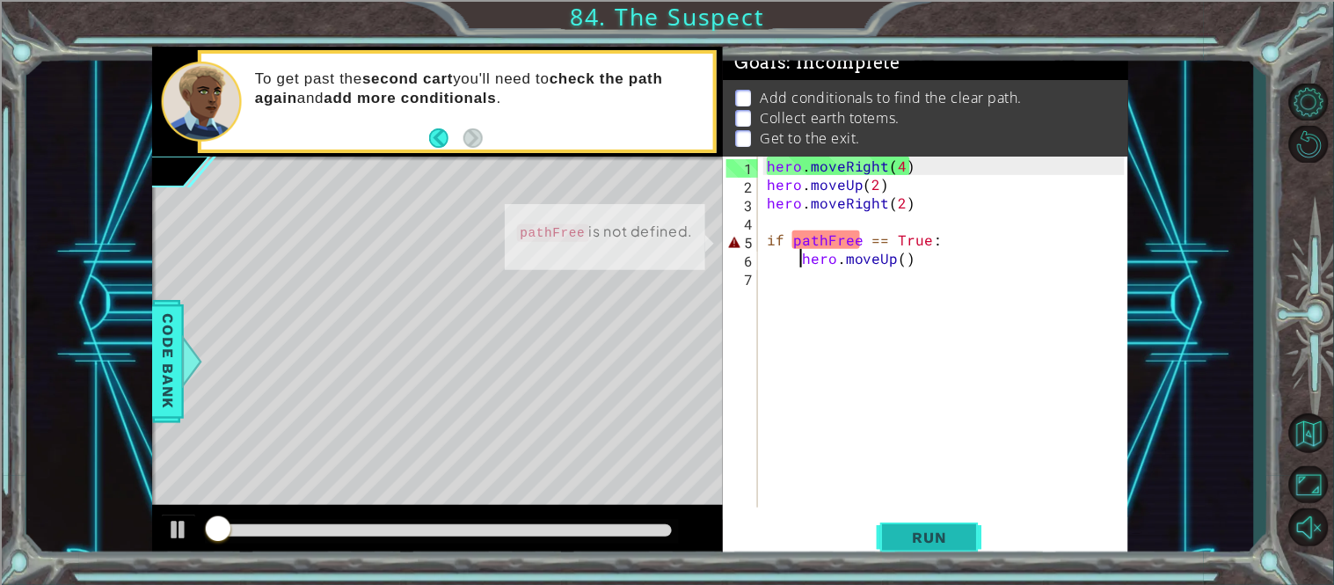
click at [918, 530] on span "Run" at bounding box center [929, 537] width 69 height 18
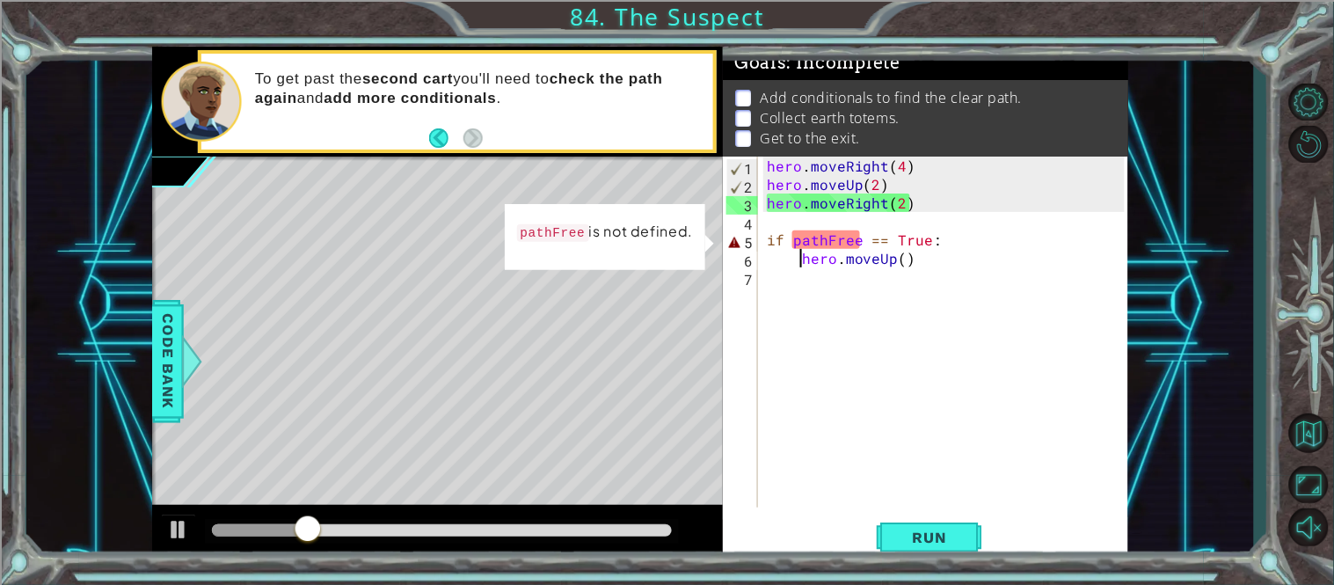
click at [831, 237] on div "hero . moveRight ( 4 ) hero . moveUp ( 2 ) hero . moveRight ( 2 ) if pathFree =…" at bounding box center [948, 351] width 370 height 388
type textarea "if pathFree == True:"
click at [815, 281] on div "hero . moveRight ( 4 ) hero . moveUp ( 2 ) hero . moveRight ( 2 ) if pathFree =…" at bounding box center [948, 351] width 370 height 388
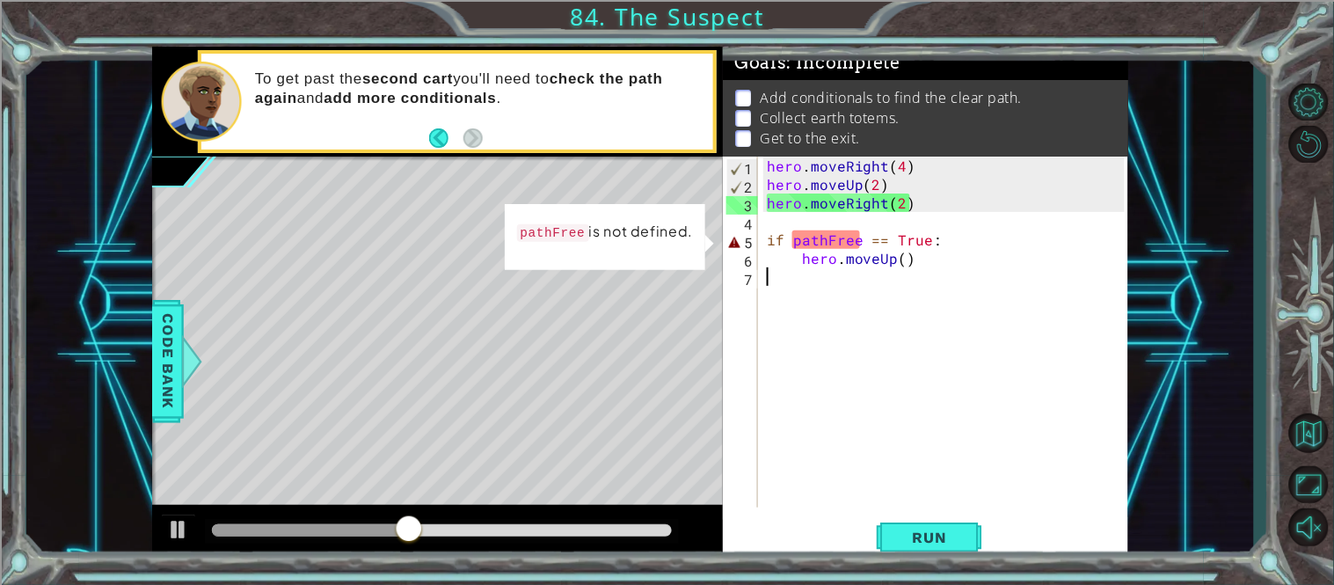
click at [815, 281] on div "hero . moveRight ( 4 ) hero . moveUp ( 2 ) hero . moveRight ( 2 ) if pathFree =…" at bounding box center [948, 351] width 370 height 388
type textarea "\"
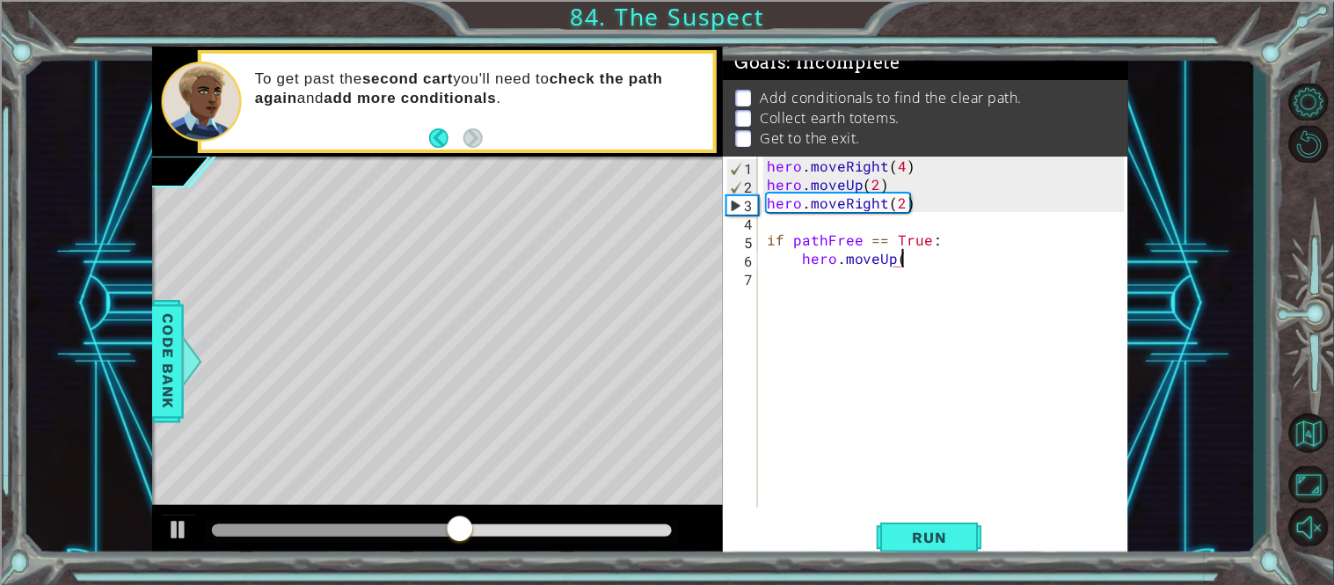
type textarea "hero.moveUp()"
click at [857, 296] on div "hero . moveRight ( 4 ) hero . moveUp ( 2 ) hero . moveRight ( 2 ) if pathFree =…" at bounding box center [948, 351] width 370 height 388
click at [902, 264] on div "hero . moveRight ( 4 ) hero . moveUp ( 2 ) hero . moveRight ( 2 ) if pathFree =…" at bounding box center [948, 351] width 370 height 388
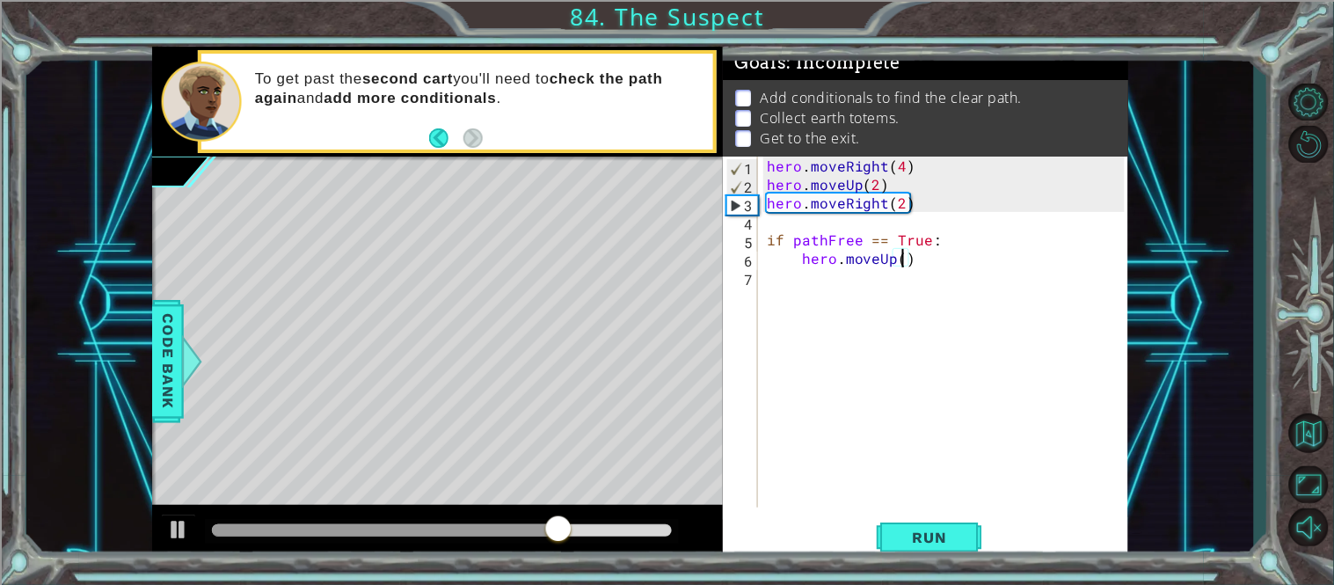
type textarea "hero.moveUp(2)"
click at [841, 280] on div "hero . moveRight ( 4 ) hero . moveUp ( 2 ) hero . moveRight ( 2 ) if pathFree =…" at bounding box center [948, 351] width 370 height 388
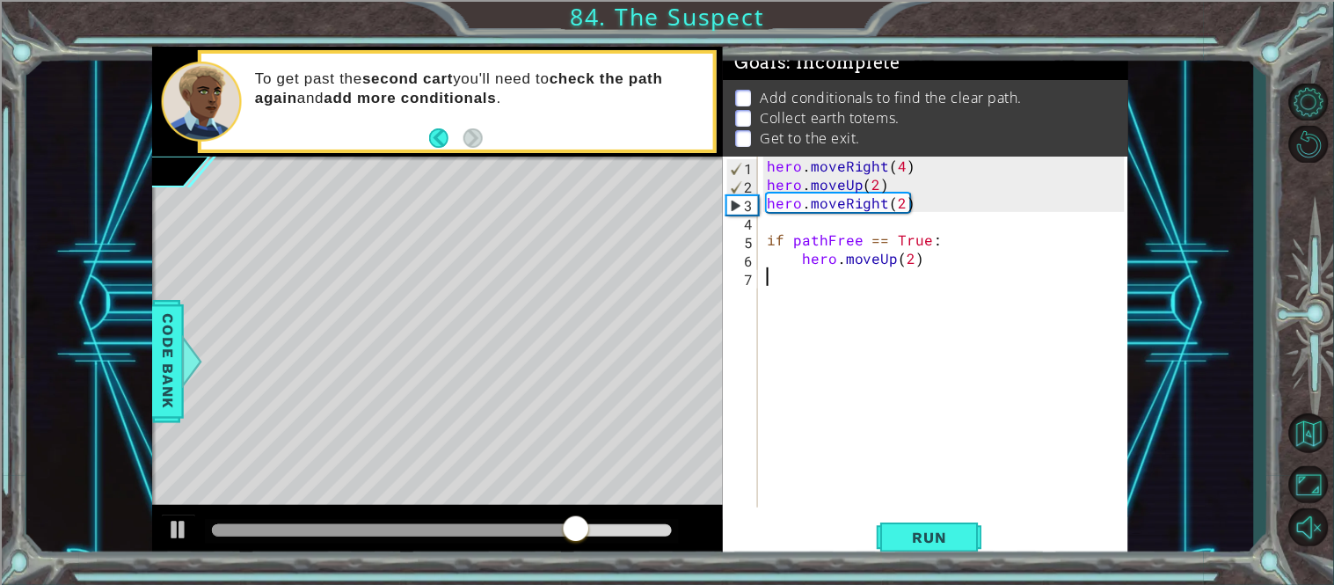
type textarea "n"
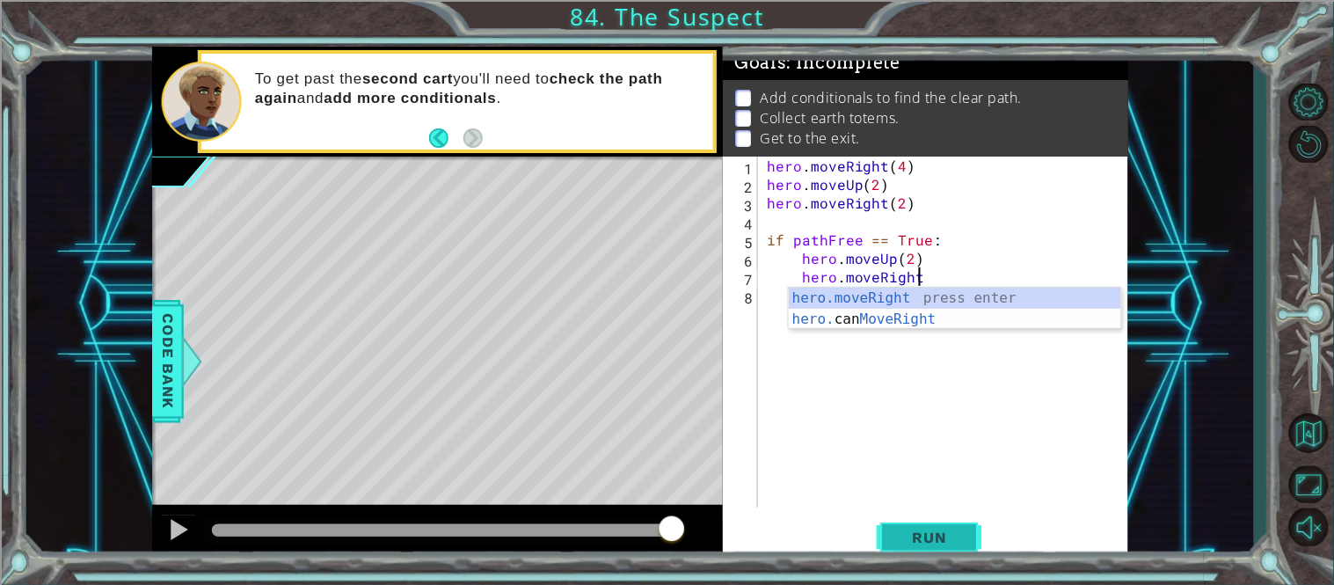
scroll to position [0, 9]
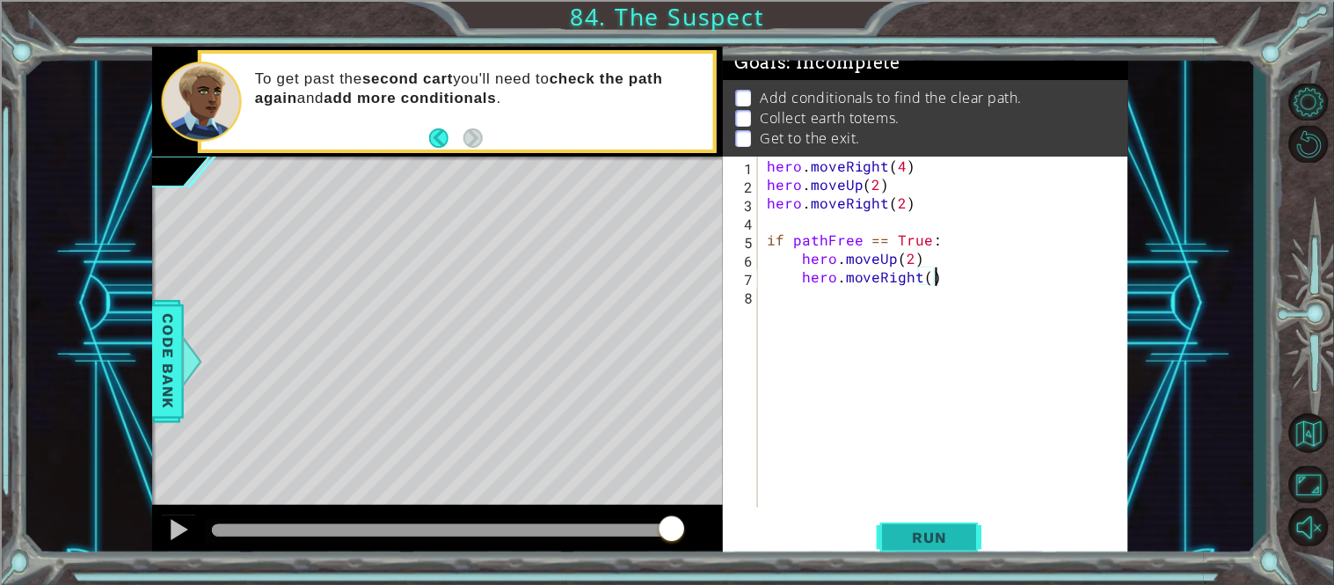
click at [926, 541] on span "Run" at bounding box center [929, 537] width 69 height 18
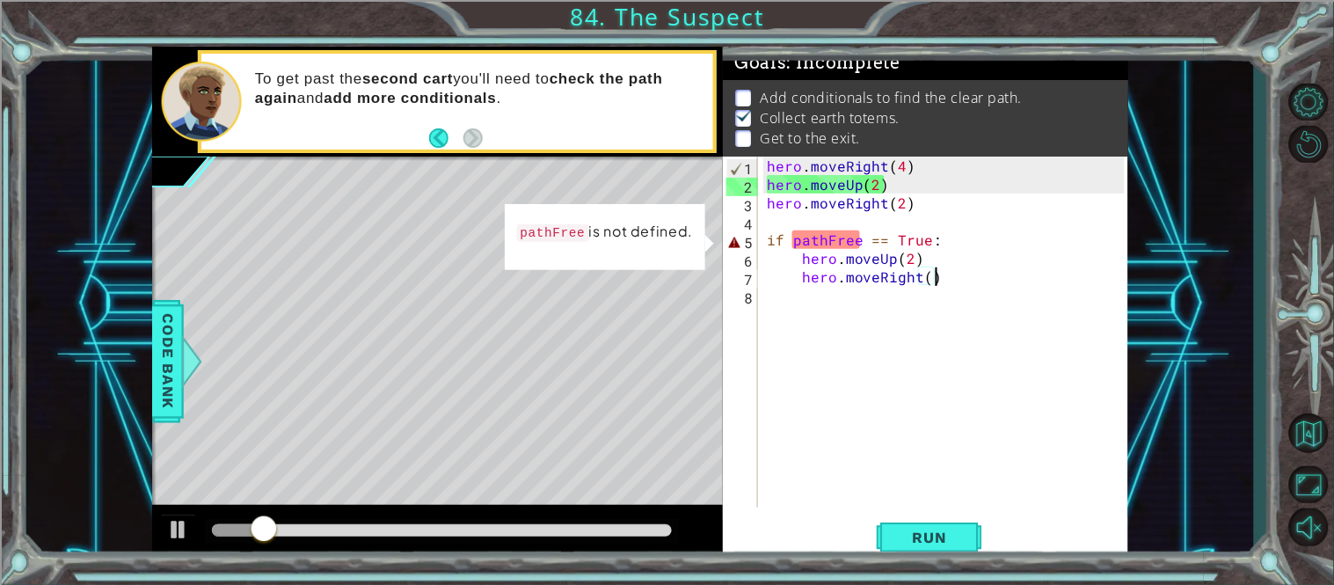
click at [861, 239] on div "hero . moveRight ( 4 ) hero . moveUp ( 2 ) hero . moveRight ( 2 ) if pathFree =…" at bounding box center [948, 351] width 370 height 388
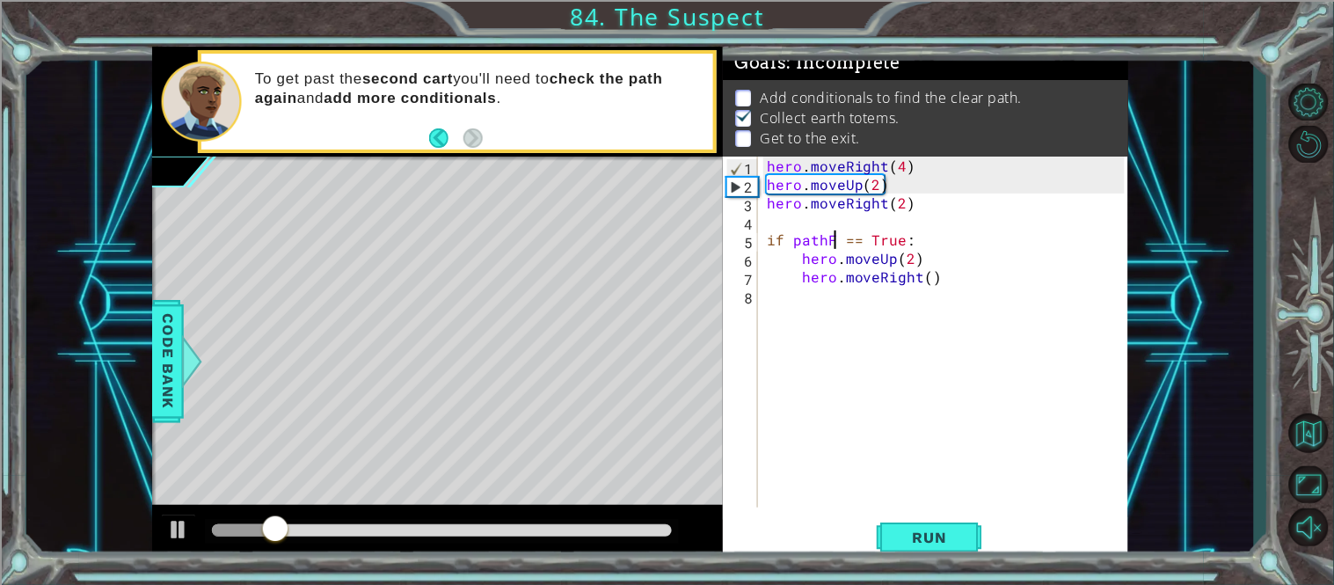
scroll to position [0, 6]
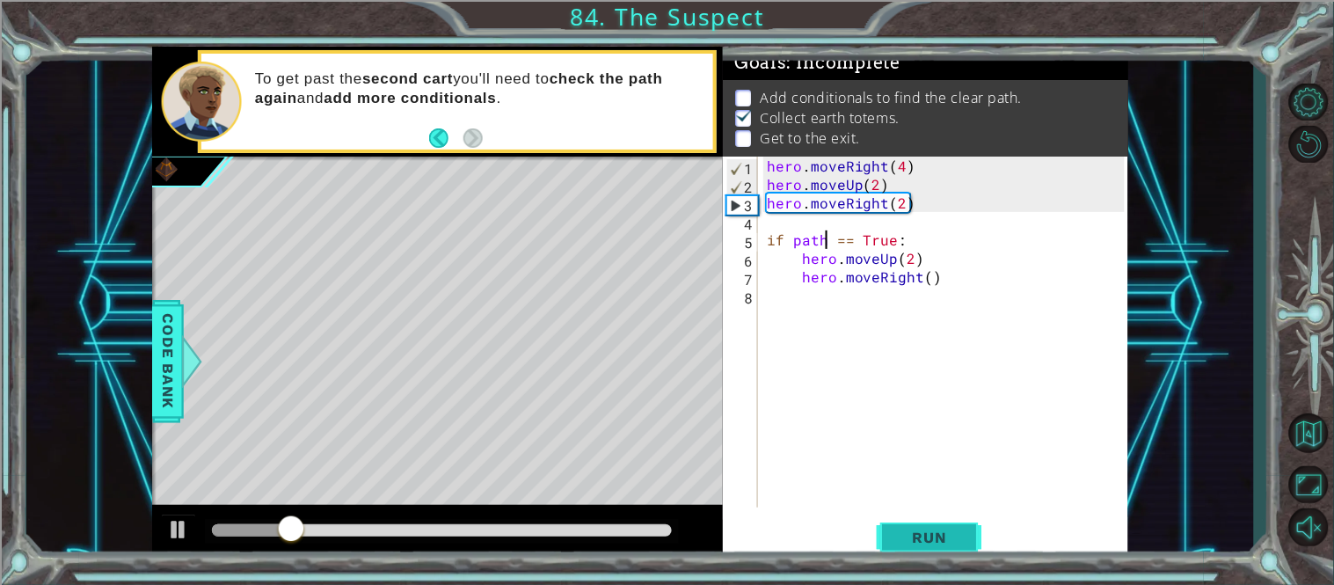
click at [936, 530] on span "Run" at bounding box center [929, 537] width 69 height 18
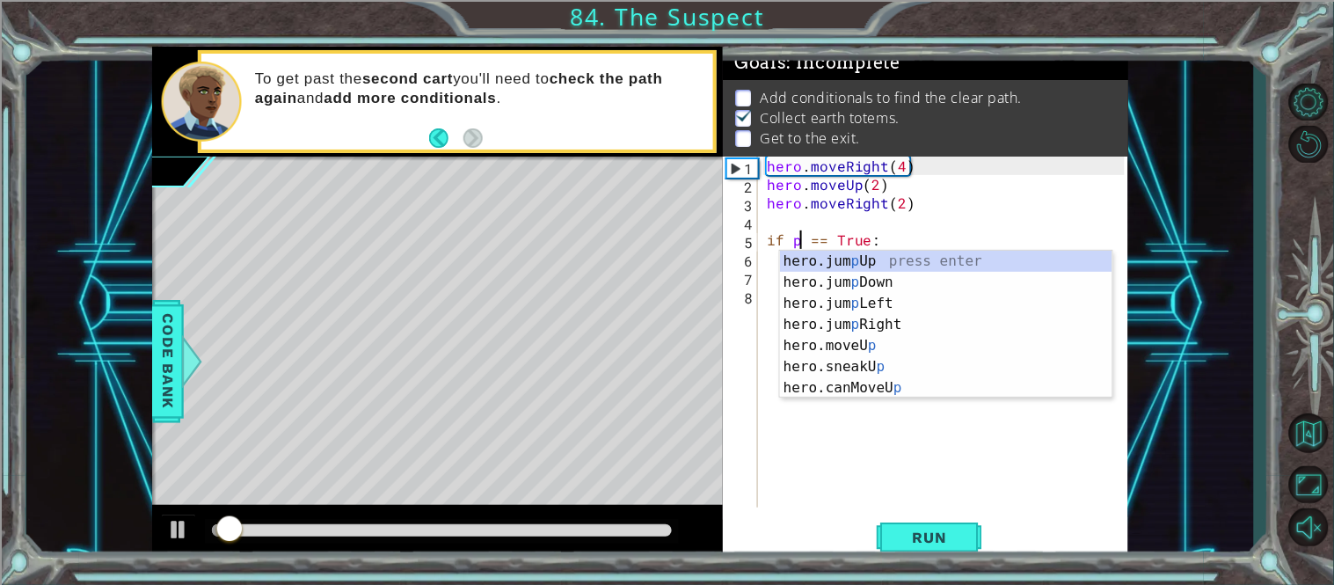
scroll to position [0, 4]
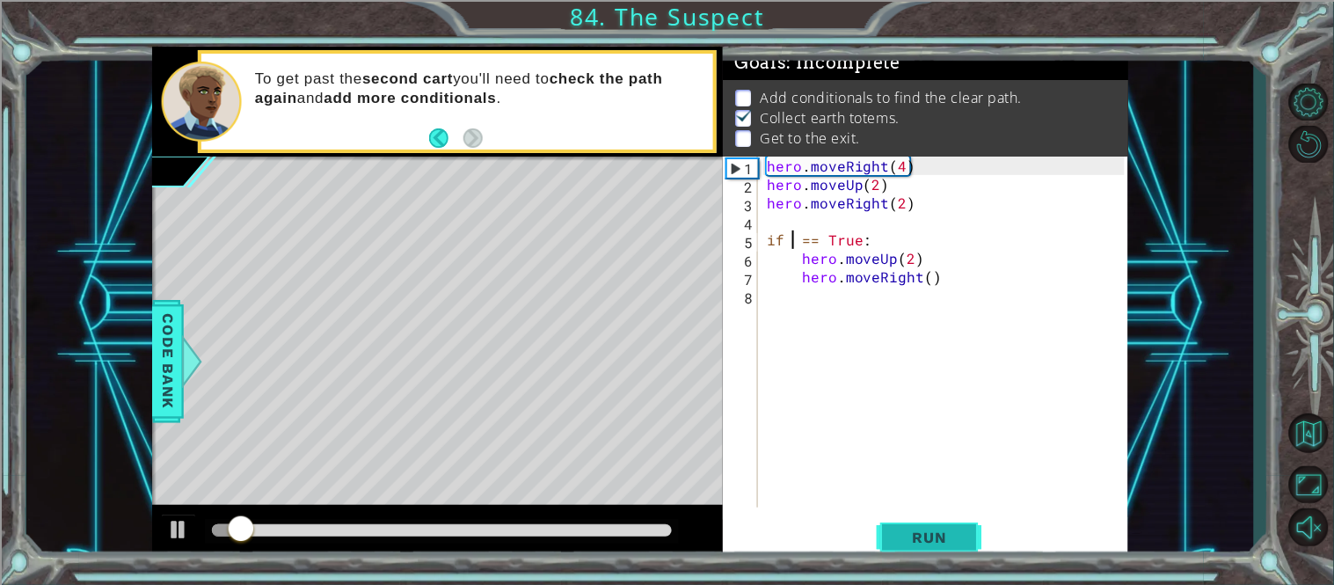
click at [929, 535] on span "Run" at bounding box center [929, 537] width 69 height 18
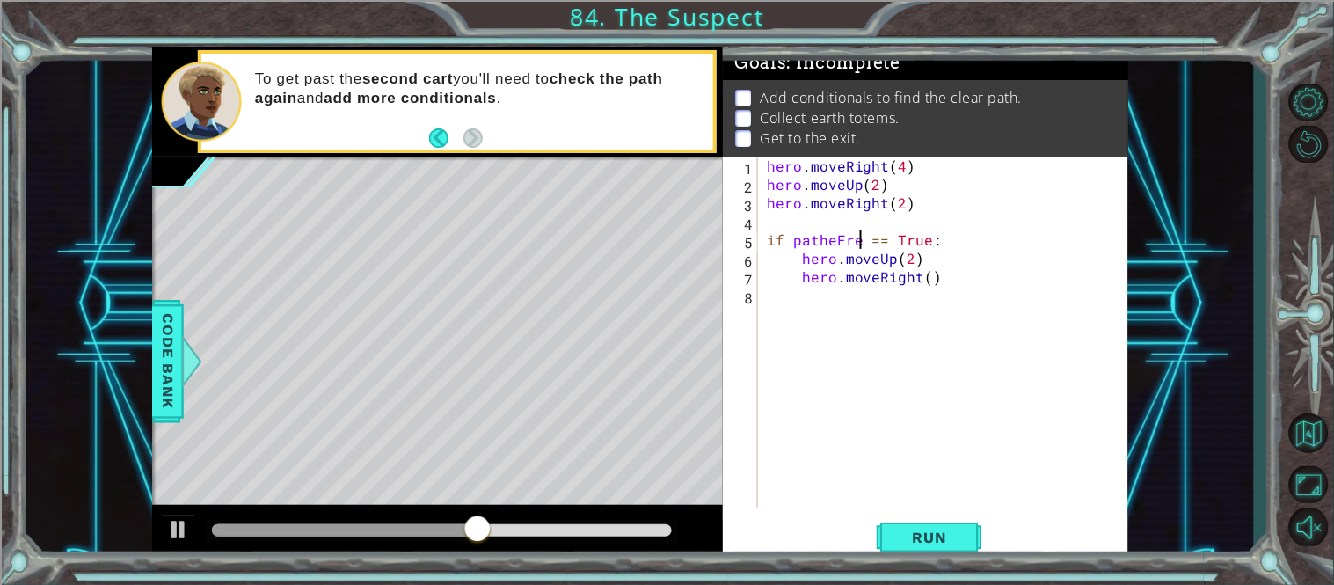
scroll to position [0, 5]
click at [940, 529] on span "Run" at bounding box center [929, 537] width 69 height 18
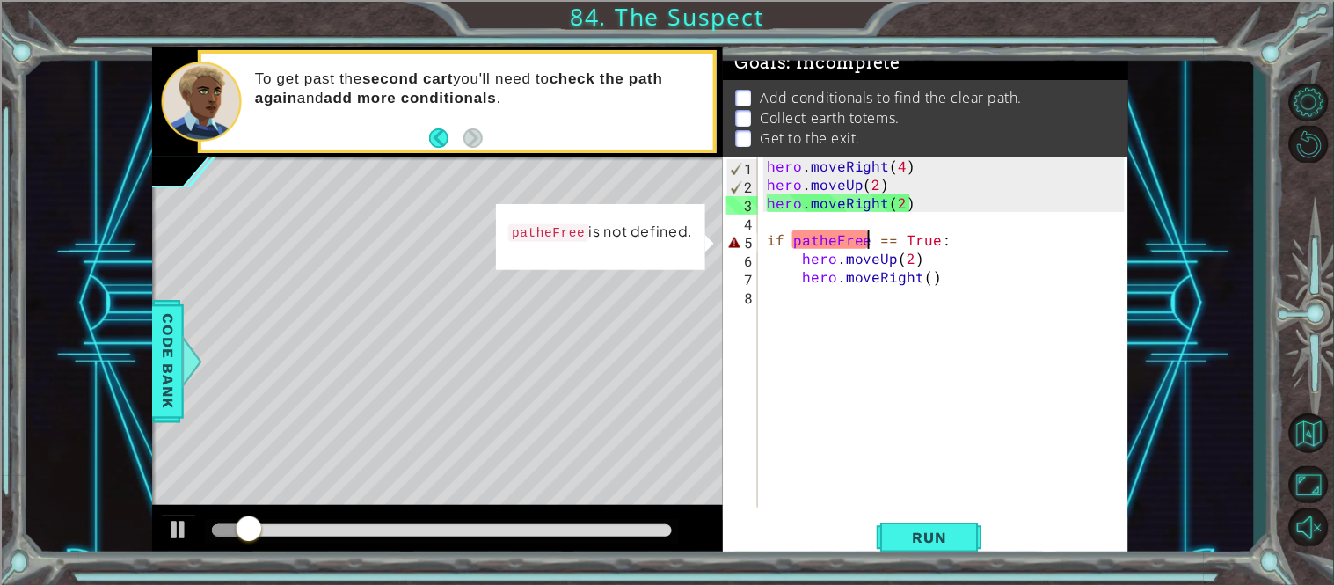
click at [836, 239] on div "hero . moveRight ( 4 ) hero . moveUp ( 2 ) hero . moveRight ( 2 ) if patheFree …" at bounding box center [948, 351] width 370 height 388
click at [840, 239] on div "hero . moveRight ( 4 ) hero . moveUp ( 2 ) hero . moveRight ( 2 ) if patheFree …" at bounding box center [948, 351] width 370 height 388
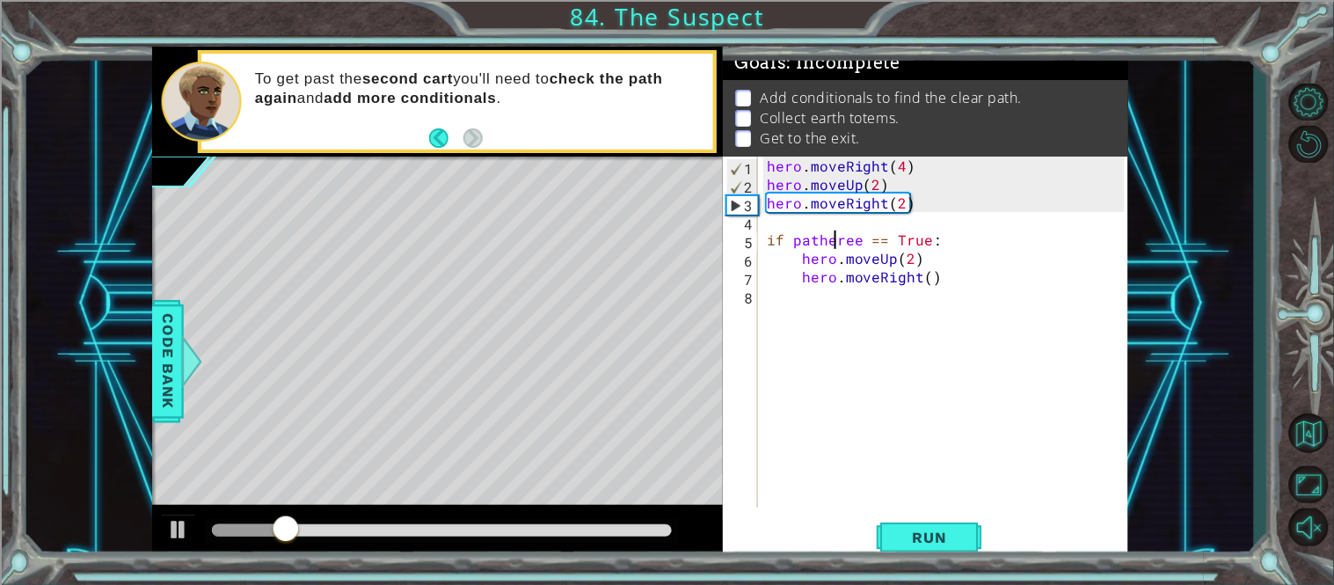
scroll to position [0, 4]
click at [926, 523] on button "Run" at bounding box center [930, 537] width 106 height 40
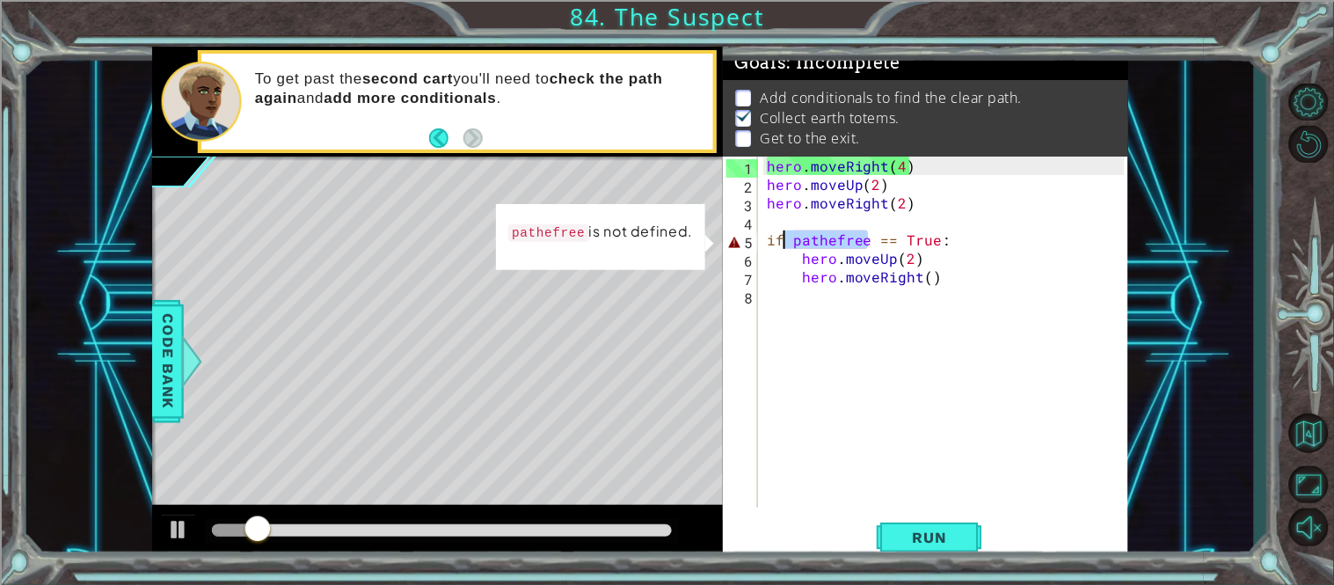
drag, startPoint x: 870, startPoint y: 238, endPoint x: 787, endPoint y: 241, distance: 82.7
click at [787, 241] on div "hero . moveRight ( 4 ) hero . moveUp ( 2 ) hero . moveRight ( 2 ) if pathefree …" at bounding box center [948, 351] width 370 height 388
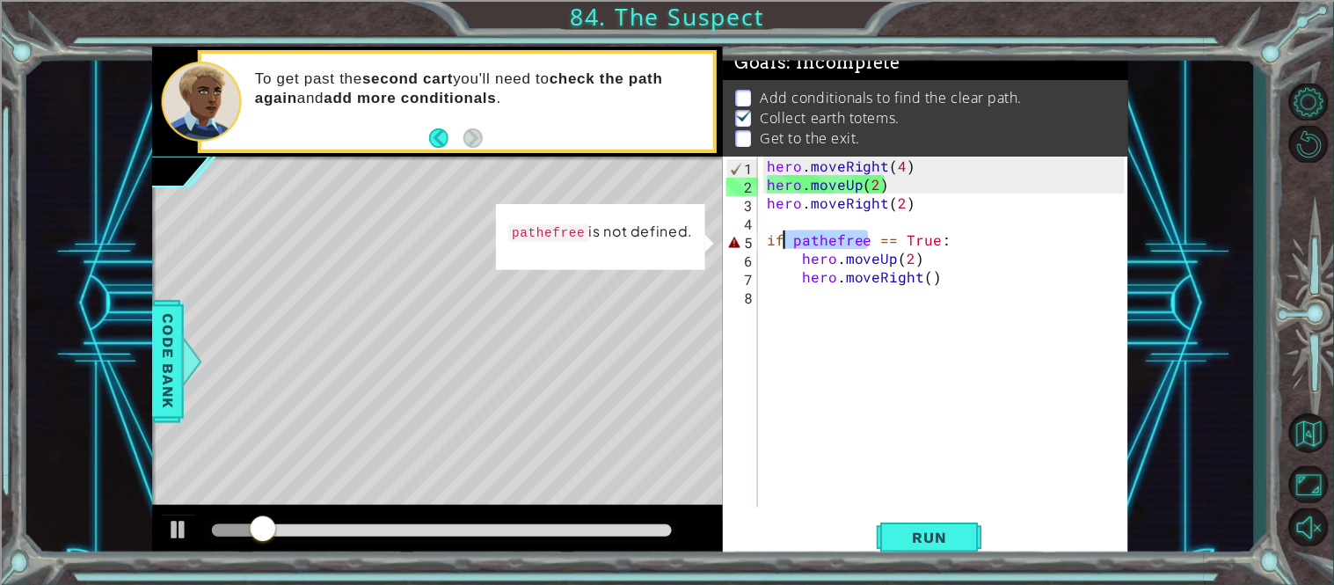
type textarea "if == True:"
